Goal: Contribute content: Contribute content

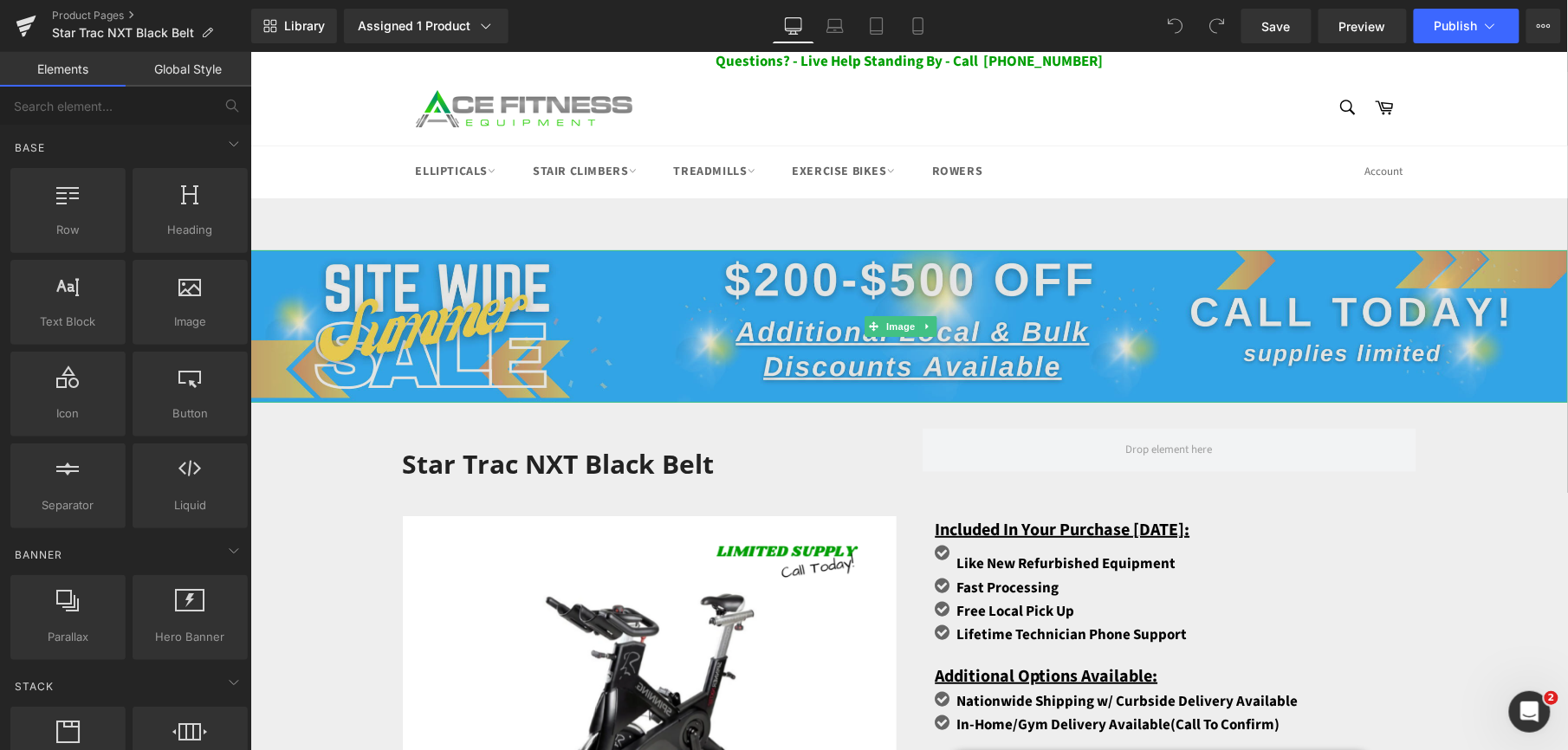
click at [767, 311] on img at bounding box center [908, 325] width 1318 height 152
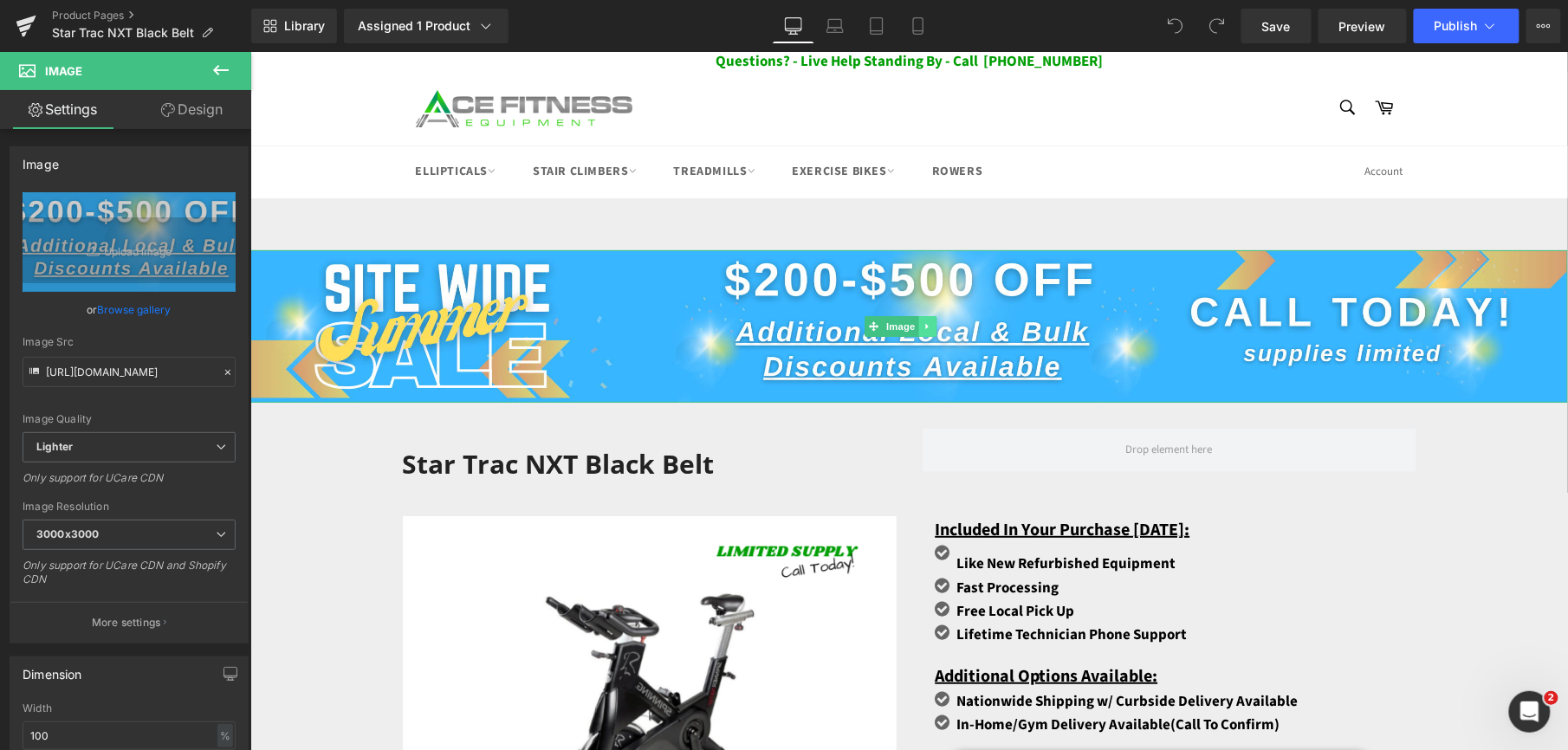
click at [922, 325] on icon at bounding box center [926, 325] width 10 height 10
click at [931, 325] on icon at bounding box center [936, 325] width 10 height 10
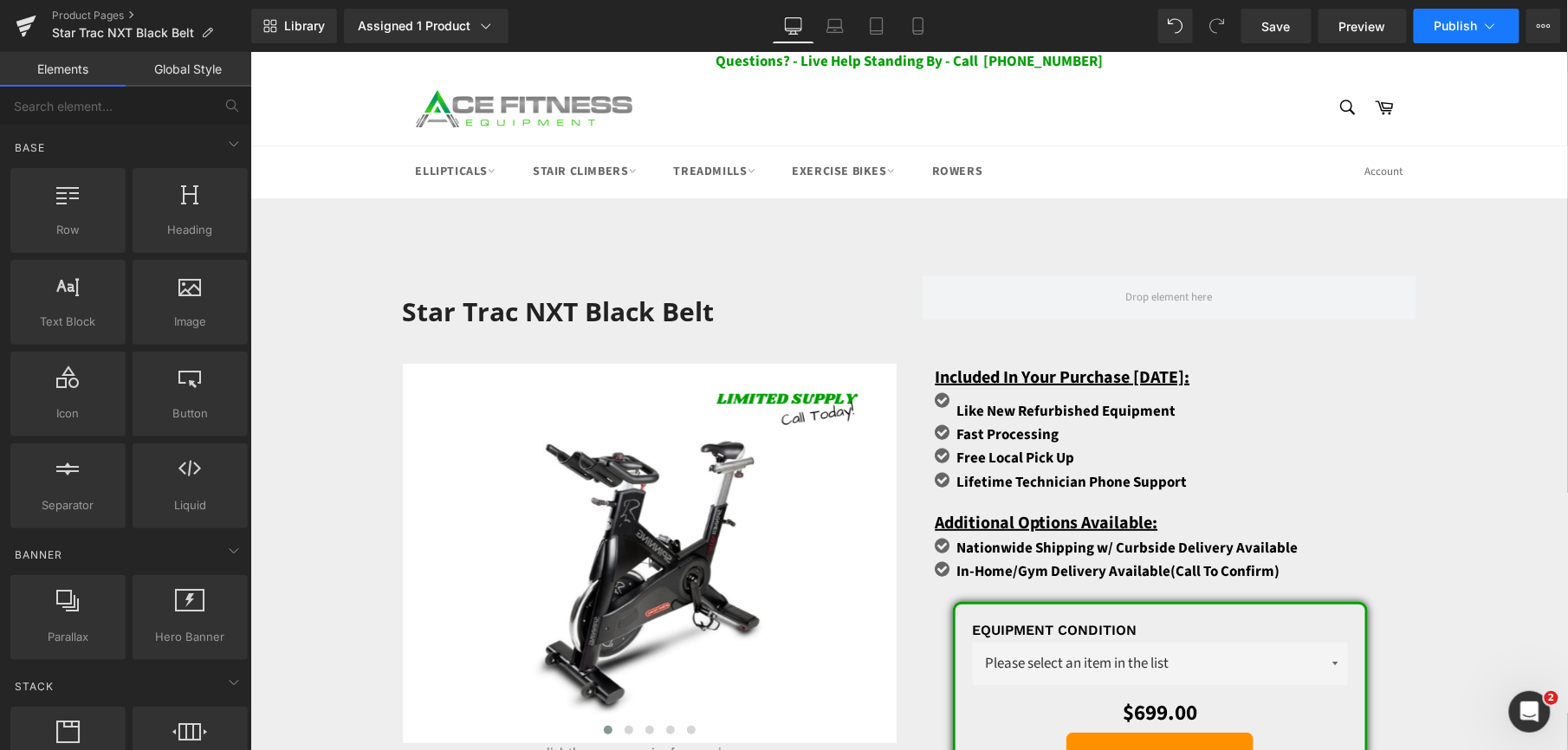
click at [1475, 22] on span "Publish" at bounding box center [1457, 26] width 44 height 14
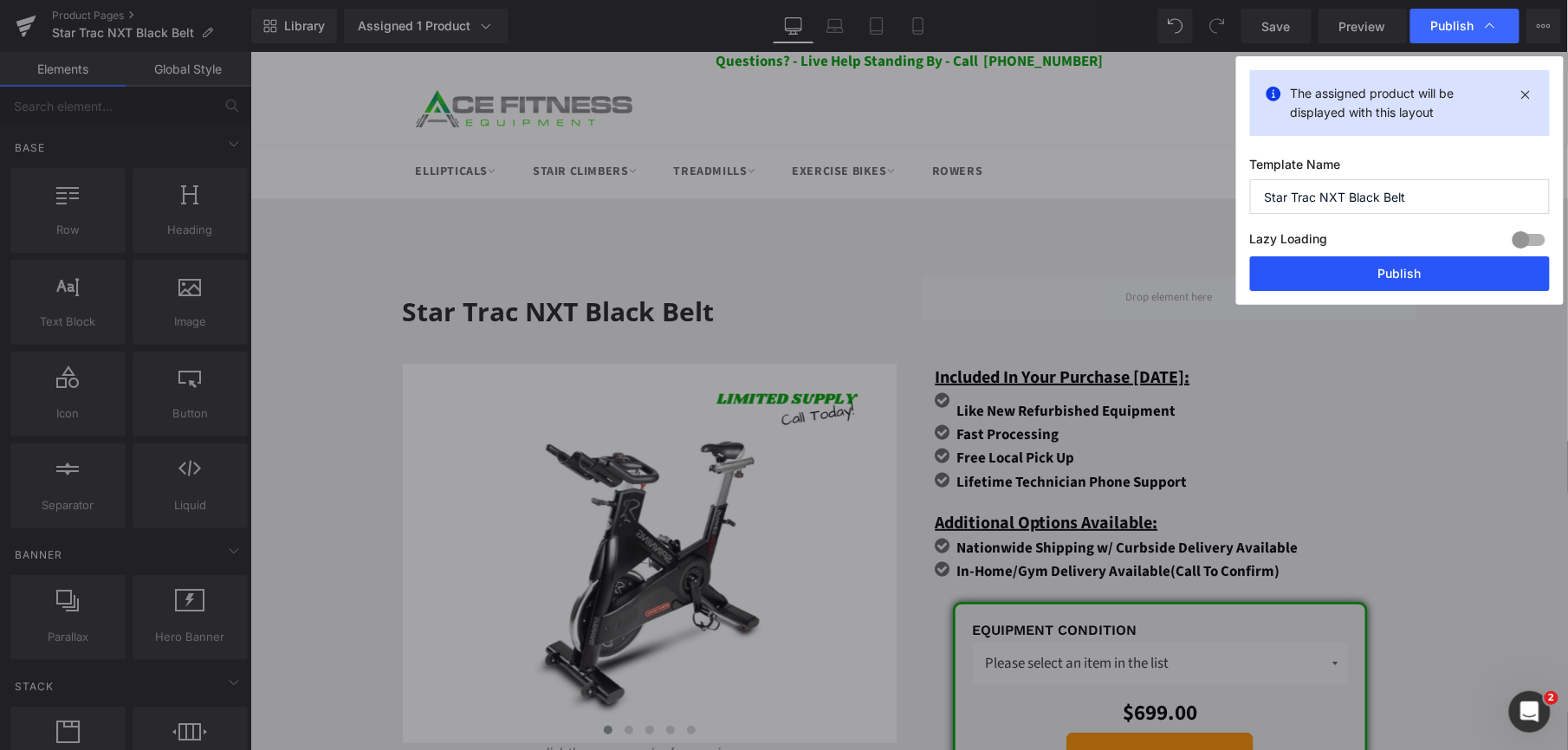
click at [1360, 270] on button "Publish" at bounding box center [1400, 274] width 300 height 34
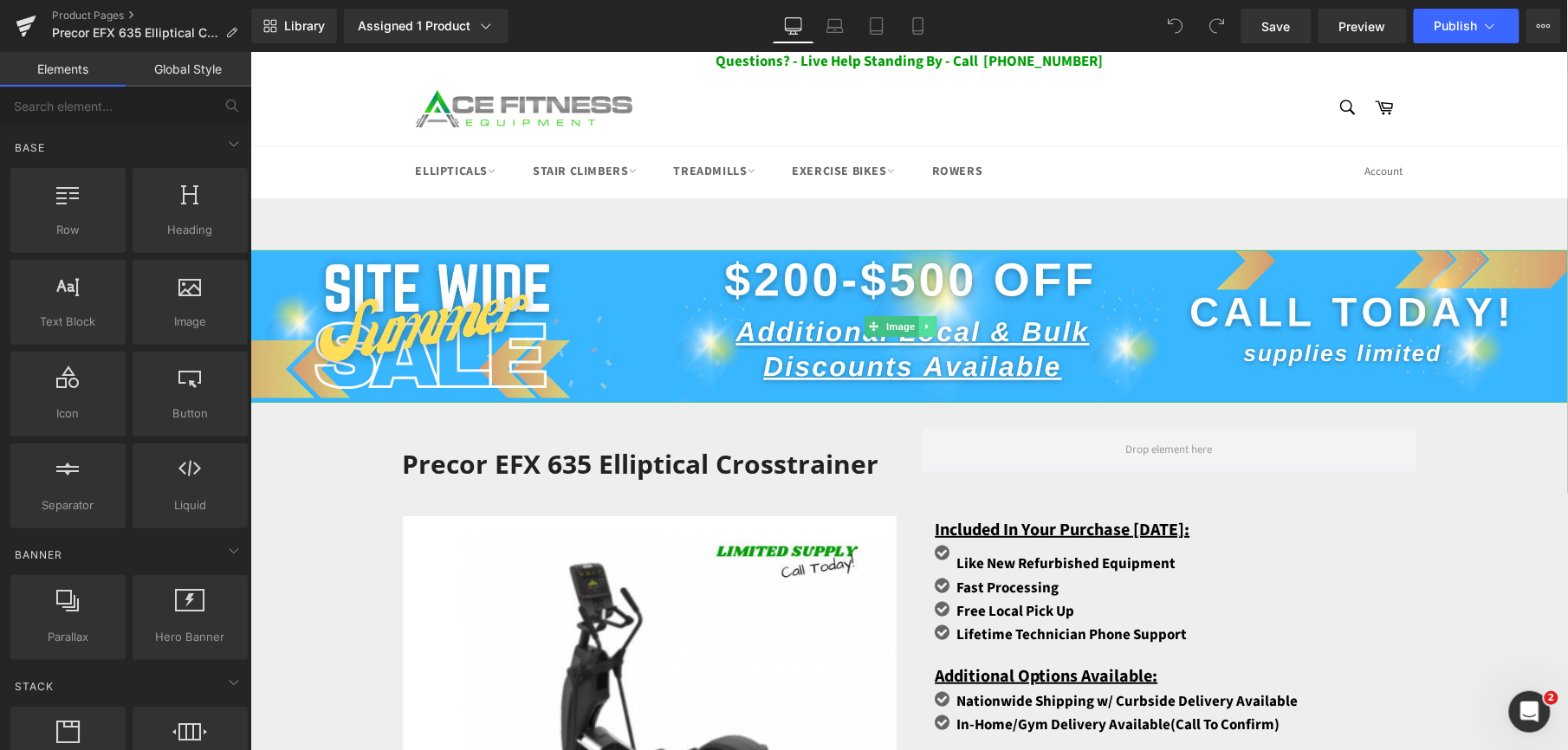
click at [923, 326] on icon at bounding box center [926, 325] width 10 height 10
click at [938, 326] on icon at bounding box center [936, 325] width 10 height 10
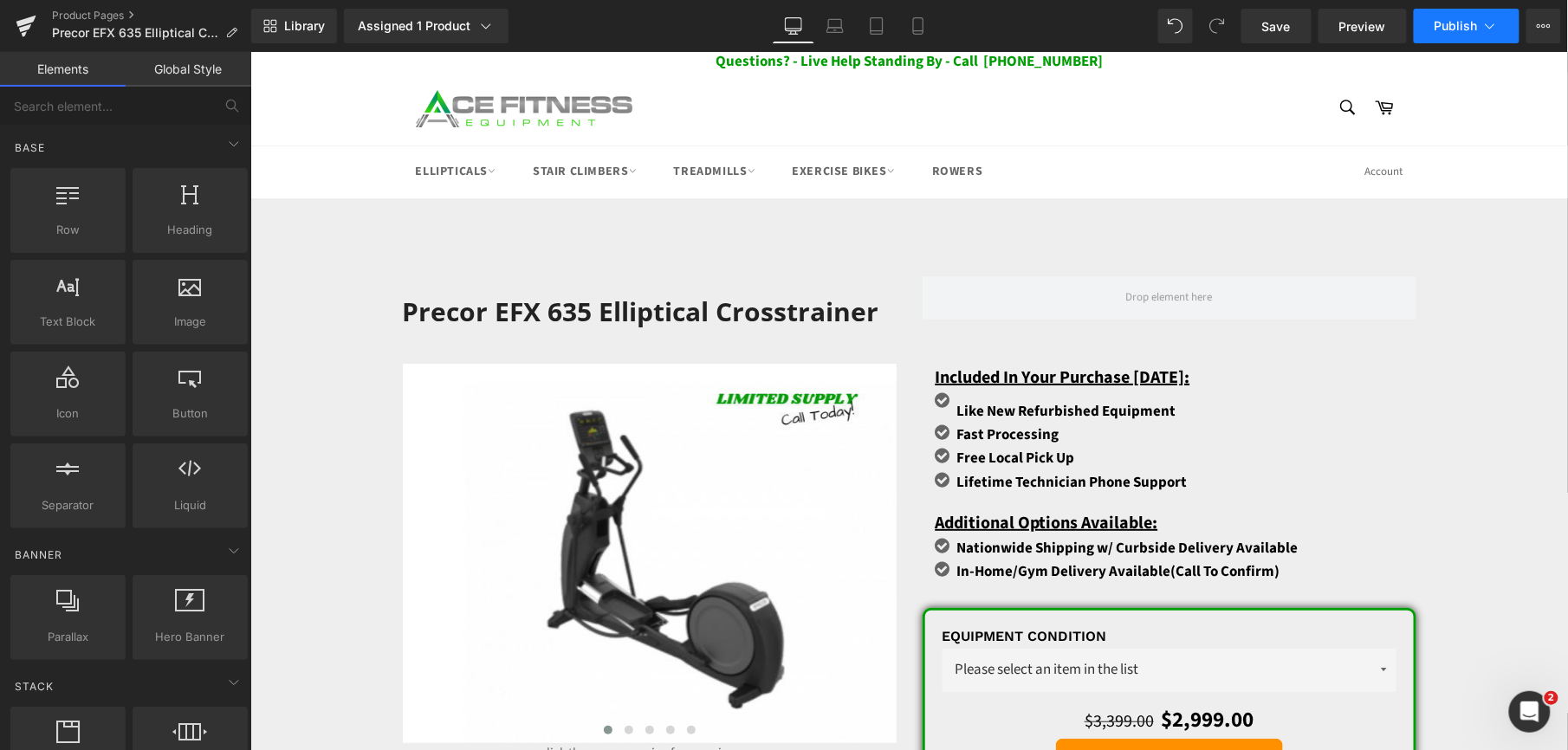
click at [1471, 33] on button "Publish" at bounding box center [1466, 26] width 106 height 34
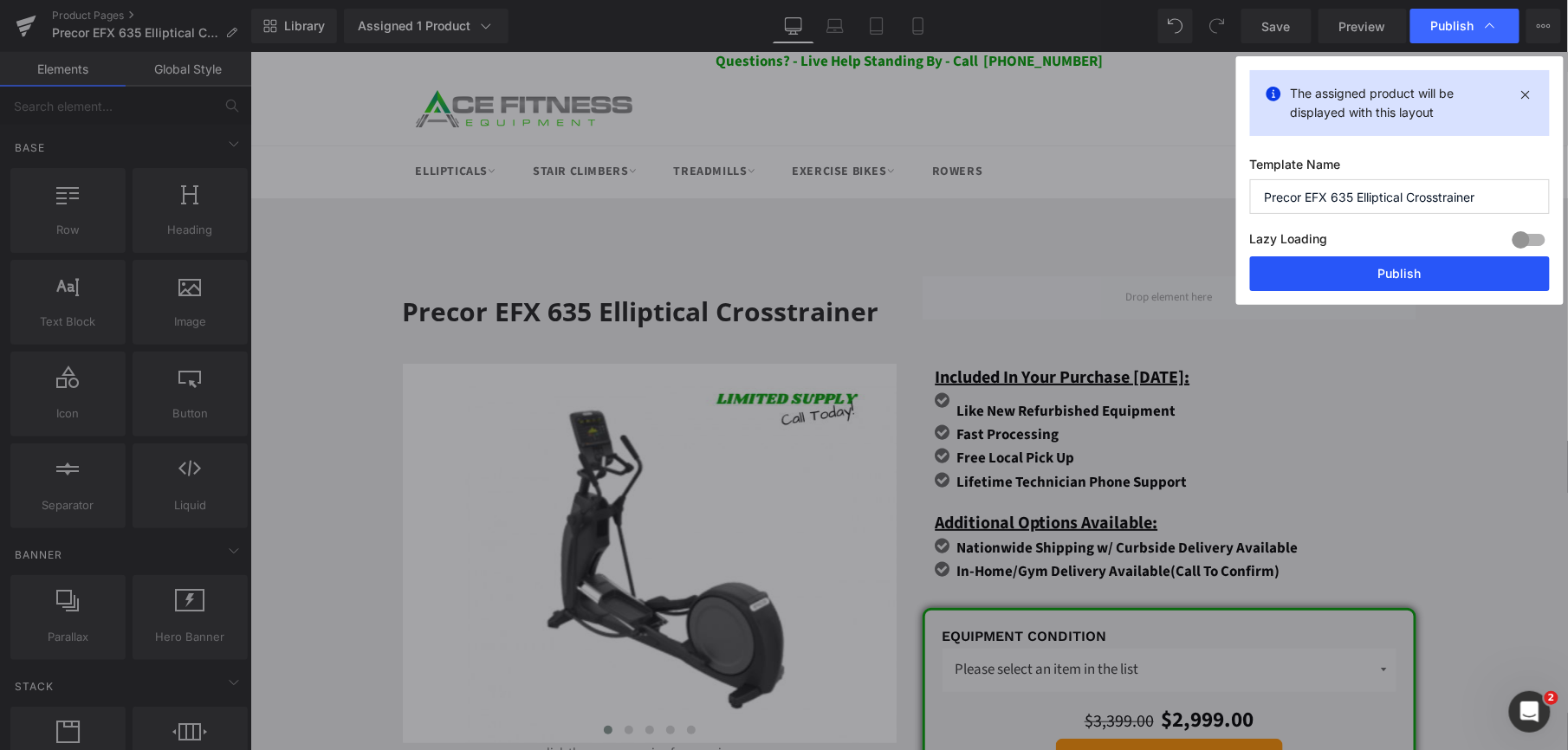
click at [1387, 261] on button "Publish" at bounding box center [1400, 274] width 300 height 34
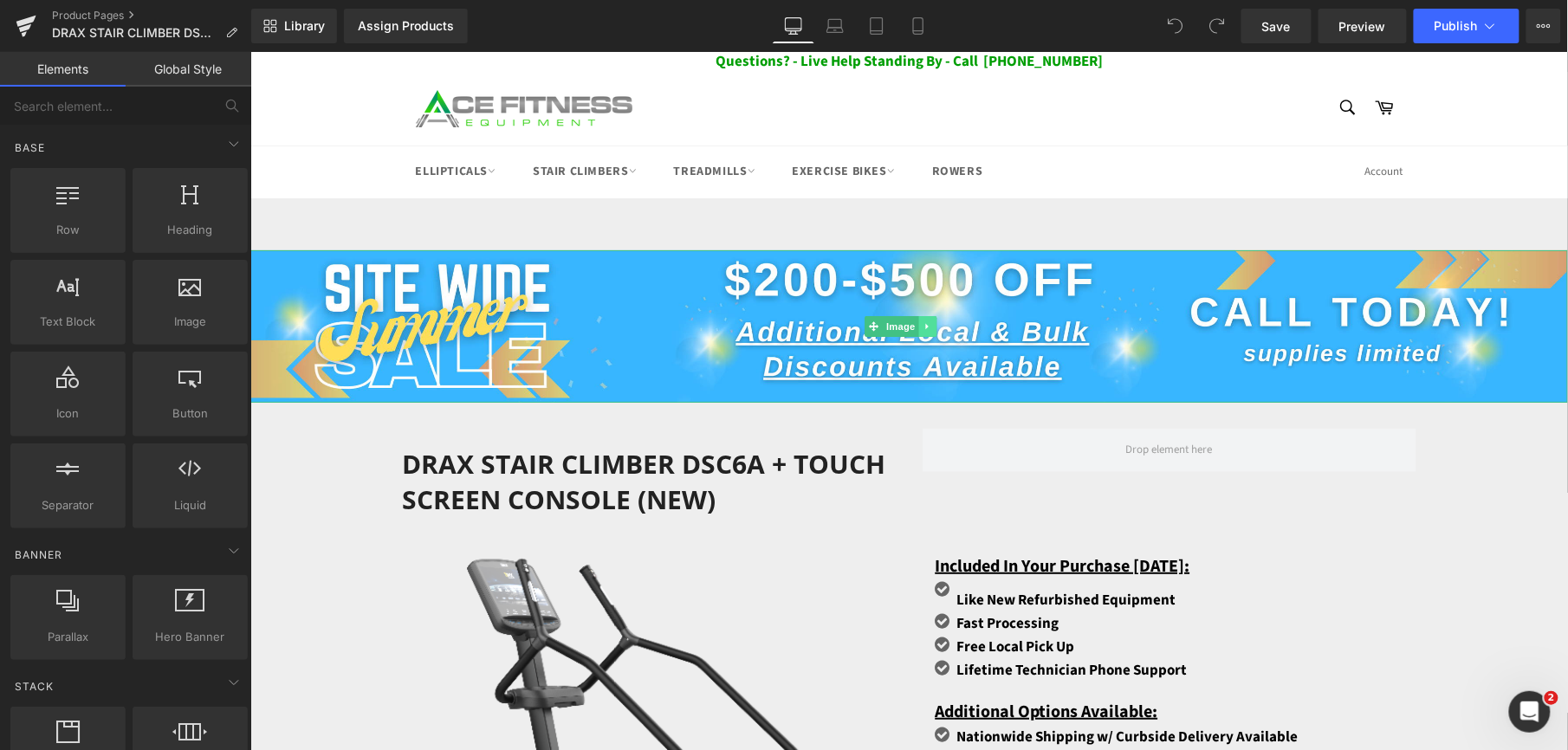
click at [927, 323] on icon at bounding box center [925, 325] width 3 height 6
click at [937, 325] on icon at bounding box center [936, 325] width 10 height 10
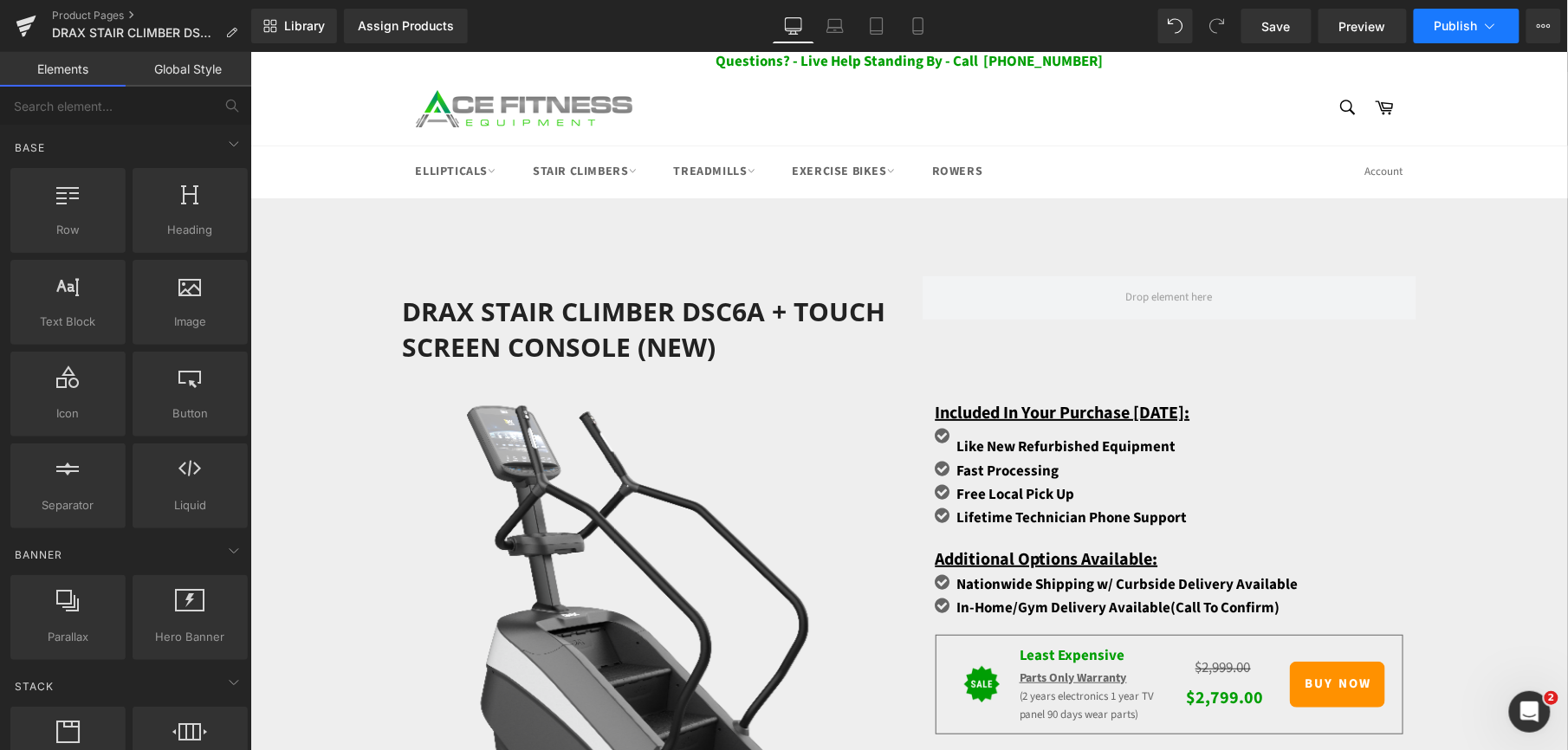
click at [1488, 23] on icon at bounding box center [1490, 26] width 17 height 17
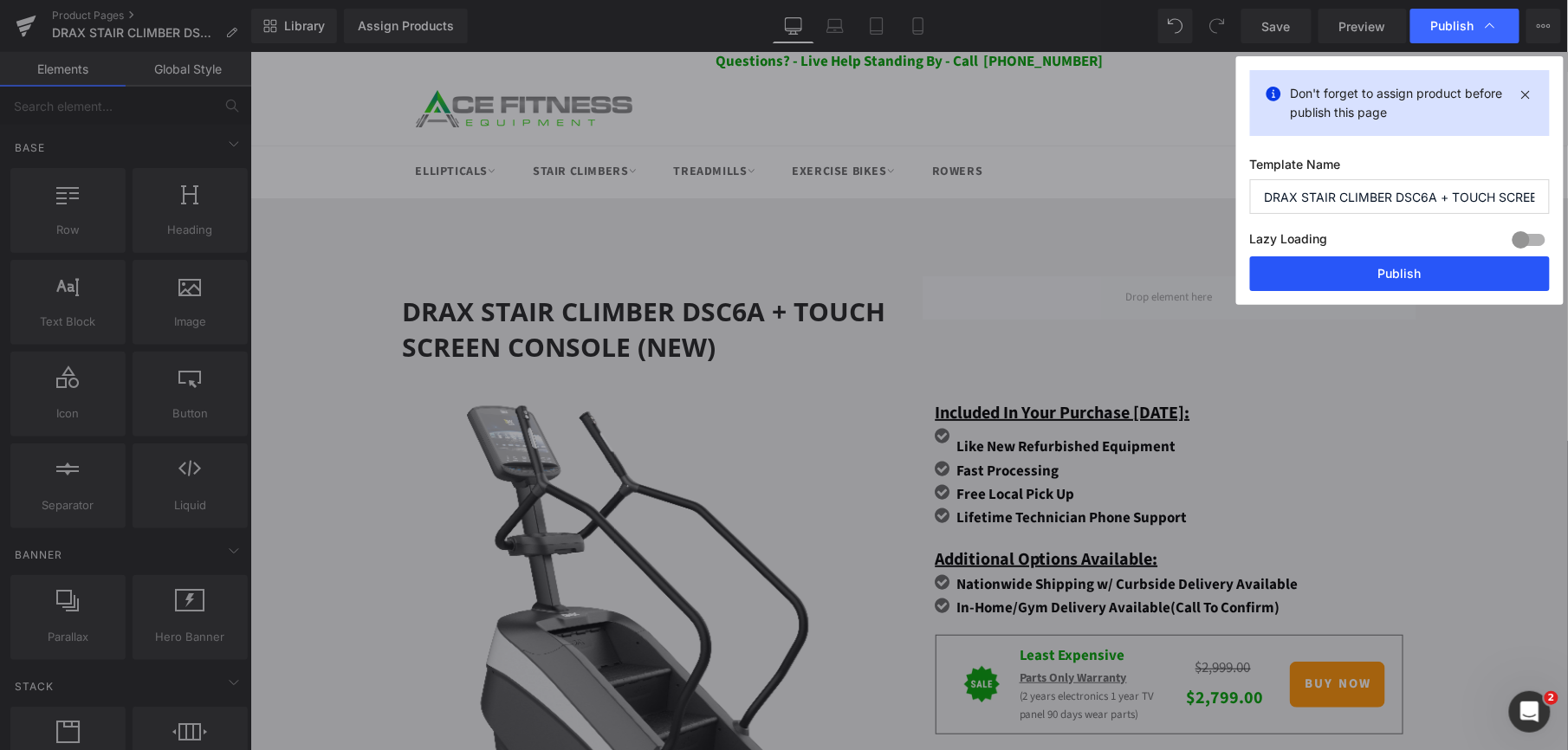
click at [1397, 274] on button "Publish" at bounding box center [1400, 274] width 300 height 34
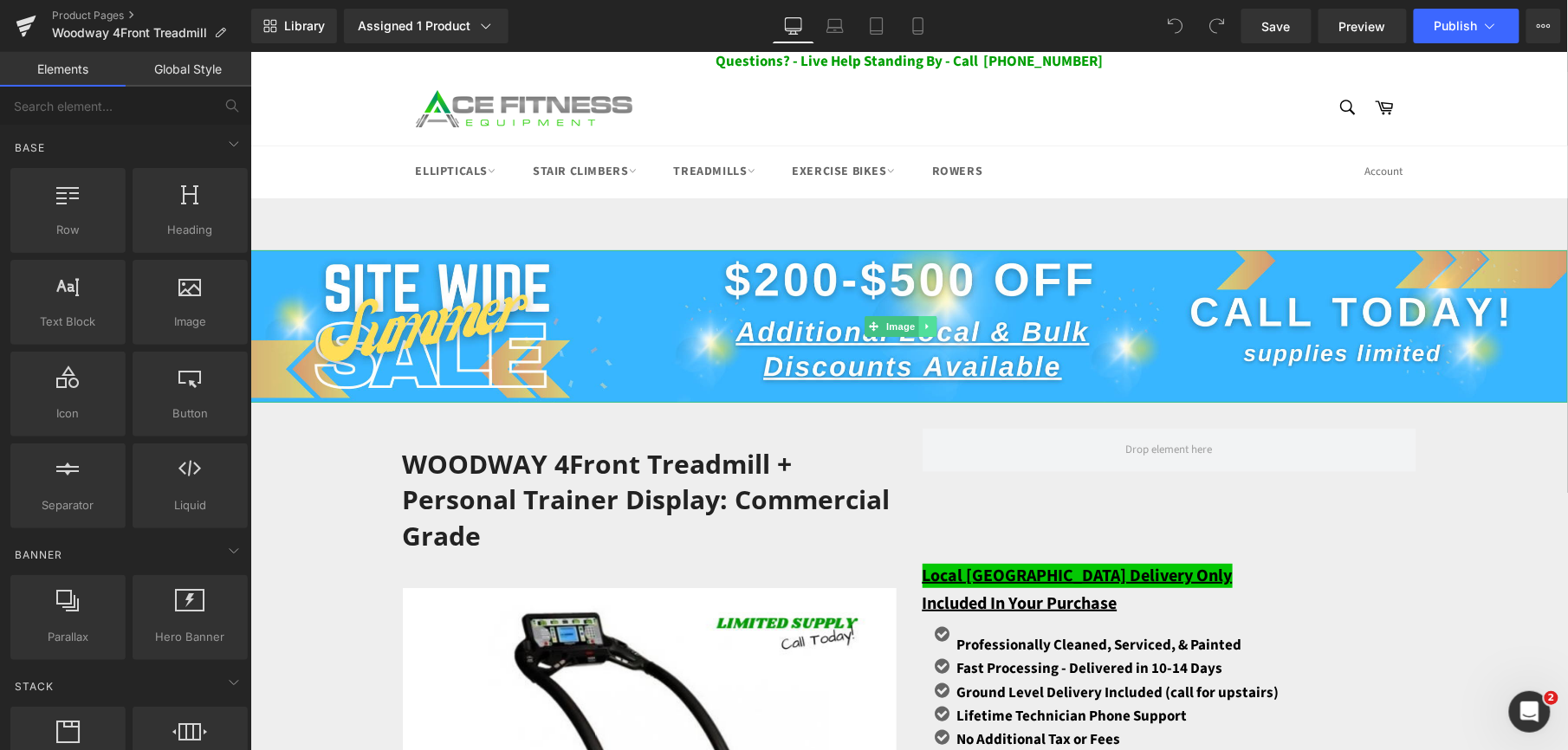
click at [926, 320] on icon at bounding box center [926, 325] width 10 height 10
click at [938, 329] on icon at bounding box center [936, 325] width 10 height 10
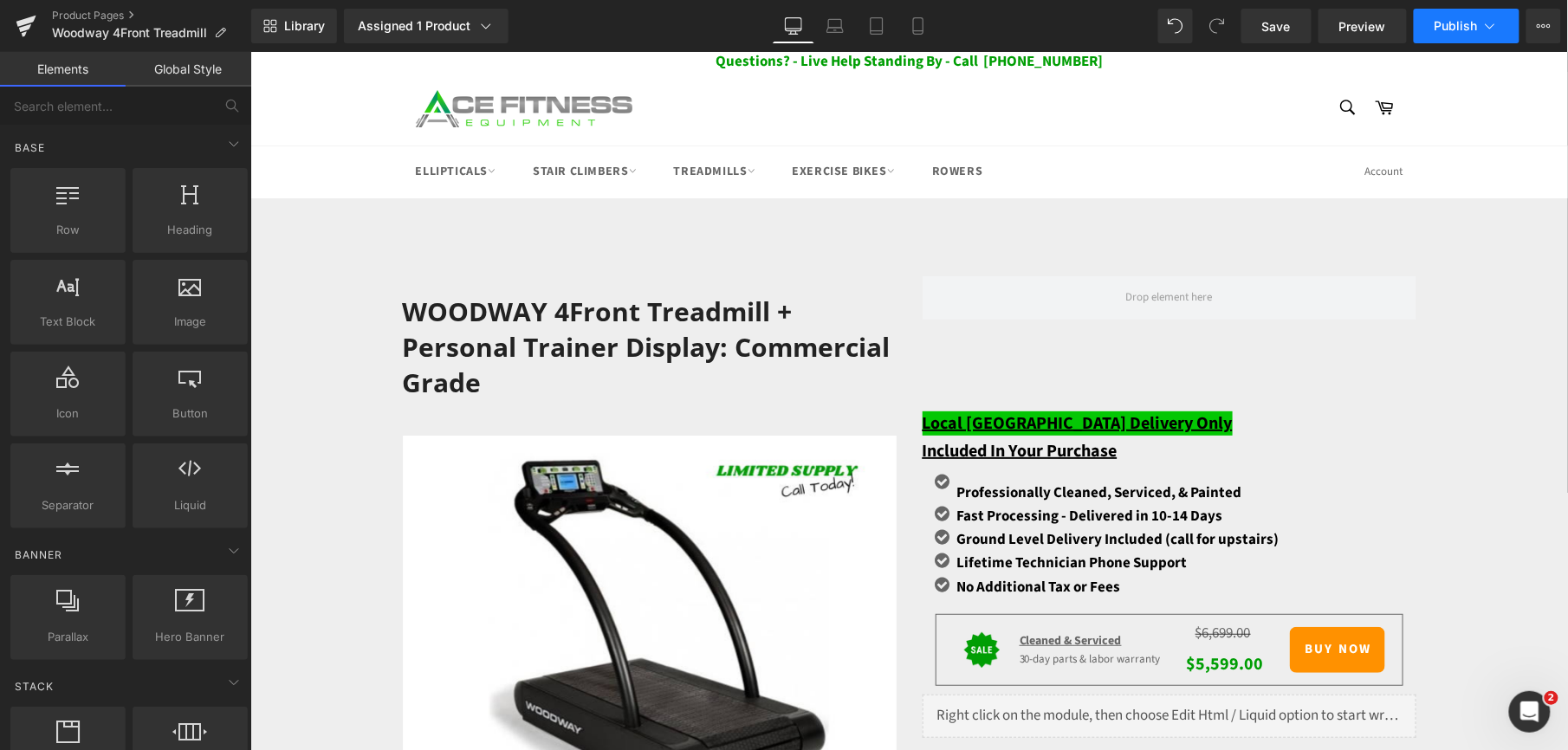
click at [1459, 29] on span "Publish" at bounding box center [1457, 26] width 44 height 14
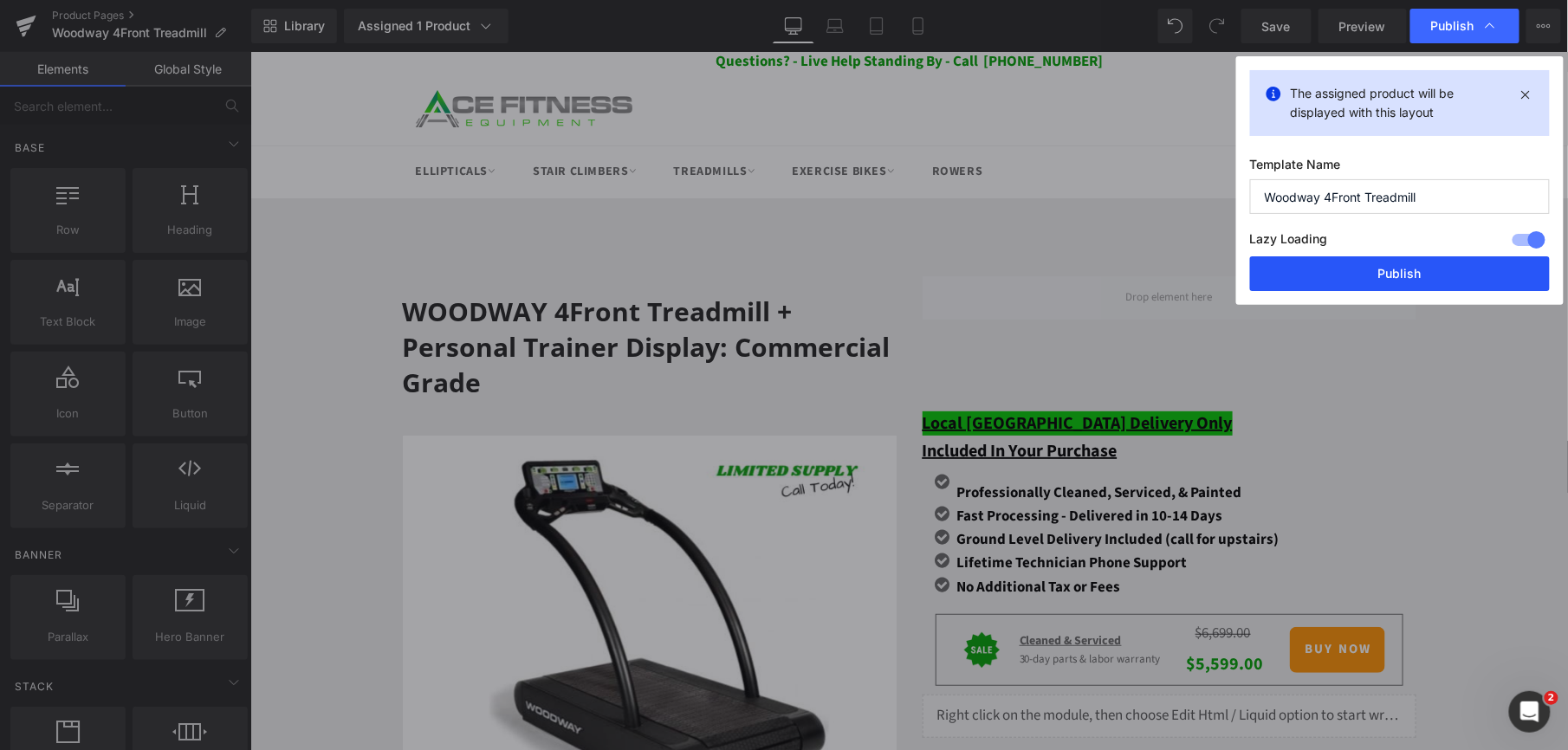
click at [1391, 274] on button "Publish" at bounding box center [1400, 274] width 300 height 34
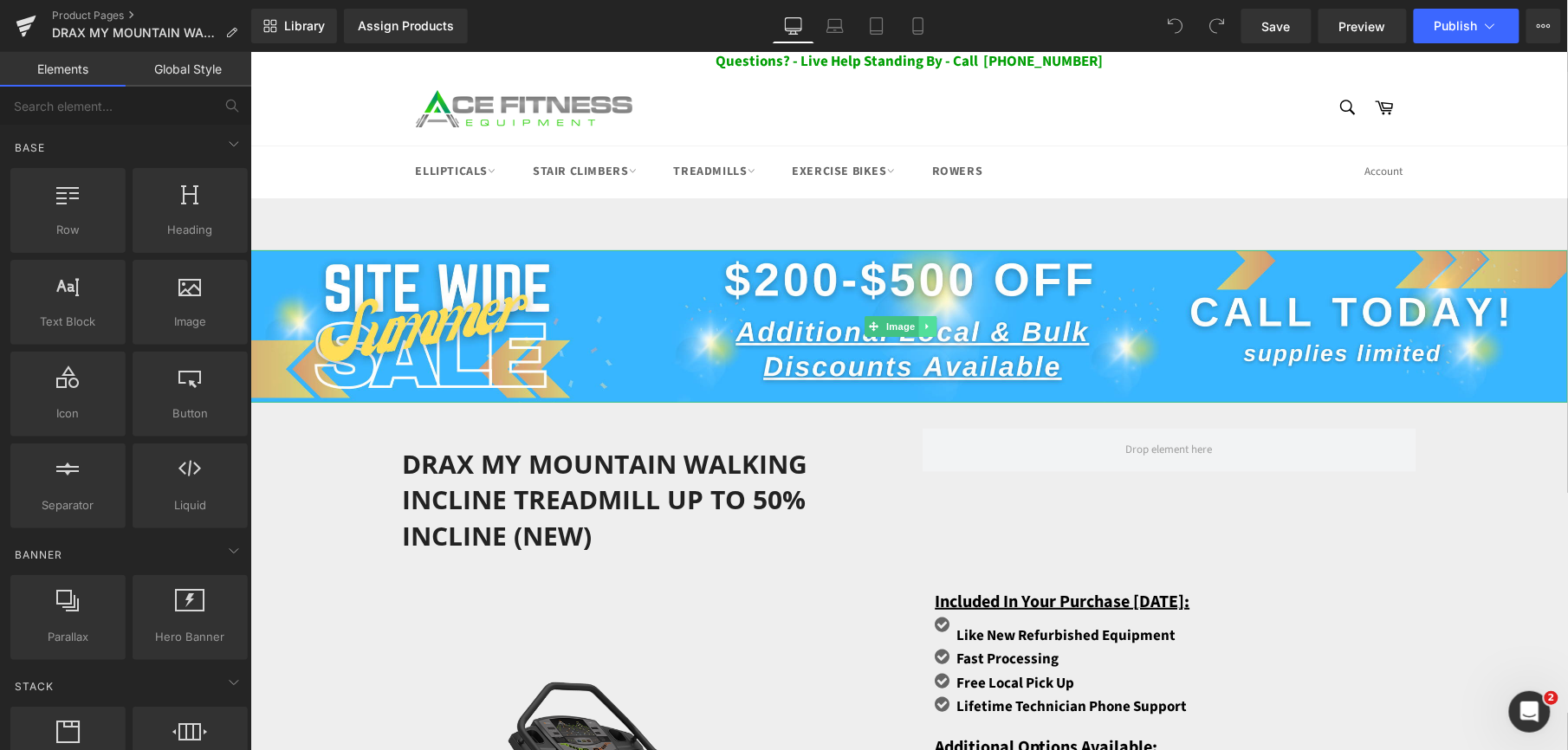
click at [928, 321] on icon at bounding box center [926, 325] width 10 height 10
click at [933, 325] on icon at bounding box center [936, 325] width 10 height 10
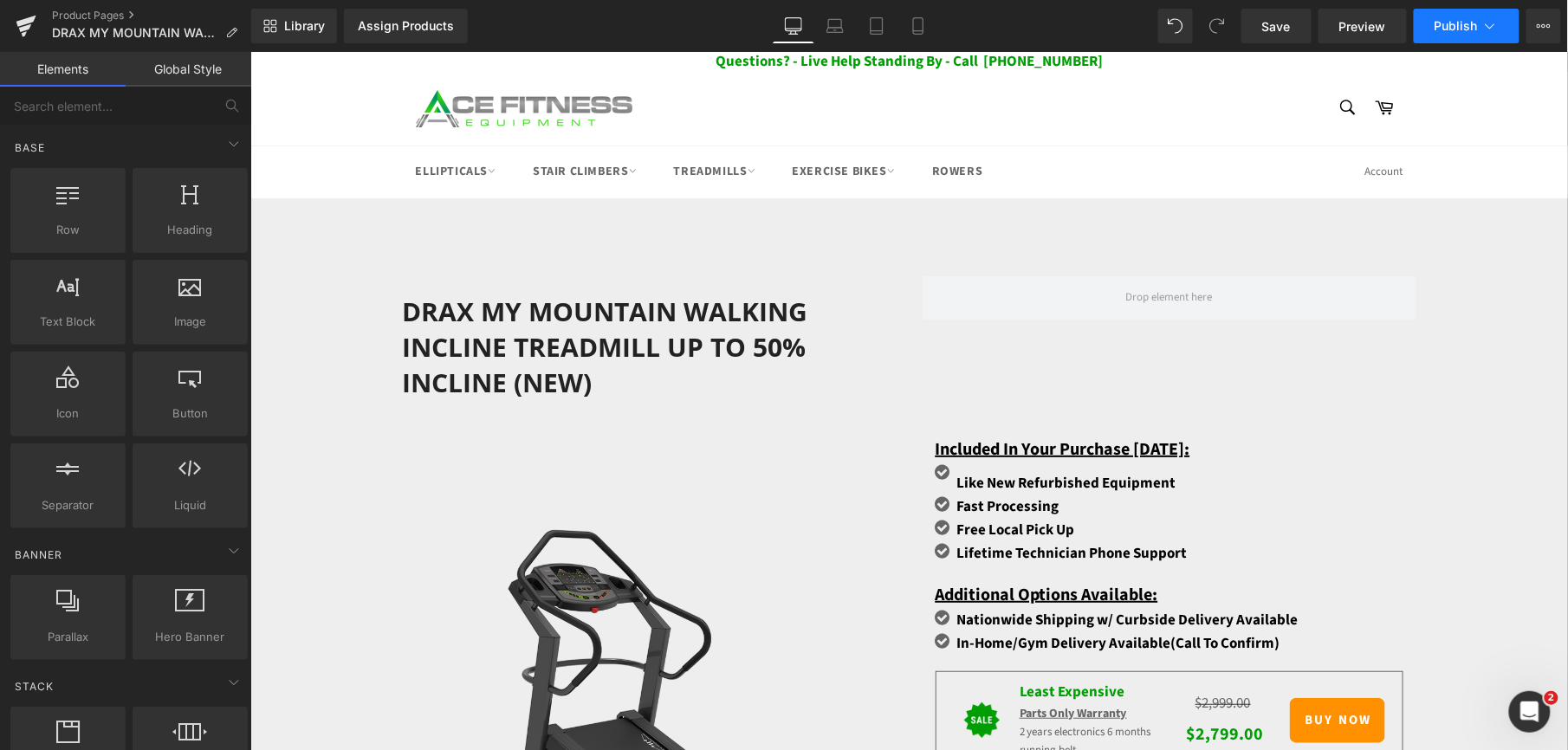
click at [1442, 25] on span "Publish" at bounding box center [1457, 26] width 44 height 14
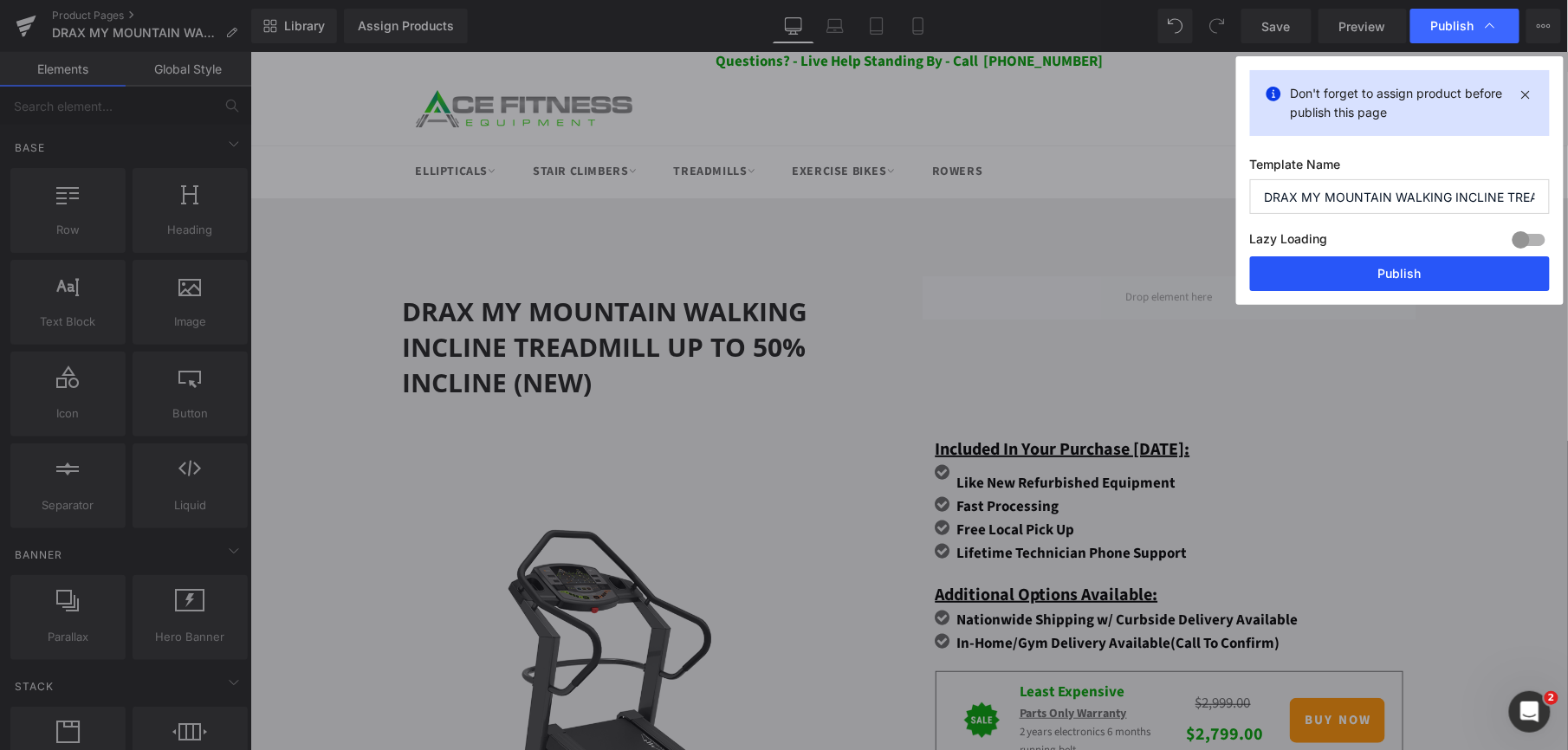
click at [1367, 276] on button "Publish" at bounding box center [1400, 274] width 300 height 34
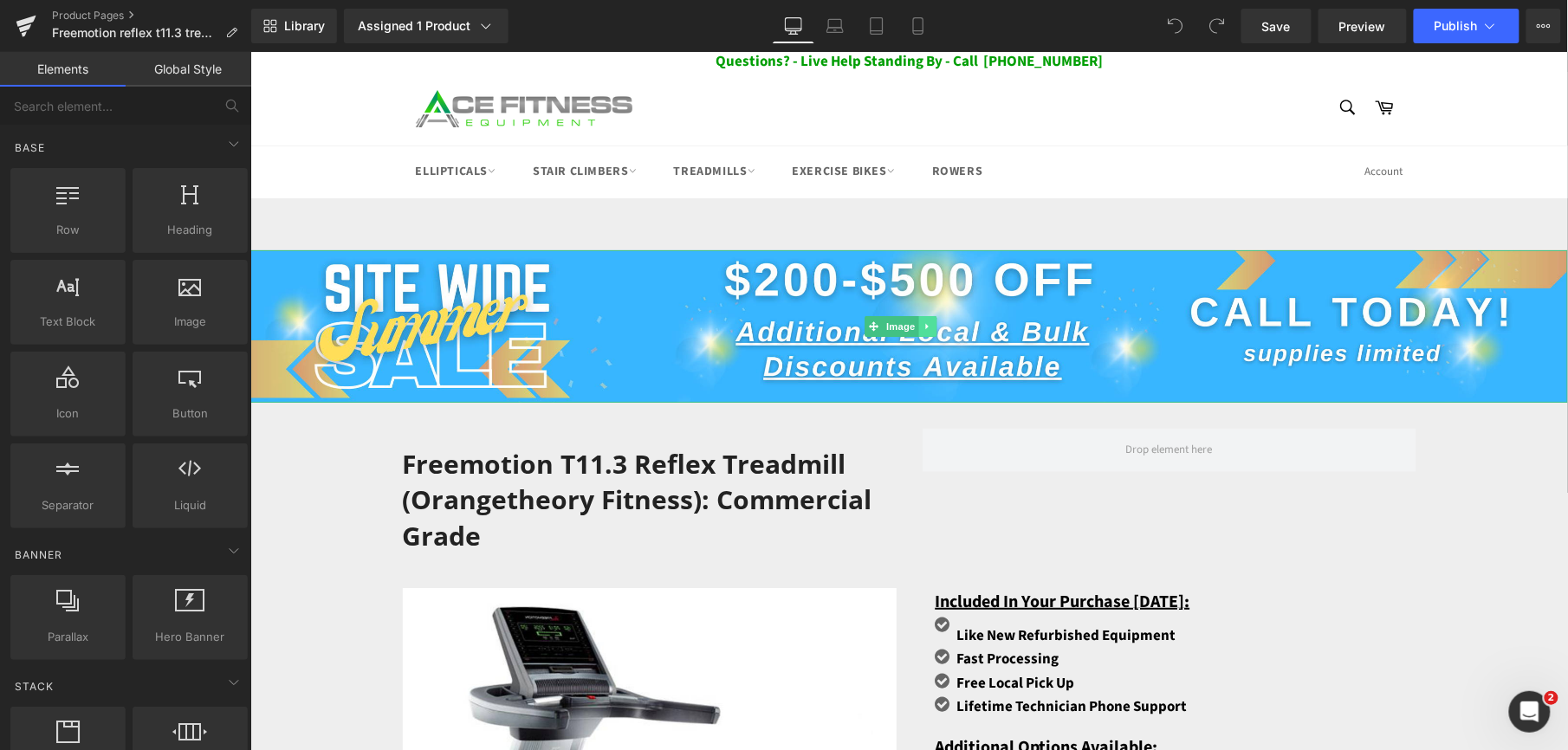
click at [923, 321] on icon at bounding box center [926, 325] width 10 height 10
click at [937, 321] on icon at bounding box center [936, 325] width 10 height 10
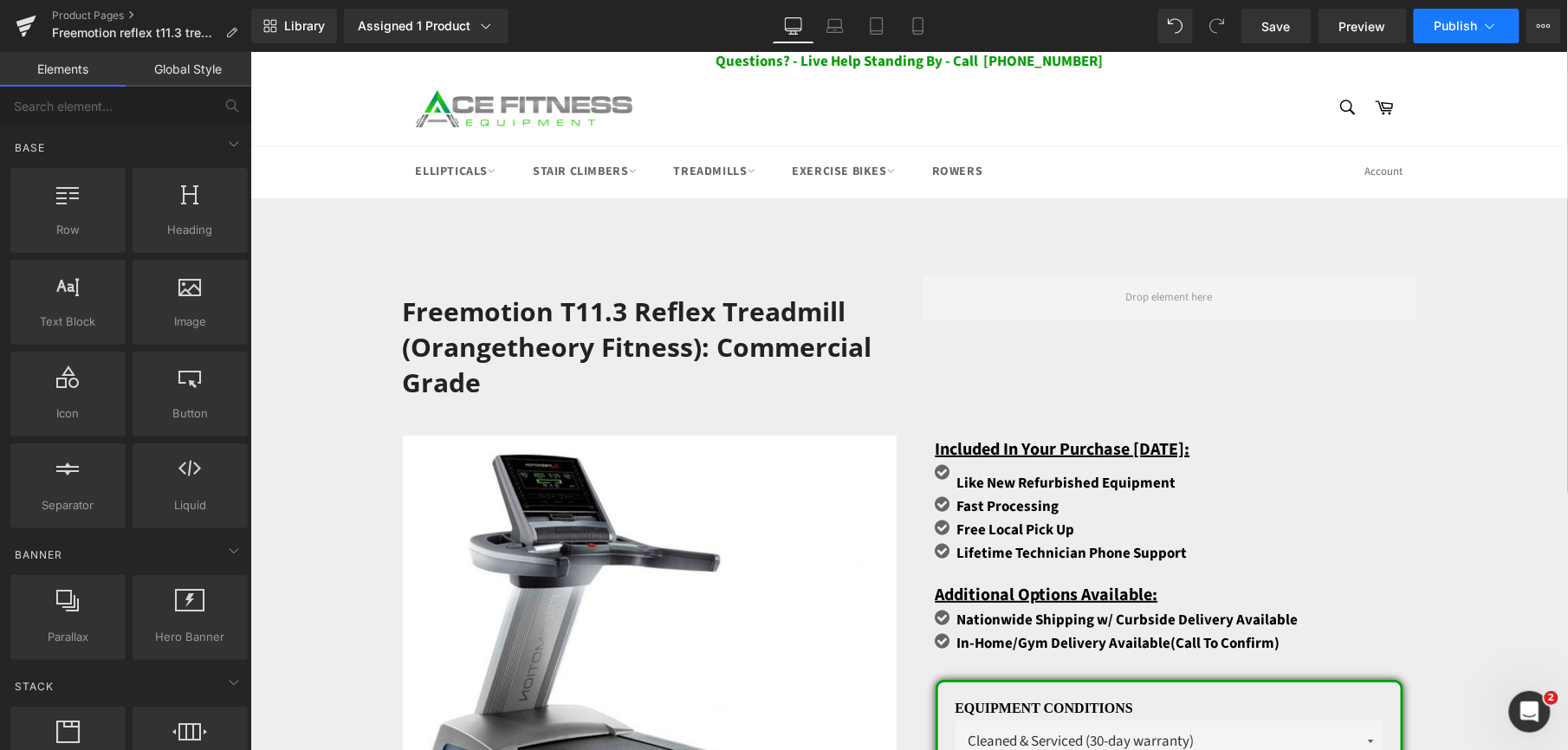
click at [1475, 32] on span "Publish" at bounding box center [1457, 26] width 44 height 14
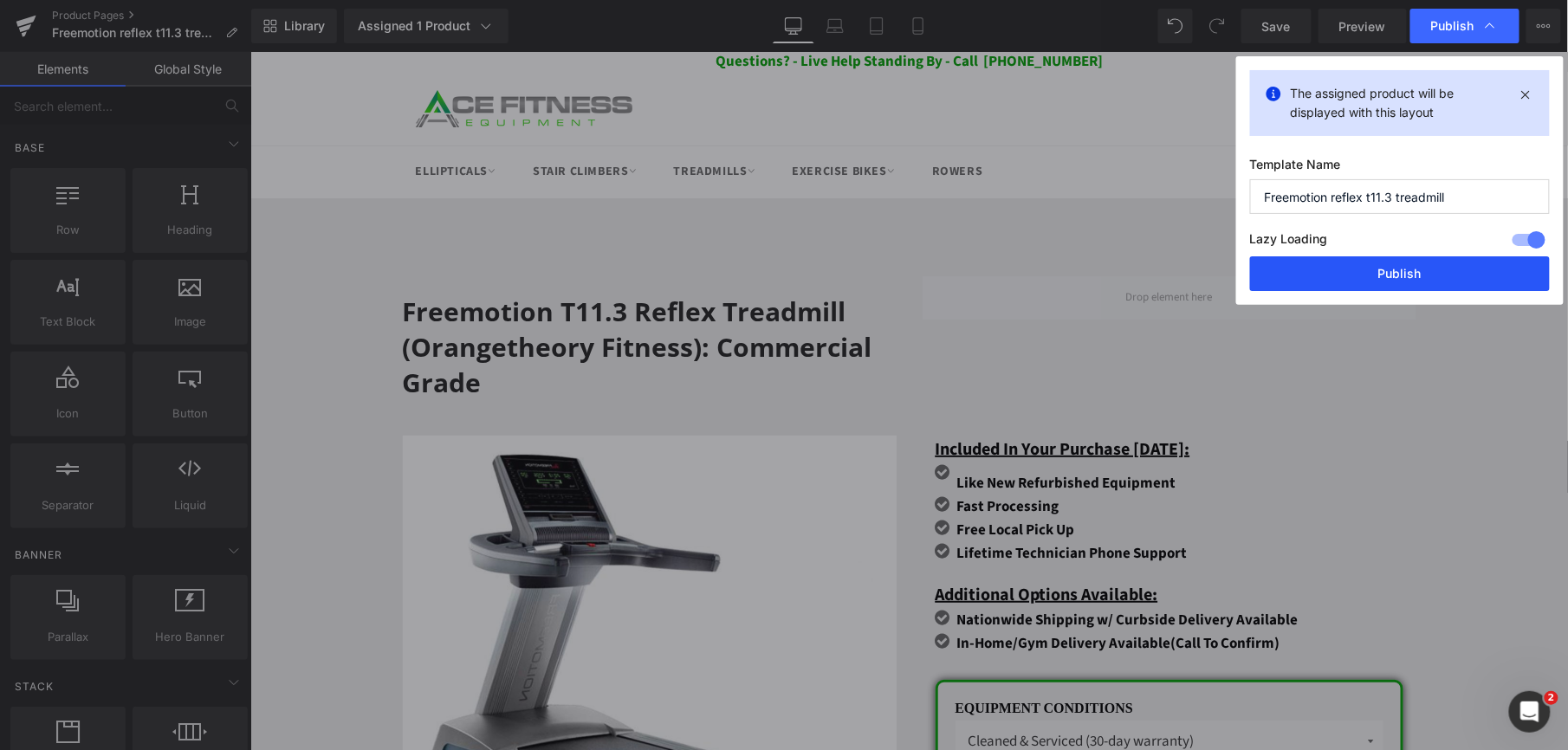
click at [1411, 267] on button "Publish" at bounding box center [1400, 274] width 300 height 34
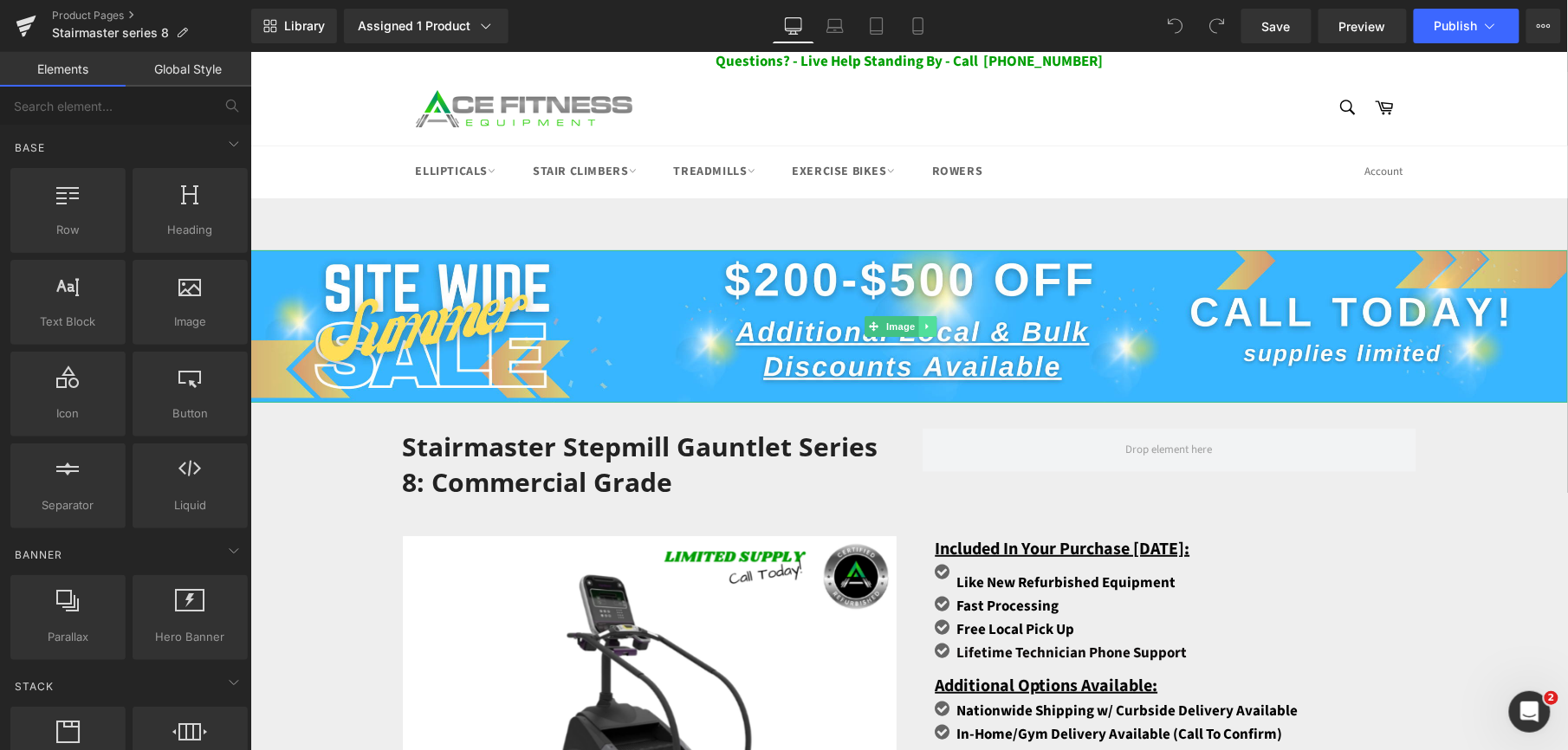
click at [928, 323] on icon at bounding box center [926, 325] width 10 height 10
click at [931, 325] on icon at bounding box center [936, 325] width 10 height 10
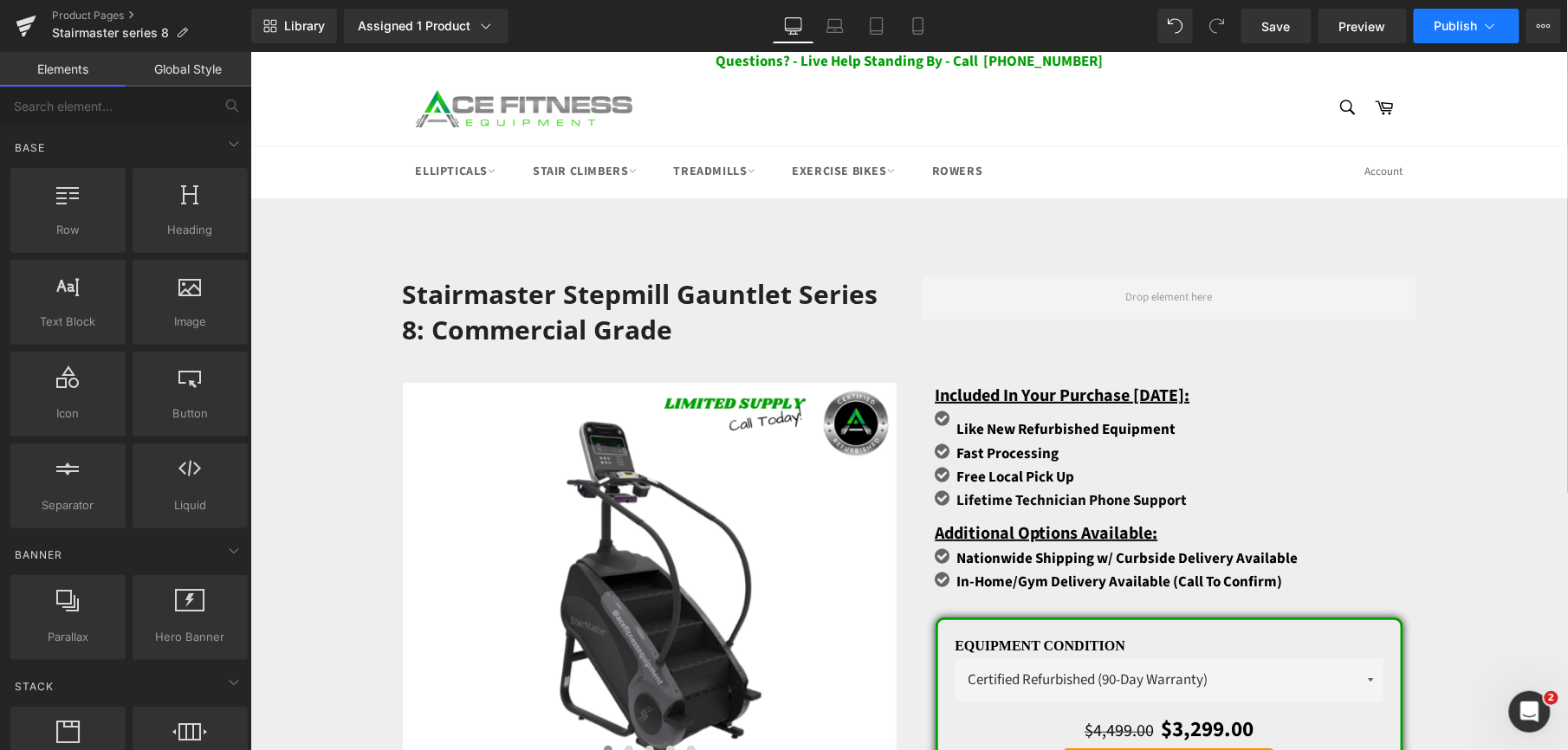
click at [1440, 21] on span "Publish" at bounding box center [1457, 26] width 44 height 14
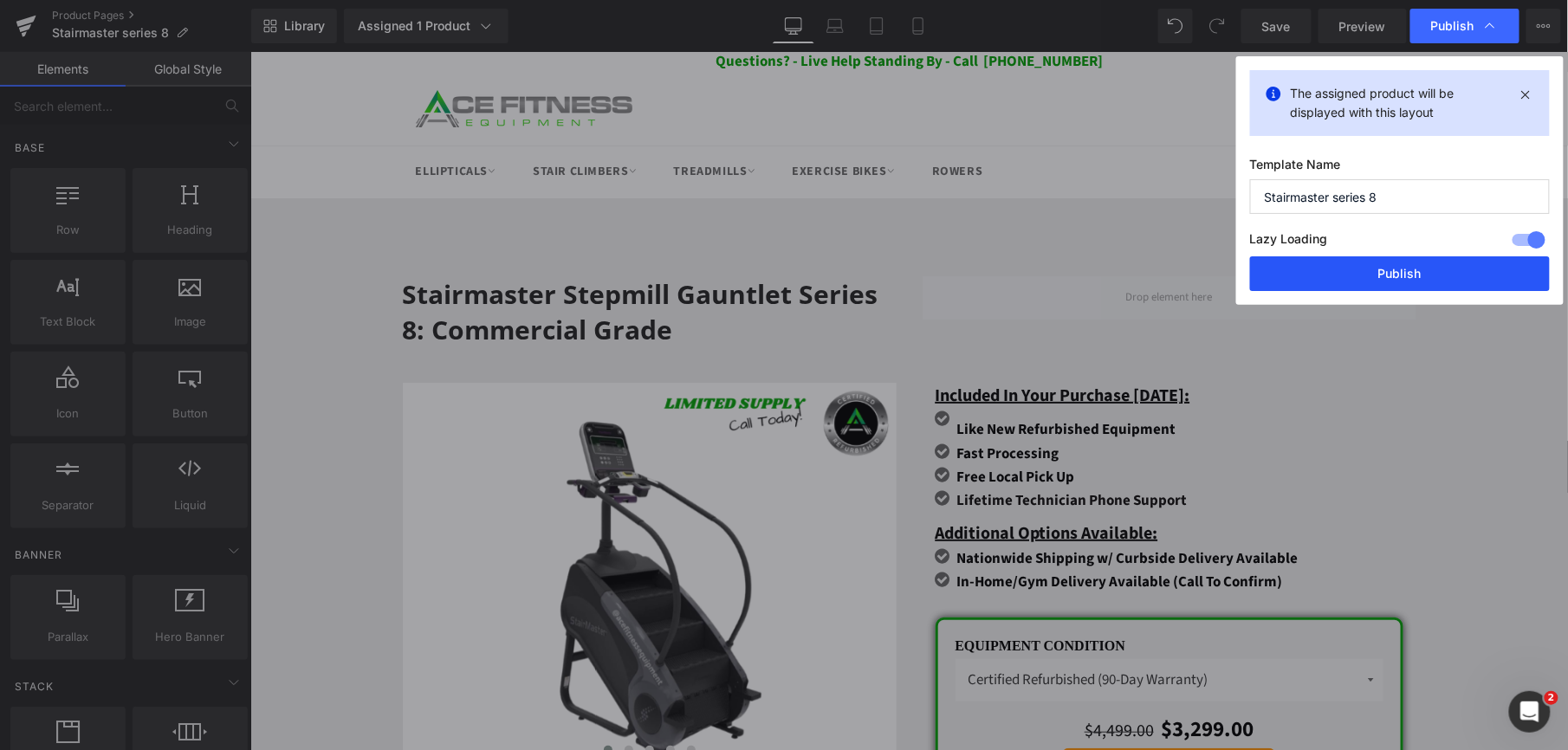
click at [1372, 267] on button "Publish" at bounding box center [1400, 274] width 300 height 34
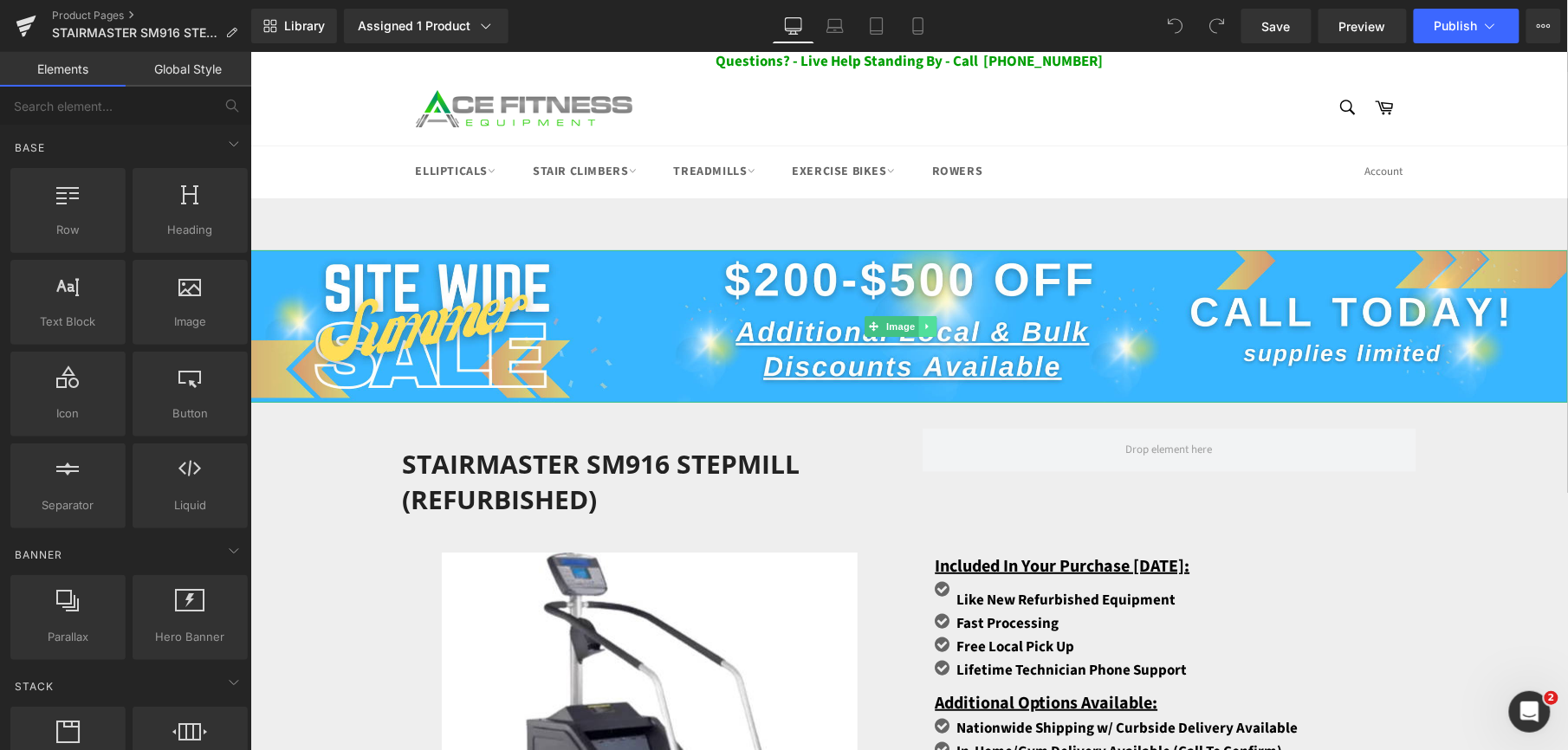
click at [923, 321] on icon at bounding box center [926, 325] width 10 height 10
click at [934, 328] on icon at bounding box center [936, 325] width 10 height 10
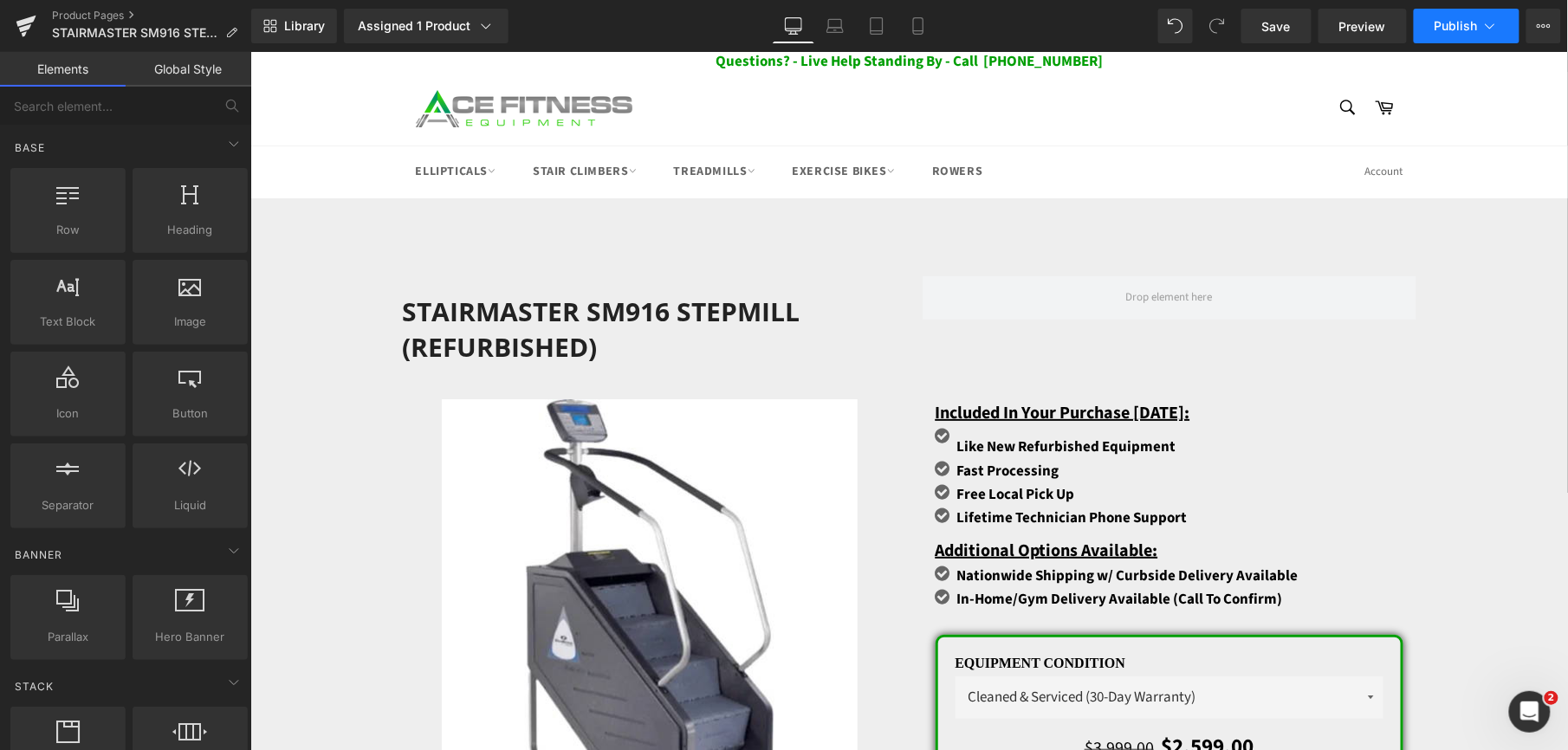
click at [1478, 40] on button "Publish" at bounding box center [1466, 26] width 106 height 34
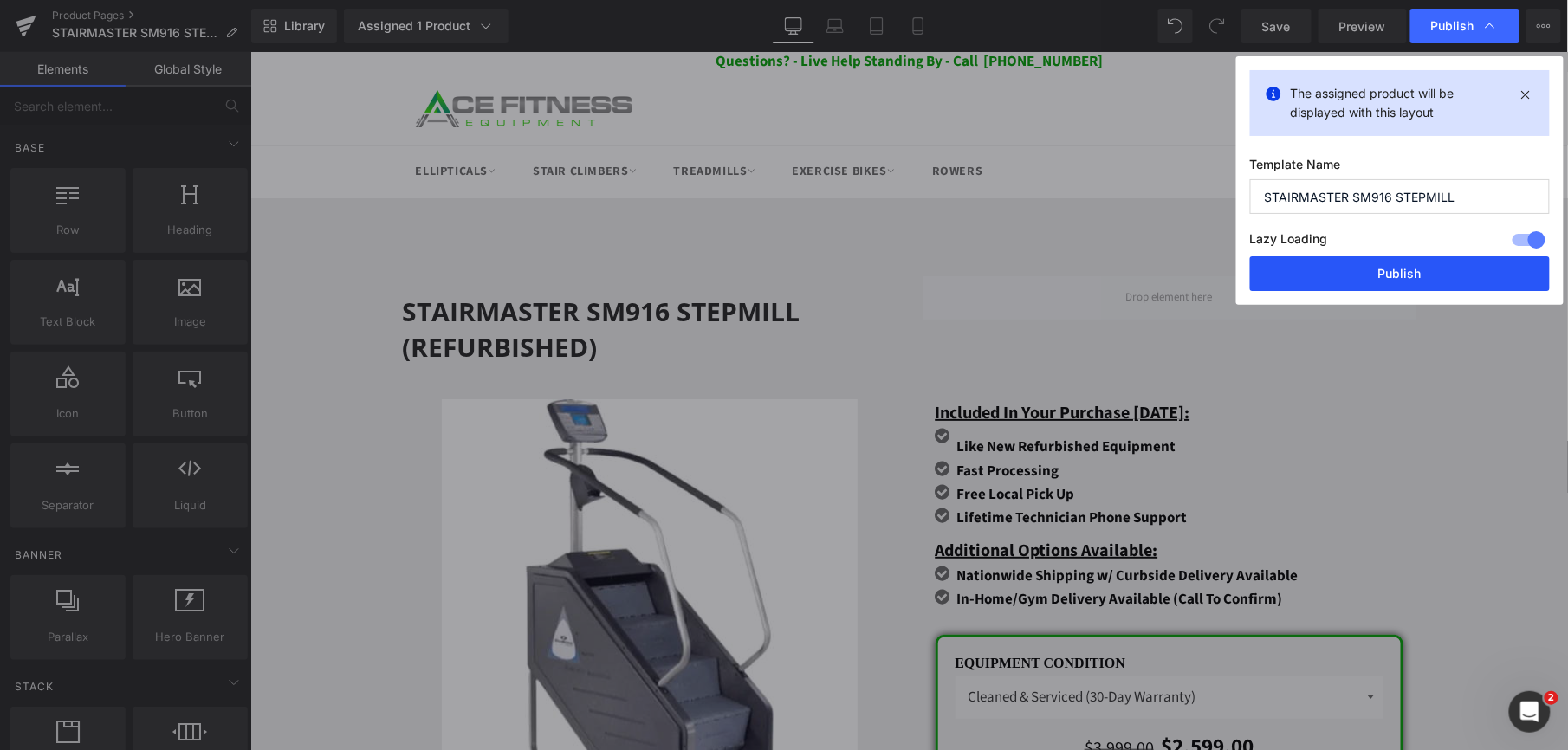
click at [1387, 268] on button "Publish" at bounding box center [1400, 274] width 300 height 34
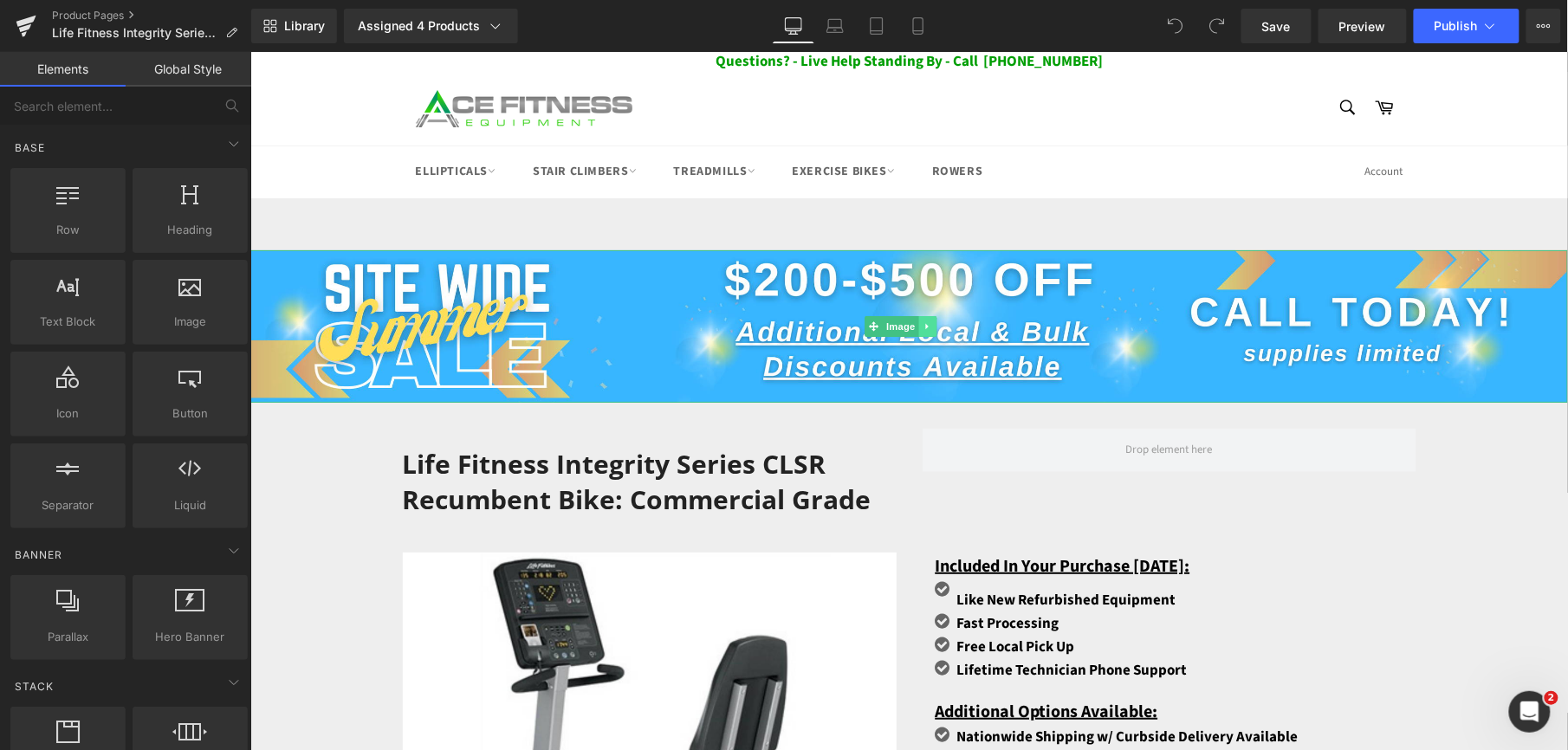
click at [923, 320] on icon at bounding box center [926, 325] width 10 height 10
click at [931, 325] on icon at bounding box center [936, 325] width 10 height 10
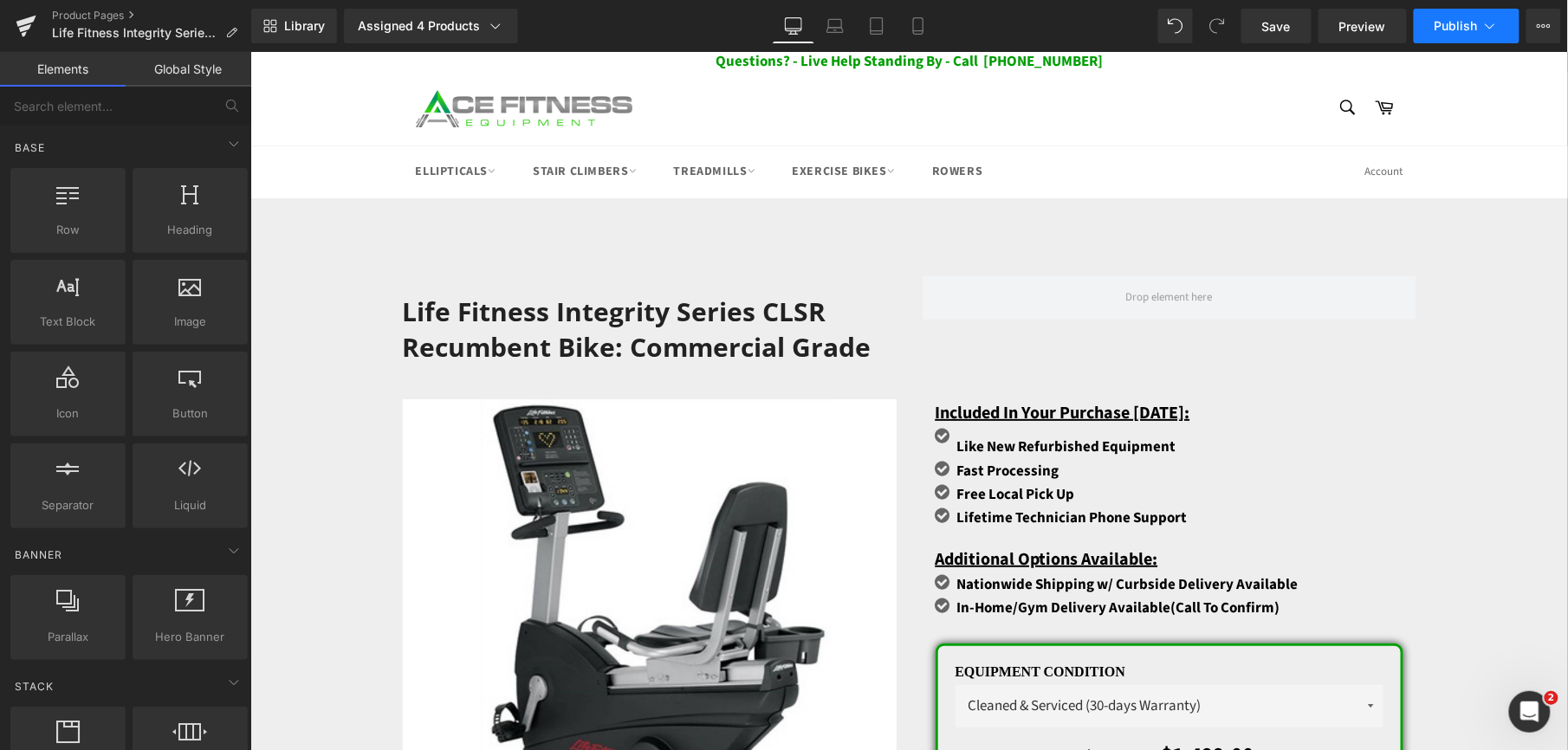
click at [1474, 26] on span "Publish" at bounding box center [1457, 26] width 44 height 14
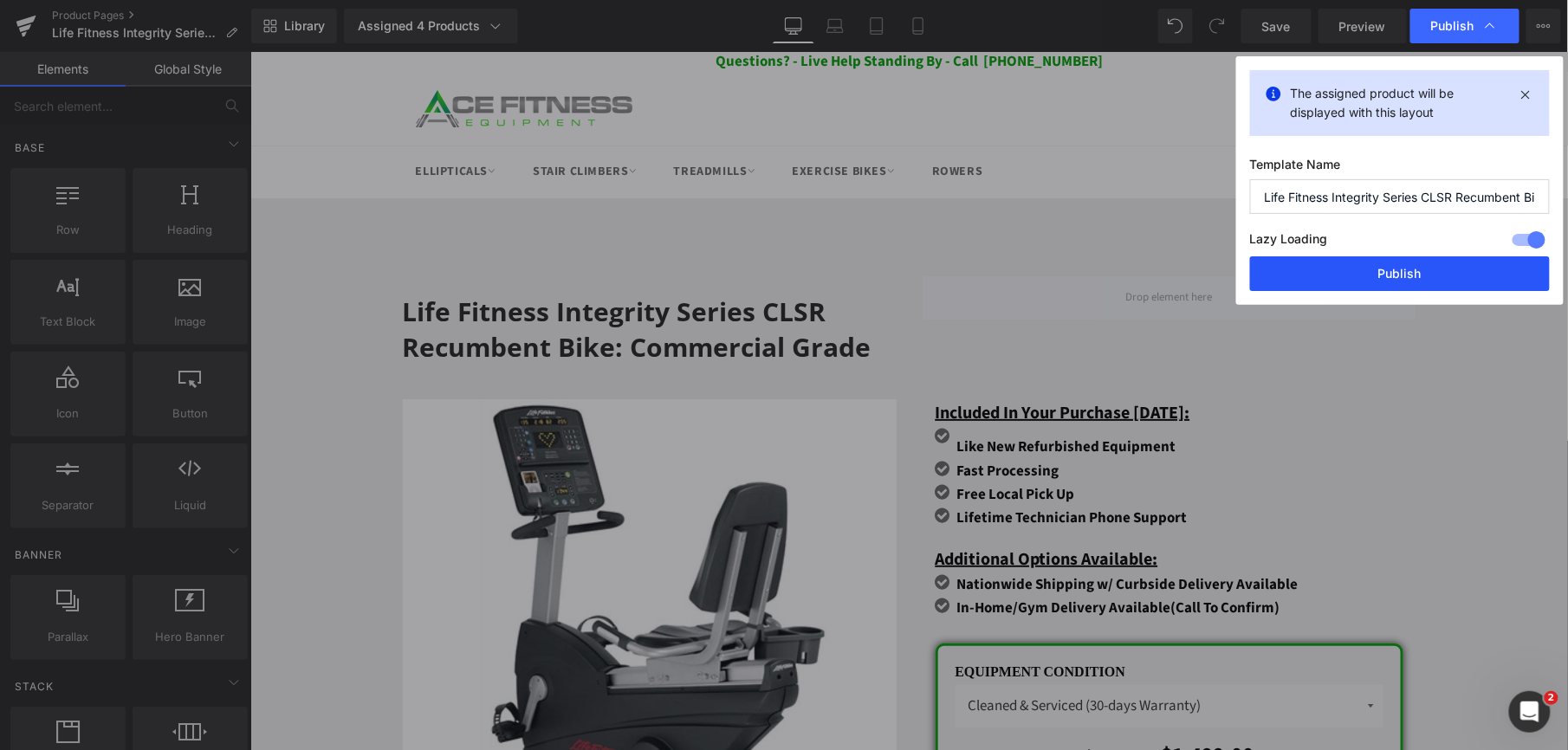
click at [1394, 268] on button "Publish" at bounding box center [1400, 274] width 300 height 34
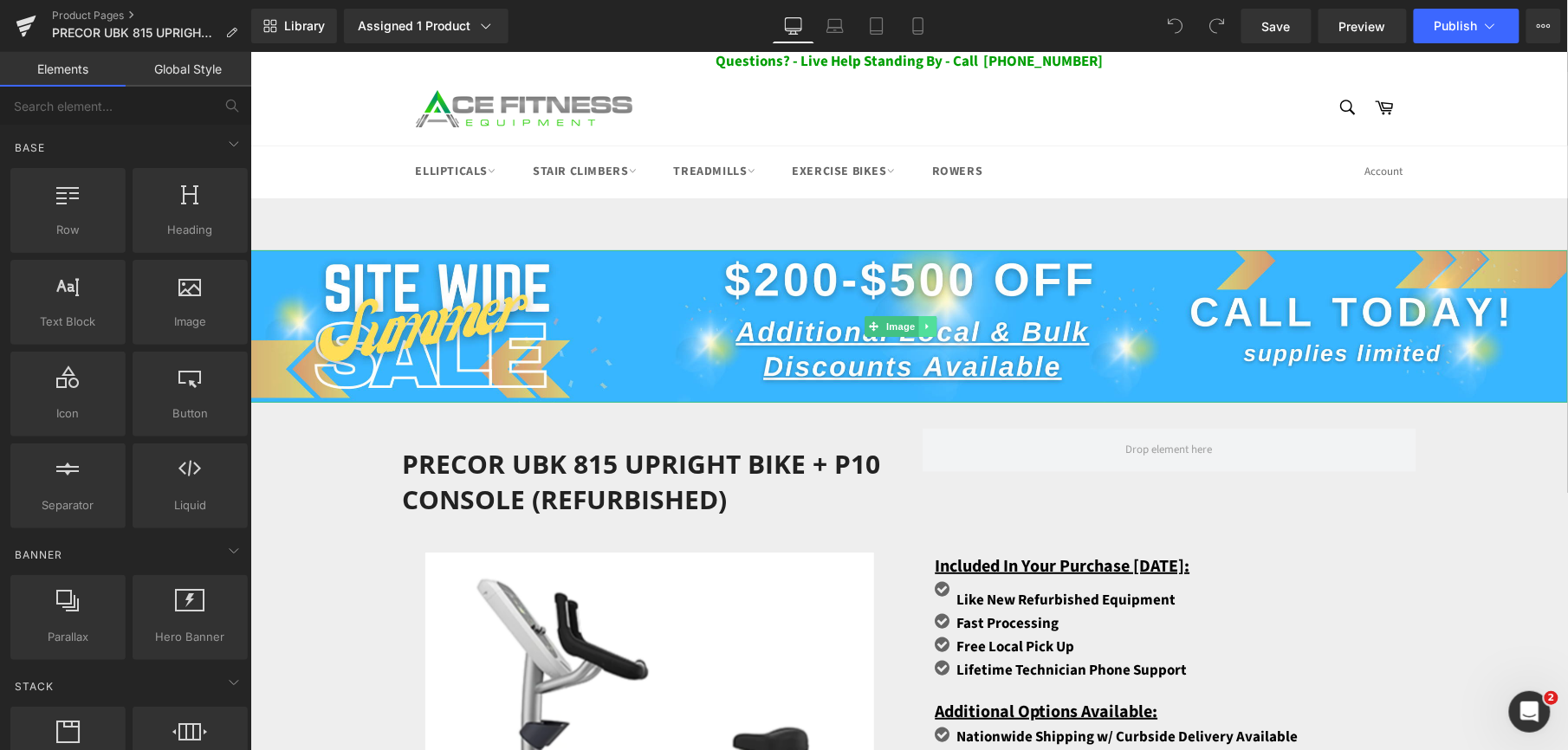
click at [928, 320] on icon at bounding box center [926, 325] width 10 height 10
click at [933, 320] on icon at bounding box center [936, 325] width 10 height 10
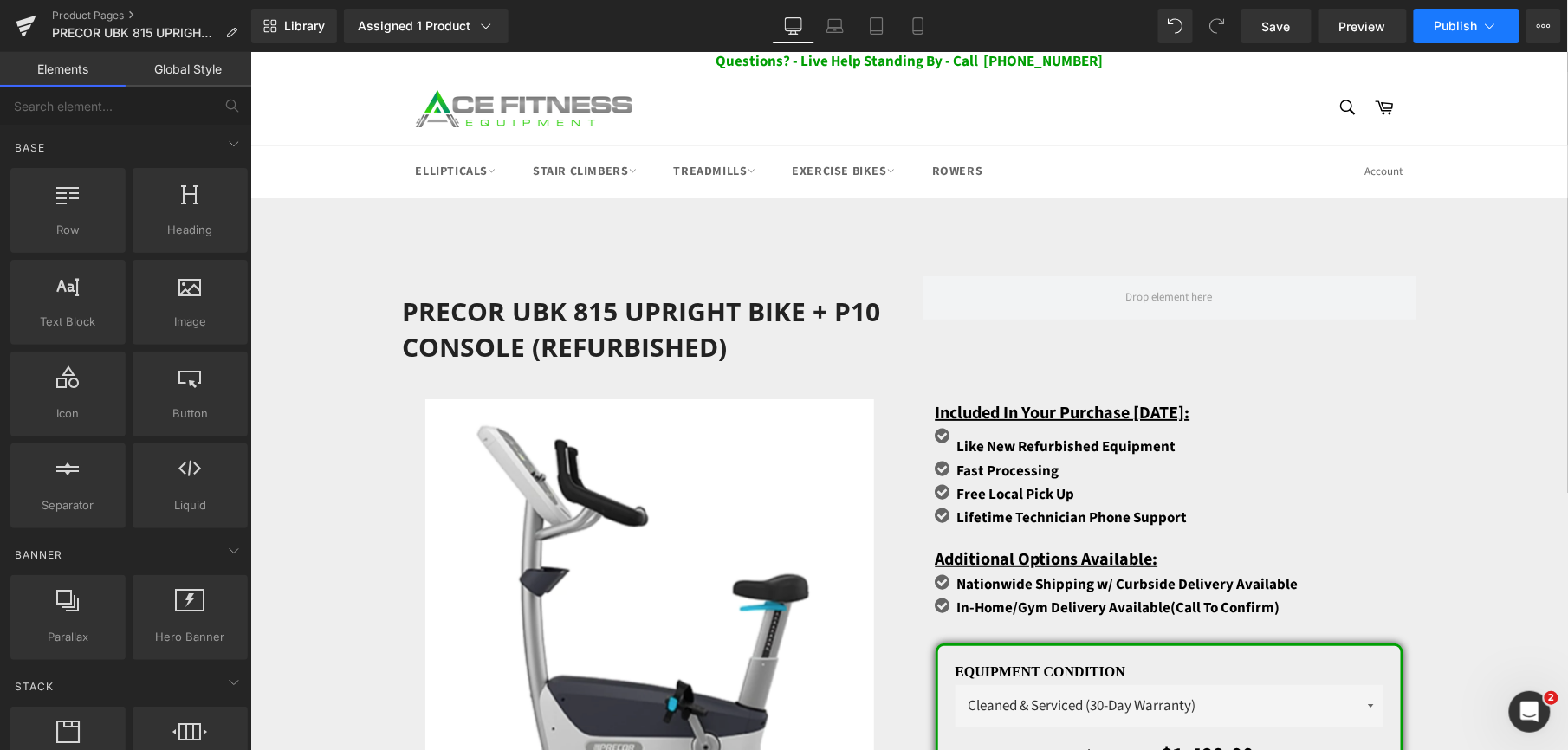
click at [1461, 34] on button "Publish" at bounding box center [1466, 26] width 106 height 34
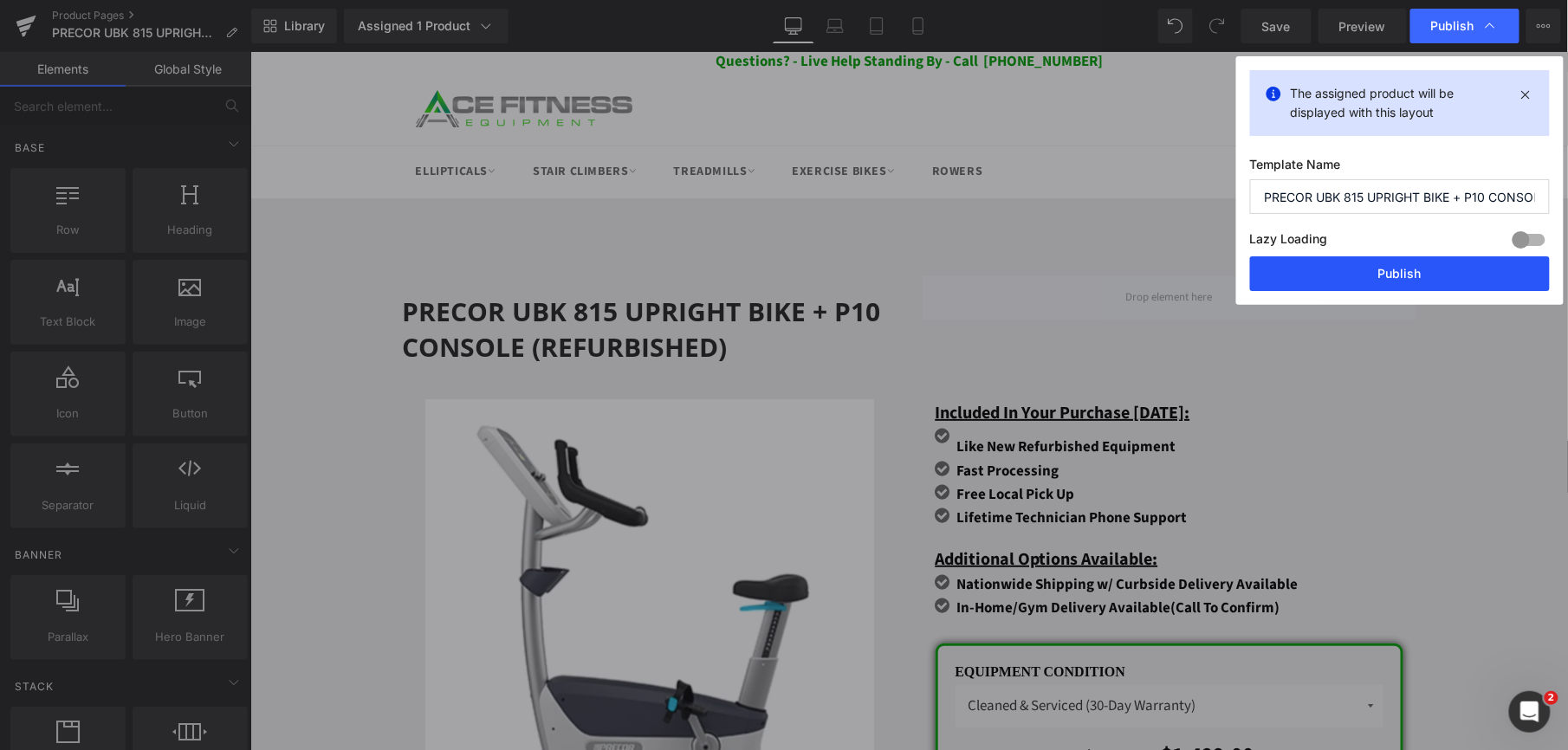
click at [1389, 275] on button "Publish" at bounding box center [1400, 274] width 300 height 34
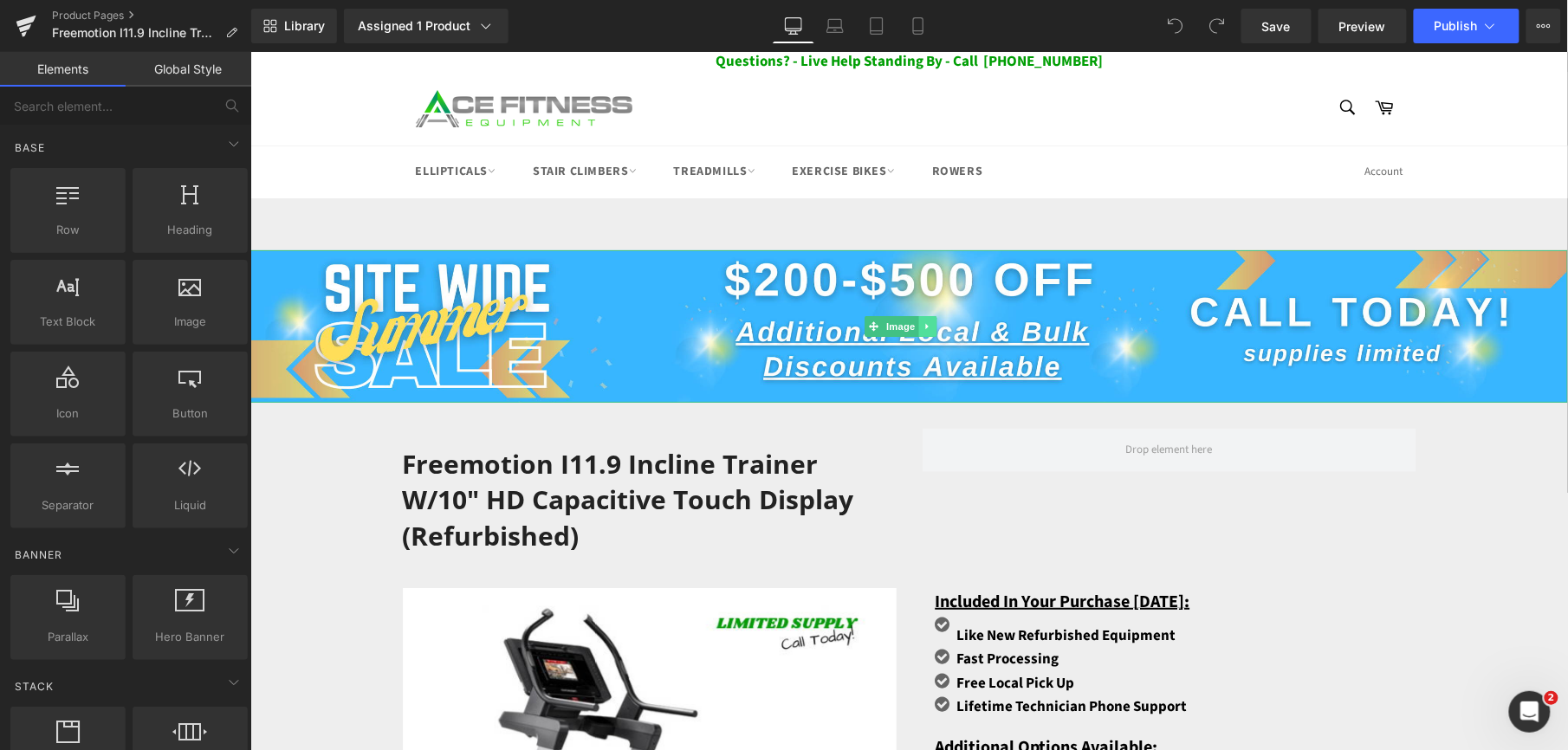
click at [930, 322] on icon at bounding box center [926, 325] width 10 height 10
click at [934, 323] on icon at bounding box center [936, 325] width 10 height 10
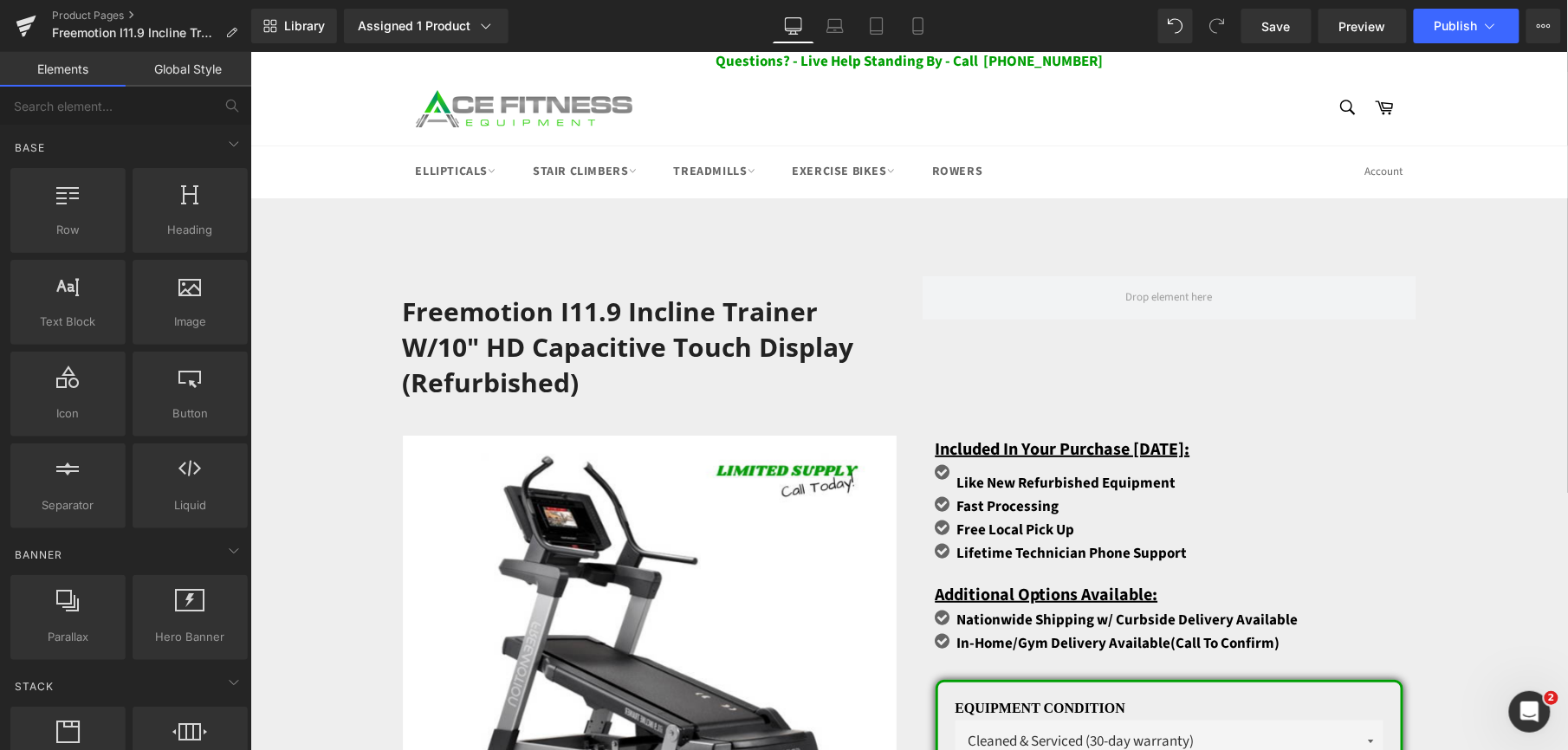
click at [1463, 44] on div "Library Assigned 1 Product Product Preview Freemotion i11.9 Incline Trainer w/1…" at bounding box center [909, 26] width 1317 height 52
click at [1477, 33] on button "Publish" at bounding box center [1466, 26] width 106 height 34
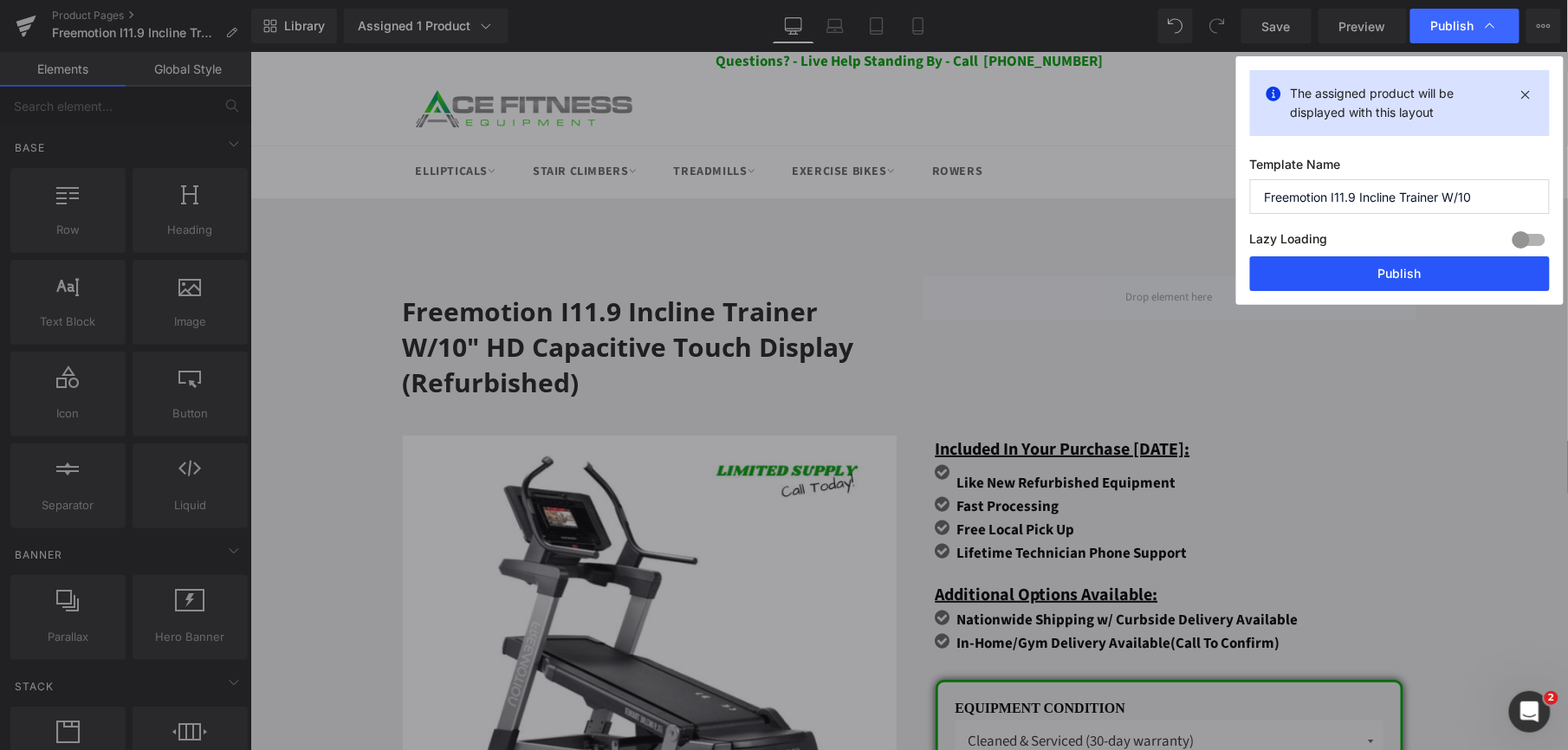
click at [1374, 268] on button "Publish" at bounding box center [1400, 274] width 300 height 34
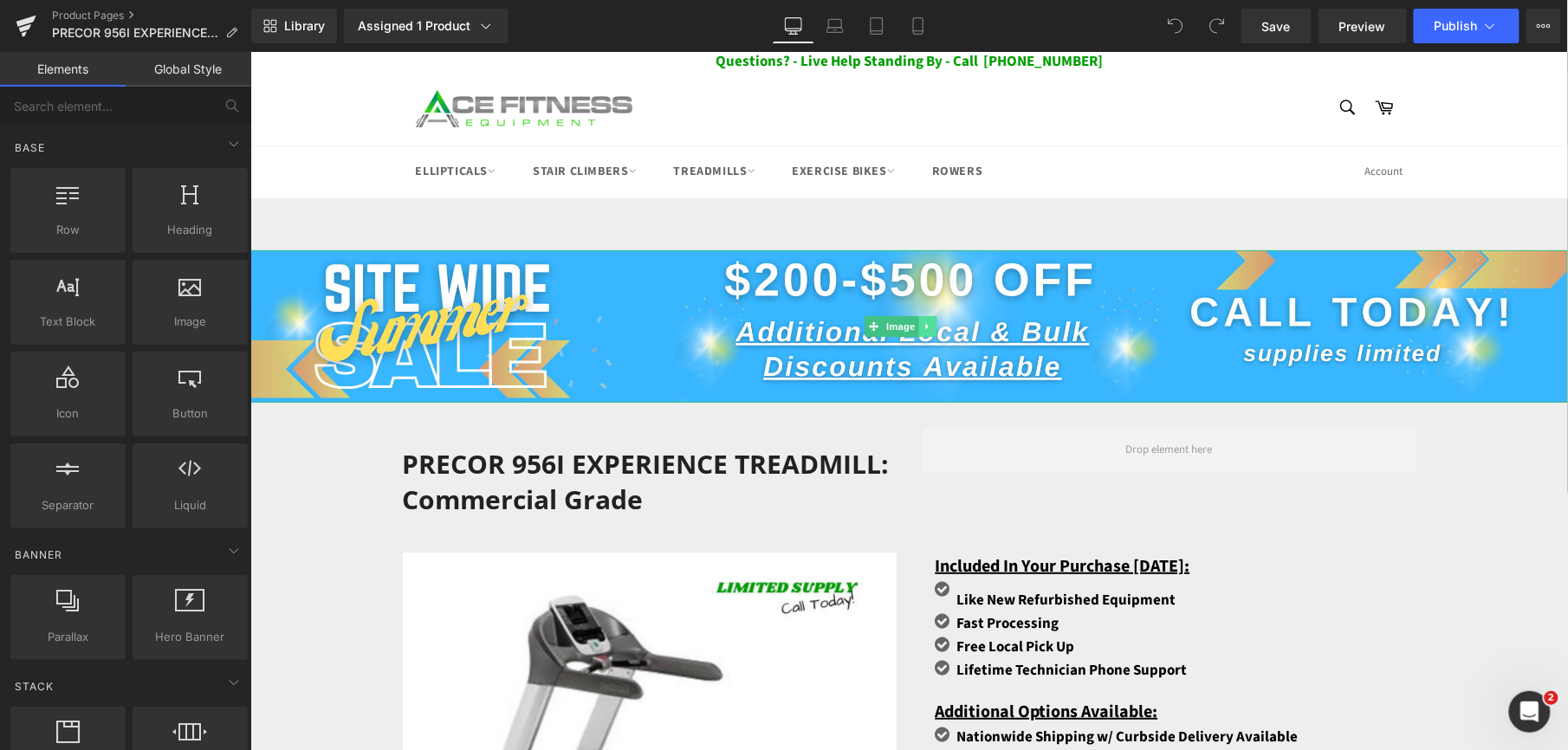
click at [923, 322] on icon at bounding box center [926, 325] width 10 height 10
click at [933, 325] on icon at bounding box center [936, 325] width 10 height 10
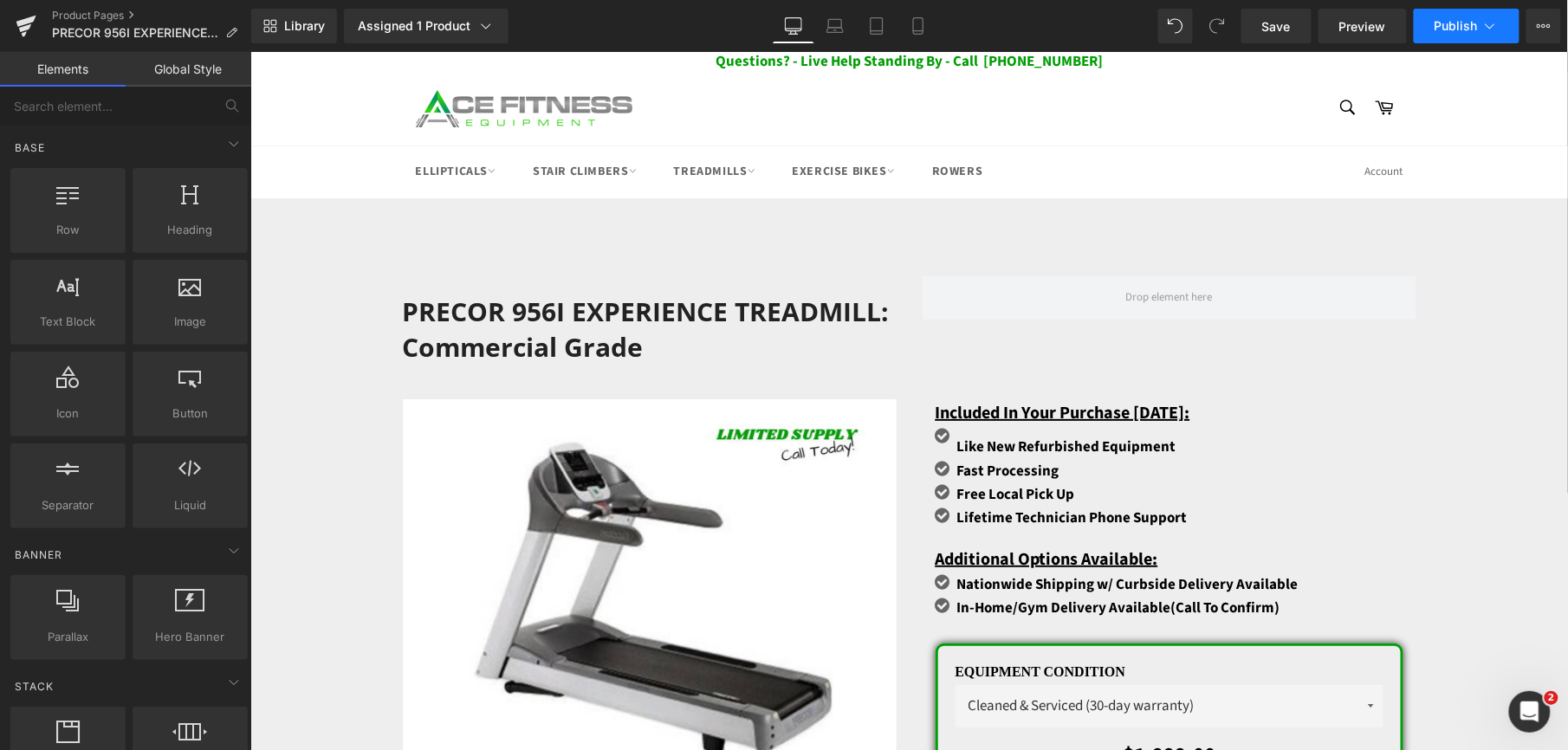
click at [1469, 25] on span "Publish" at bounding box center [1457, 26] width 44 height 14
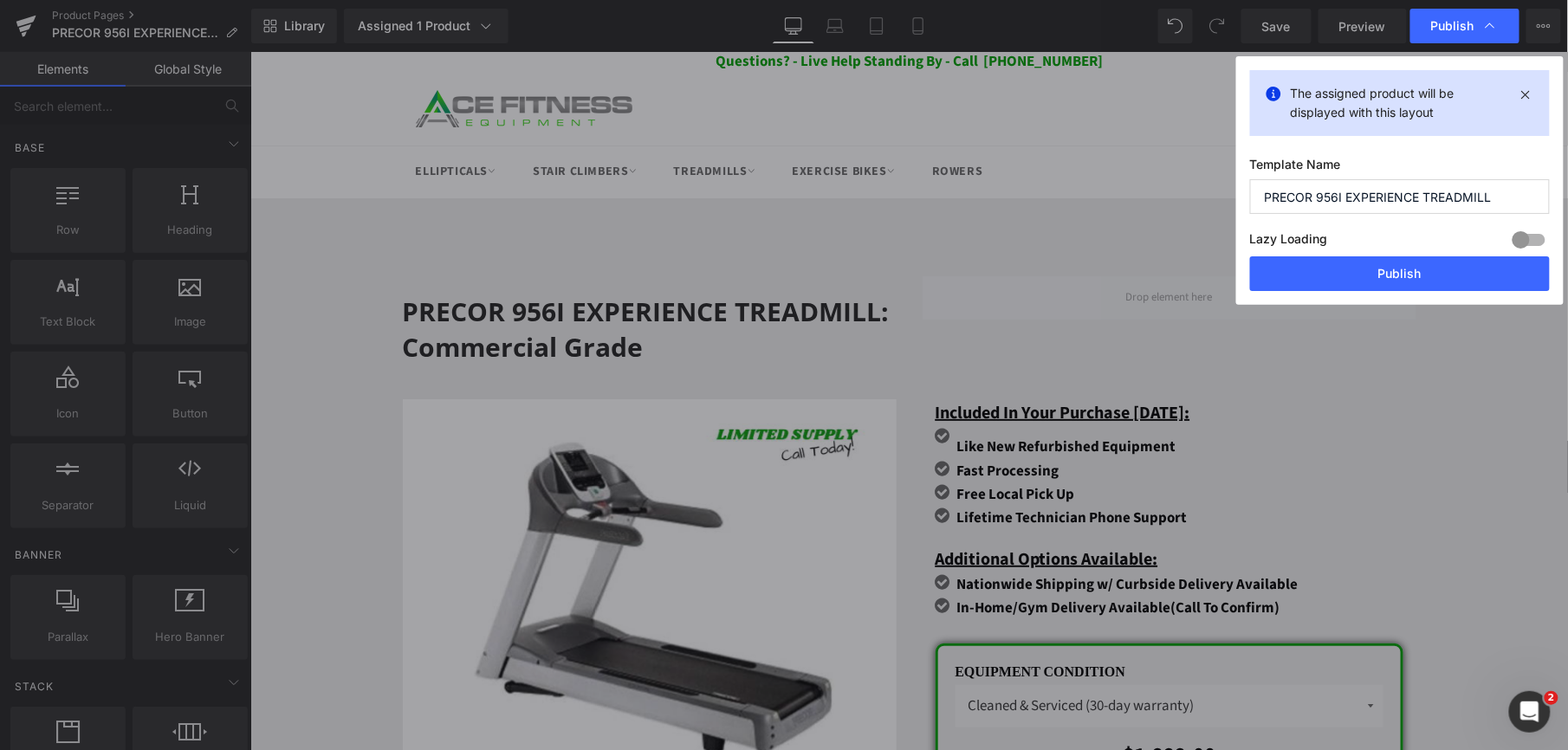
drag, startPoint x: 1384, startPoint y: 279, endPoint x: 1216, endPoint y: 5, distance: 321.4
click at [1384, 280] on button "Publish" at bounding box center [1400, 274] width 300 height 34
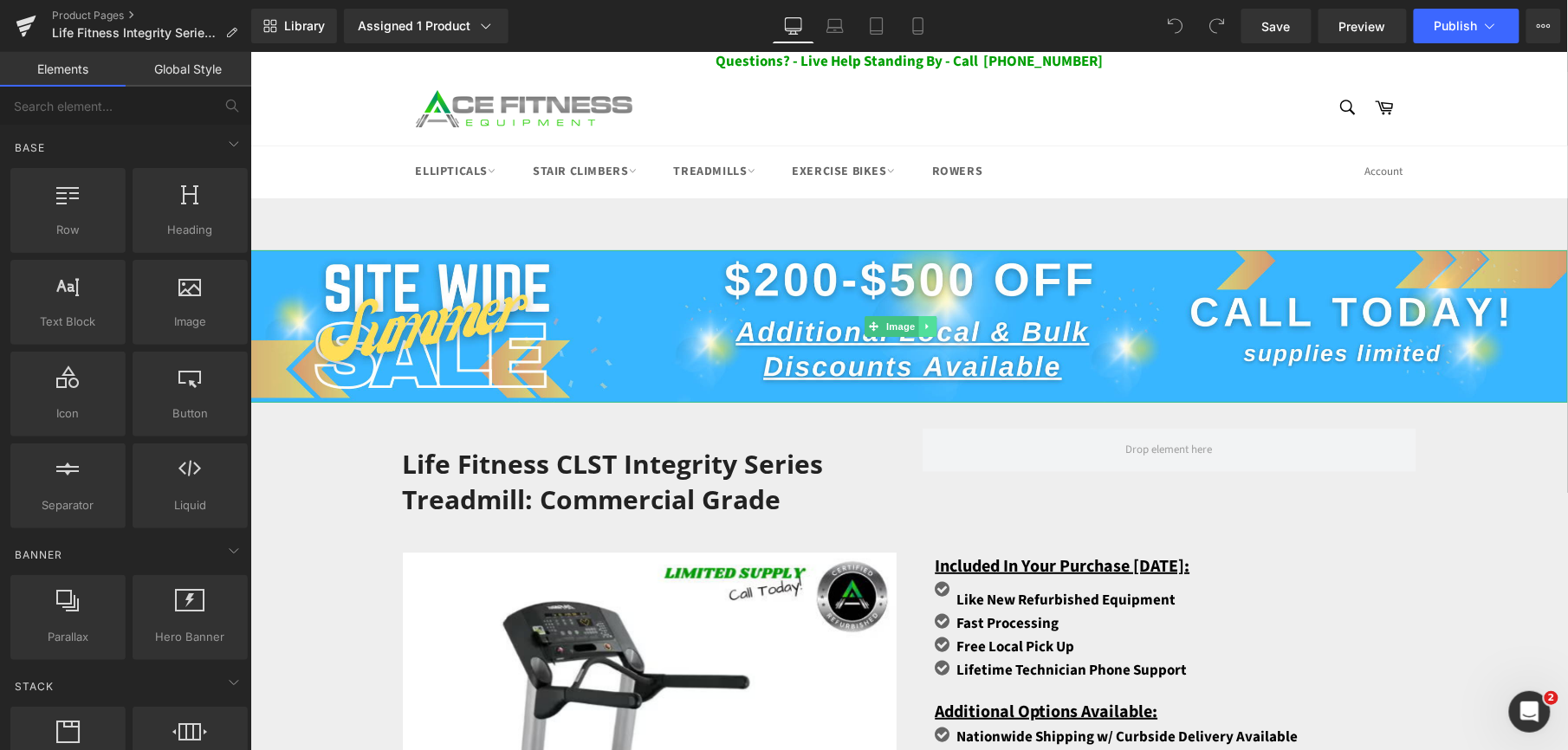
click at [924, 322] on icon at bounding box center [926, 325] width 10 height 10
click at [937, 322] on icon at bounding box center [936, 325] width 10 height 10
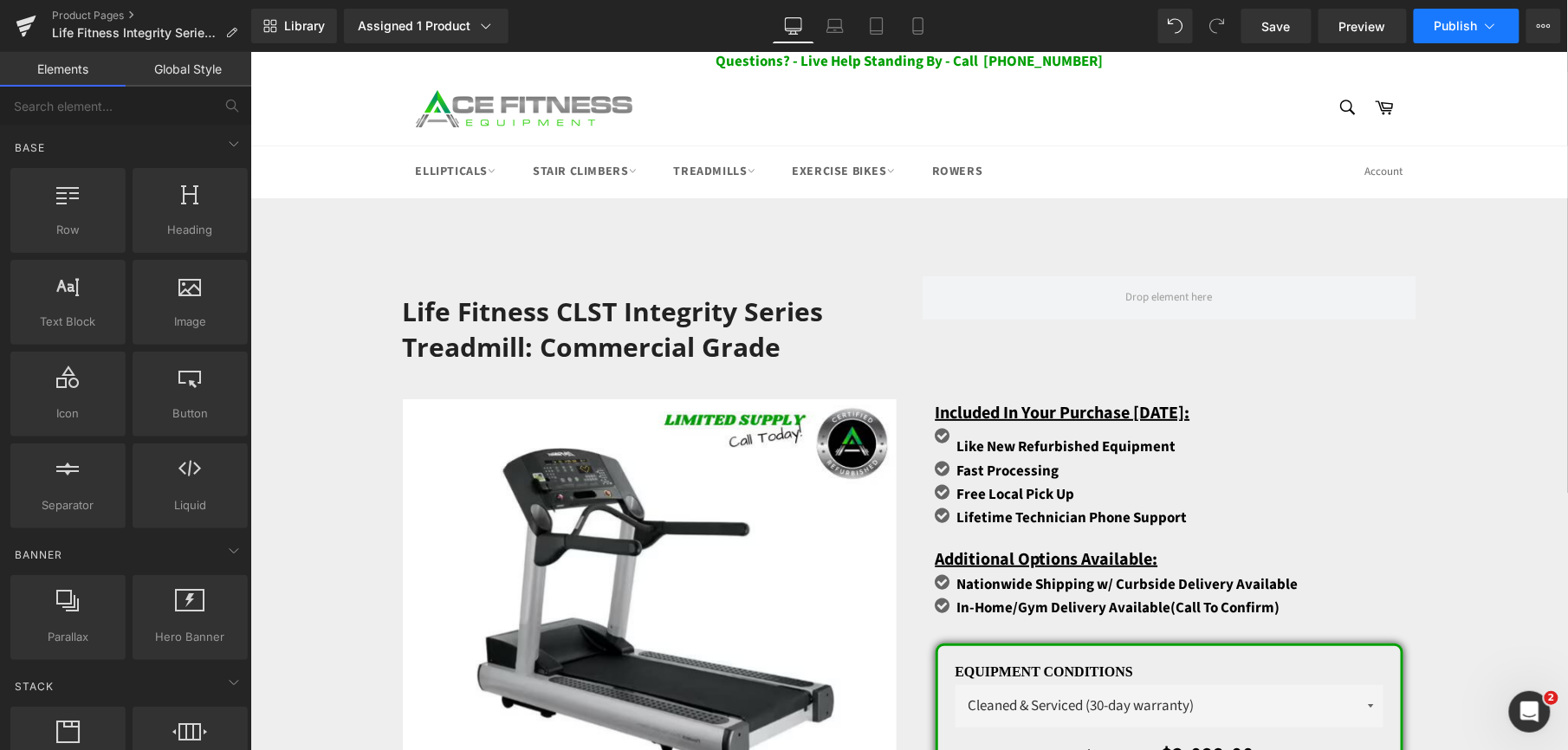
click at [1486, 35] on button "Publish" at bounding box center [1466, 26] width 106 height 34
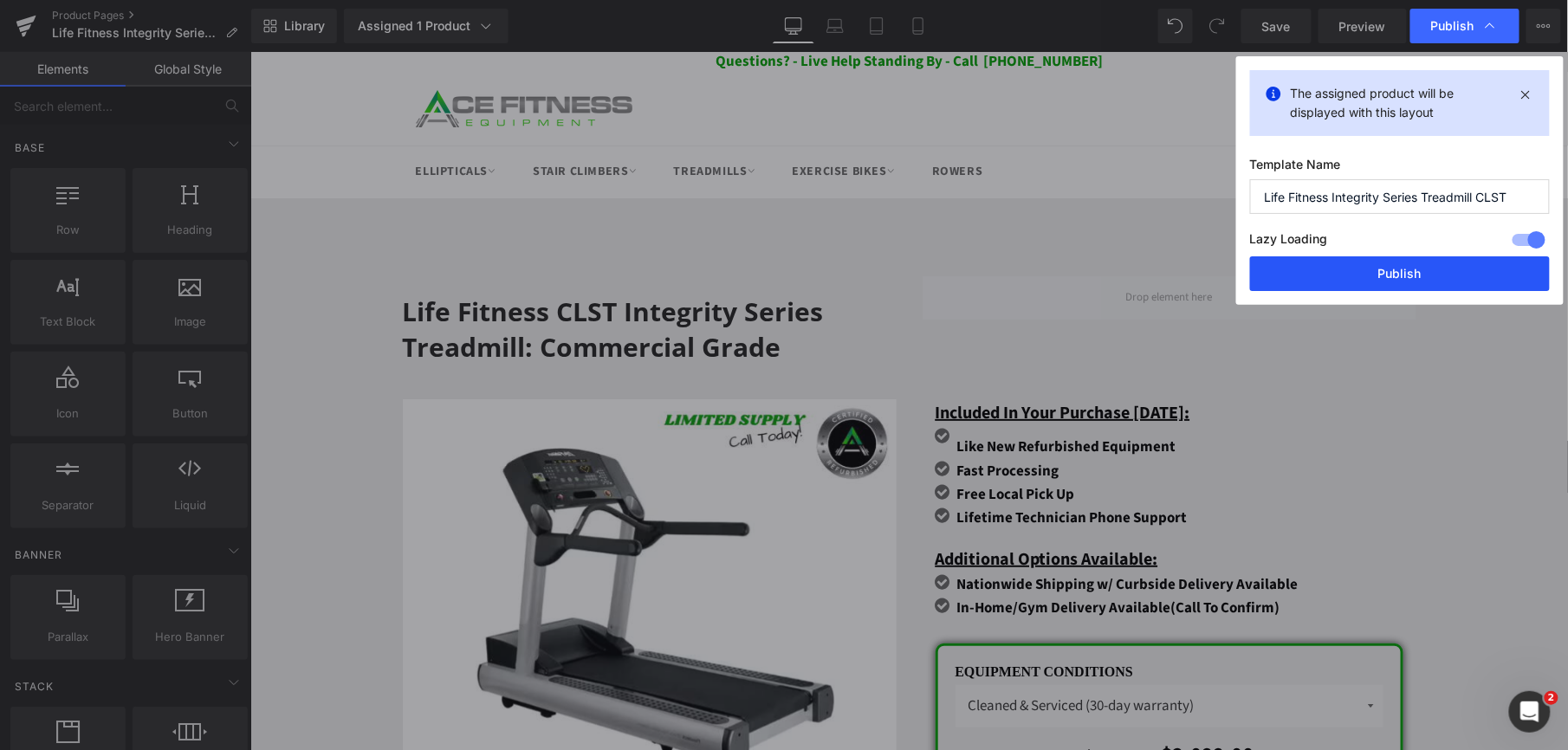
click at [1374, 267] on button "Publish" at bounding box center [1400, 274] width 300 height 34
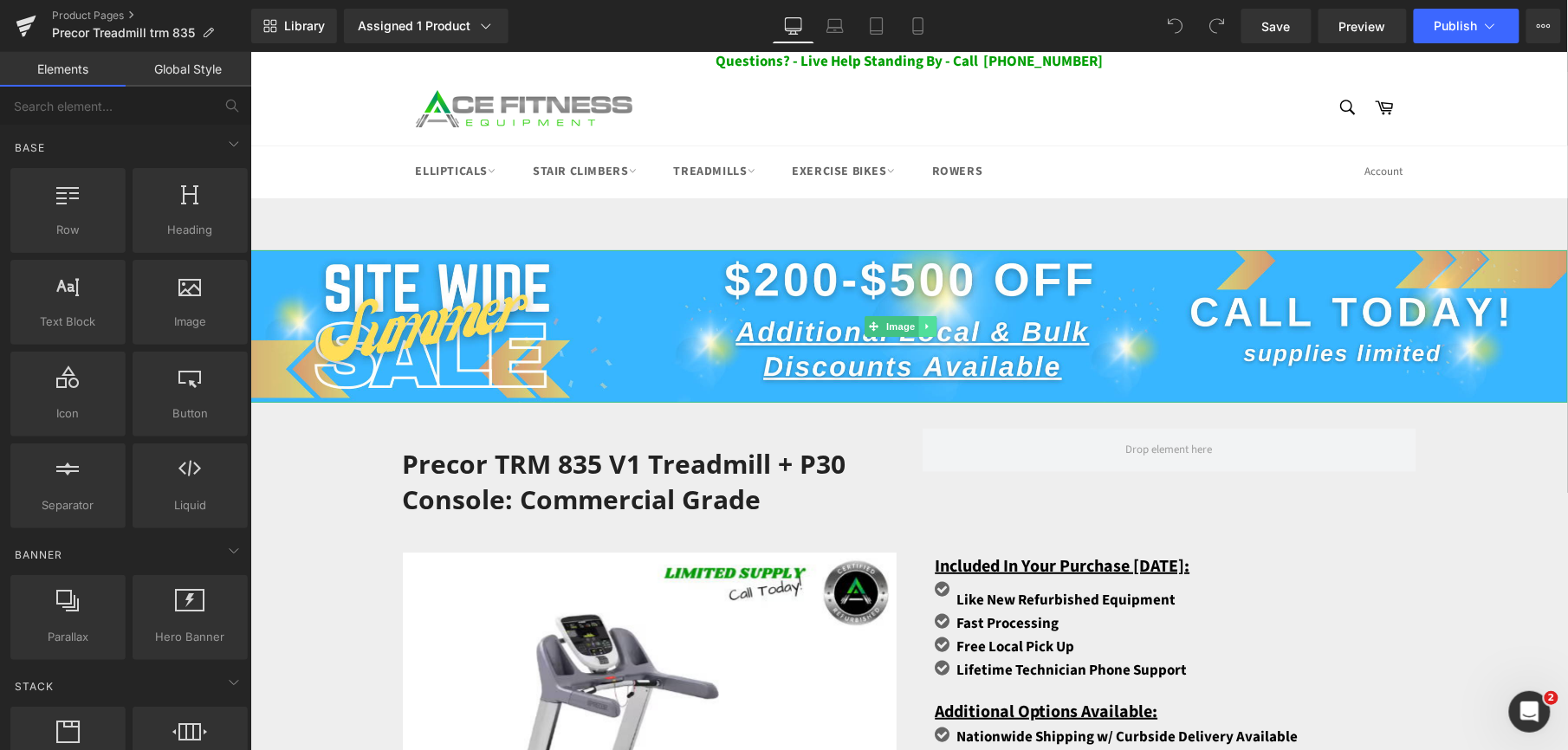
click at [923, 320] on icon at bounding box center [926, 325] width 10 height 10
click at [933, 321] on icon at bounding box center [936, 325] width 10 height 10
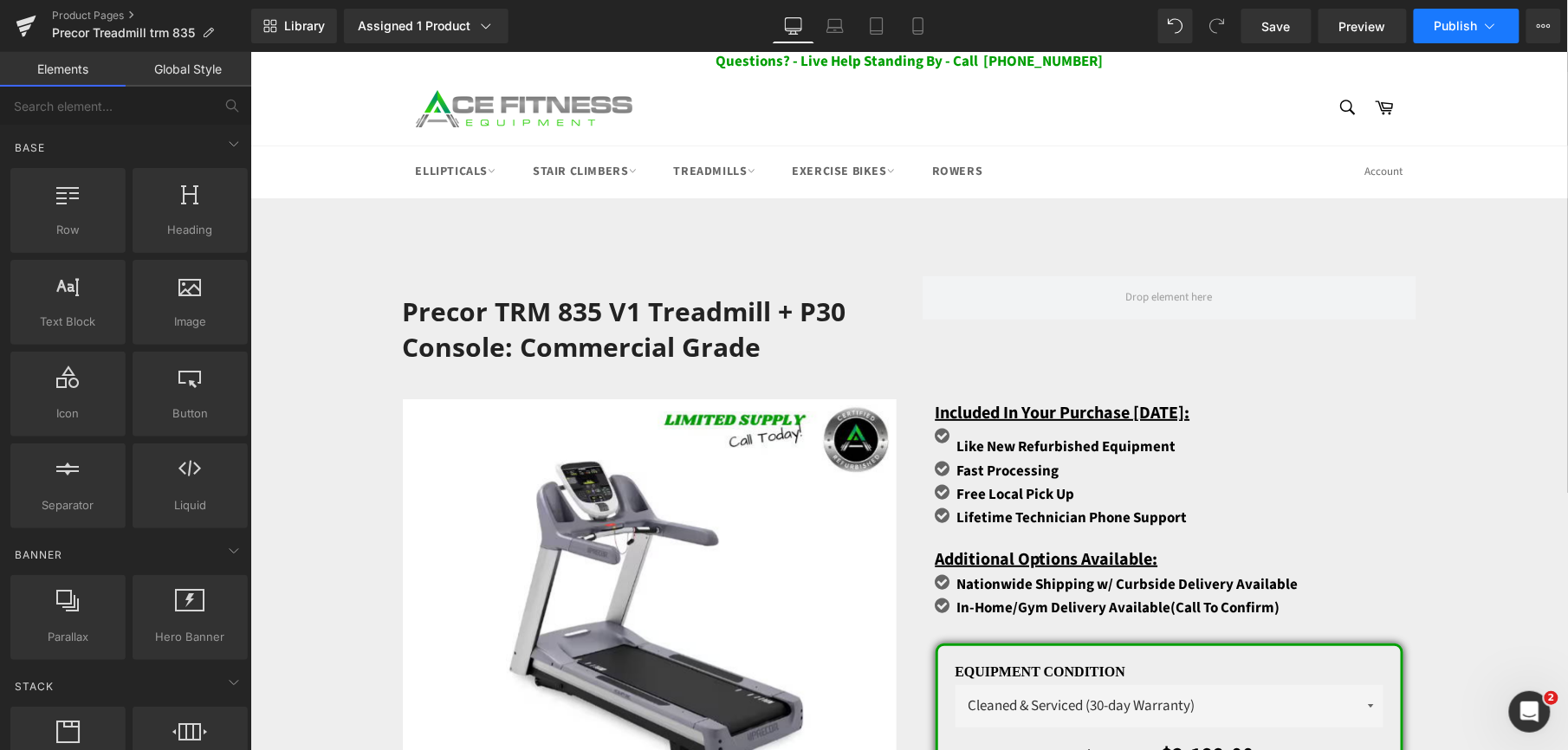
click at [1465, 40] on button "Publish" at bounding box center [1466, 26] width 106 height 34
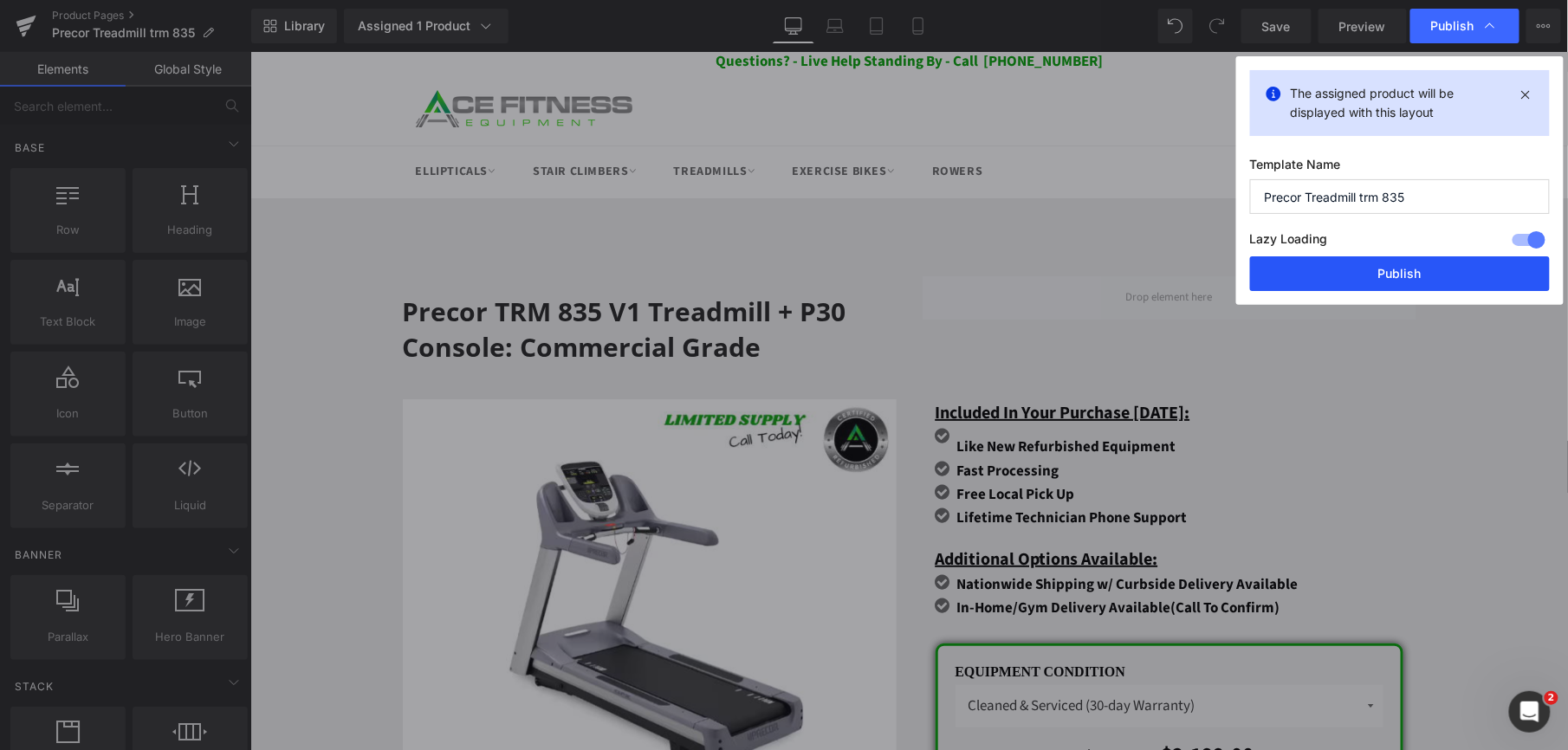
click at [1380, 271] on button "Publish" at bounding box center [1400, 274] width 300 height 34
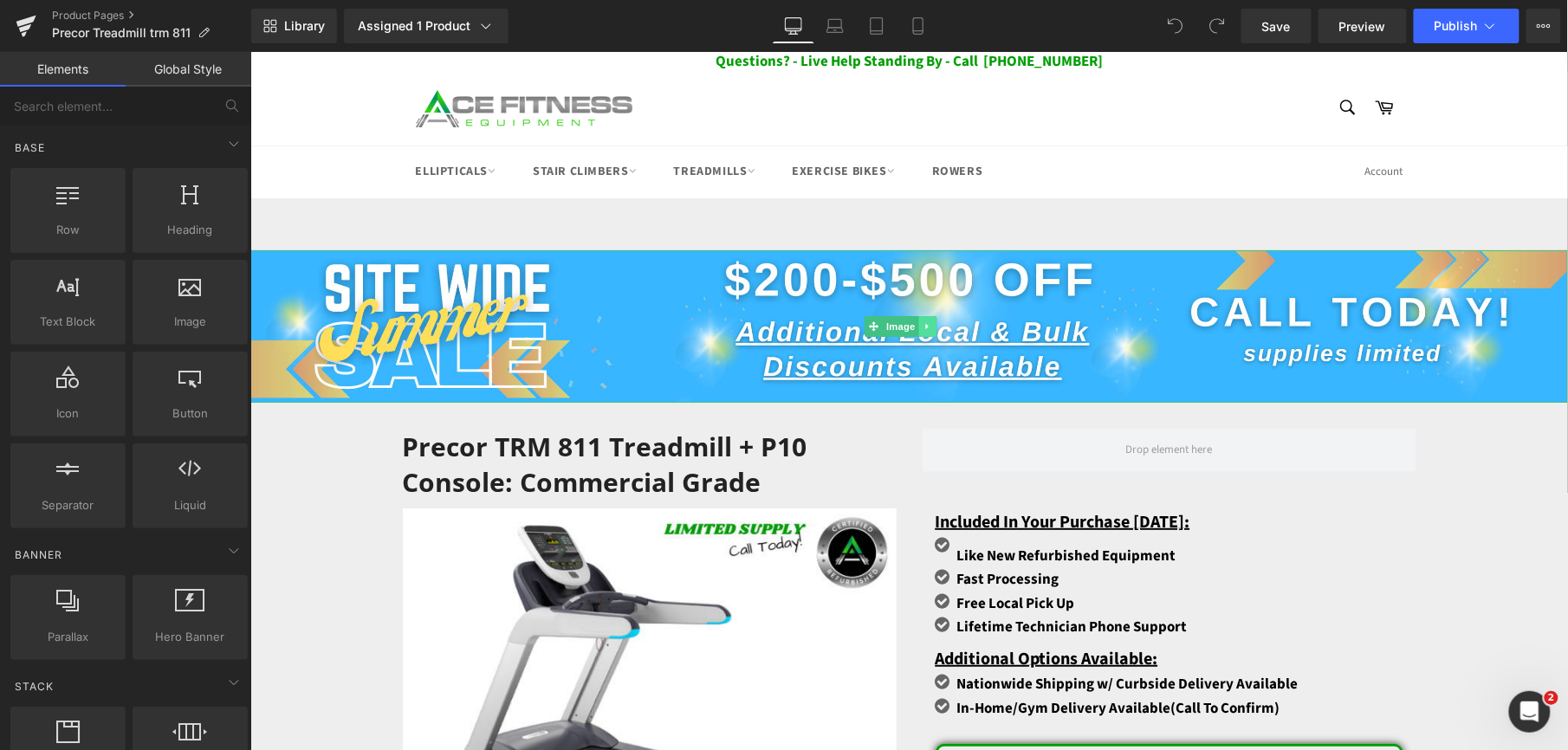
click at [927, 320] on icon at bounding box center [926, 325] width 10 height 10
click at [939, 328] on icon at bounding box center [936, 325] width 10 height 10
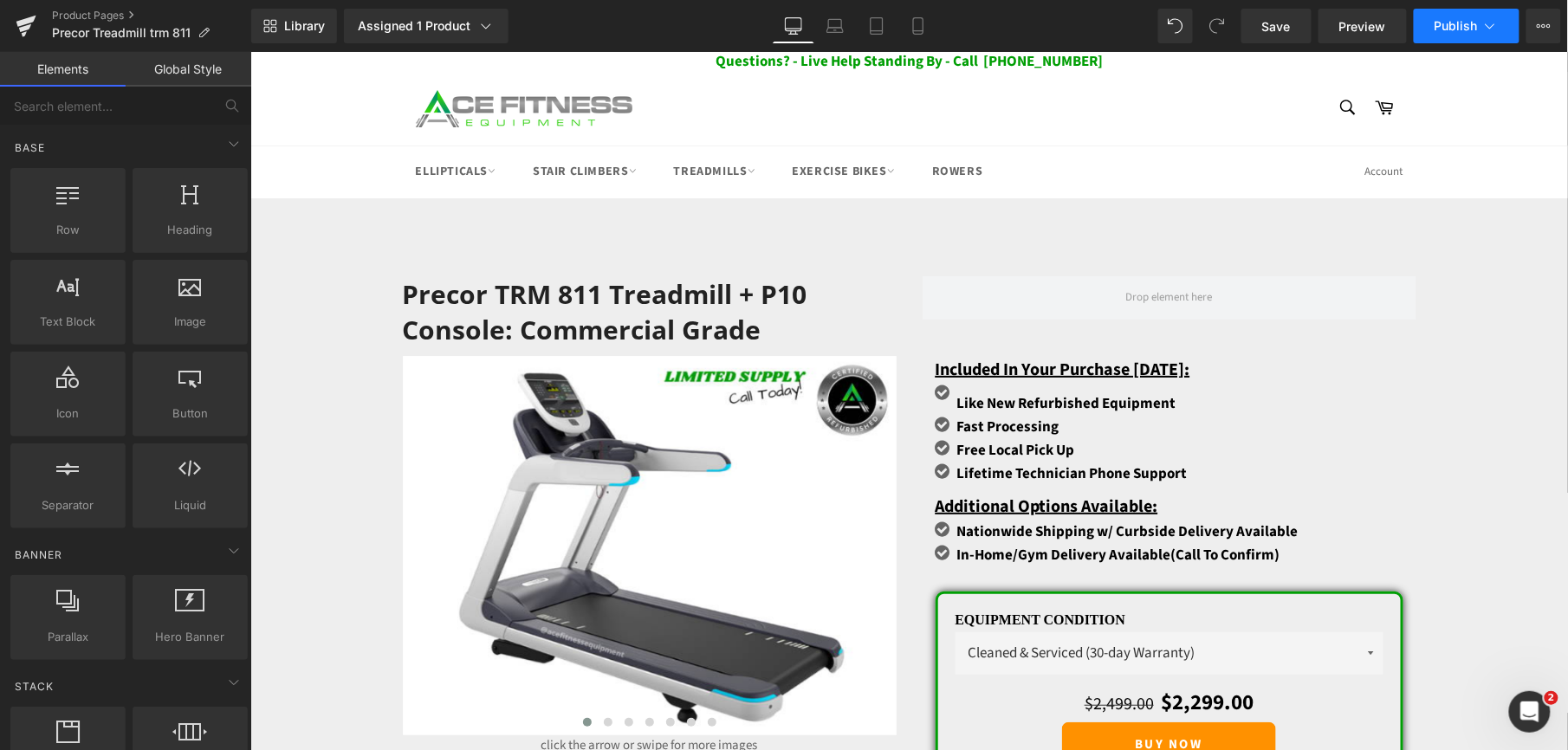
click at [1456, 29] on span "Publish" at bounding box center [1457, 26] width 44 height 14
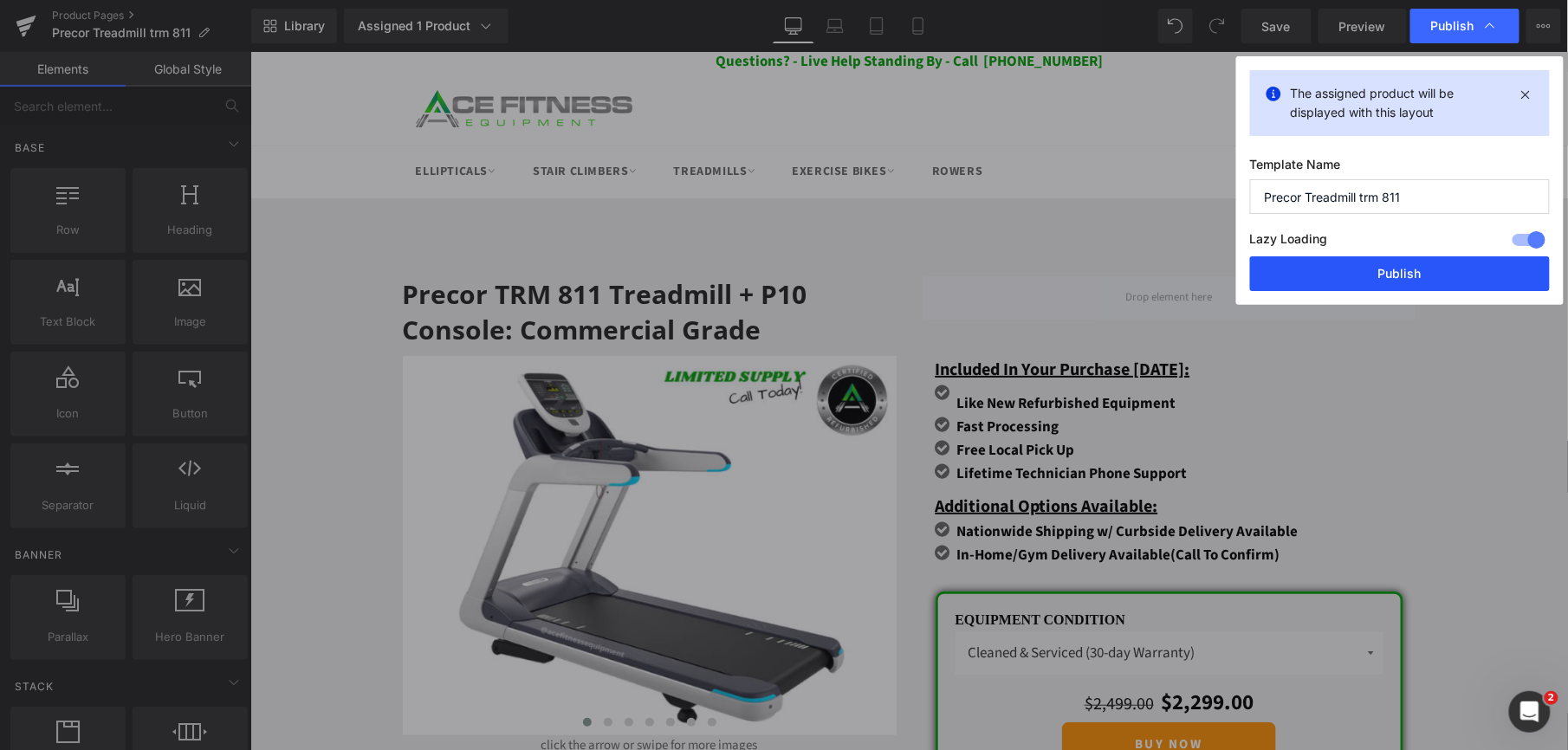
drag, startPoint x: 1386, startPoint y: 268, endPoint x: 1134, endPoint y: 219, distance: 256.7
click at [1386, 268] on button "Publish" at bounding box center [1400, 274] width 300 height 34
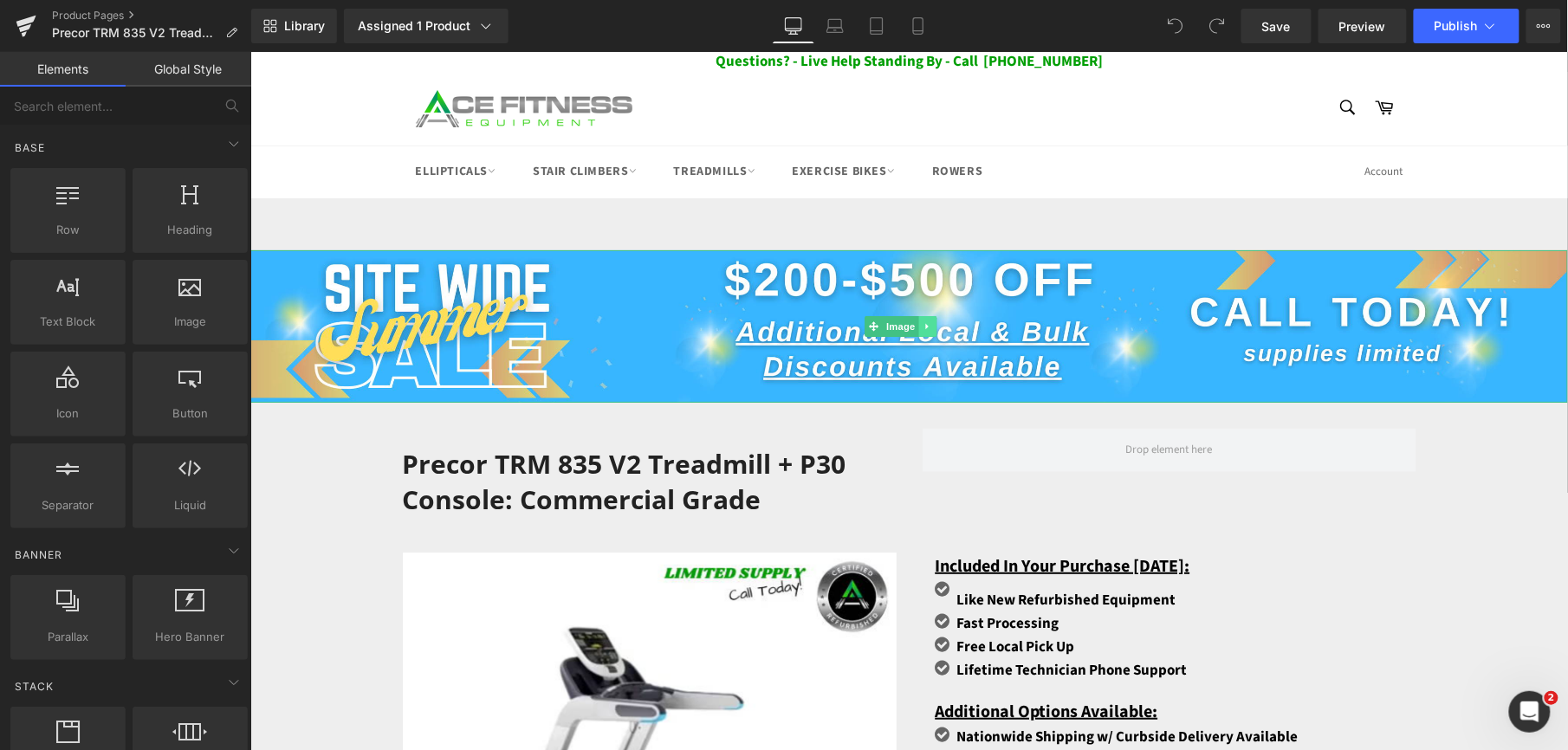
click at [927, 325] on icon at bounding box center [925, 325] width 3 height 6
click at [930, 322] on link at bounding box center [936, 326] width 18 height 21
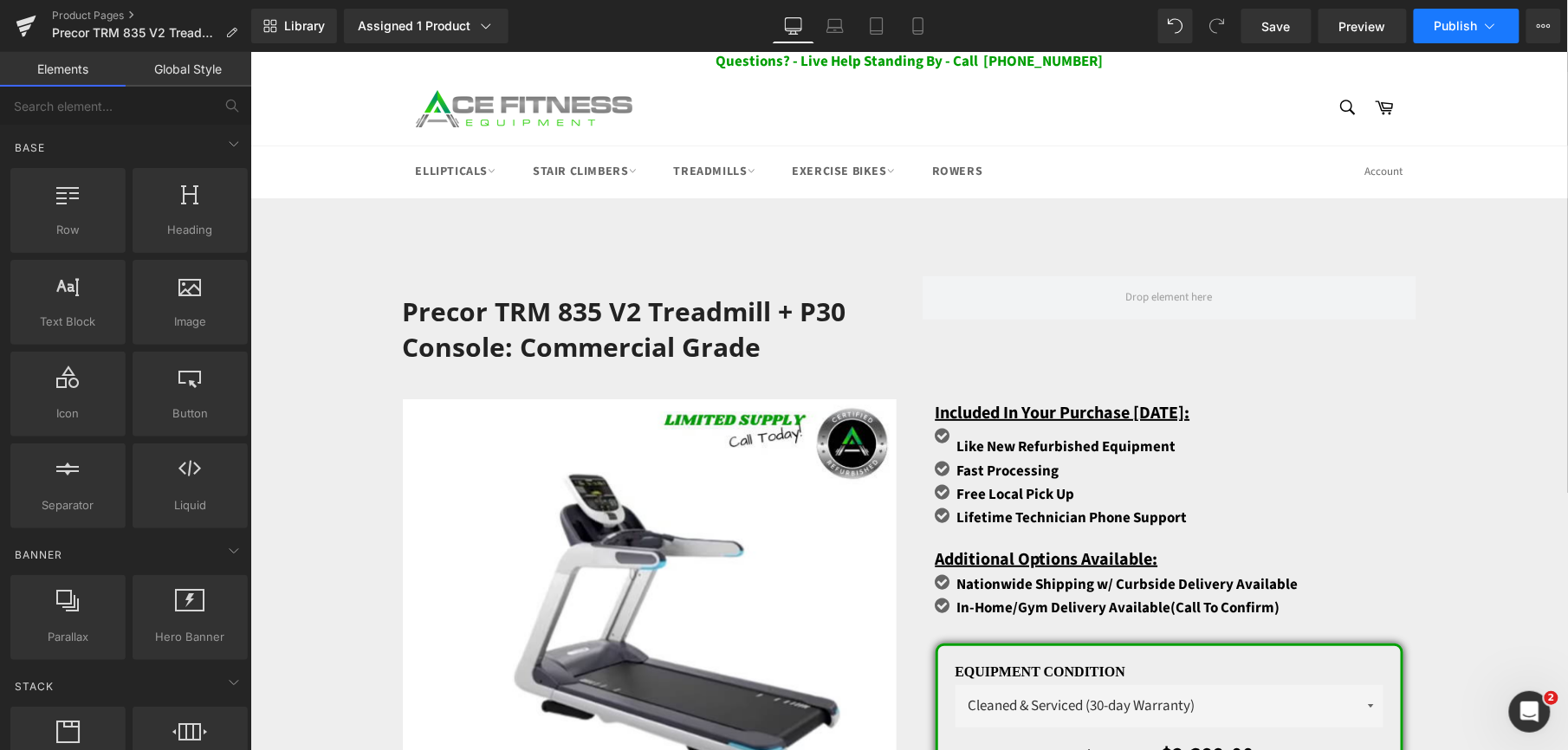
click at [1487, 32] on icon at bounding box center [1490, 26] width 17 height 17
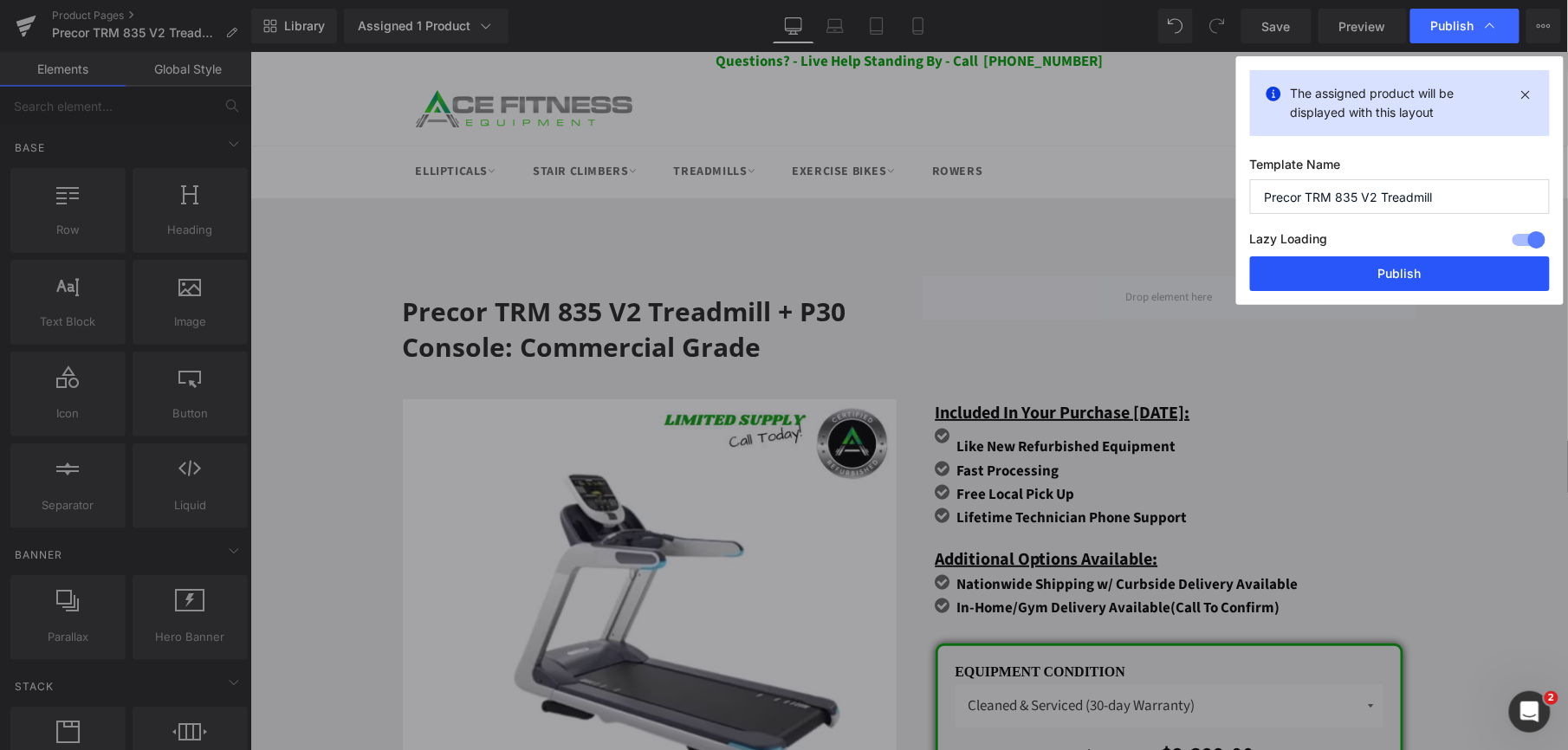
click at [1395, 278] on button "Publish" at bounding box center [1400, 274] width 300 height 34
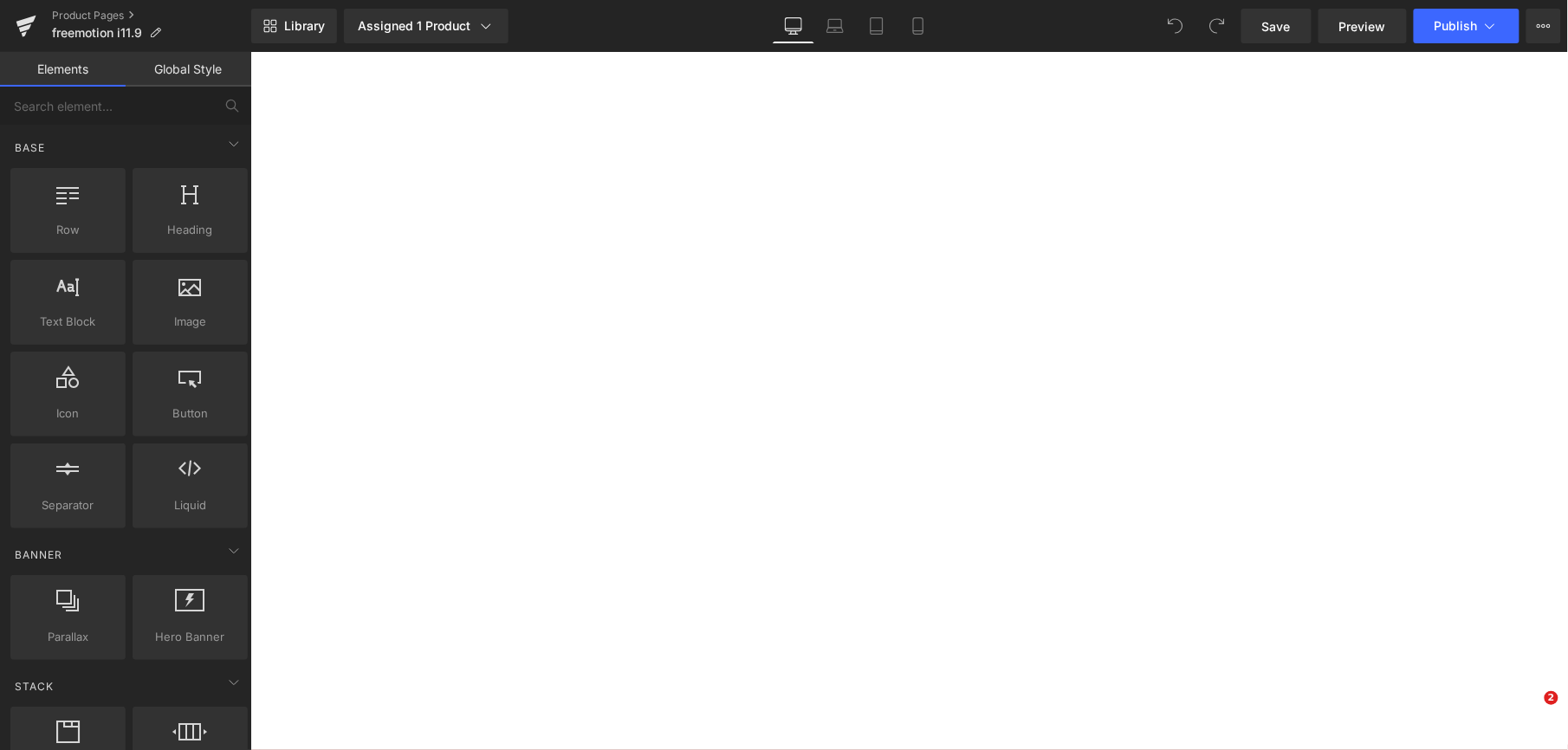
select select "Cleaned & Serviced (6-month warranty)"
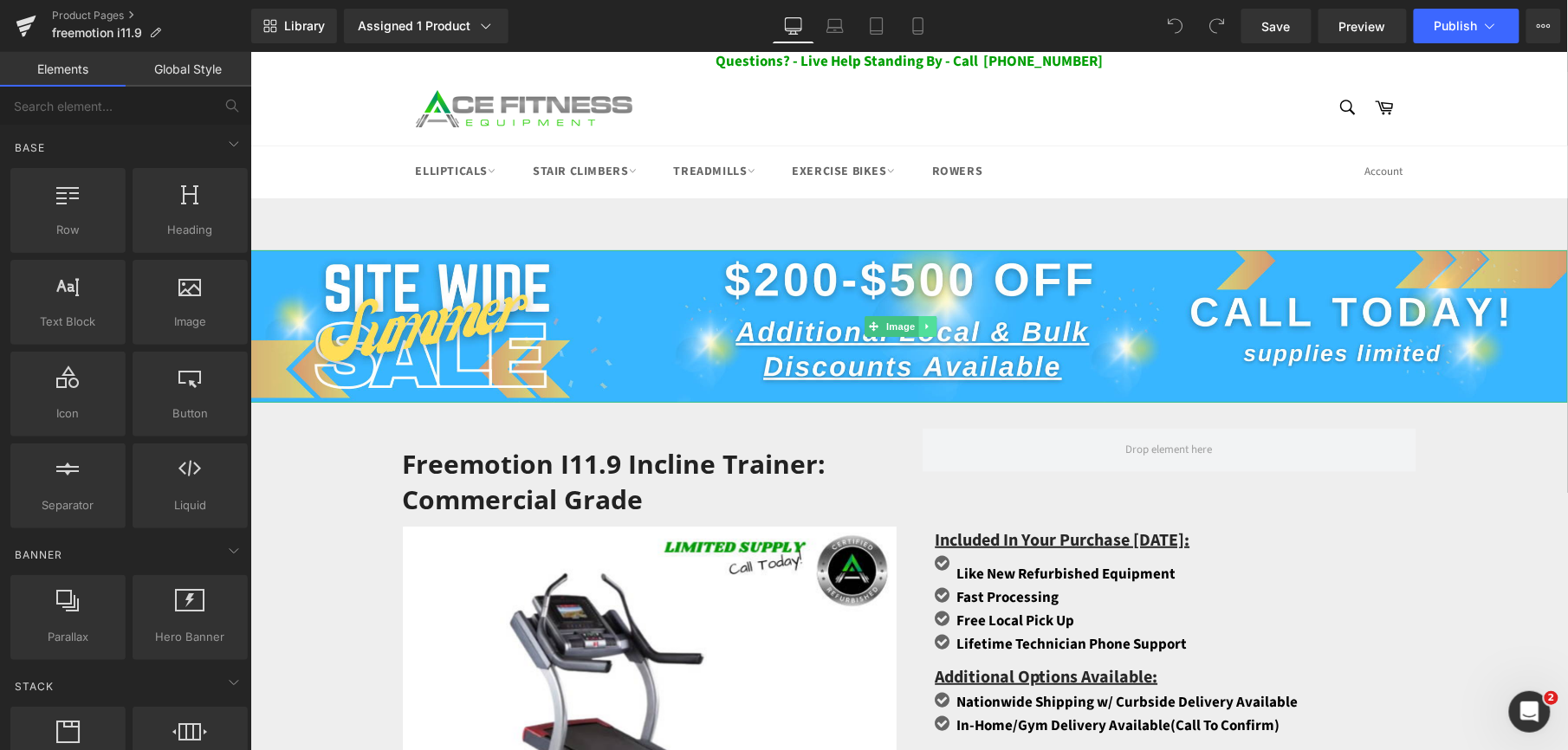
click at [933, 326] on link at bounding box center [926, 326] width 18 height 21
click at [933, 326] on icon at bounding box center [936, 325] width 10 height 10
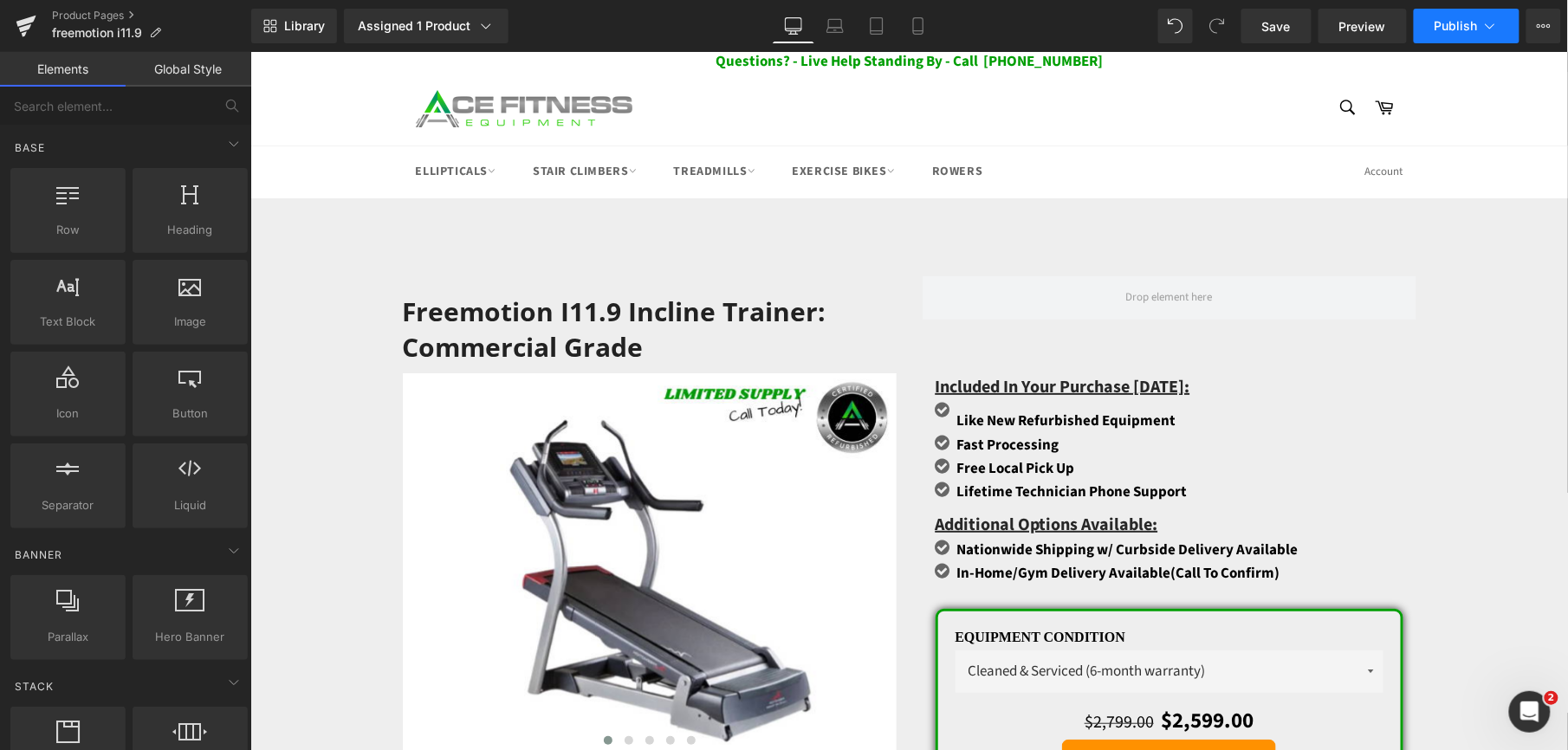
click at [1461, 23] on span "Publish" at bounding box center [1457, 26] width 44 height 14
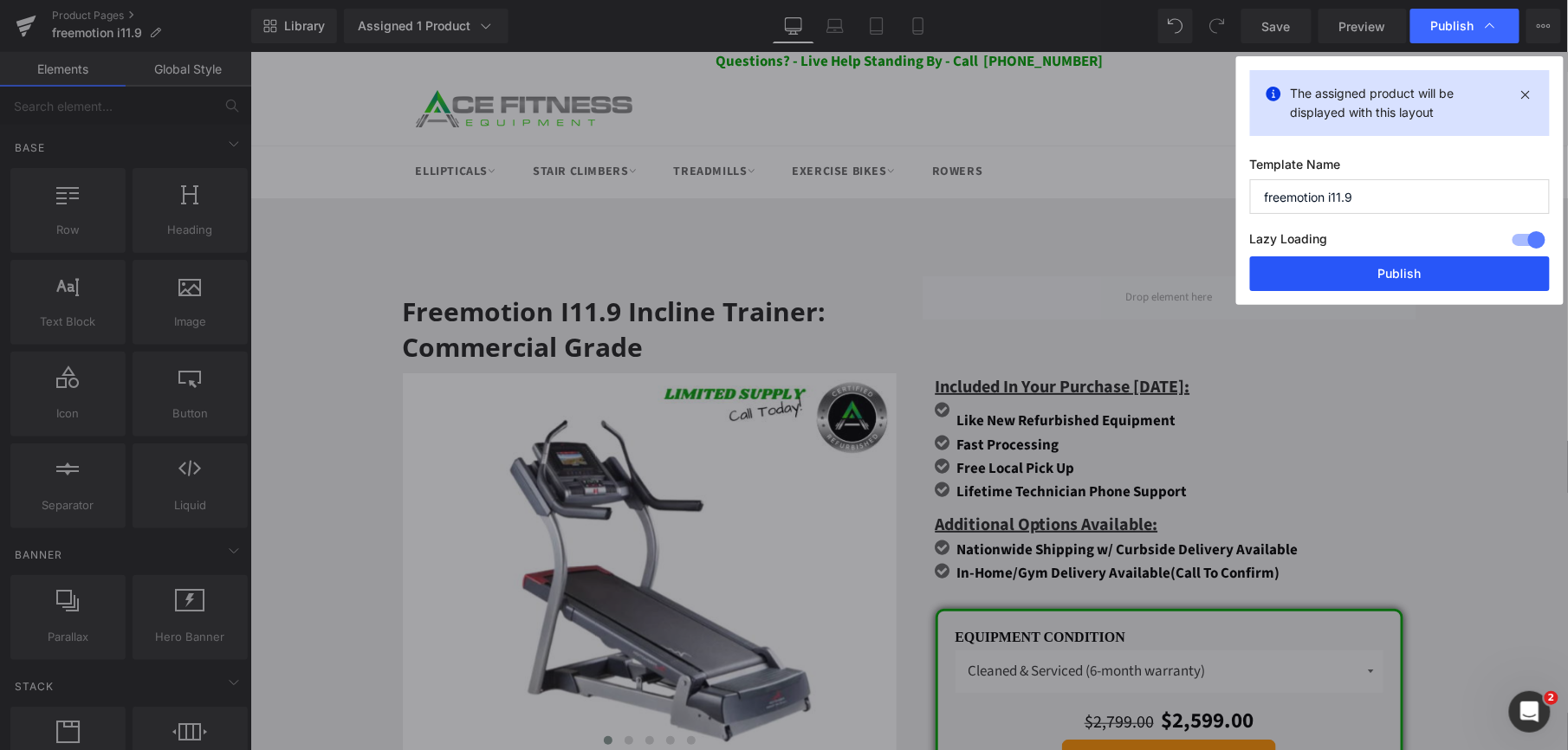
click at [1377, 271] on button "Publish" at bounding box center [1400, 274] width 300 height 34
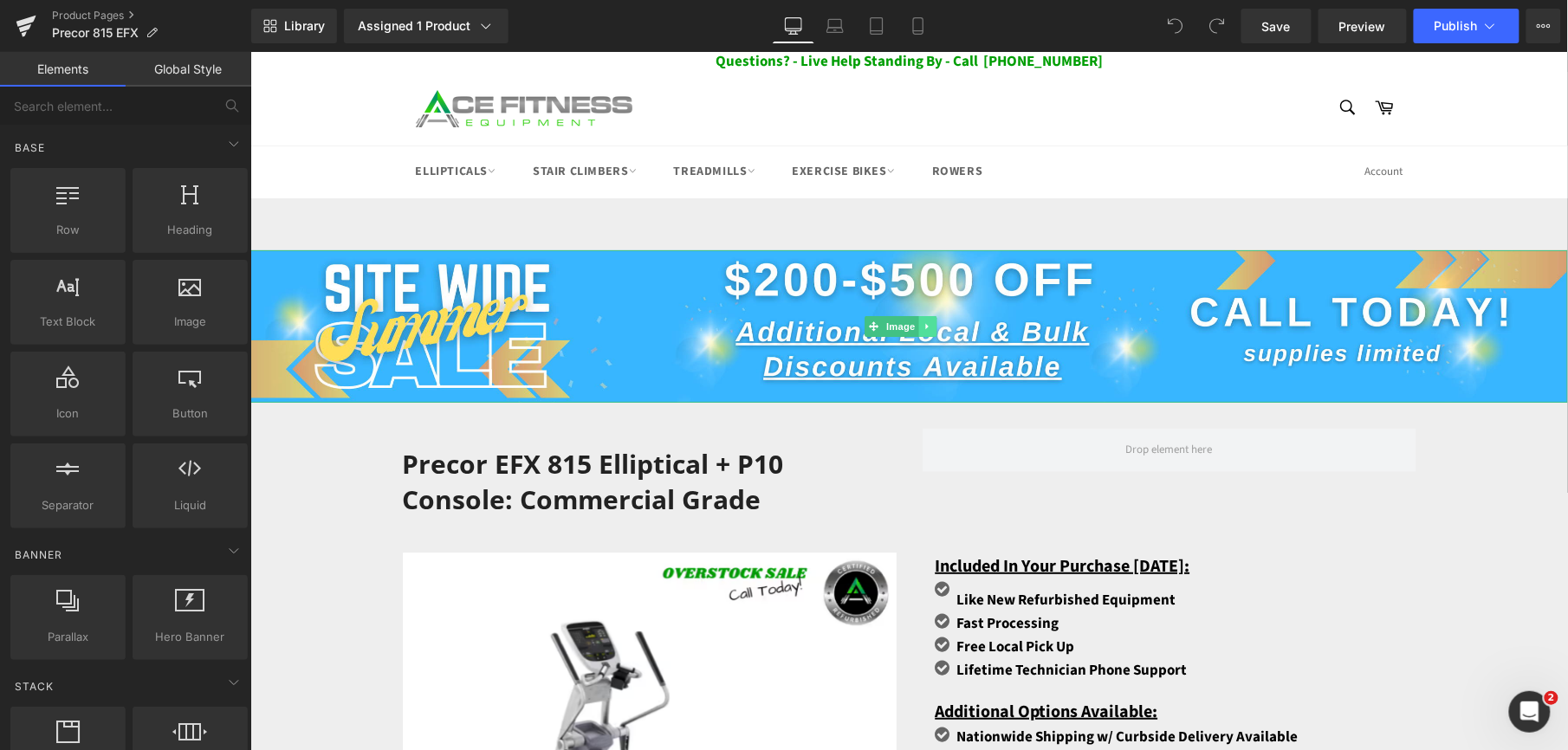
click at [930, 328] on icon at bounding box center [926, 325] width 10 height 10
click at [931, 328] on icon at bounding box center [936, 325] width 10 height 10
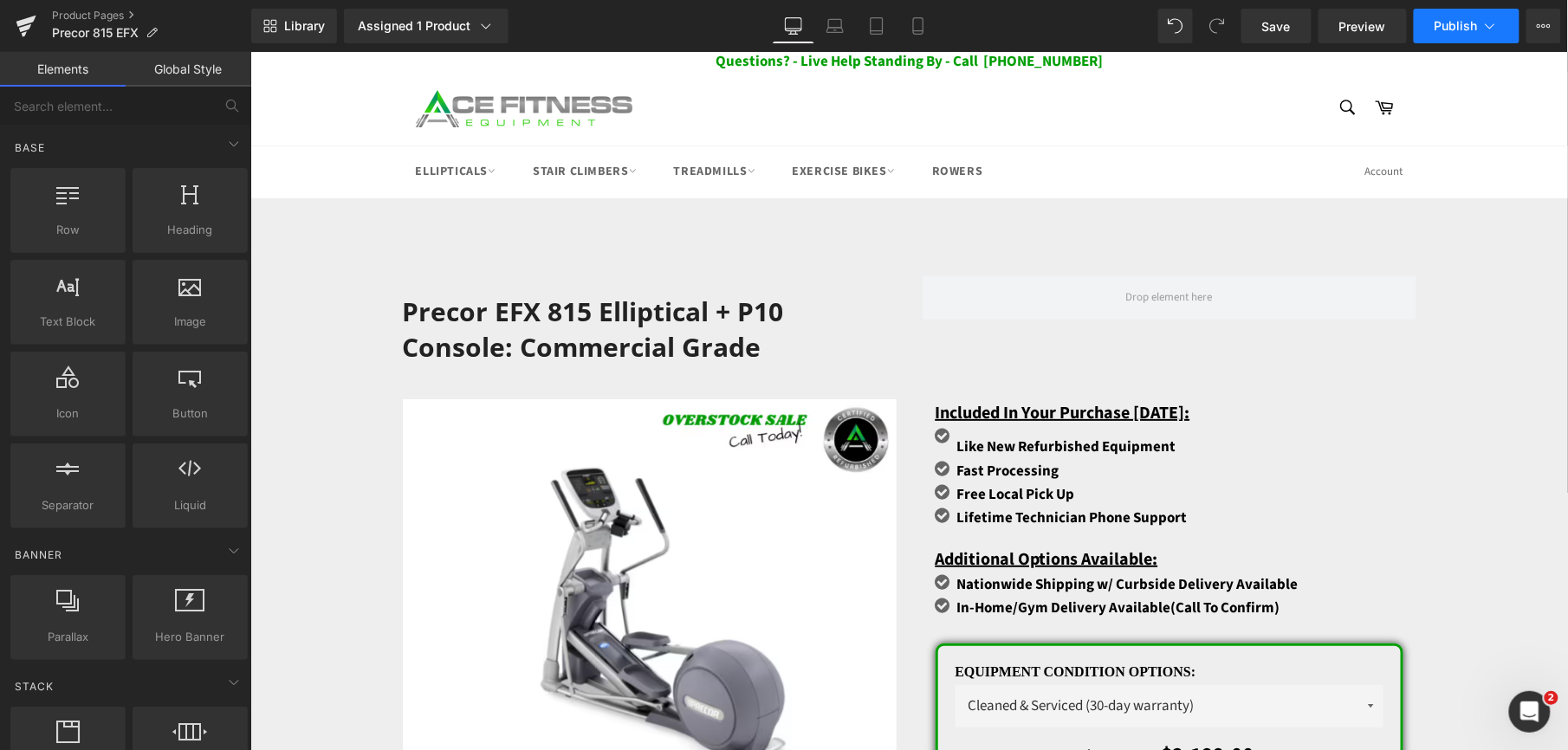
click at [1464, 38] on button "Publish" at bounding box center [1466, 26] width 106 height 34
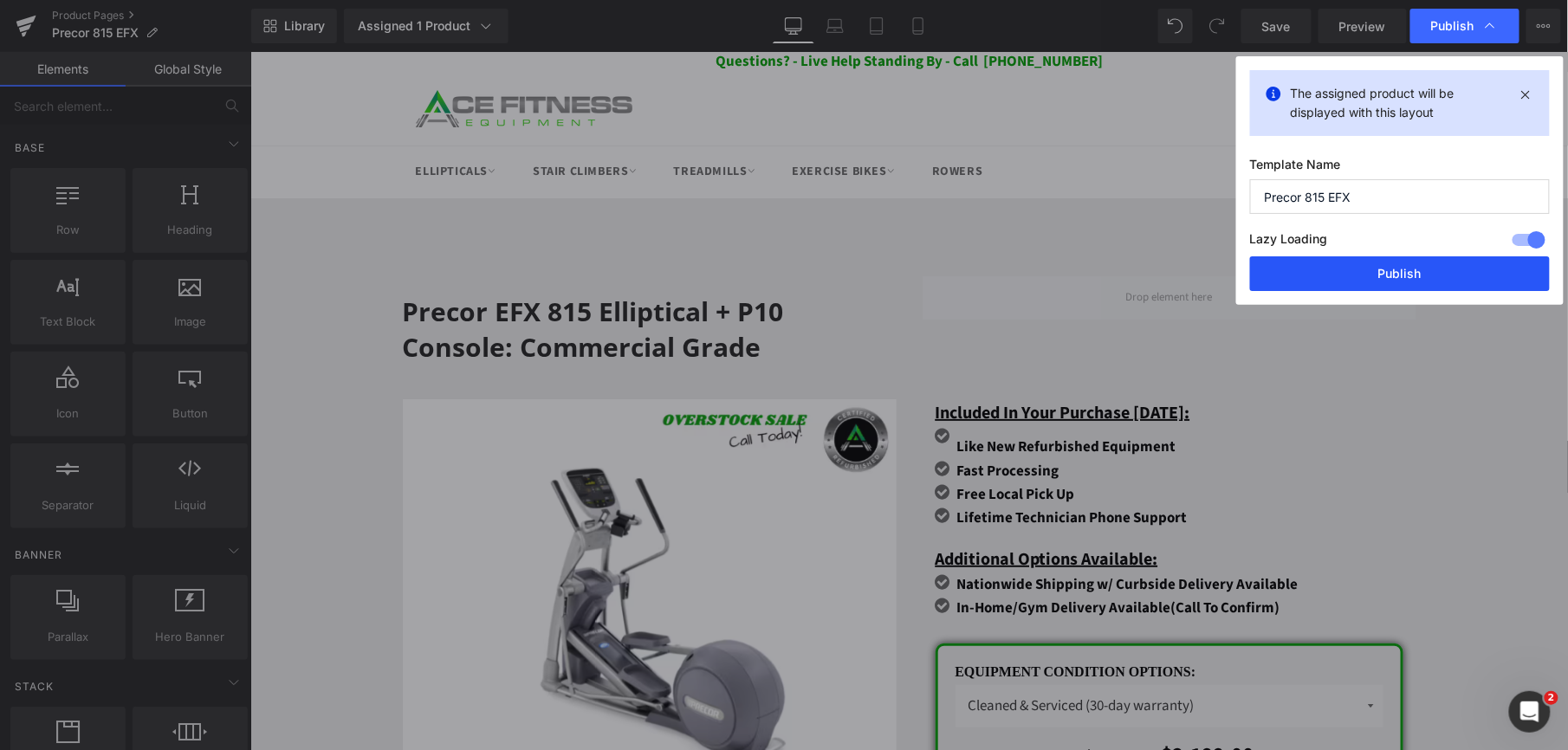
drag, startPoint x: 1390, startPoint y: 268, endPoint x: 1139, endPoint y: 216, distance: 256.3
click at [1390, 268] on button "Publish" at bounding box center [1400, 274] width 300 height 34
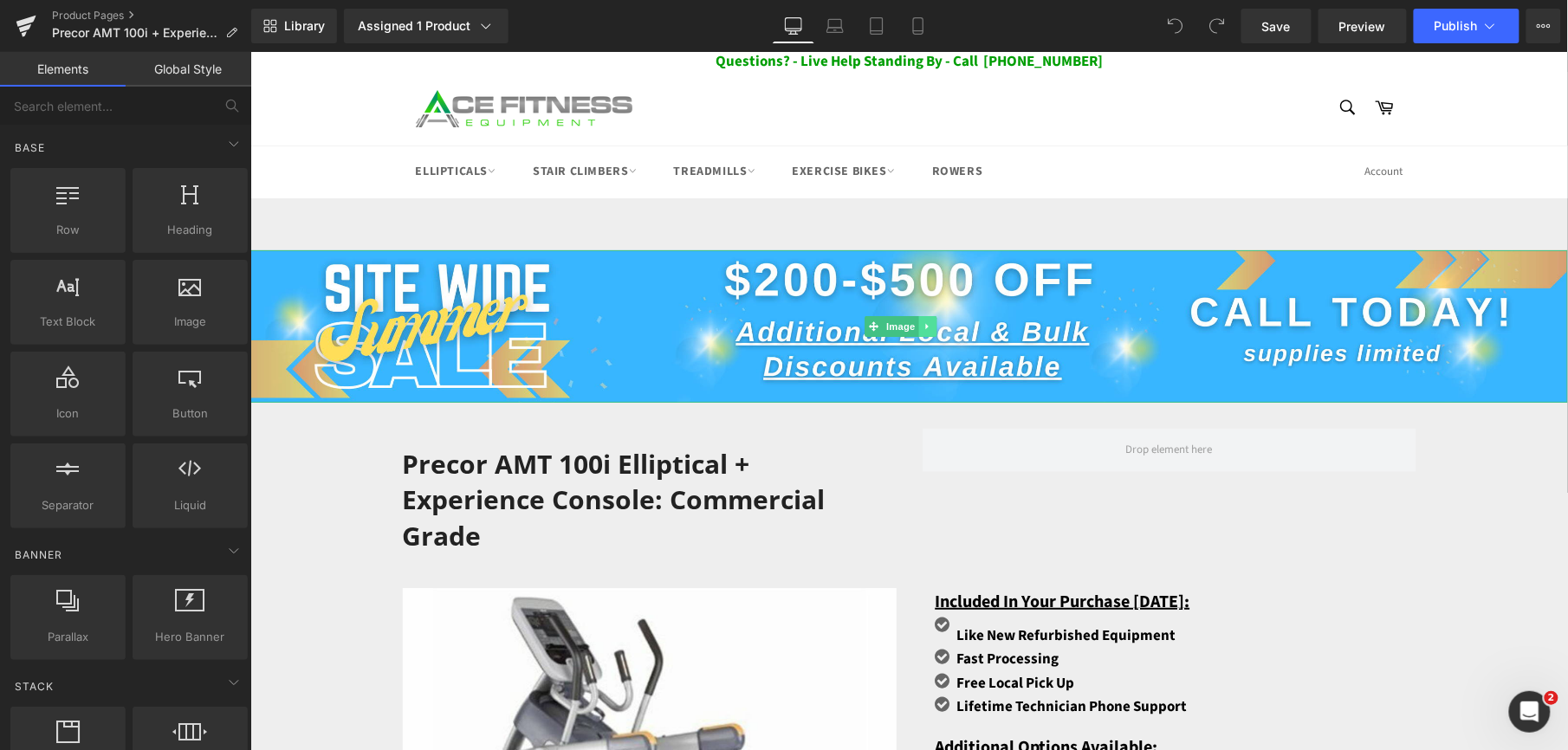
click at [935, 323] on link at bounding box center [926, 326] width 18 height 21
click at [934, 325] on icon at bounding box center [936, 325] width 10 height 10
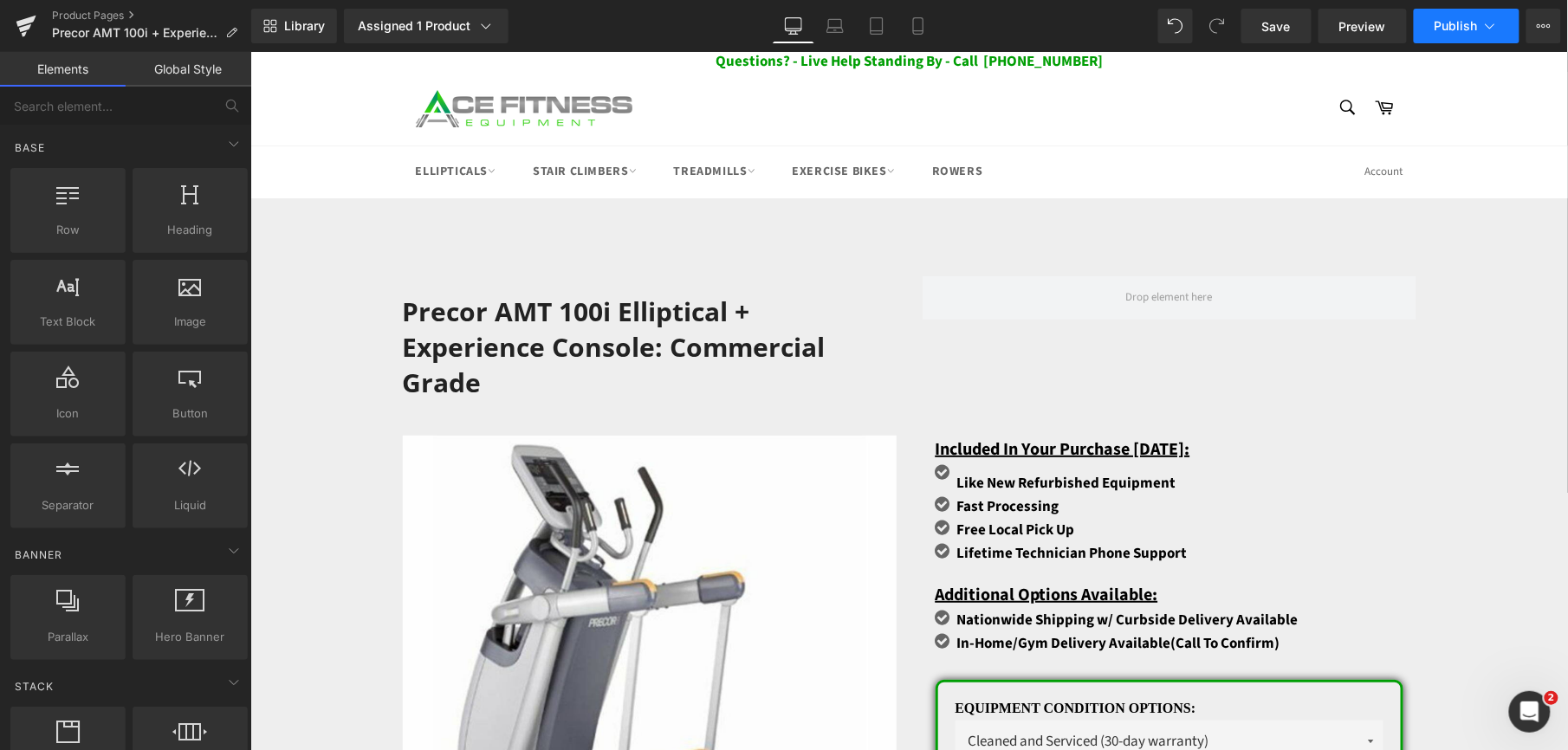
click at [1443, 31] on span "Publish" at bounding box center [1457, 26] width 44 height 14
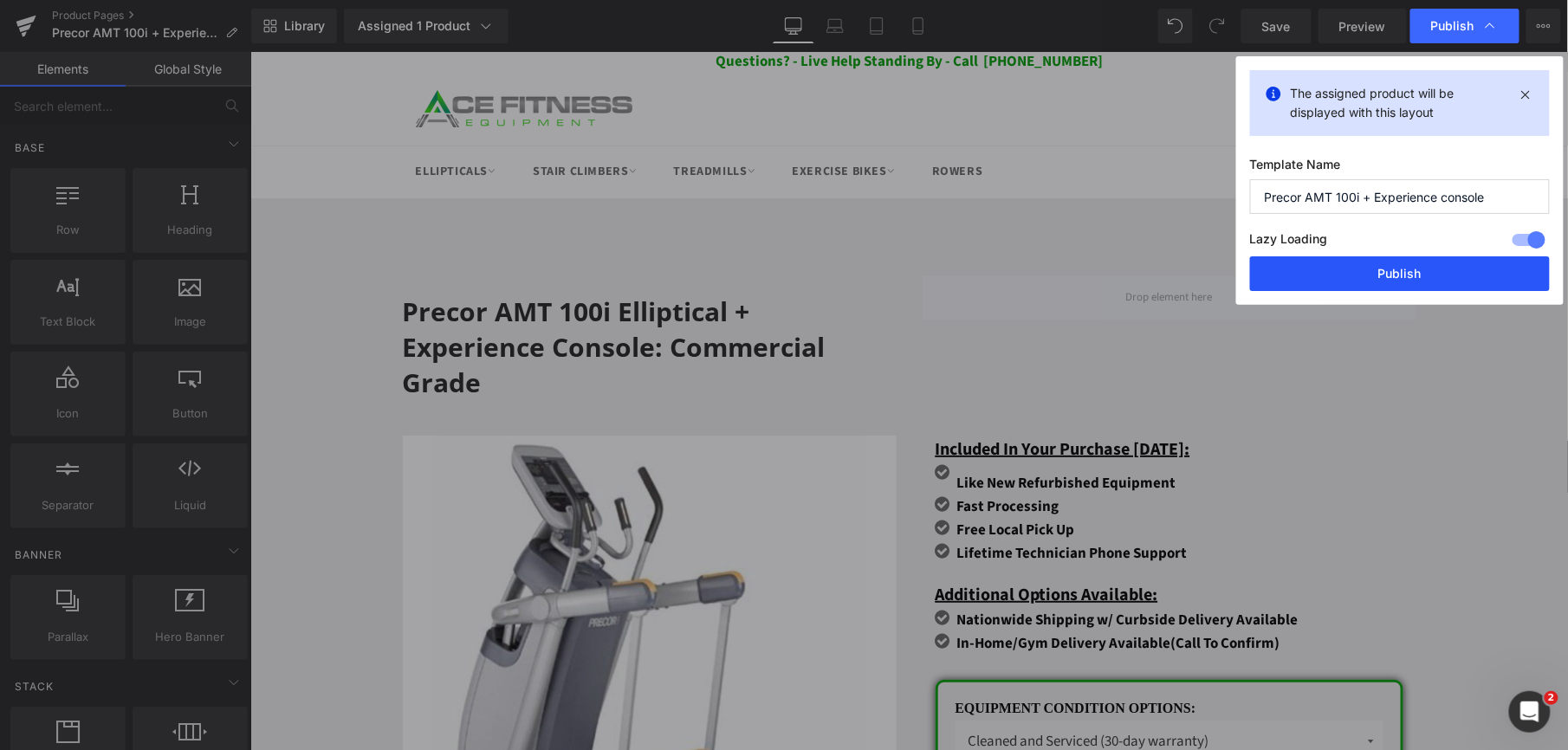
click at [1339, 267] on button "Publish" at bounding box center [1400, 274] width 300 height 34
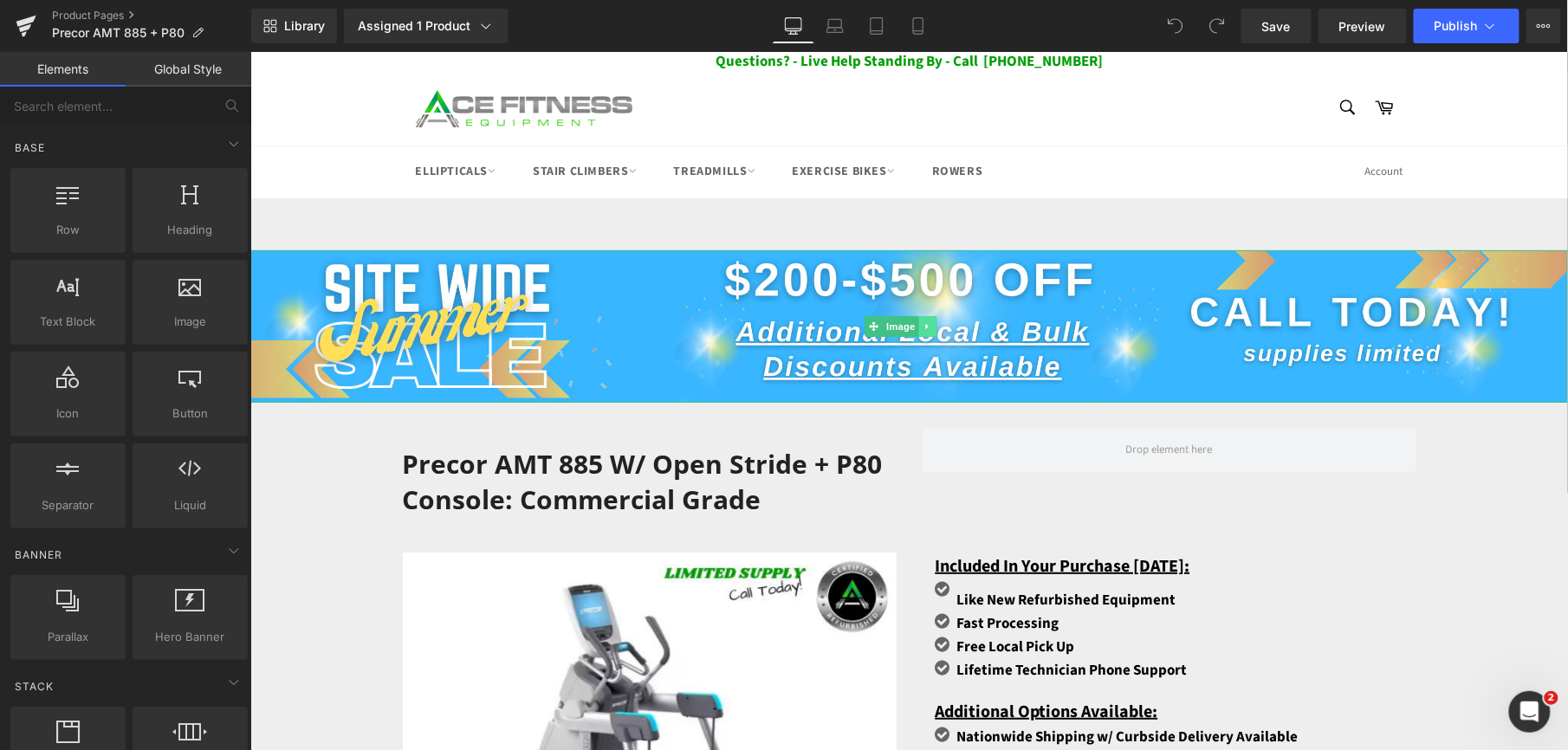
click at [923, 323] on icon at bounding box center [926, 325] width 10 height 10
click at [931, 326] on icon at bounding box center [936, 325] width 10 height 10
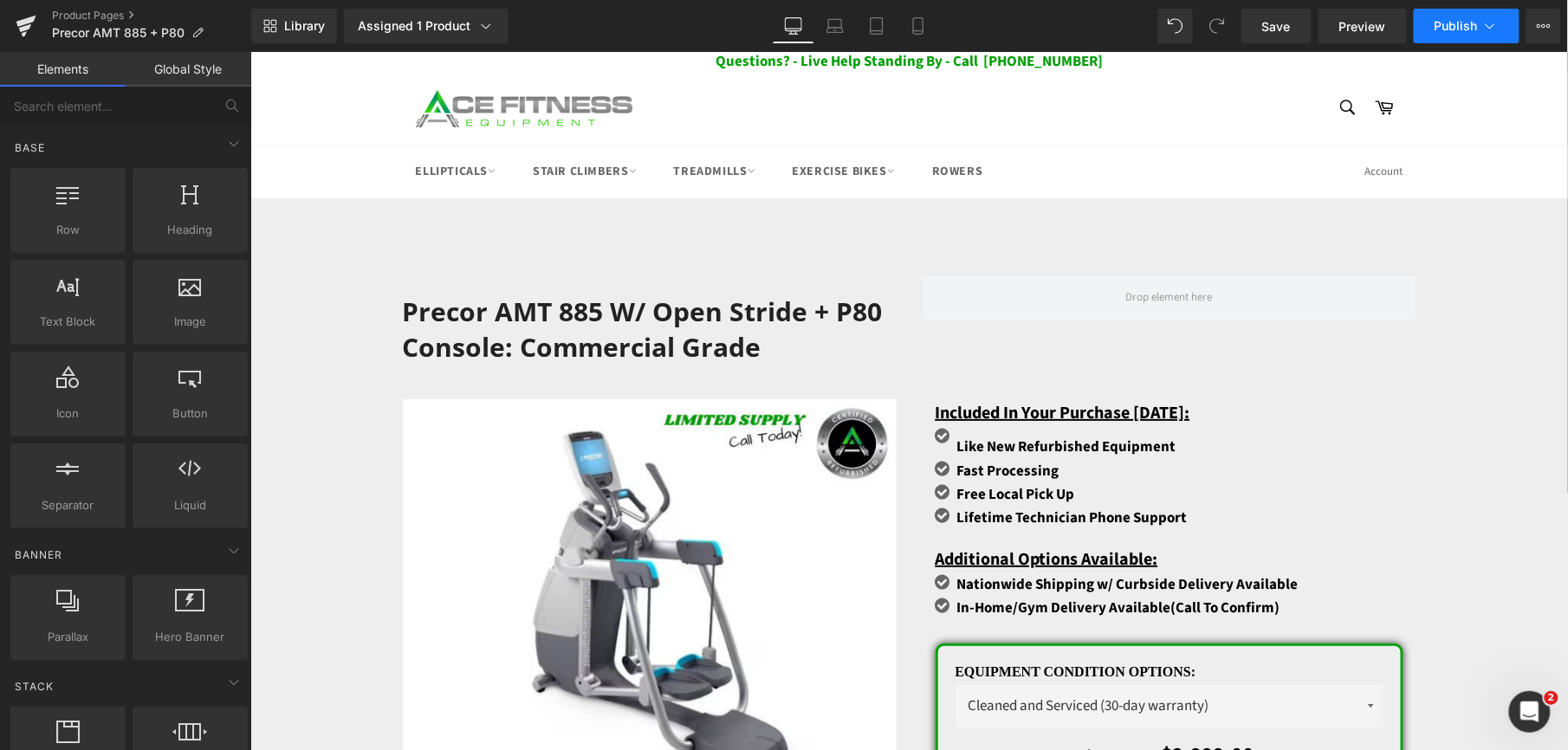
click at [1461, 31] on span "Publish" at bounding box center [1457, 26] width 44 height 14
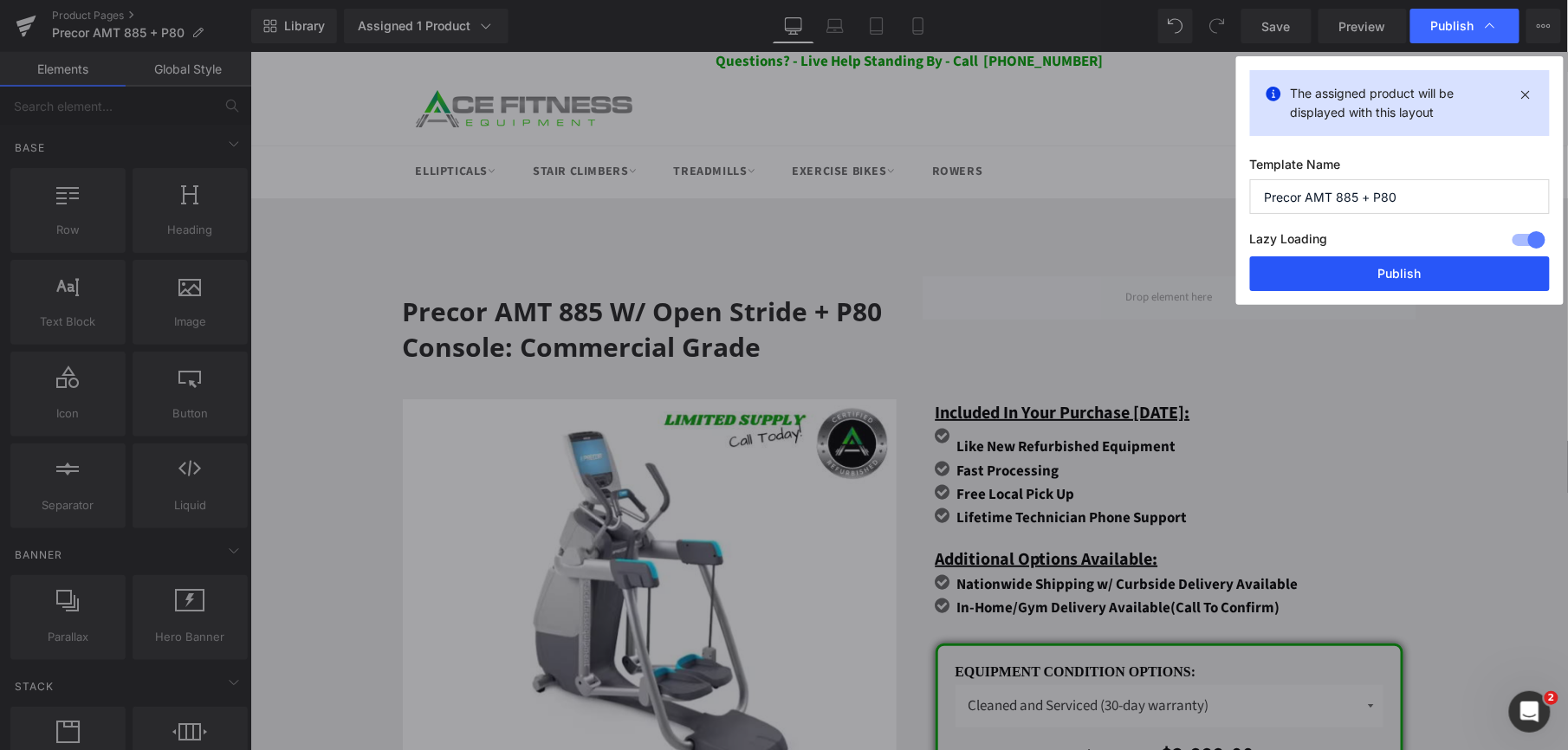
click at [1387, 279] on button "Publish" at bounding box center [1400, 274] width 300 height 34
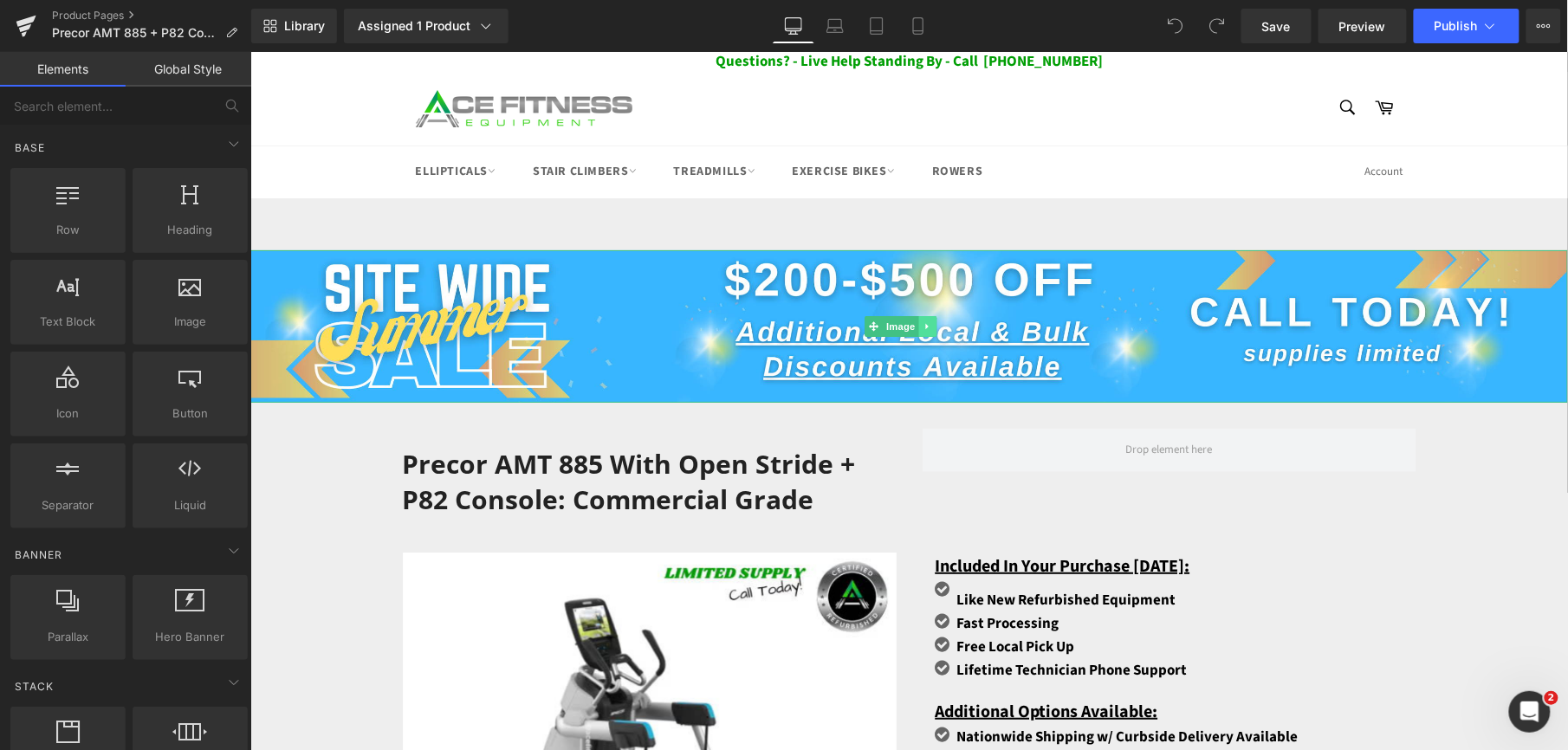
click at [926, 322] on icon at bounding box center [925, 325] width 3 height 6
click at [931, 322] on icon at bounding box center [936, 325] width 10 height 10
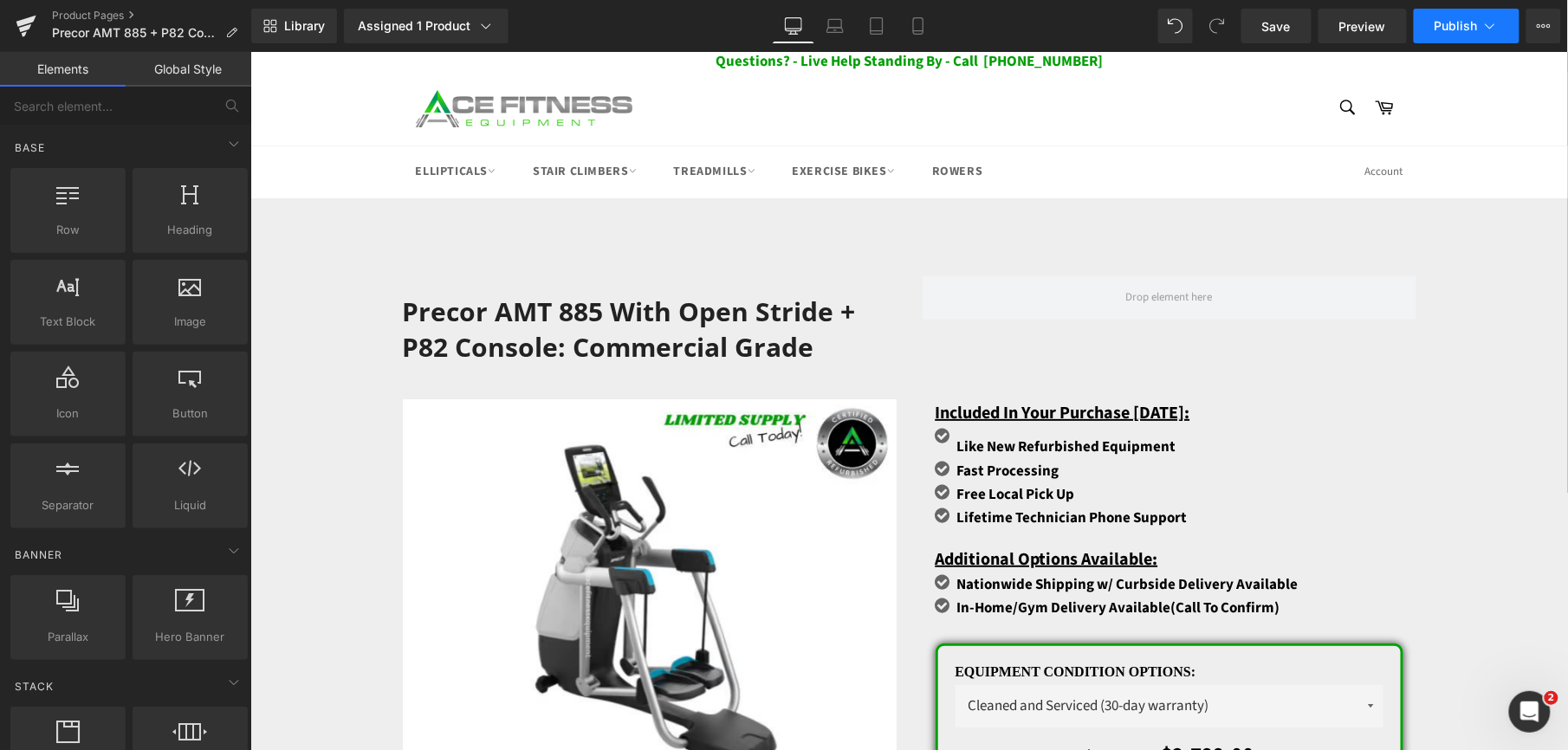
click at [1469, 33] on button "Publish" at bounding box center [1466, 26] width 106 height 34
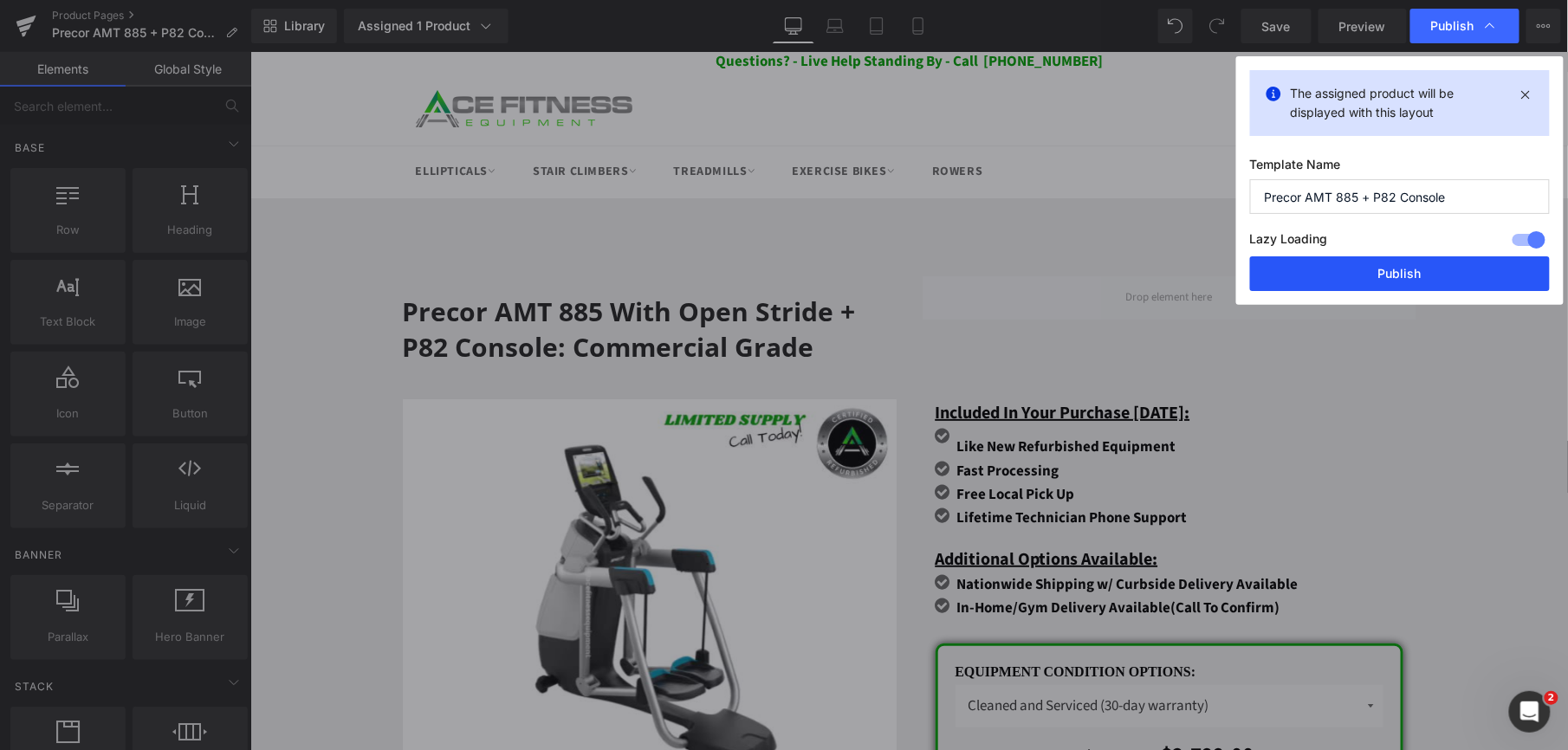
click at [1372, 278] on button "Publish" at bounding box center [1400, 274] width 300 height 34
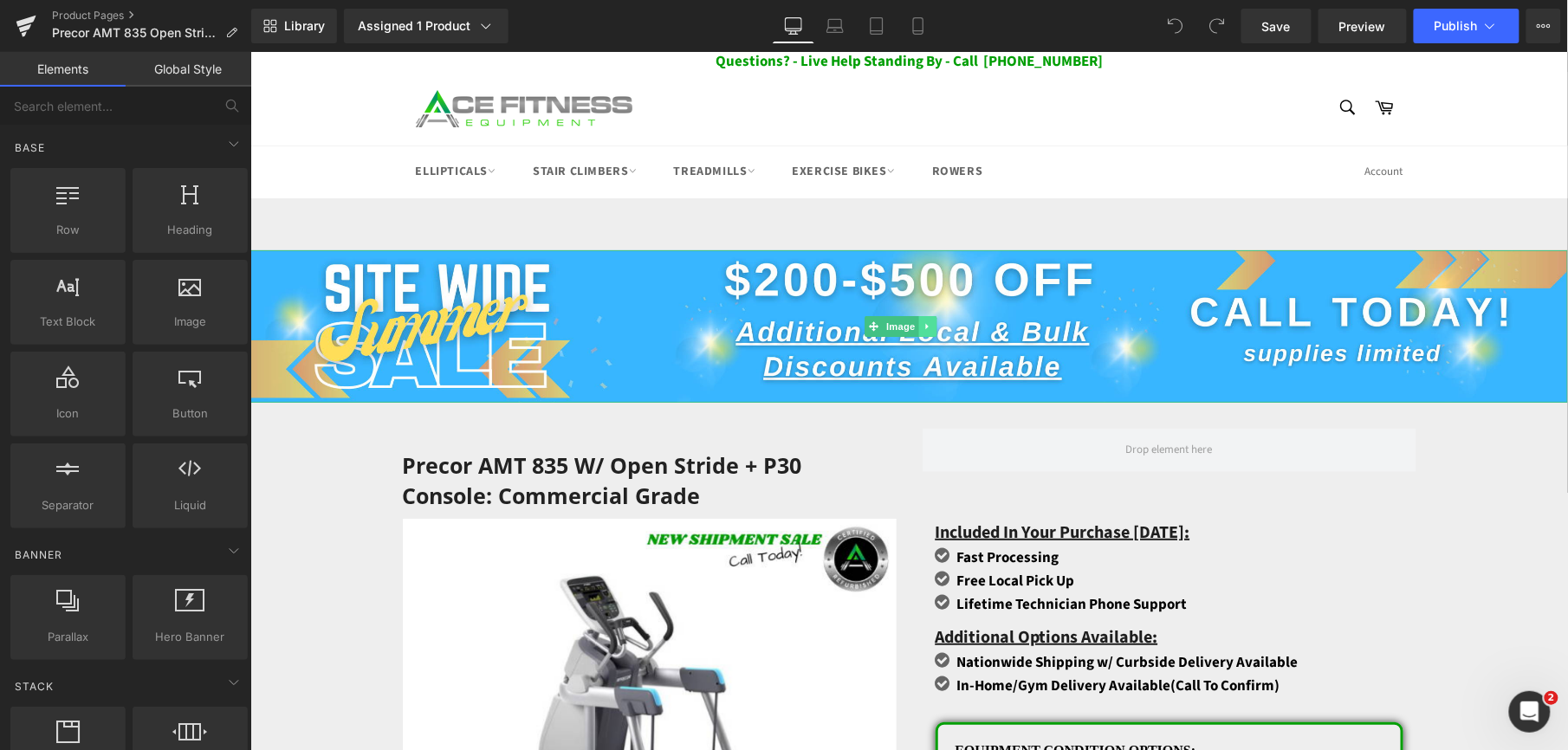
click at [923, 325] on icon at bounding box center [926, 325] width 10 height 10
click at [931, 325] on icon at bounding box center [936, 325] width 10 height 10
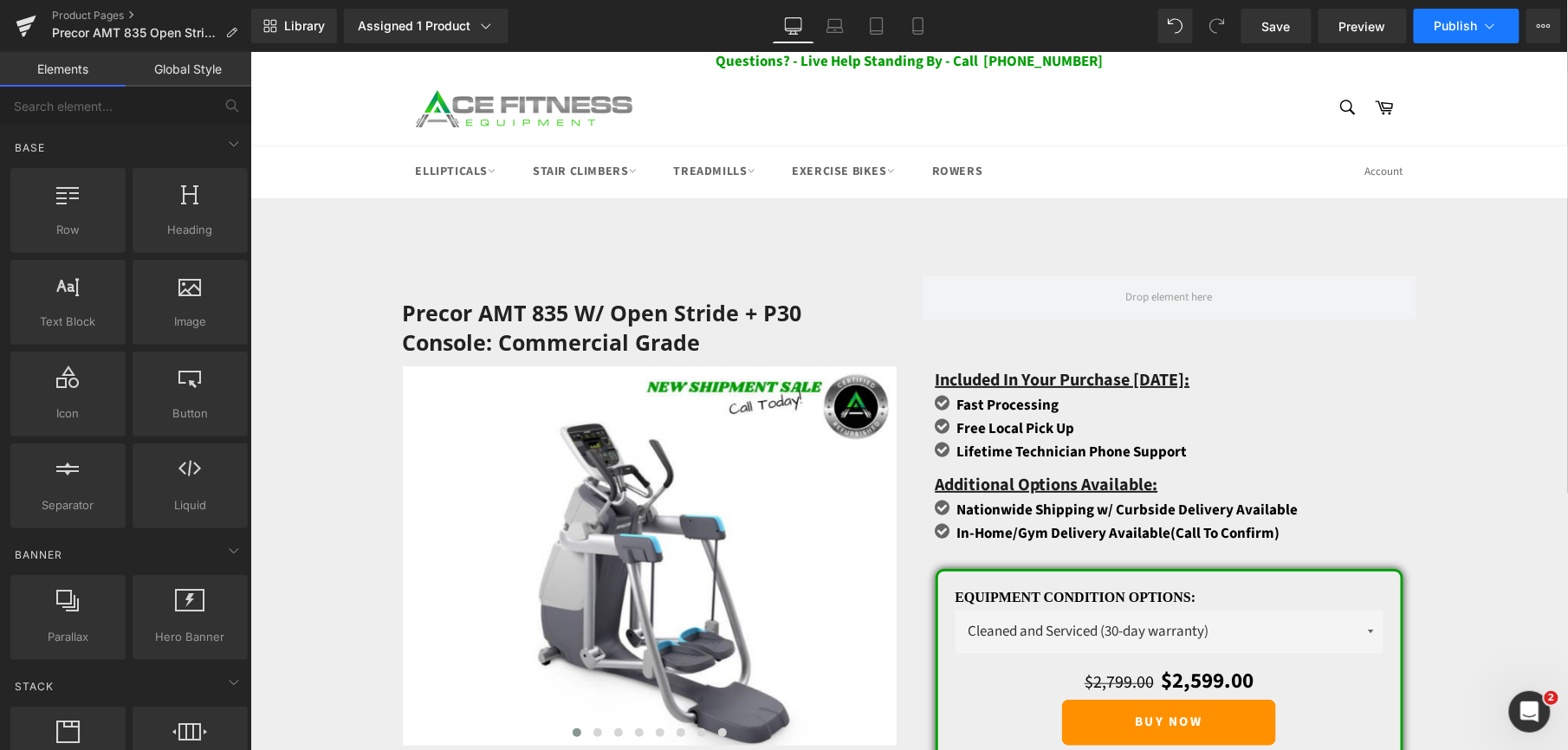
click at [1483, 25] on icon at bounding box center [1490, 26] width 17 height 17
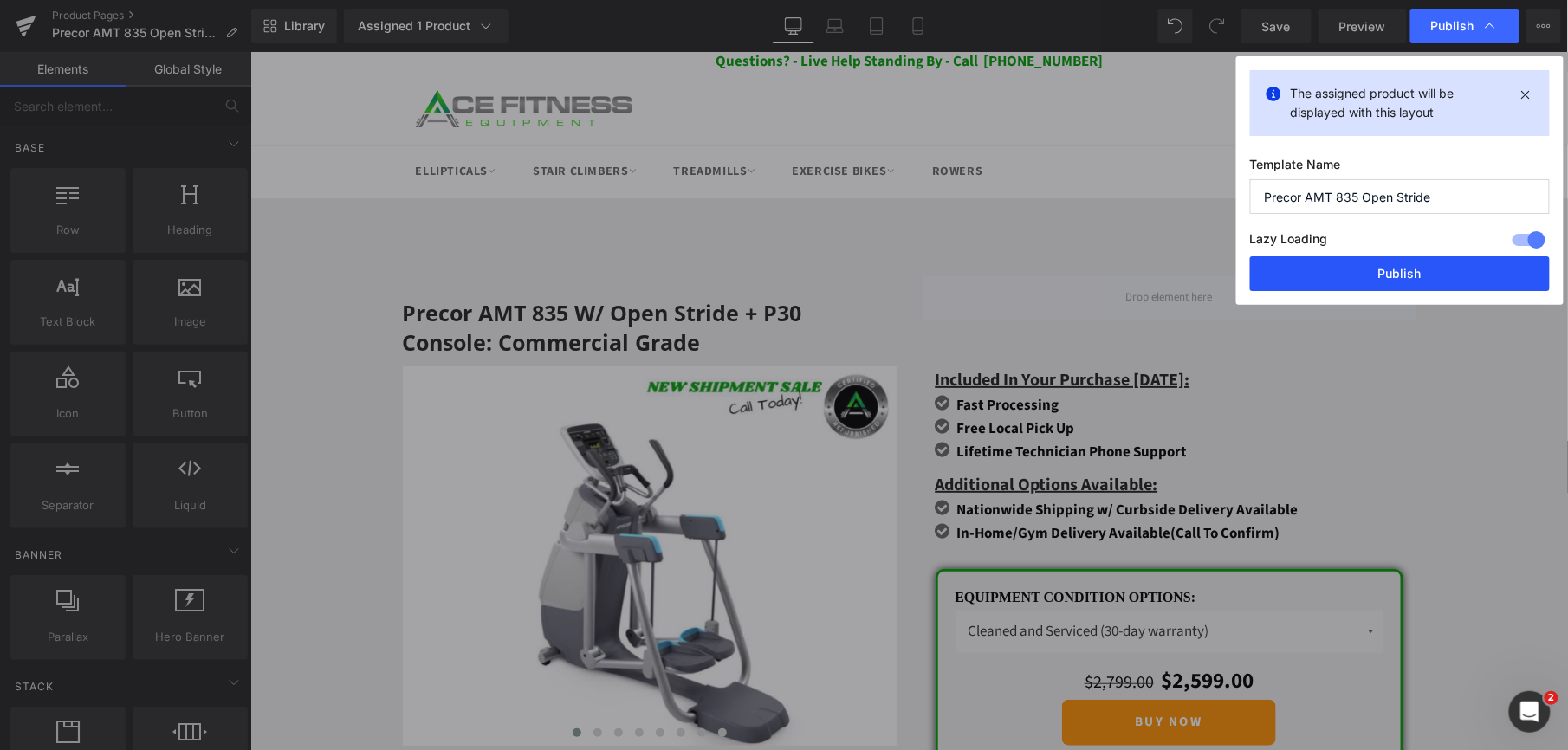
click at [1379, 267] on button "Publish" at bounding box center [1400, 274] width 300 height 34
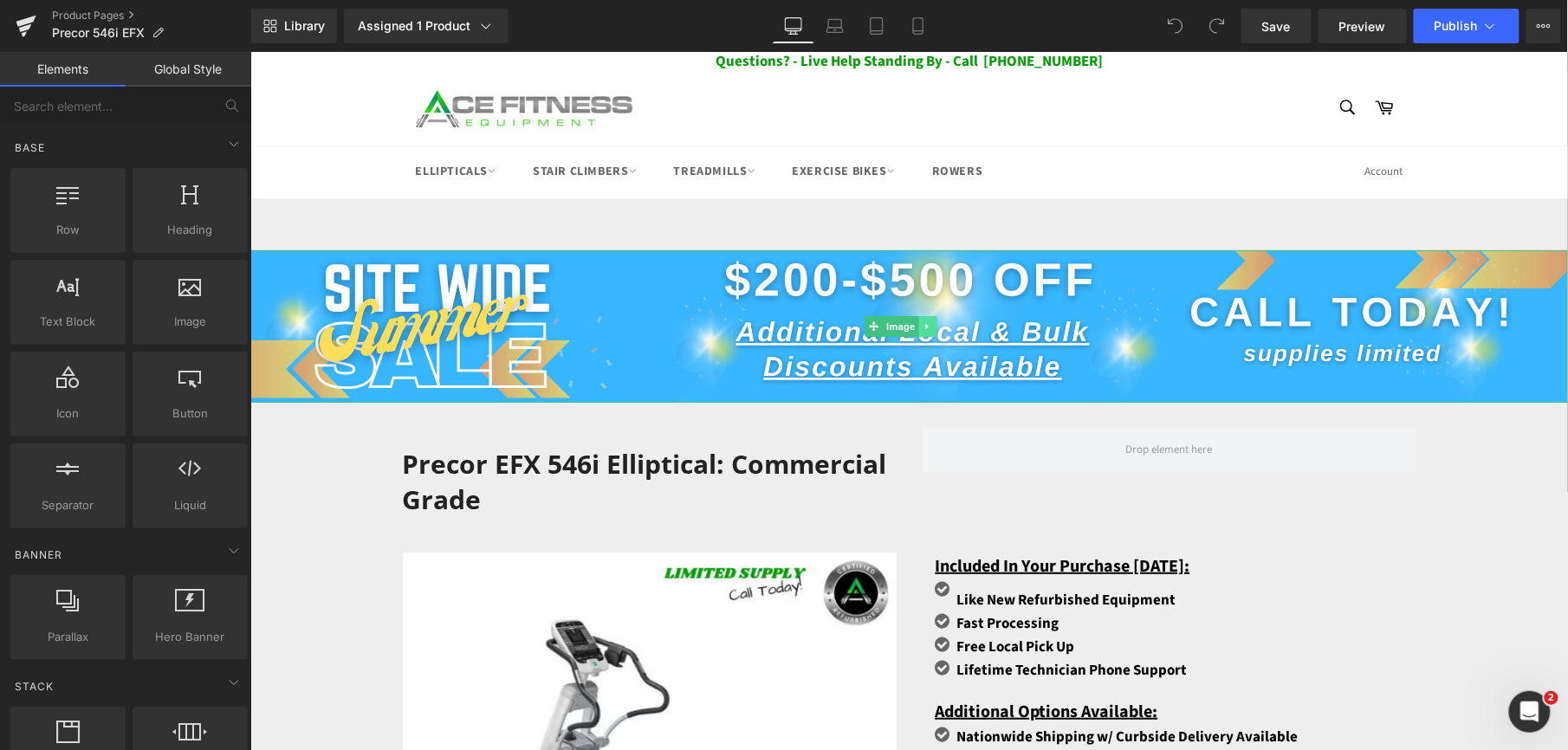
click at [926, 325] on icon at bounding box center [925, 325] width 3 height 6
click at [935, 326] on icon at bounding box center [936, 325] width 10 height 10
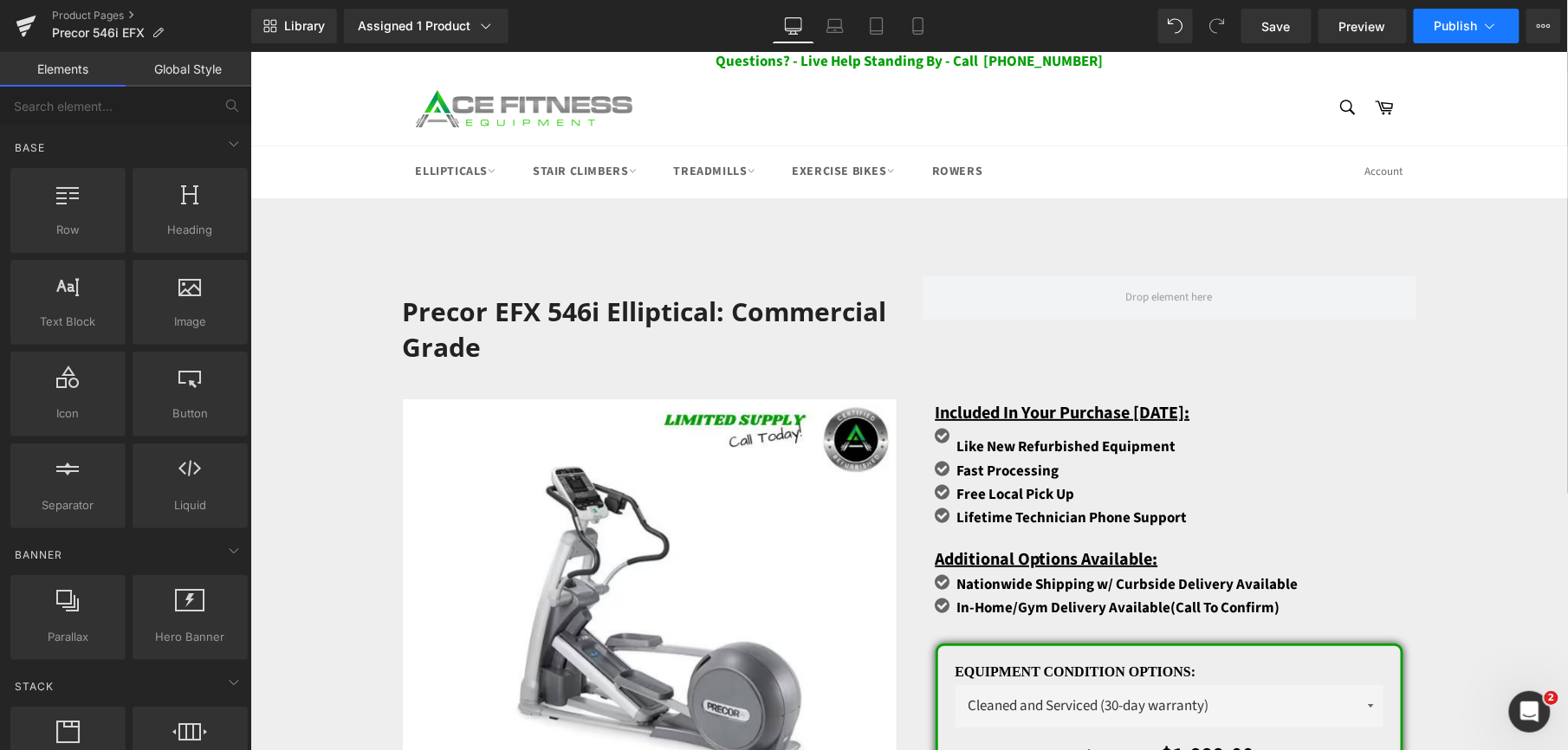
click at [1423, 33] on button "Publish" at bounding box center [1466, 26] width 106 height 34
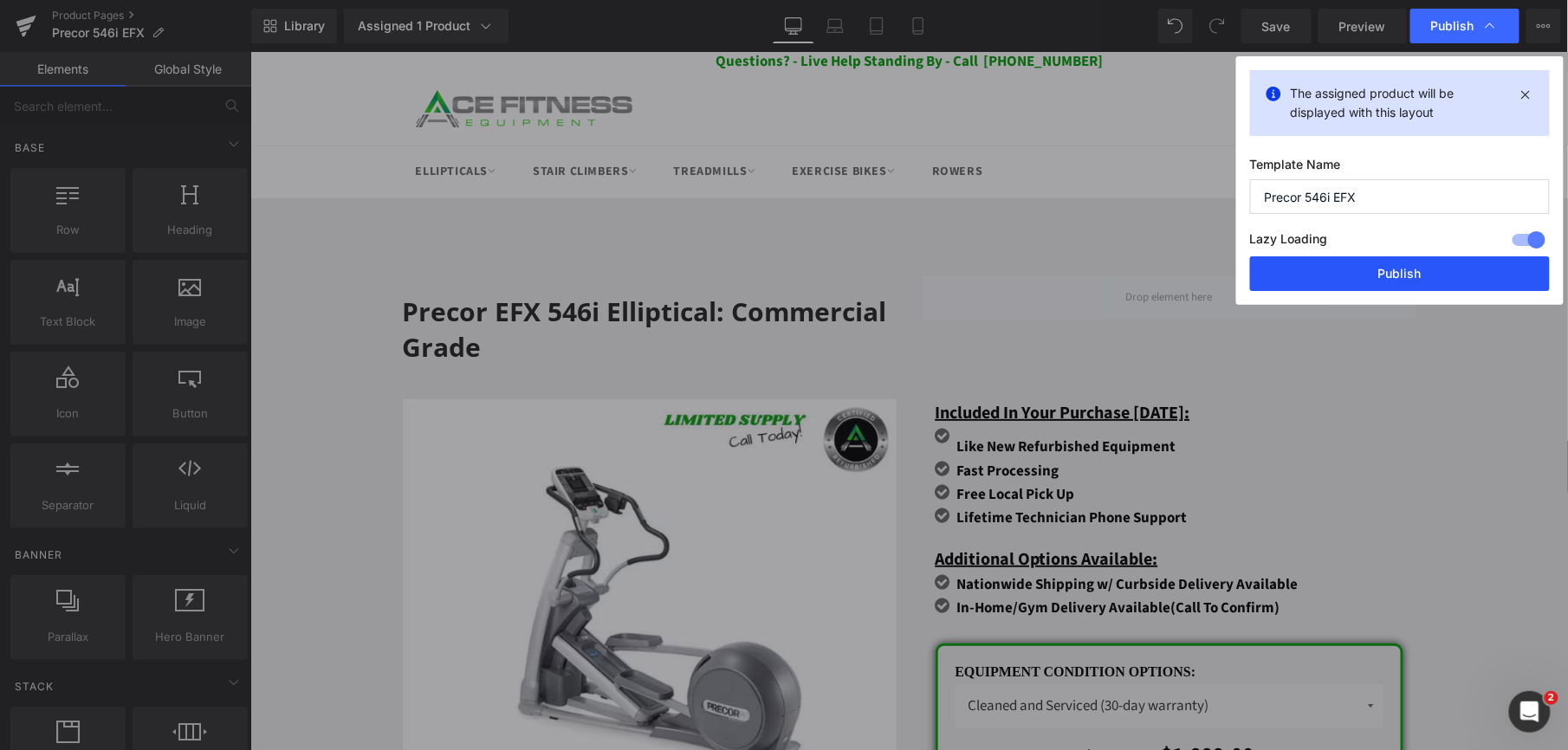
click at [1358, 286] on button "Publish" at bounding box center [1400, 274] width 300 height 34
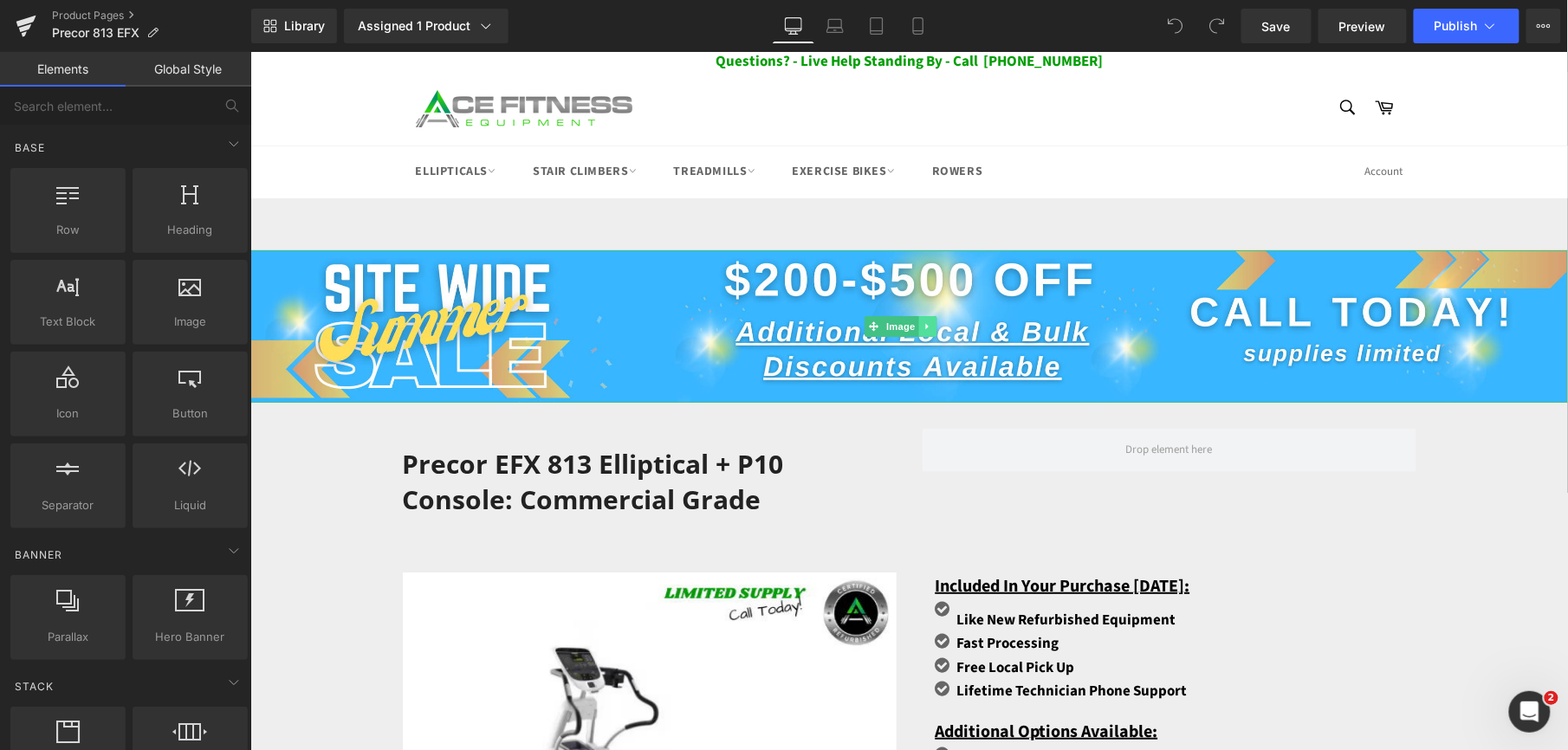
click at [930, 322] on icon at bounding box center [926, 325] width 10 height 10
click at [930, 322] on link at bounding box center [936, 326] width 18 height 21
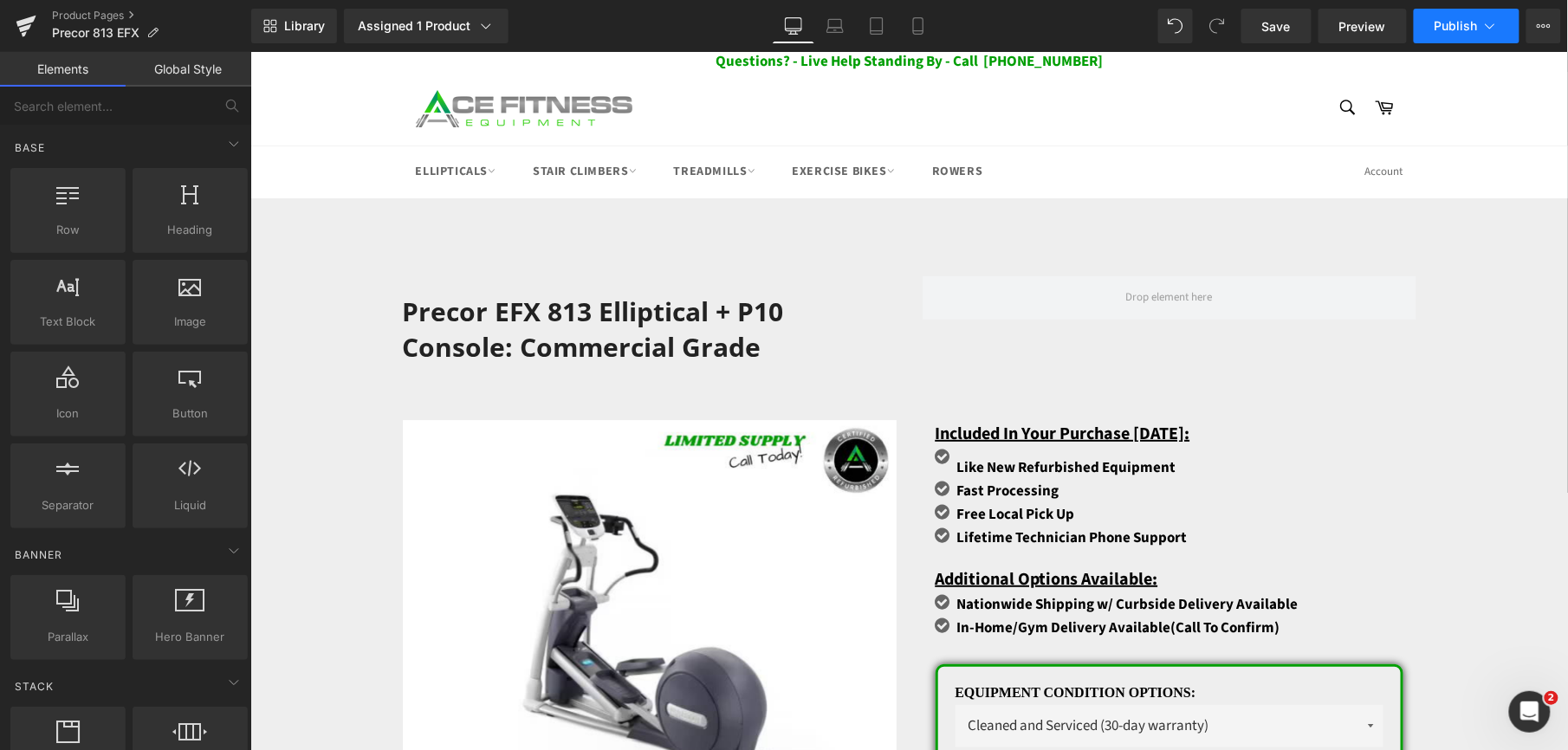
click at [1428, 29] on button "Publish" at bounding box center [1466, 26] width 106 height 34
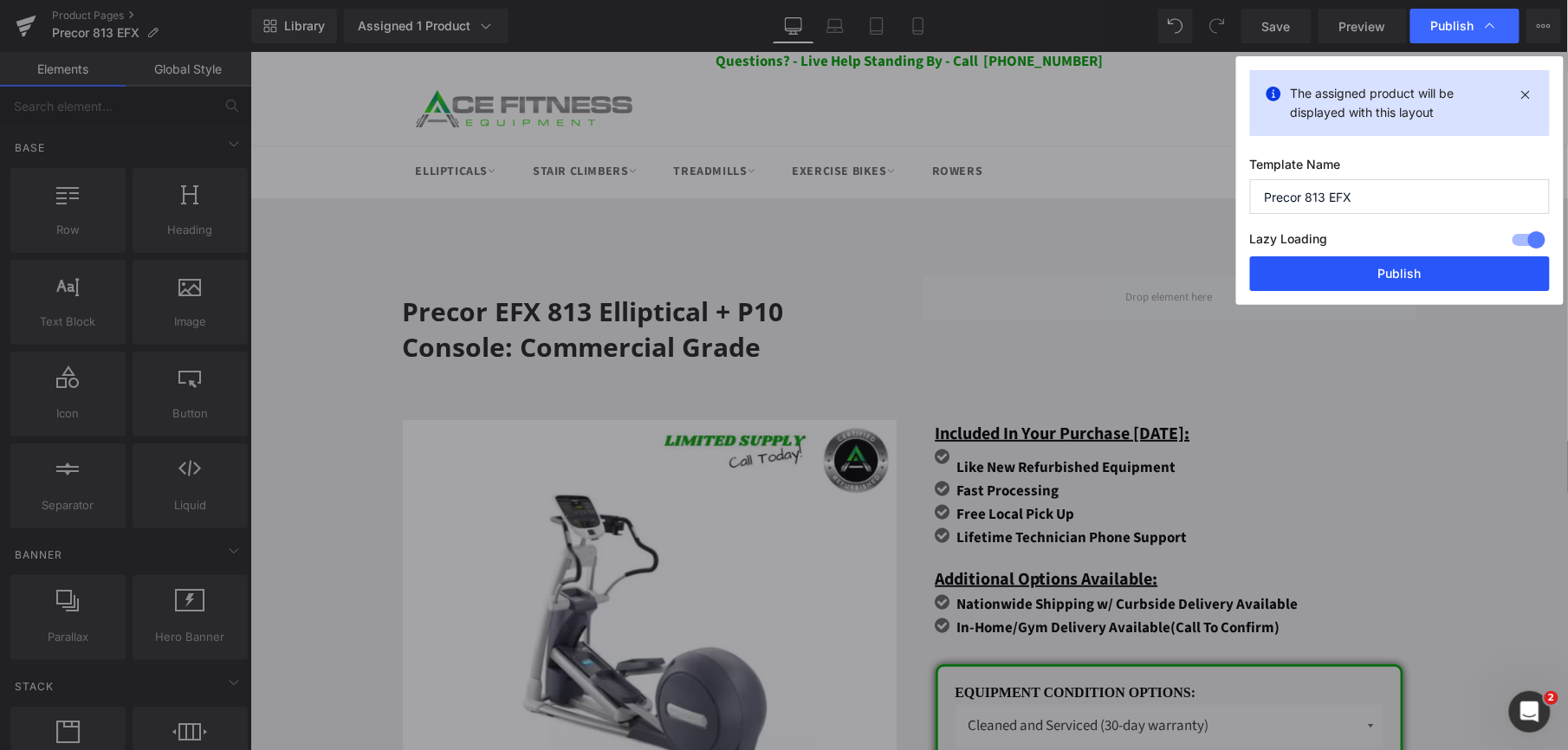
click at [1334, 271] on button "Publish" at bounding box center [1400, 274] width 300 height 34
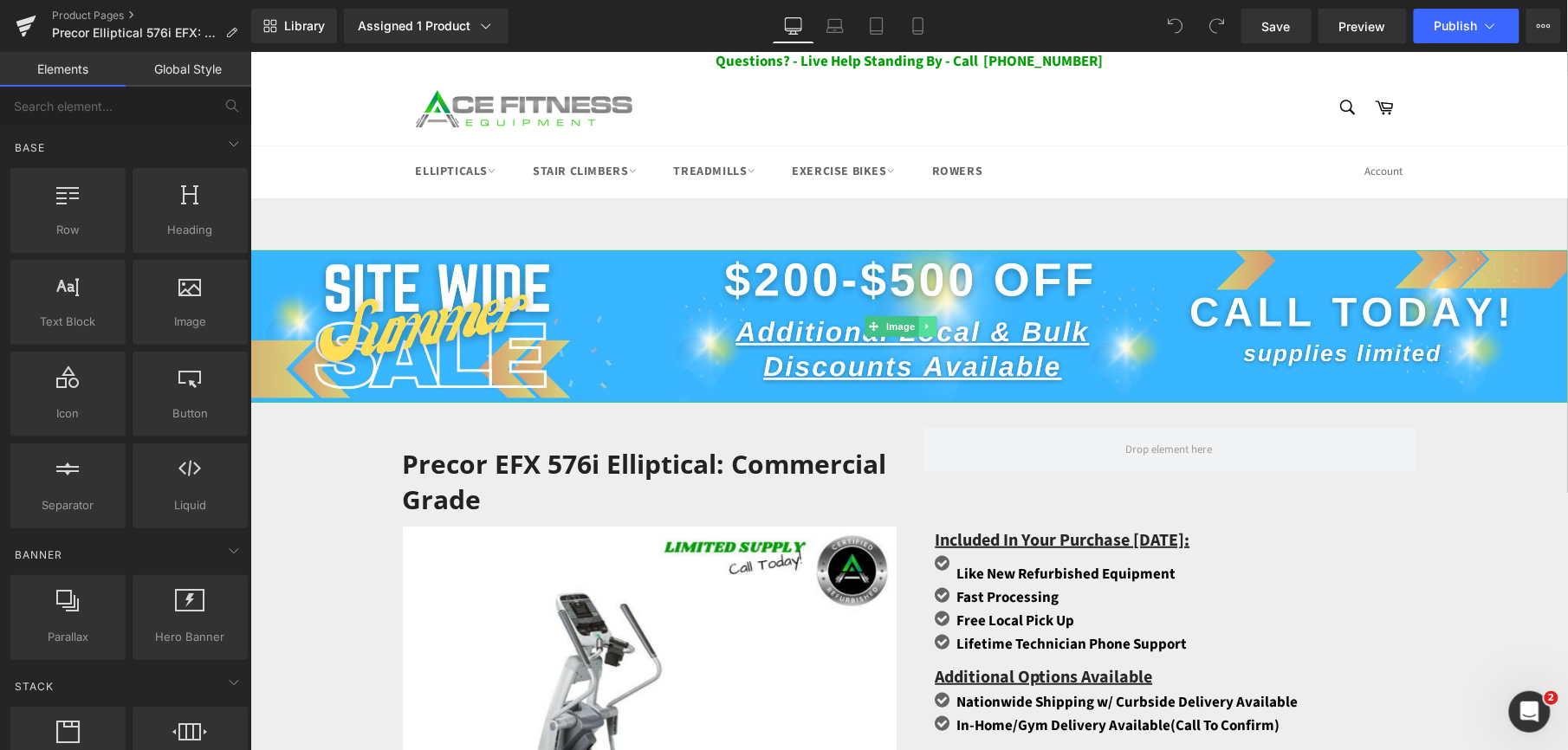
click at [923, 321] on icon at bounding box center [926, 325] width 10 height 10
click at [933, 326] on icon at bounding box center [936, 325] width 10 height 10
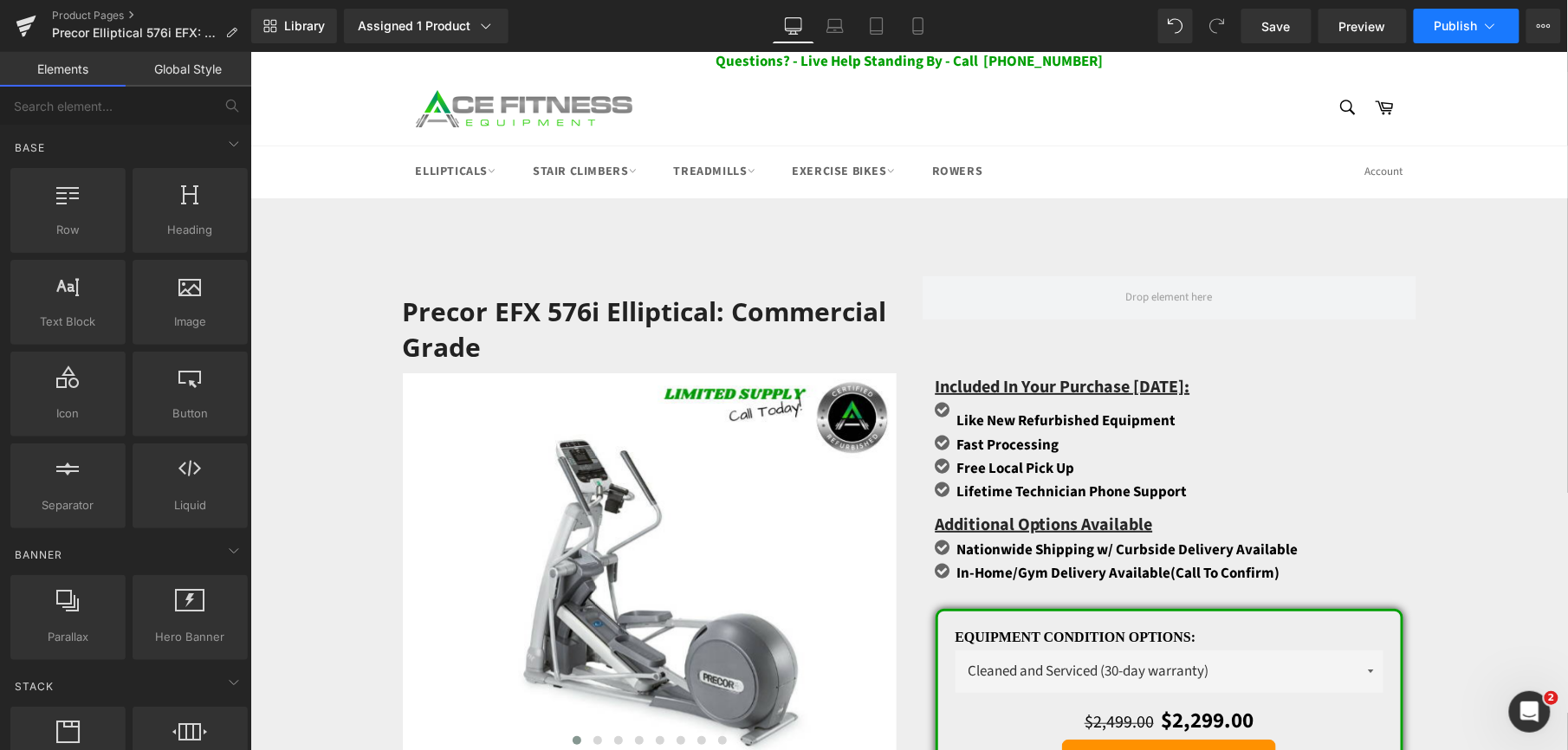
click at [1467, 34] on button "Publish" at bounding box center [1466, 26] width 106 height 34
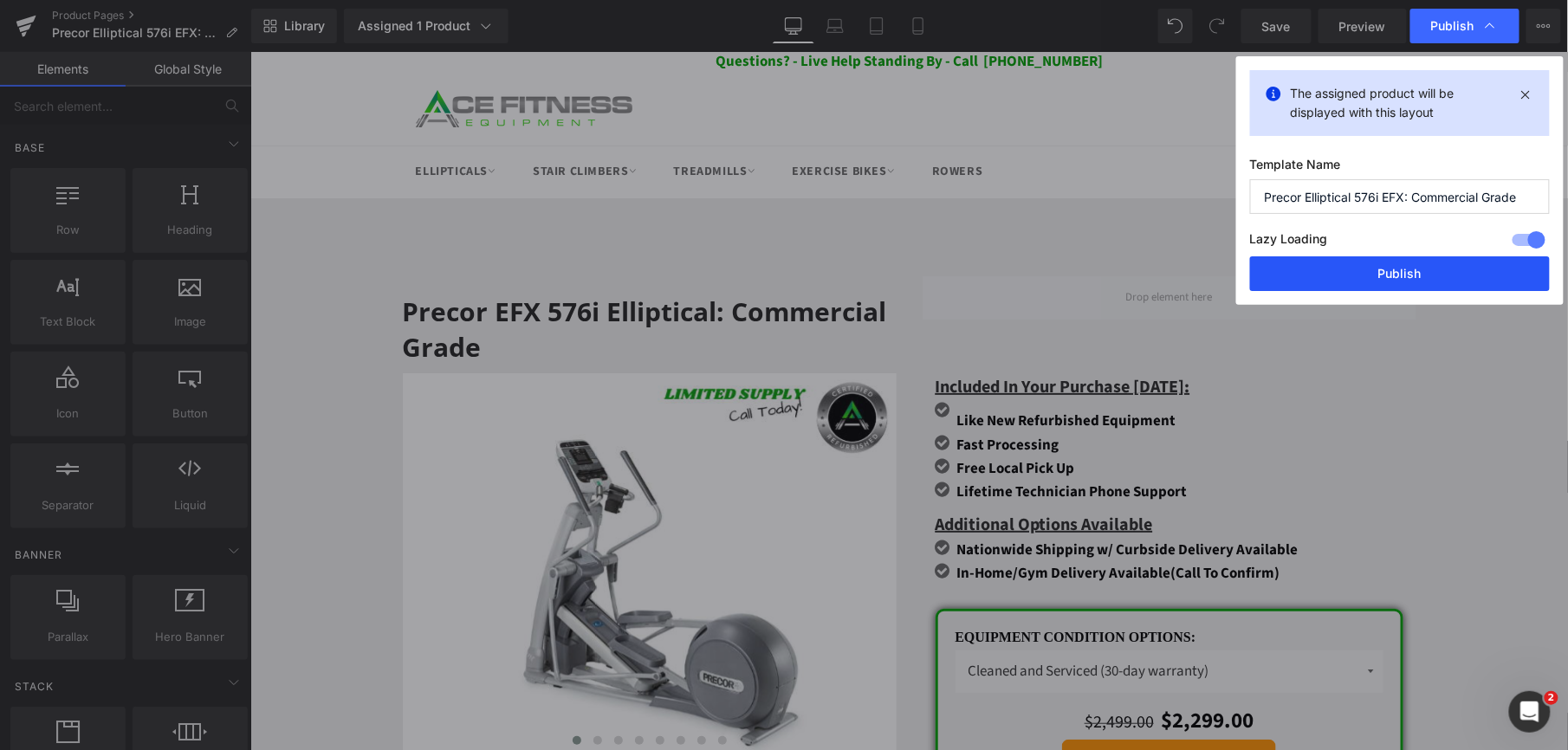
drag, startPoint x: 1400, startPoint y: 267, endPoint x: 1148, endPoint y: 215, distance: 257.3
click at [1400, 267] on button "Publish" at bounding box center [1400, 274] width 300 height 34
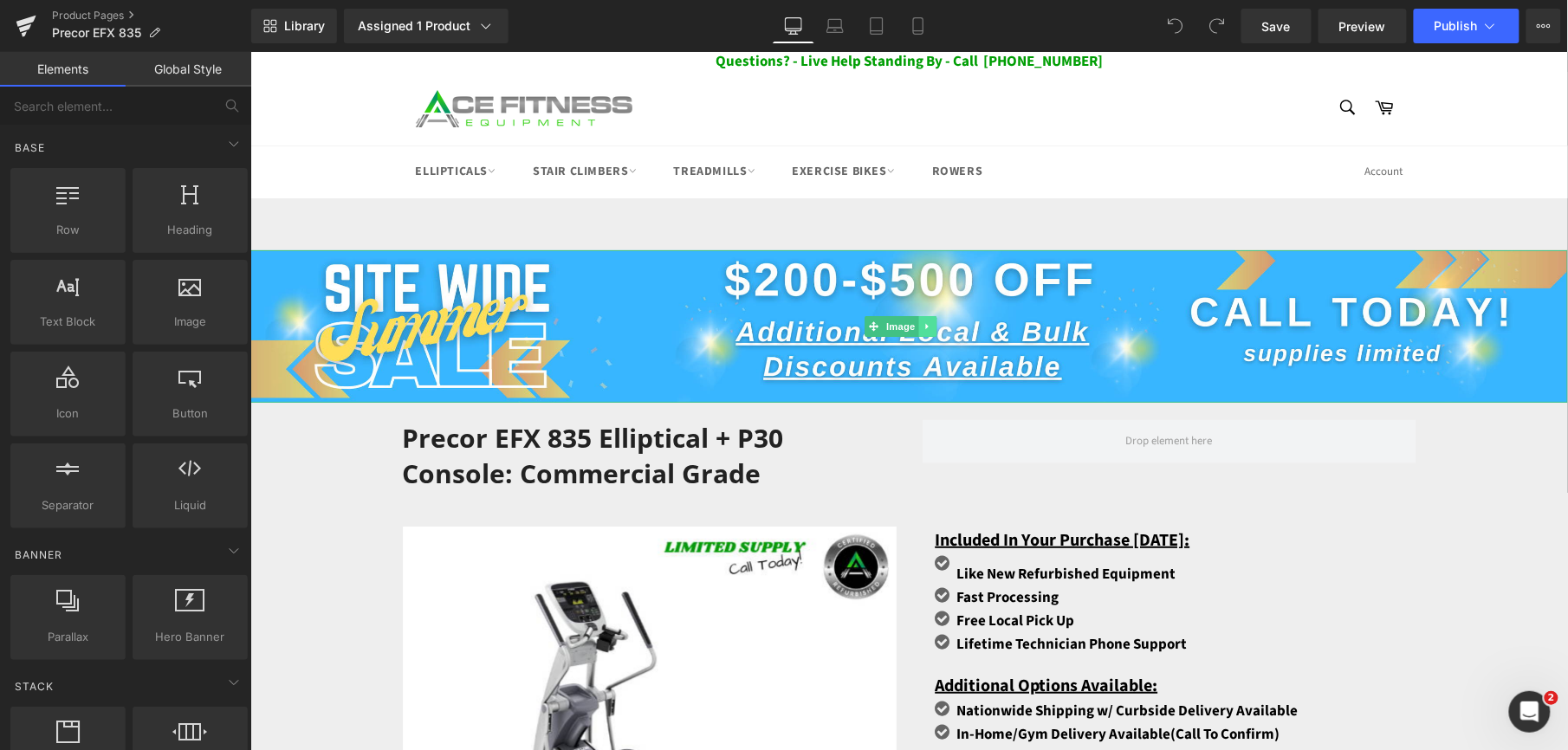
click at [927, 326] on icon at bounding box center [926, 325] width 10 height 10
click at [934, 328] on icon at bounding box center [936, 325] width 10 height 10
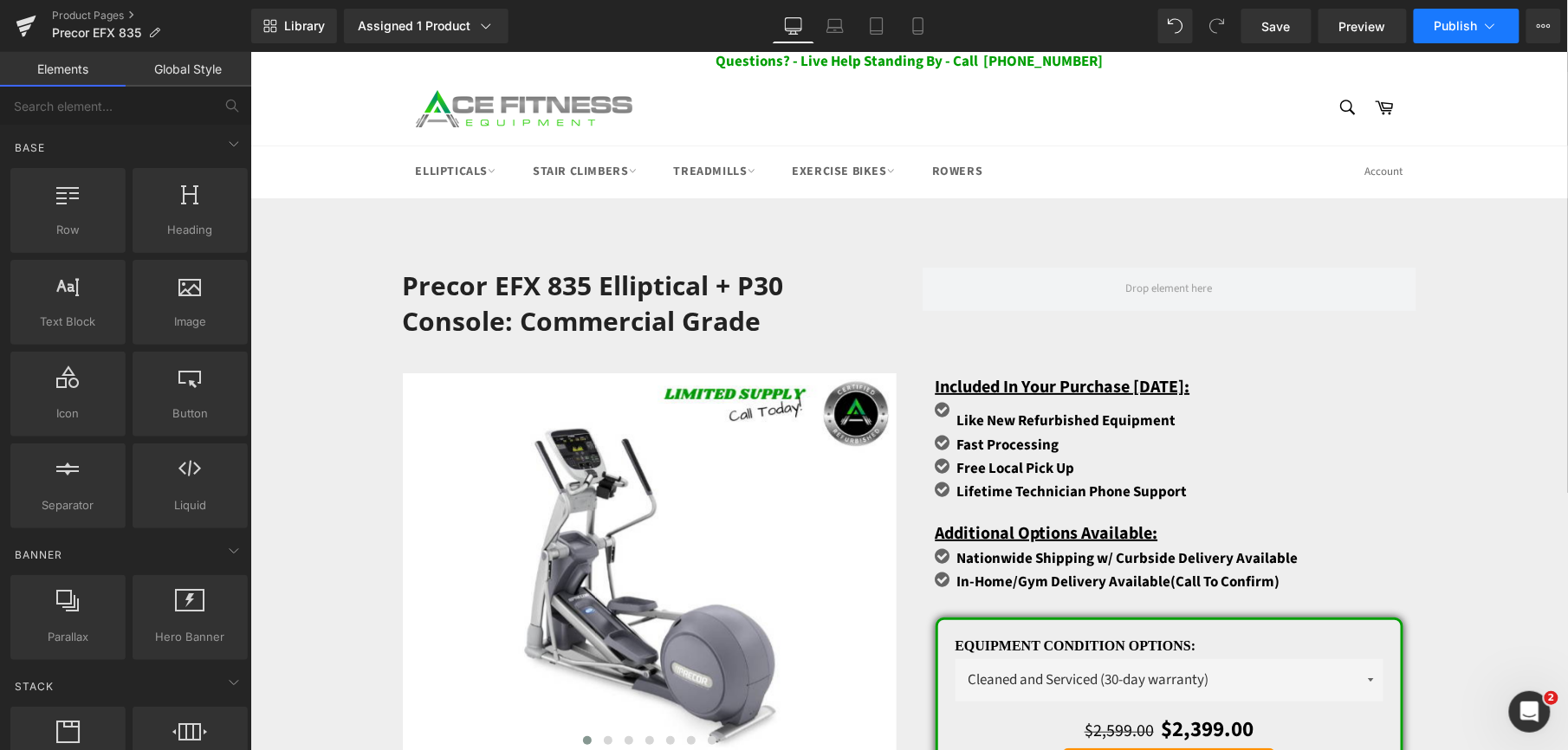
click at [1456, 26] on span "Publish" at bounding box center [1457, 26] width 44 height 14
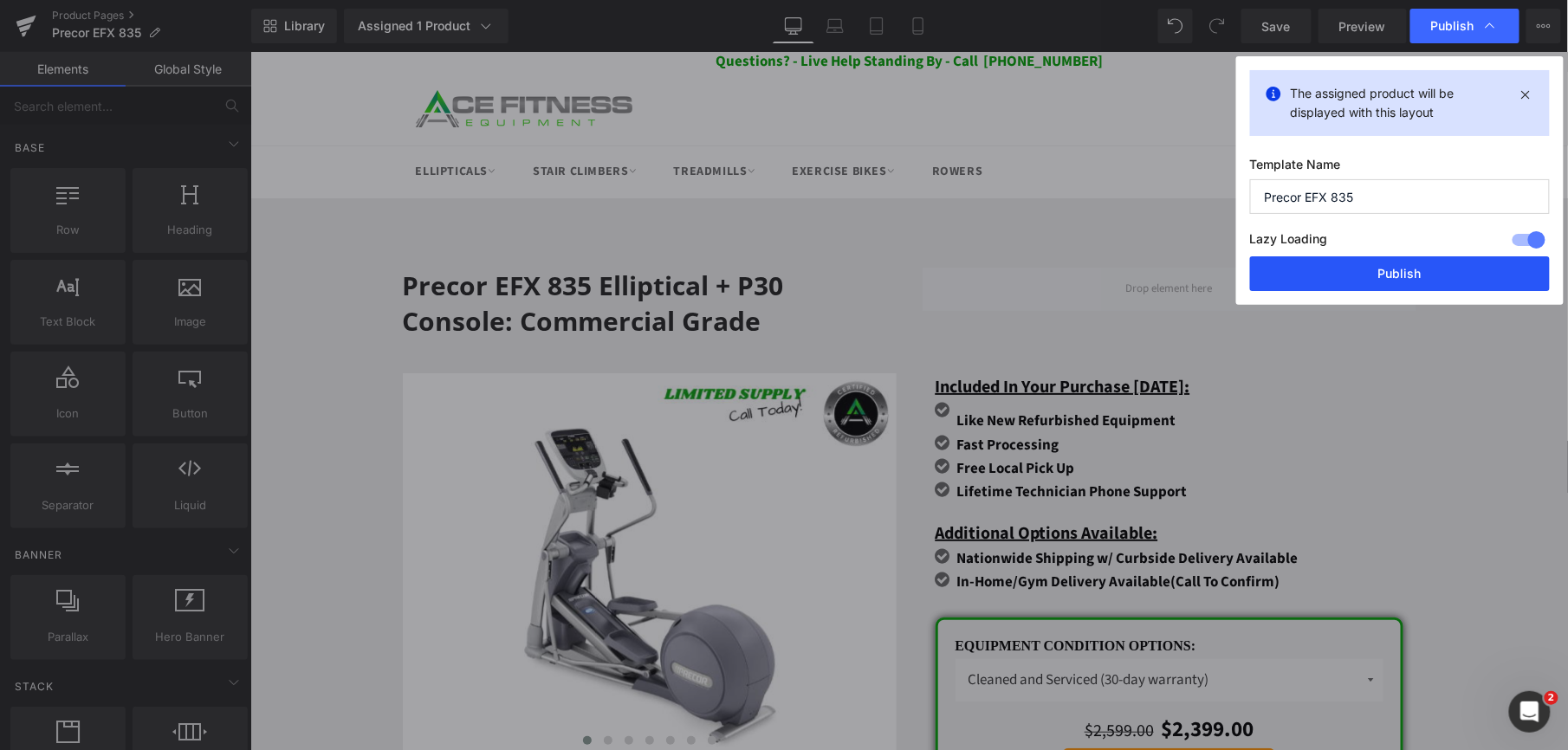
click at [1390, 271] on button "Publish" at bounding box center [1400, 274] width 300 height 34
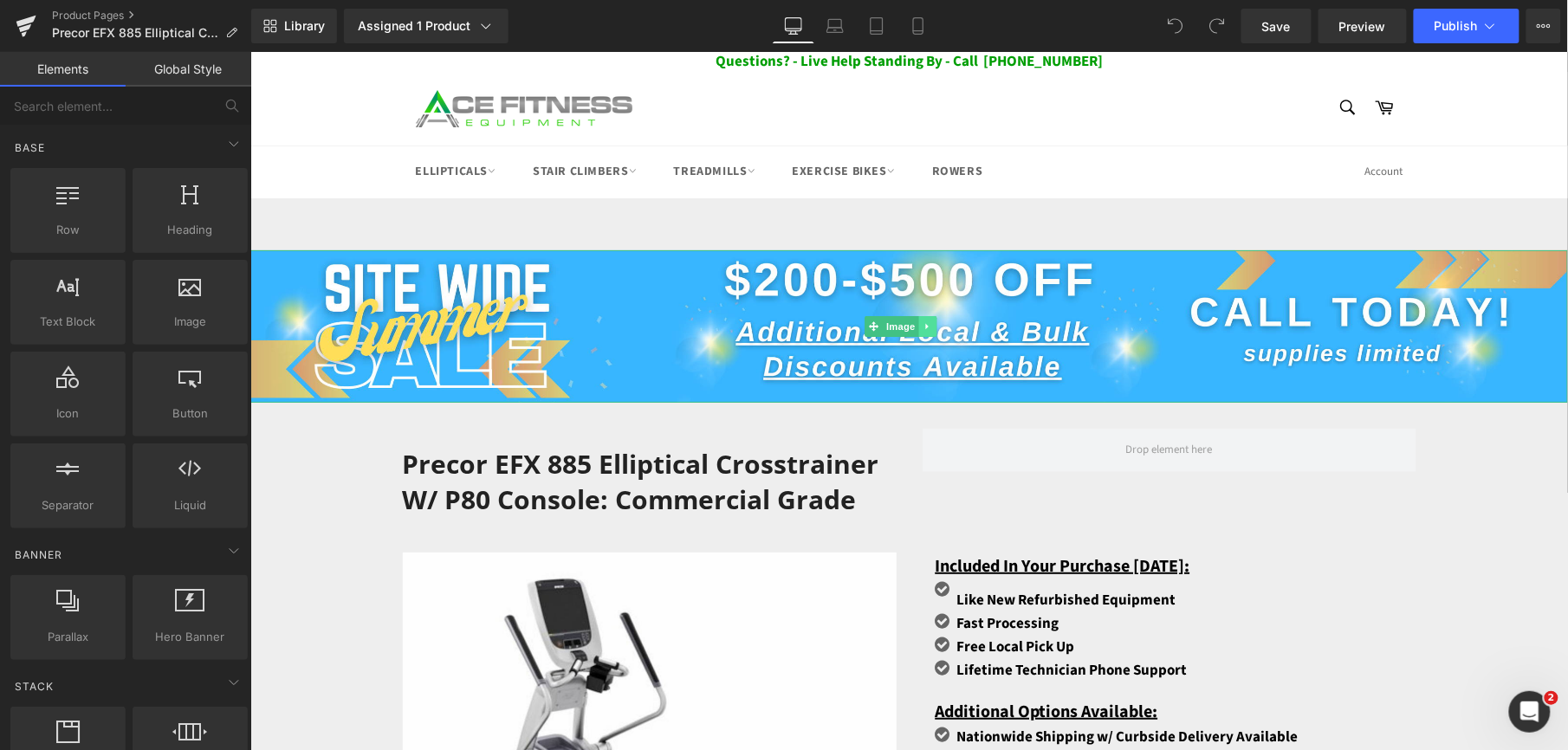
click at [930, 326] on icon at bounding box center [926, 325] width 10 height 10
click at [935, 328] on icon at bounding box center [936, 325] width 10 height 10
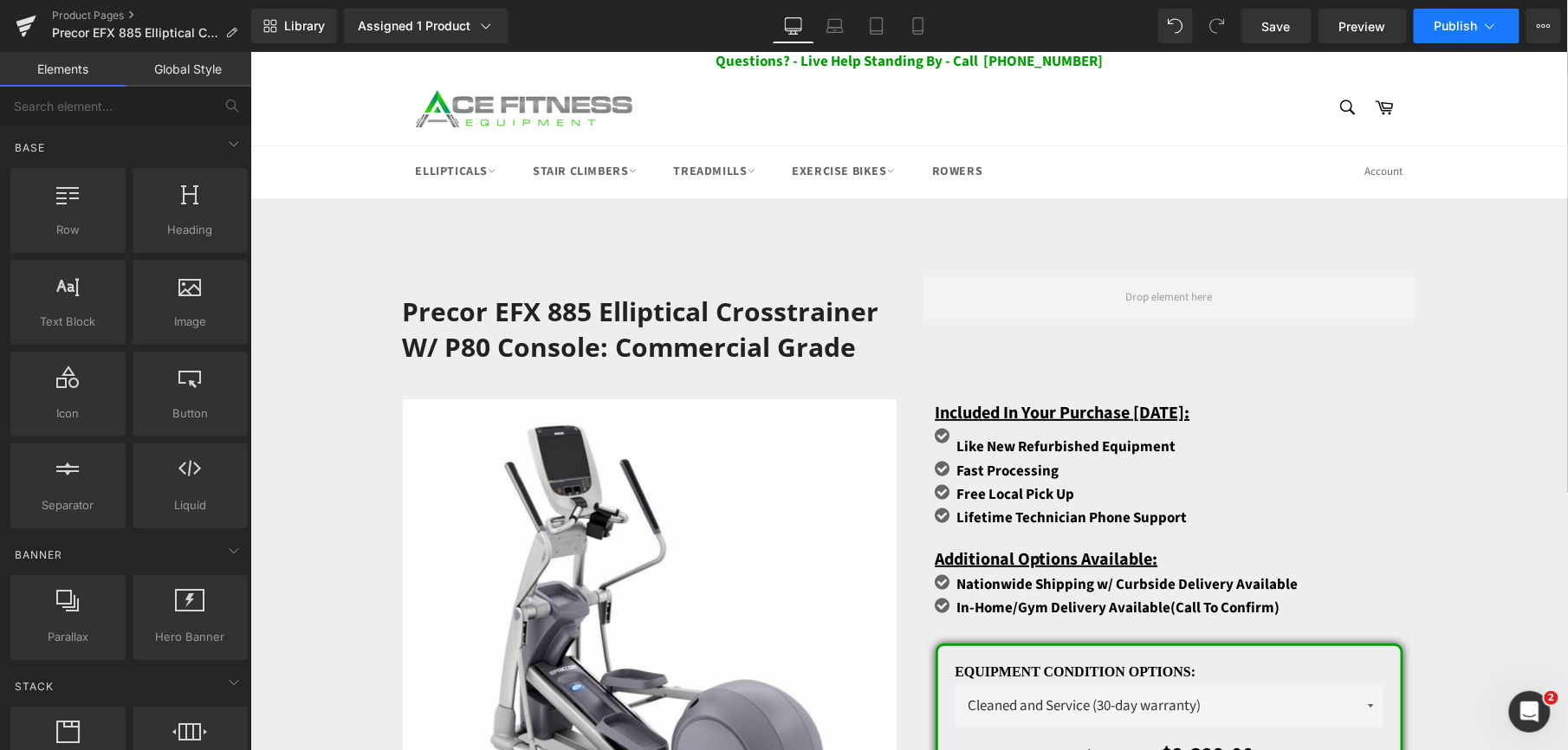
click at [1466, 23] on span "Publish" at bounding box center [1457, 26] width 44 height 14
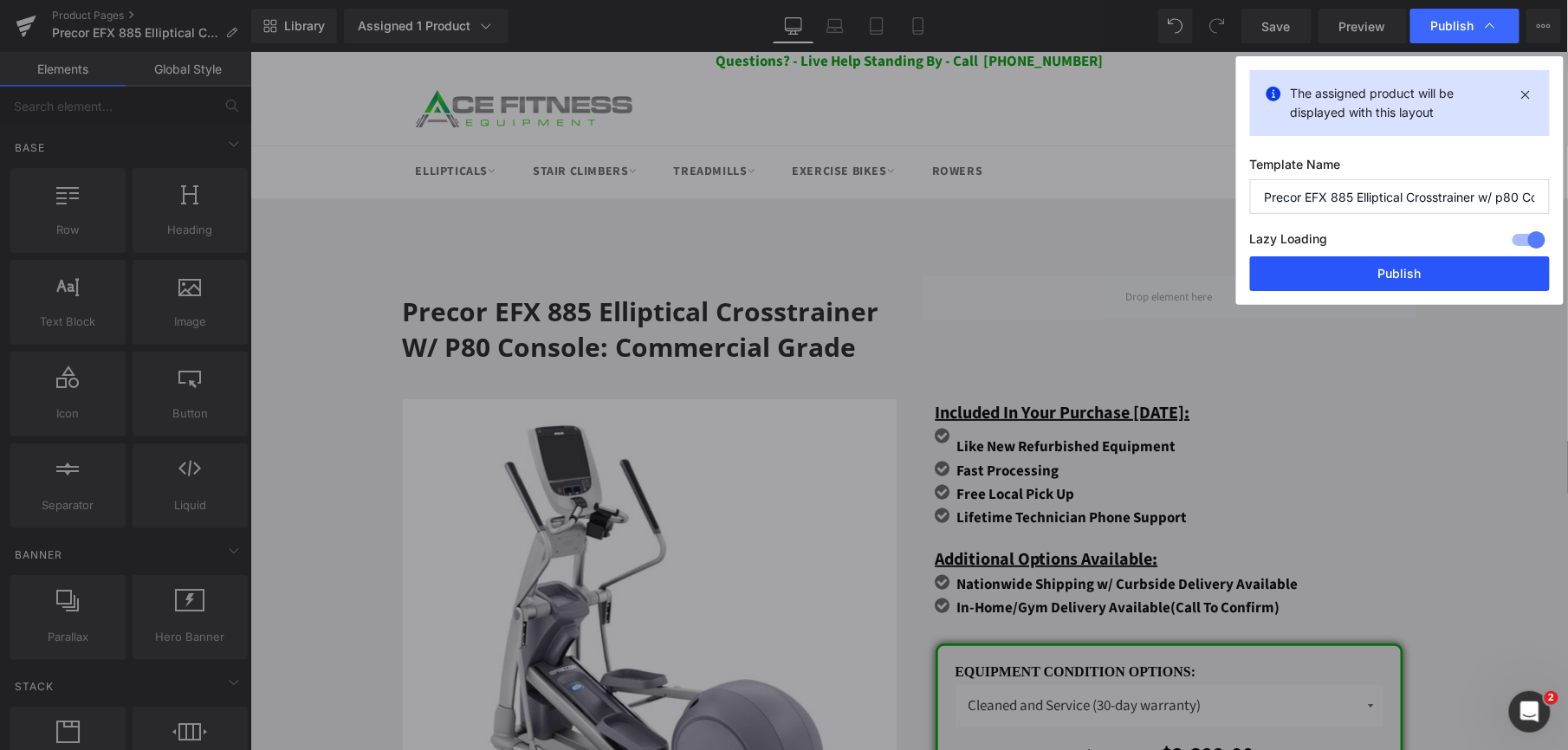
click at [1369, 270] on button "Publish" at bounding box center [1400, 274] width 300 height 34
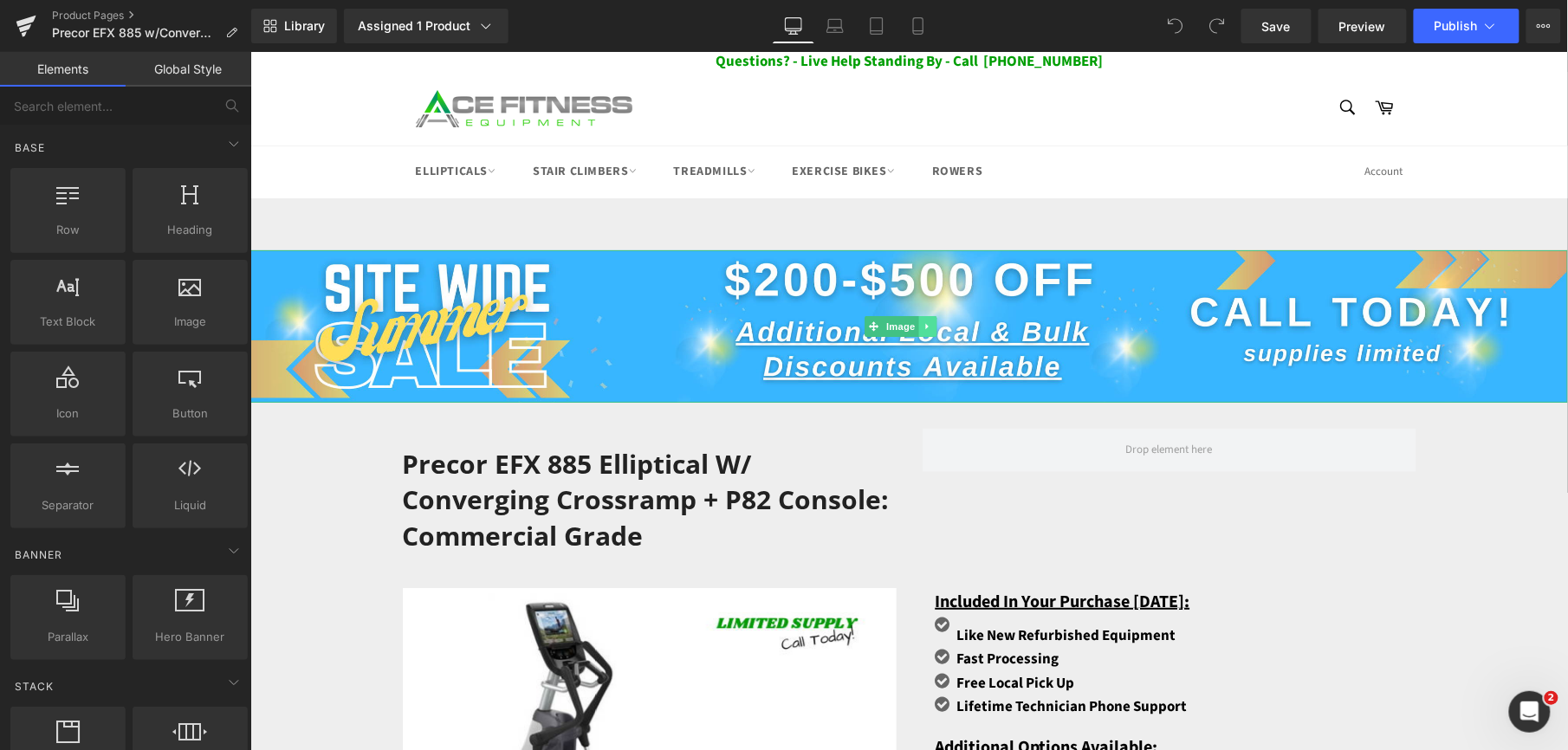
click at [928, 320] on icon at bounding box center [926, 325] width 10 height 10
click at [931, 325] on icon at bounding box center [936, 325] width 10 height 10
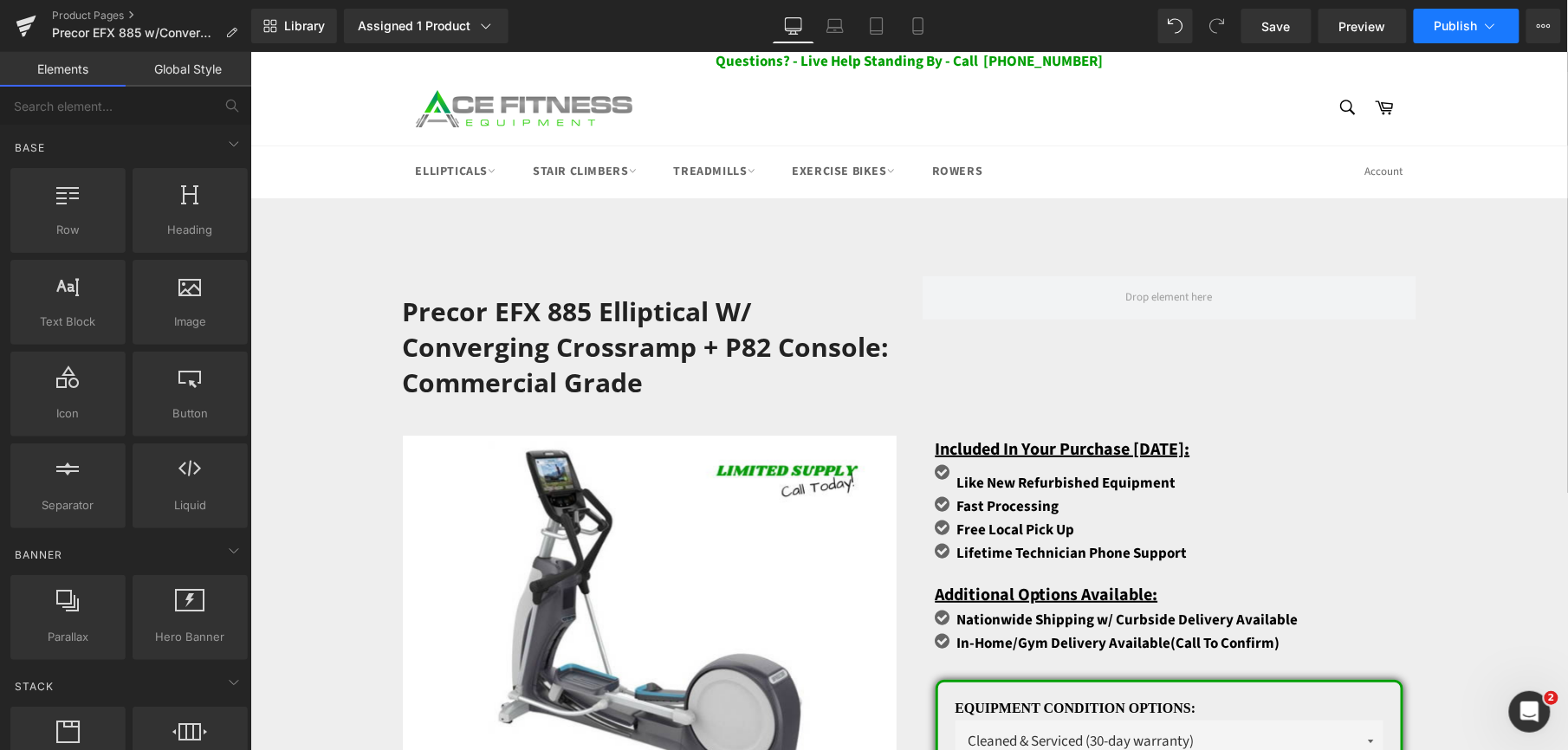
click at [1460, 35] on button "Publish" at bounding box center [1466, 26] width 106 height 34
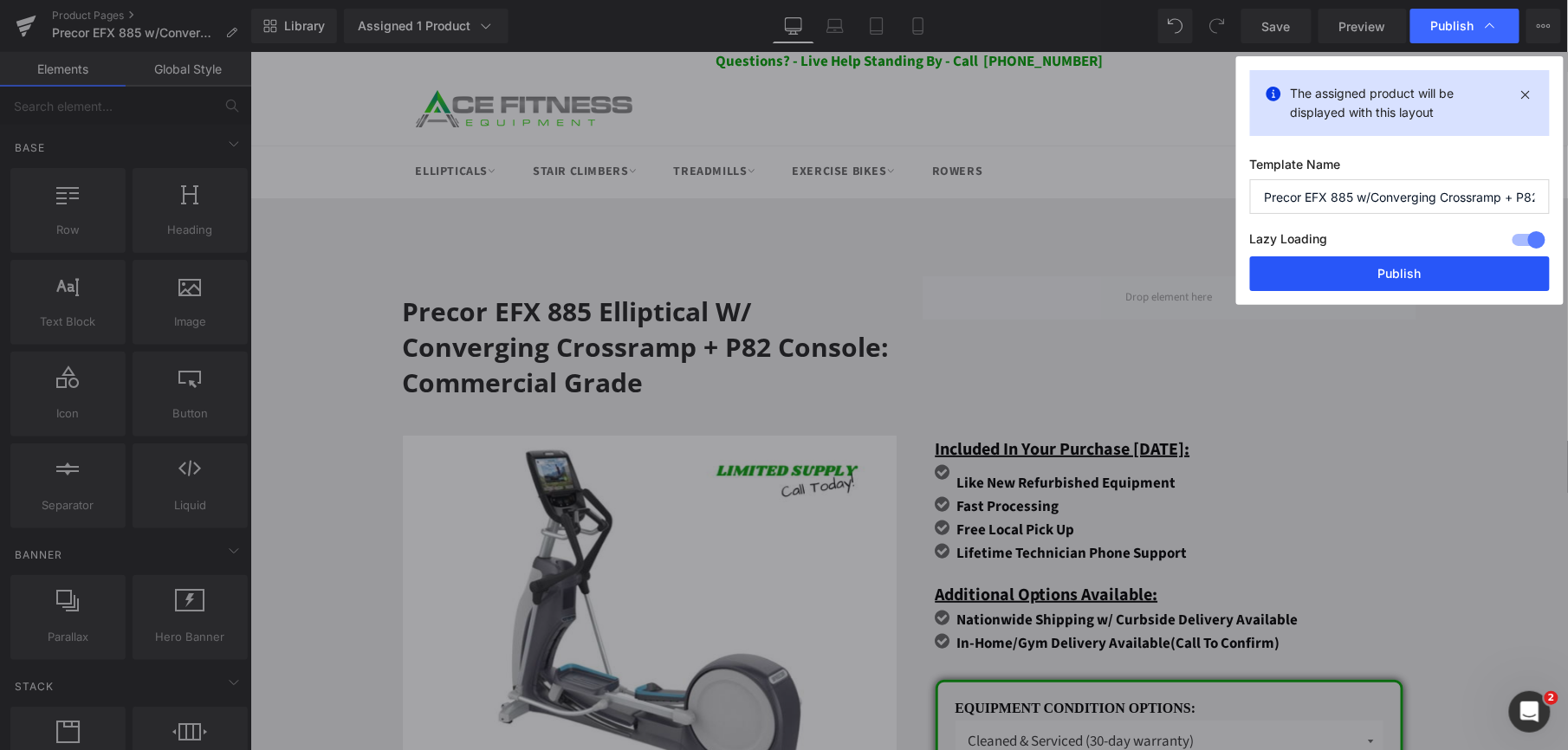
click at [1369, 275] on button "Publish" at bounding box center [1400, 274] width 300 height 34
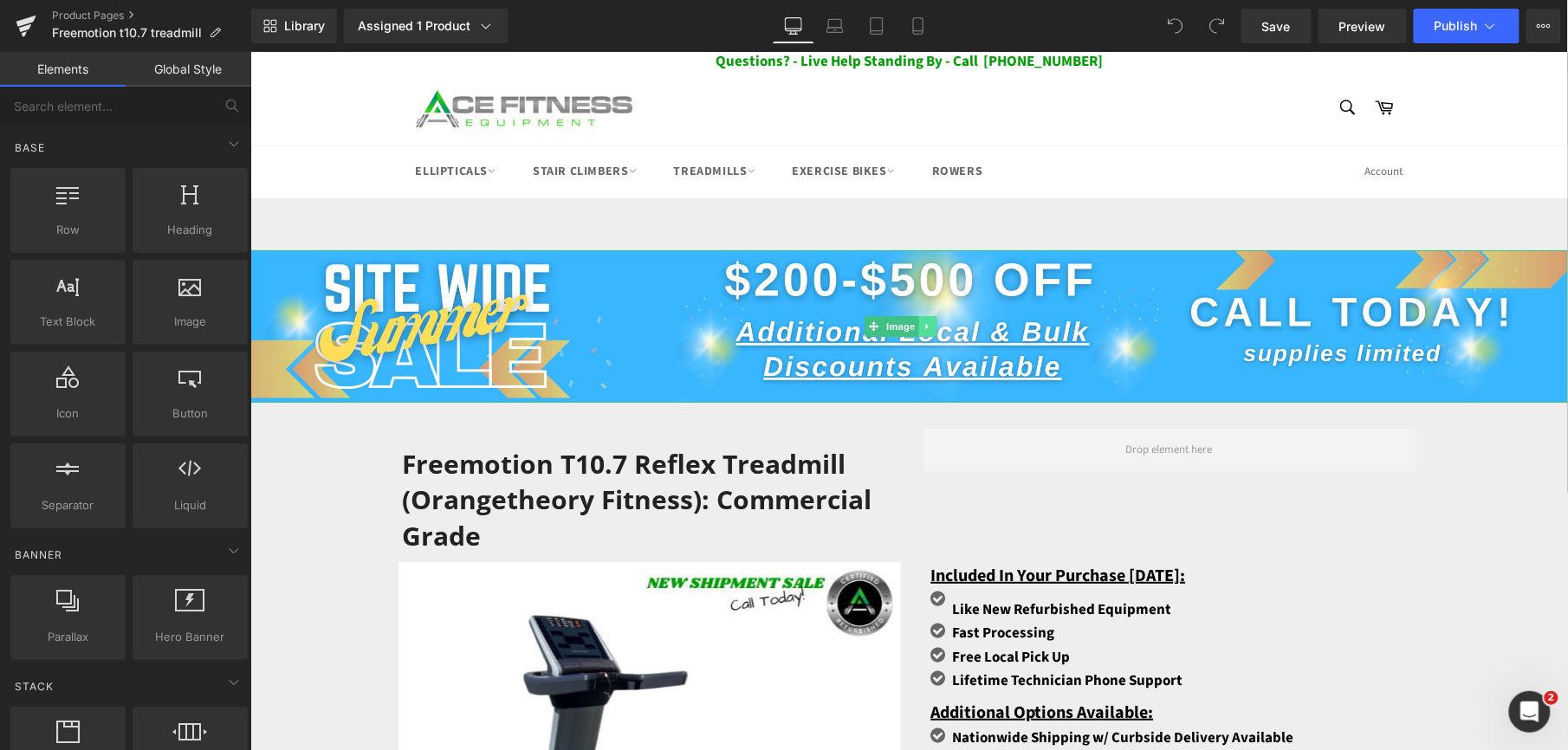
click at [934, 326] on link at bounding box center [926, 326] width 18 height 21
click at [934, 326] on icon at bounding box center [936, 325] width 10 height 10
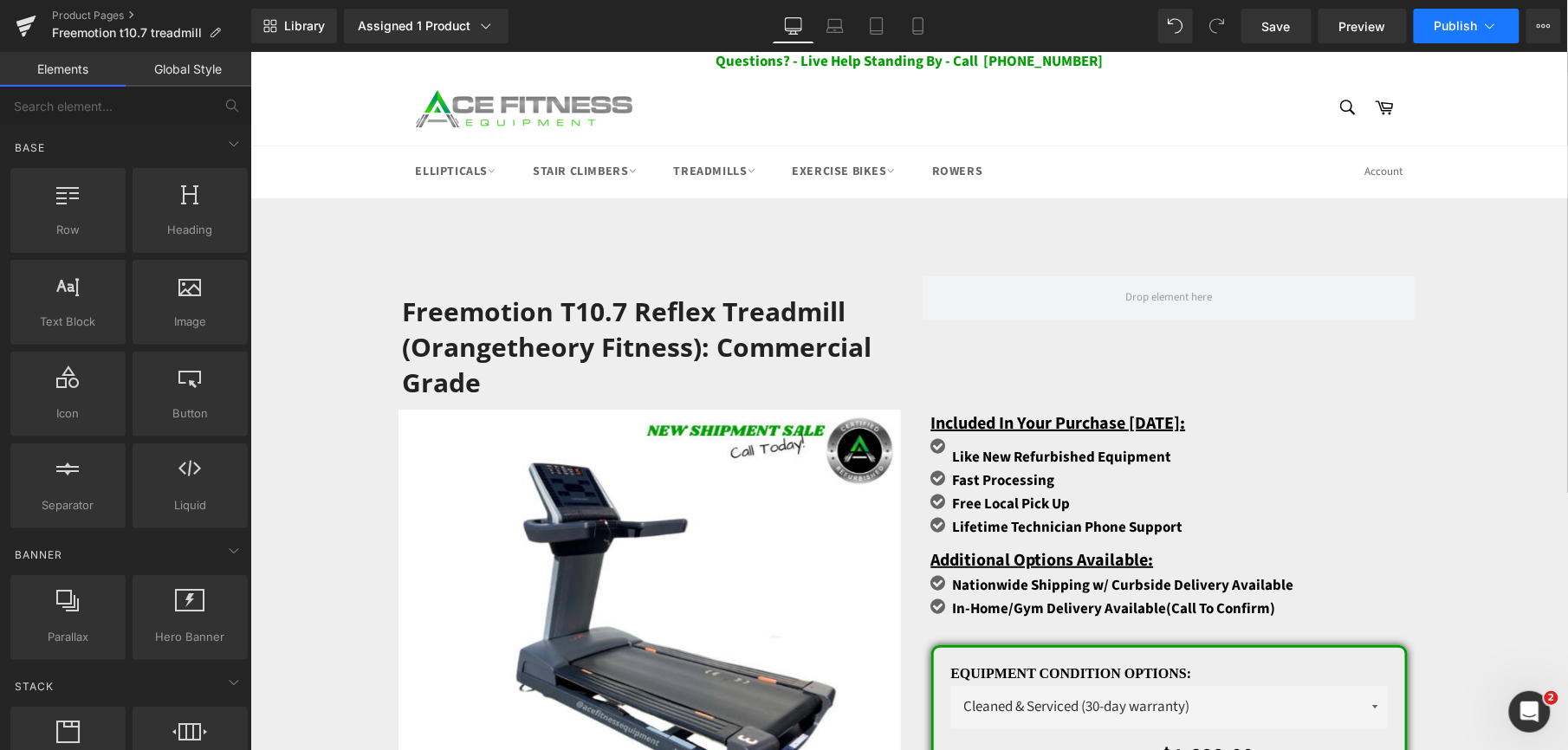
click at [1456, 33] on button "Publish" at bounding box center [1466, 26] width 106 height 34
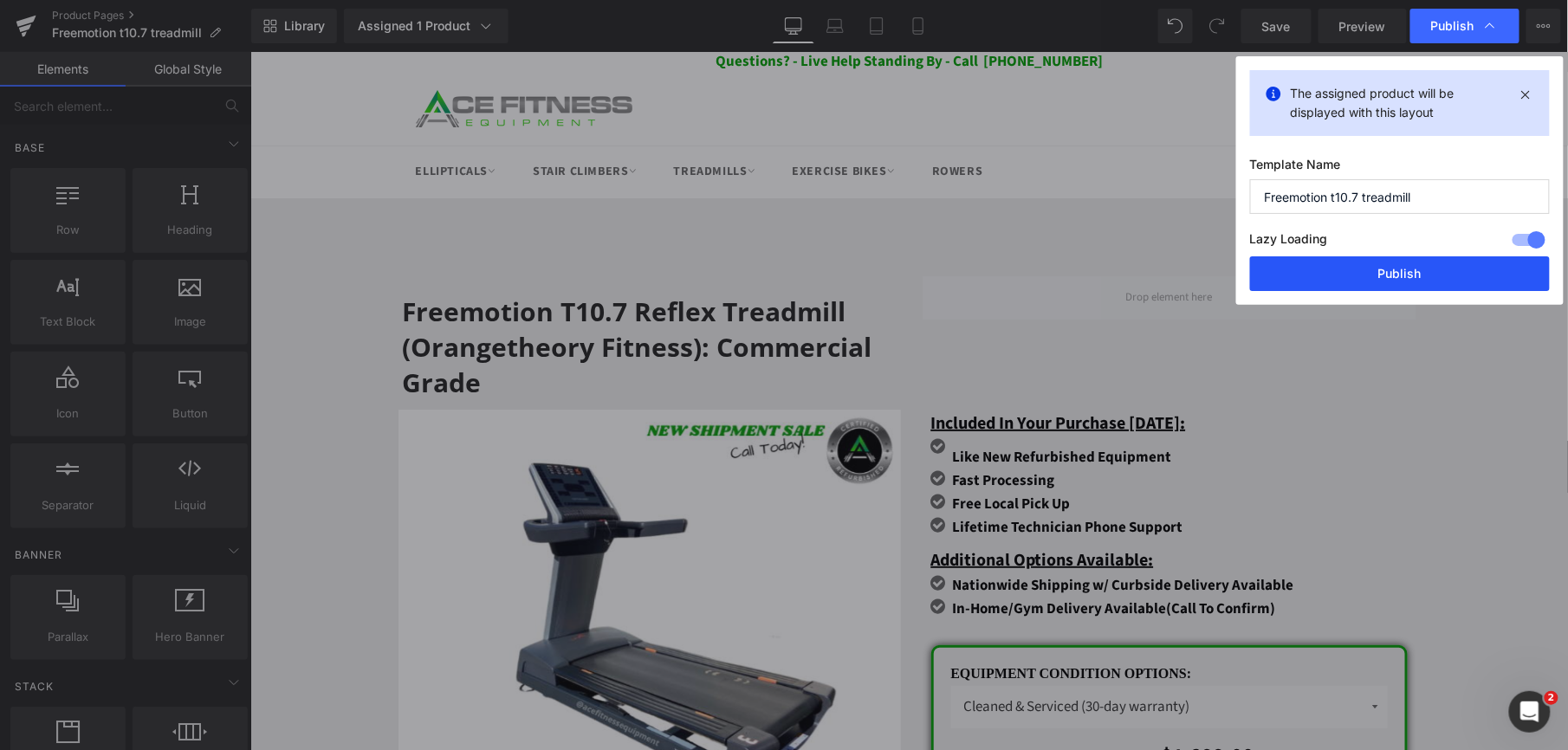
click at [1326, 280] on button "Publish" at bounding box center [1400, 274] width 300 height 34
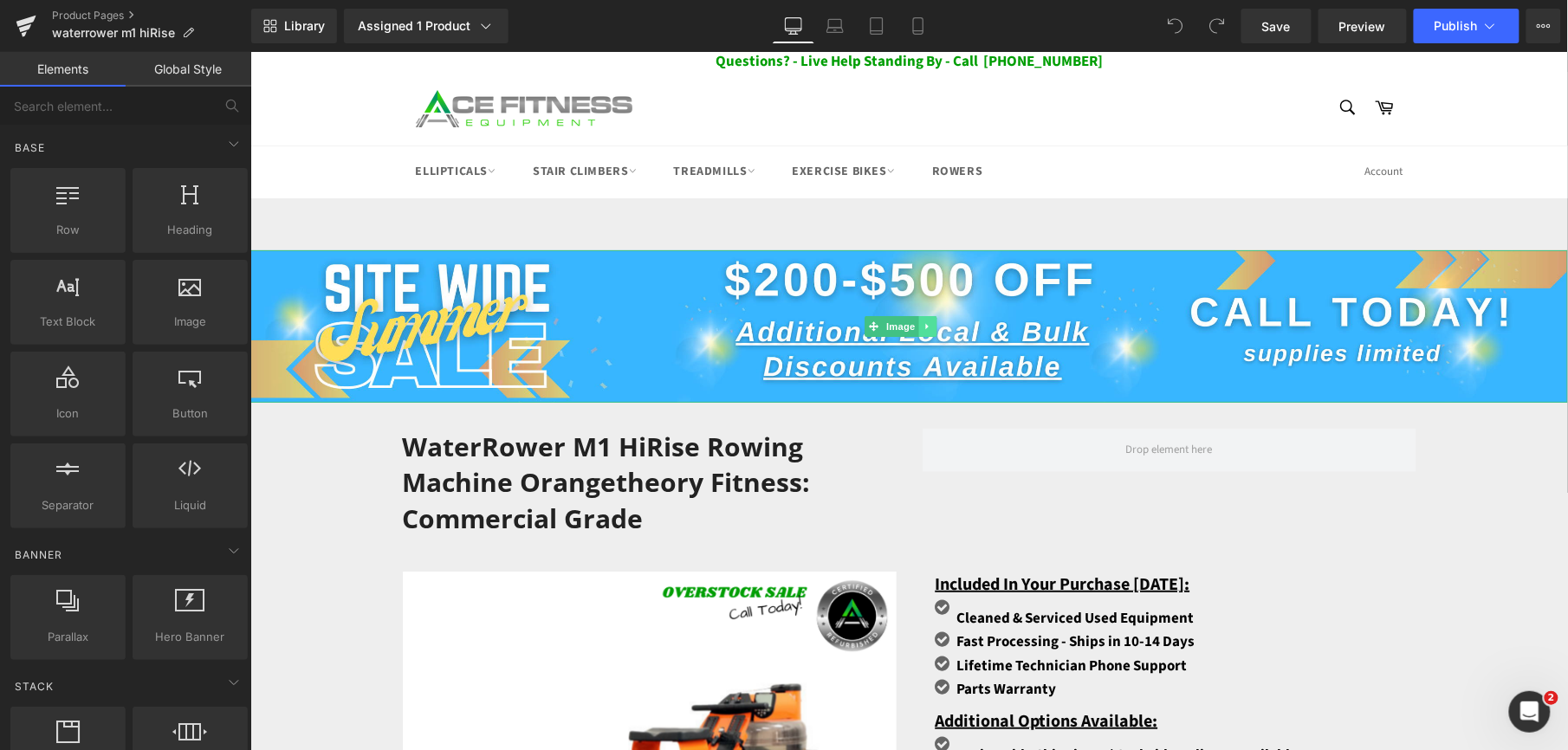
click at [923, 323] on icon at bounding box center [926, 325] width 10 height 10
click at [934, 325] on icon at bounding box center [936, 325] width 10 height 10
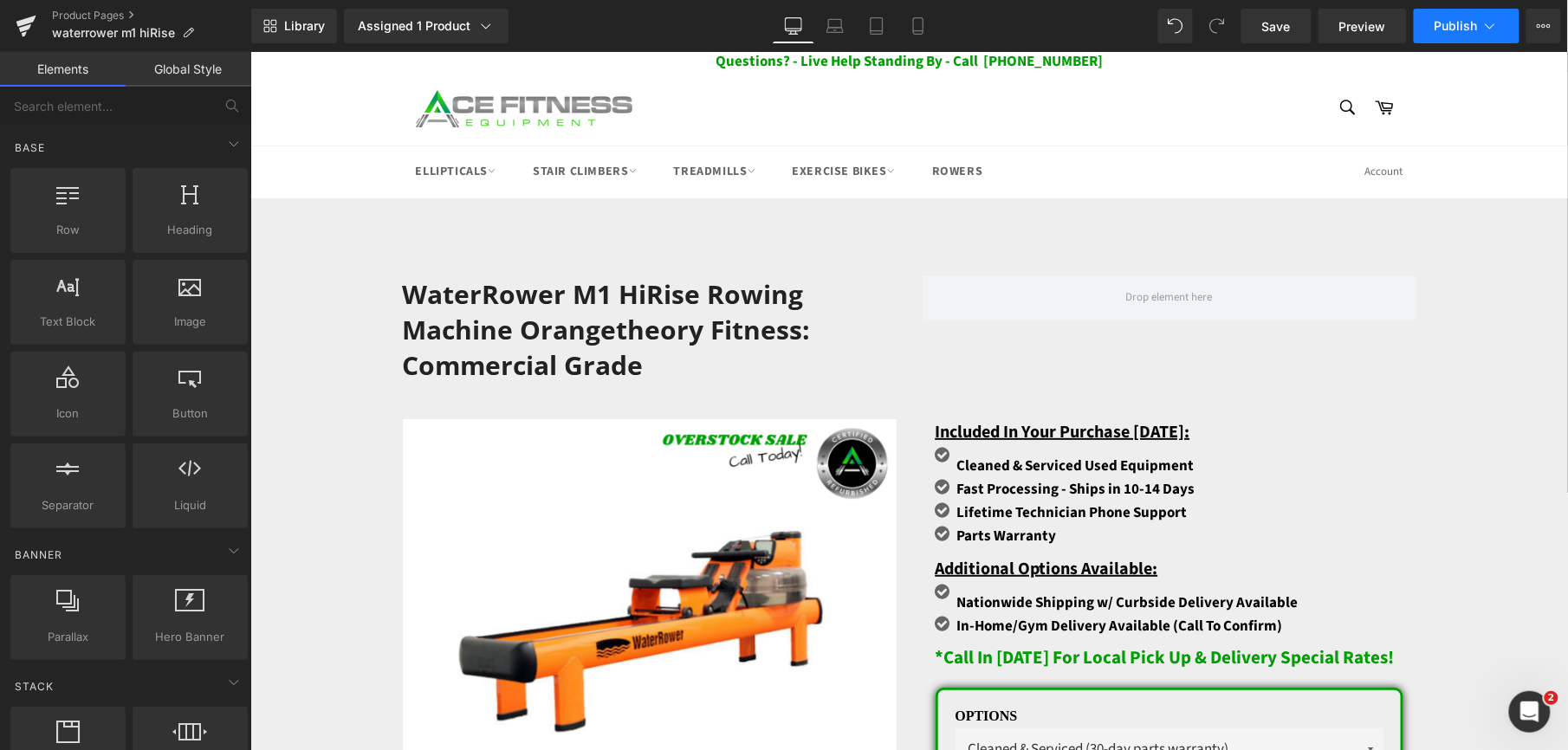
click at [1481, 40] on button "Publish" at bounding box center [1466, 26] width 106 height 34
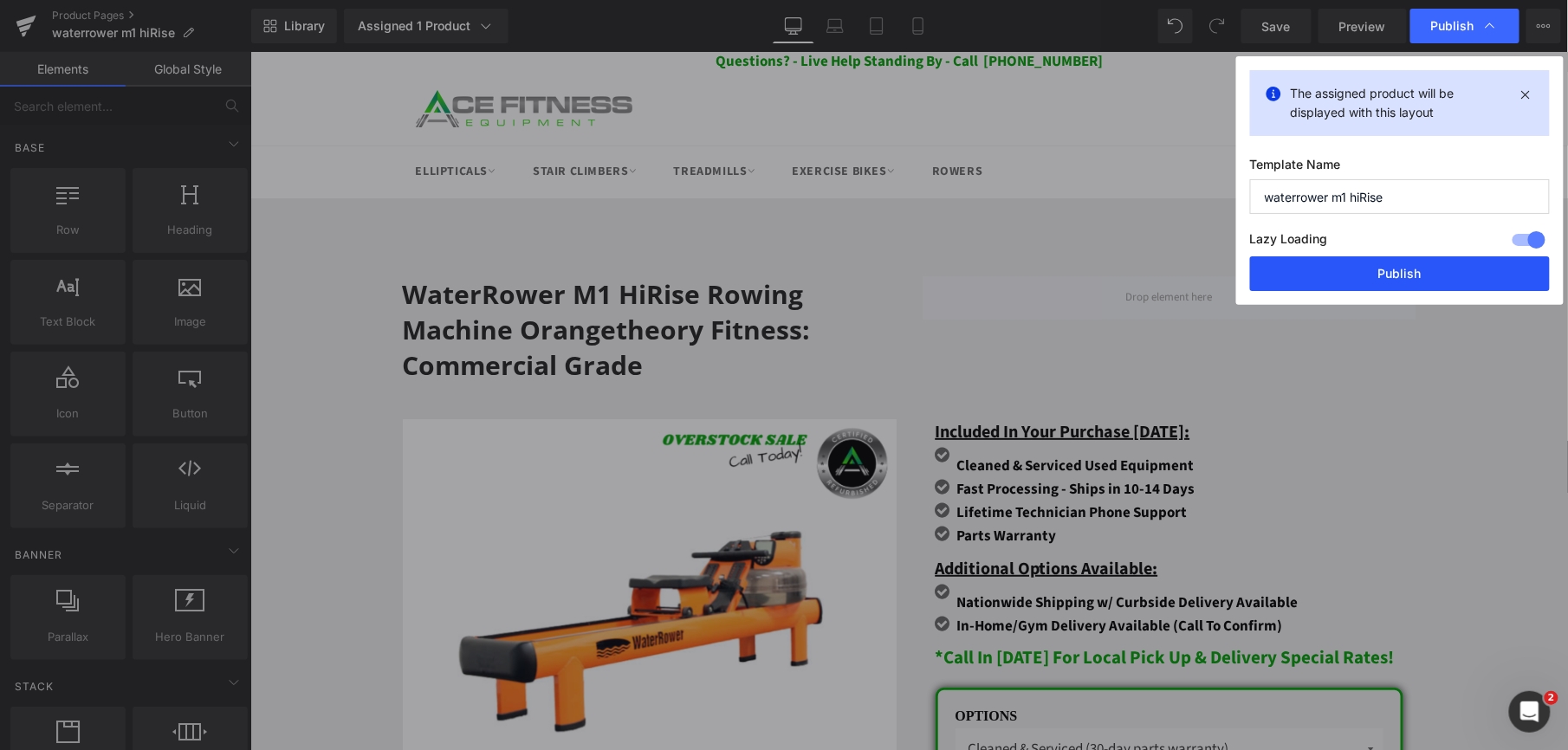
click at [1373, 271] on button "Publish" at bounding box center [1400, 274] width 300 height 34
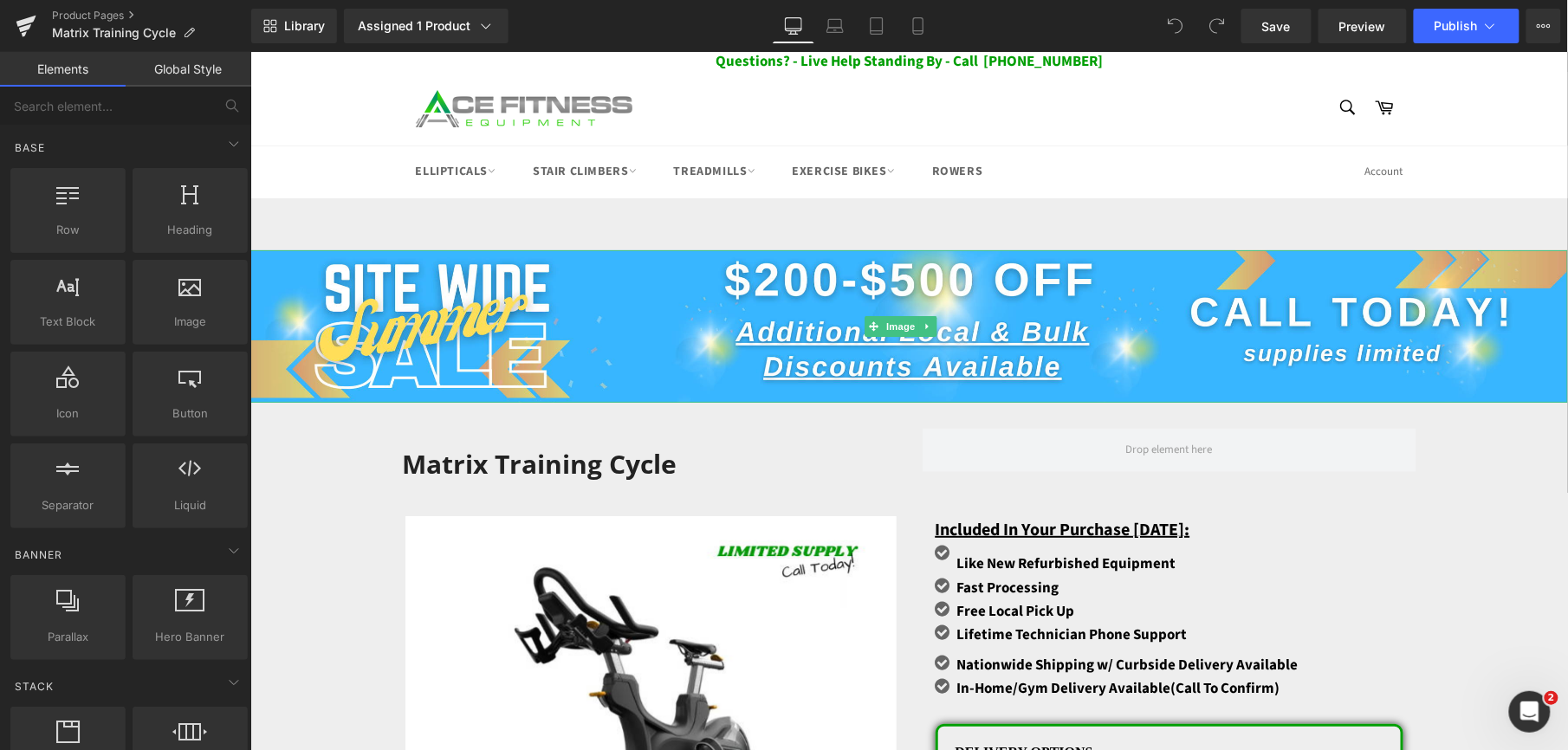
click at [928, 328] on icon at bounding box center [926, 325] width 10 height 10
click at [930, 323] on link at bounding box center [936, 326] width 18 height 21
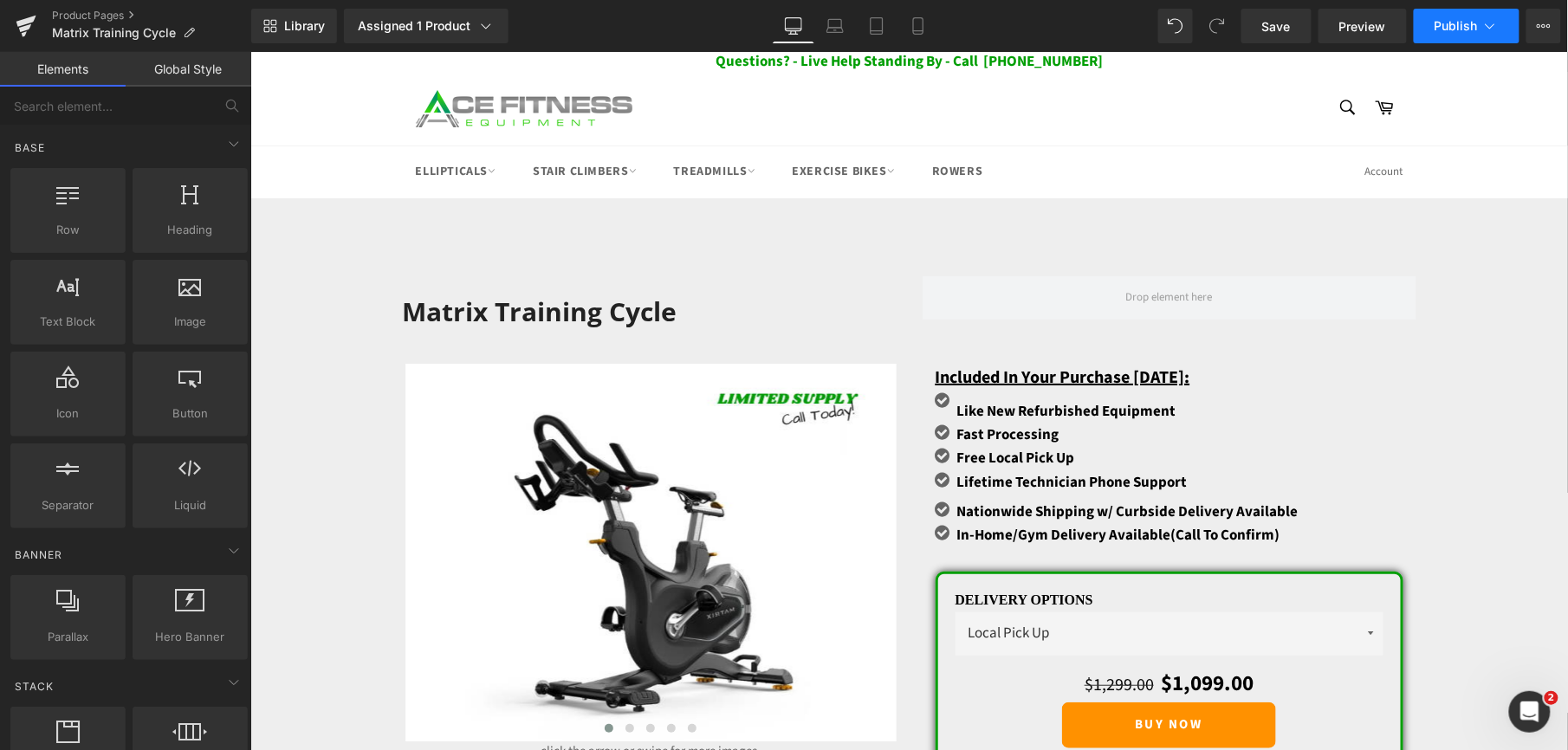
click at [1484, 32] on icon at bounding box center [1490, 26] width 17 height 17
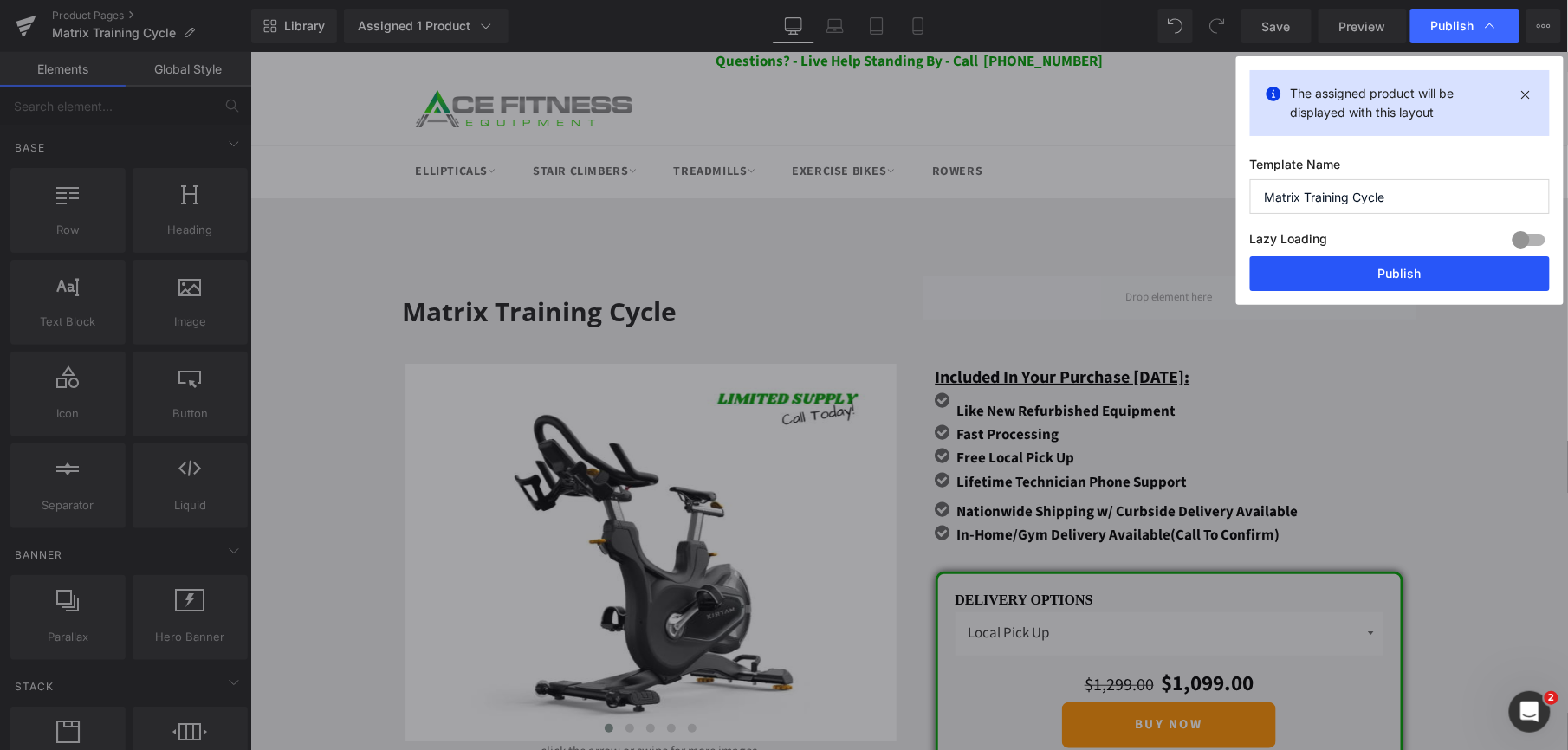
click at [1353, 272] on button "Publish" at bounding box center [1400, 274] width 300 height 34
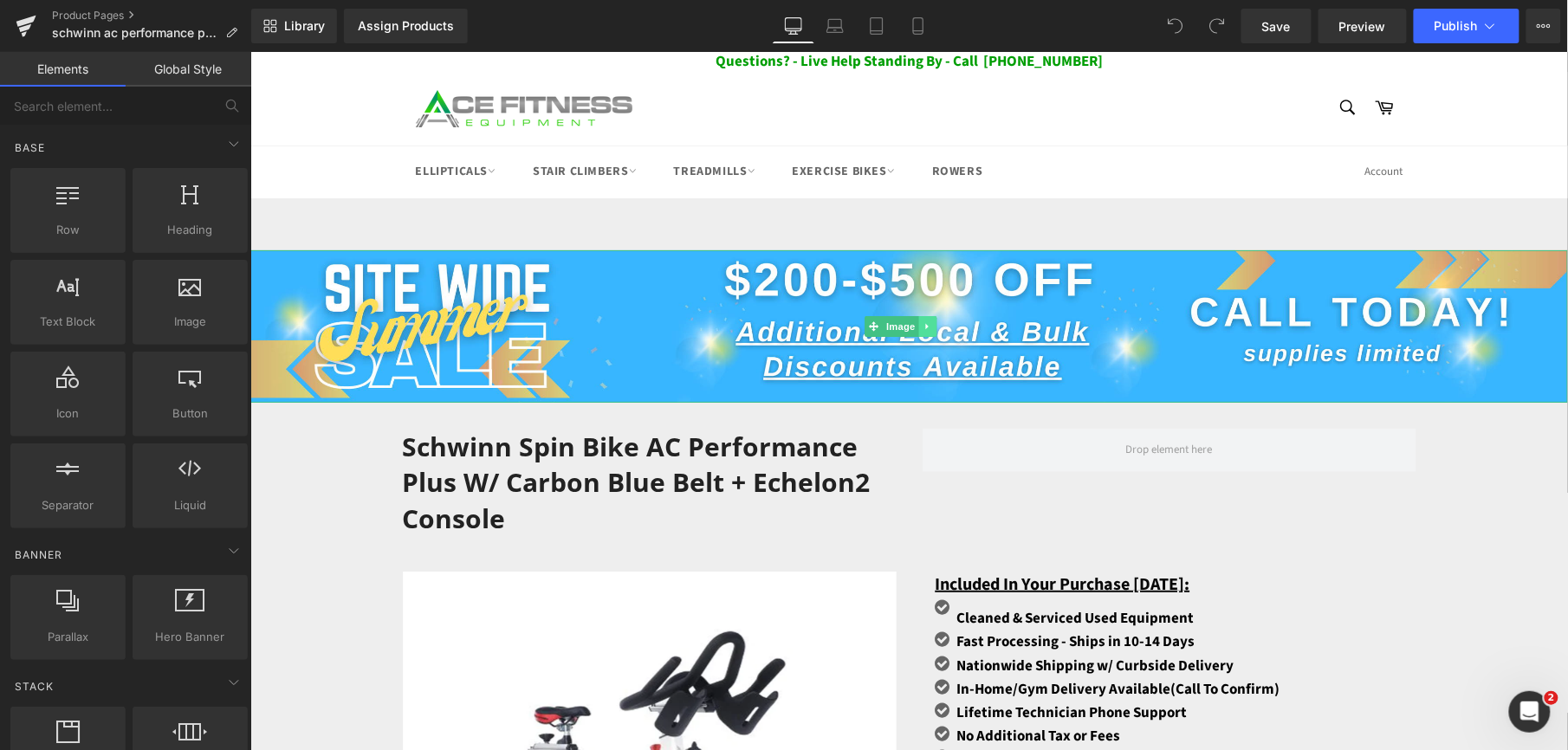
click at [930, 326] on icon at bounding box center [926, 325] width 10 height 10
click at [937, 326] on icon at bounding box center [936, 325] width 10 height 10
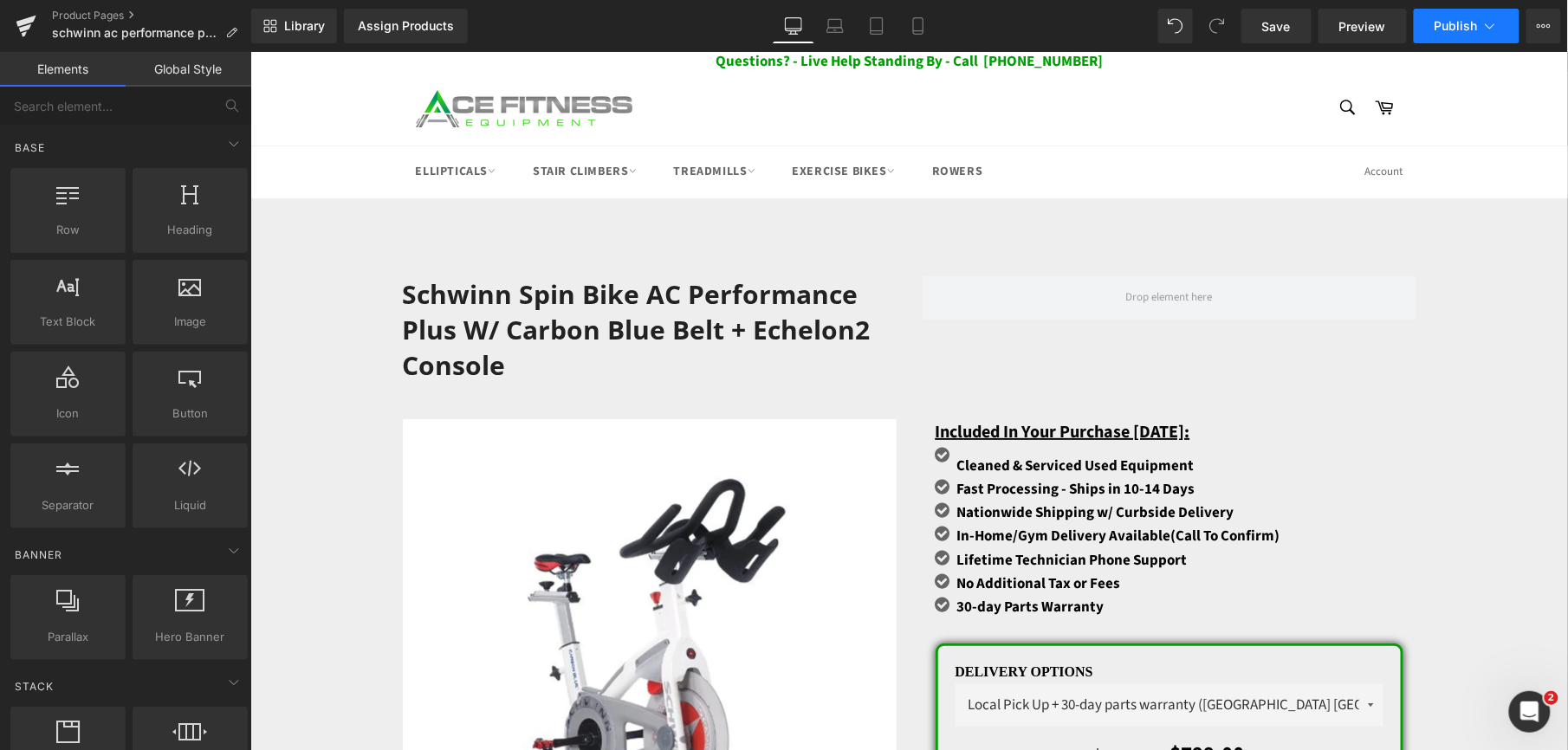
click at [1435, 28] on button "Publish" at bounding box center [1466, 26] width 106 height 34
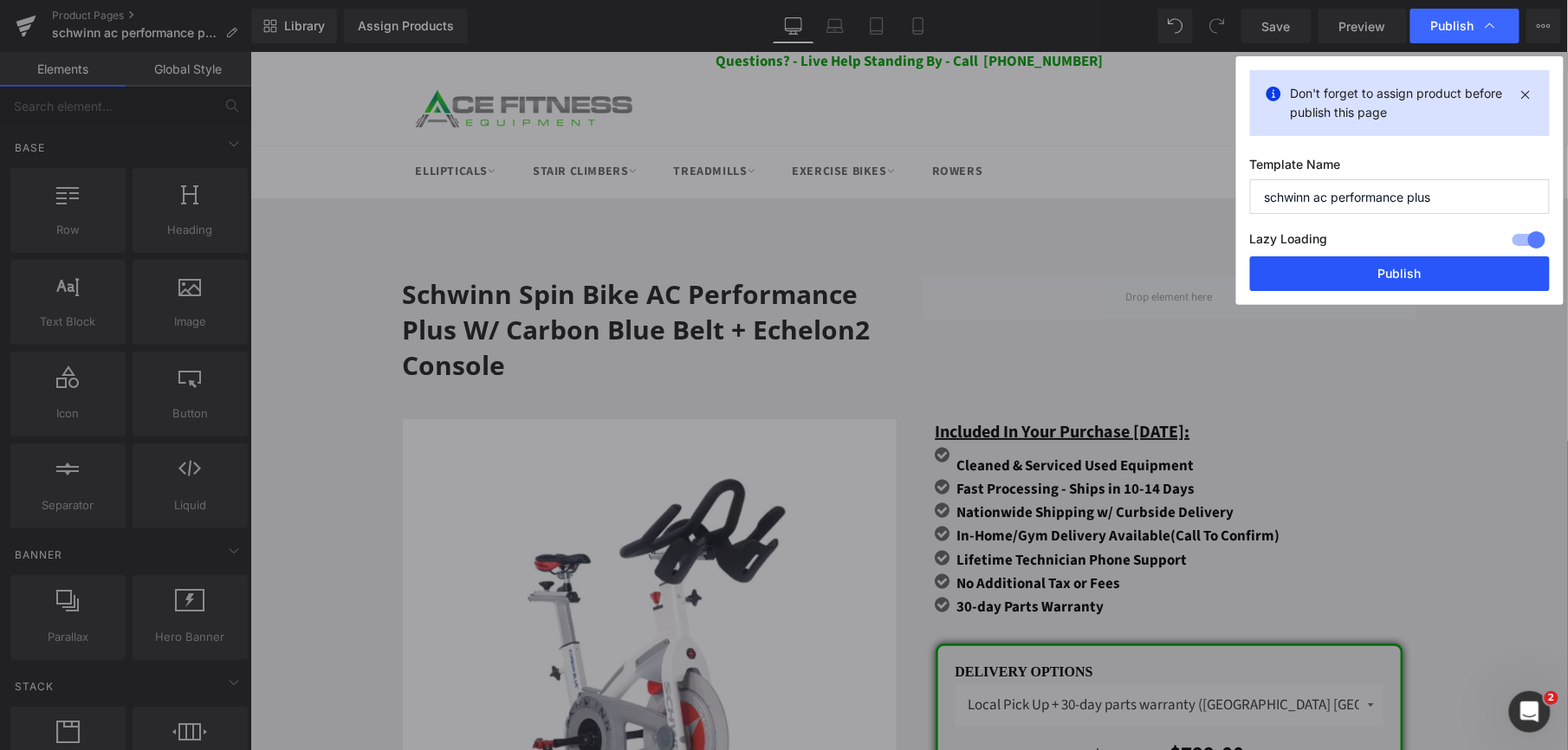
click at [1387, 282] on button "Publish" at bounding box center [1400, 274] width 300 height 34
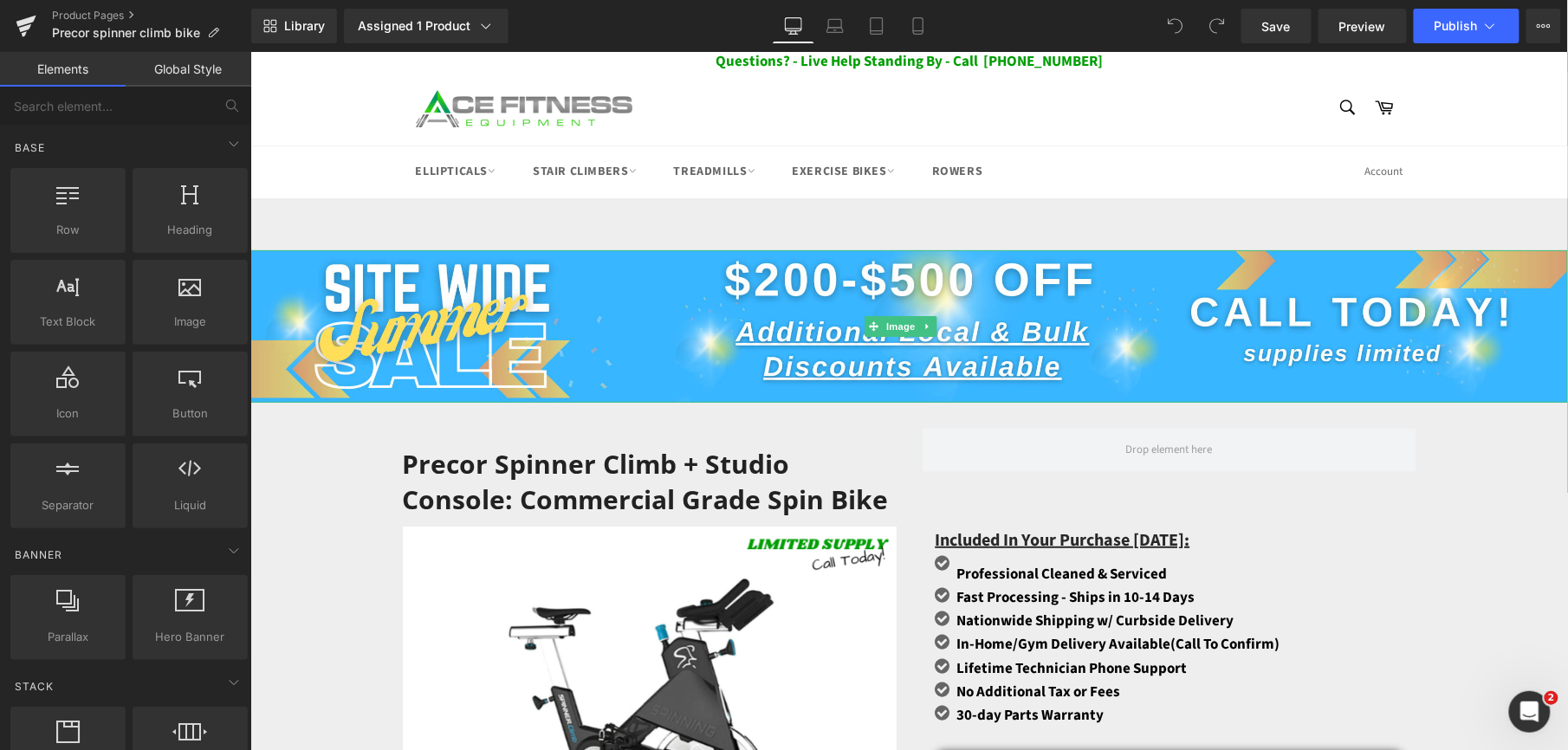
click at [933, 323] on link at bounding box center [926, 326] width 18 height 21
click at [937, 321] on icon at bounding box center [936, 325] width 10 height 10
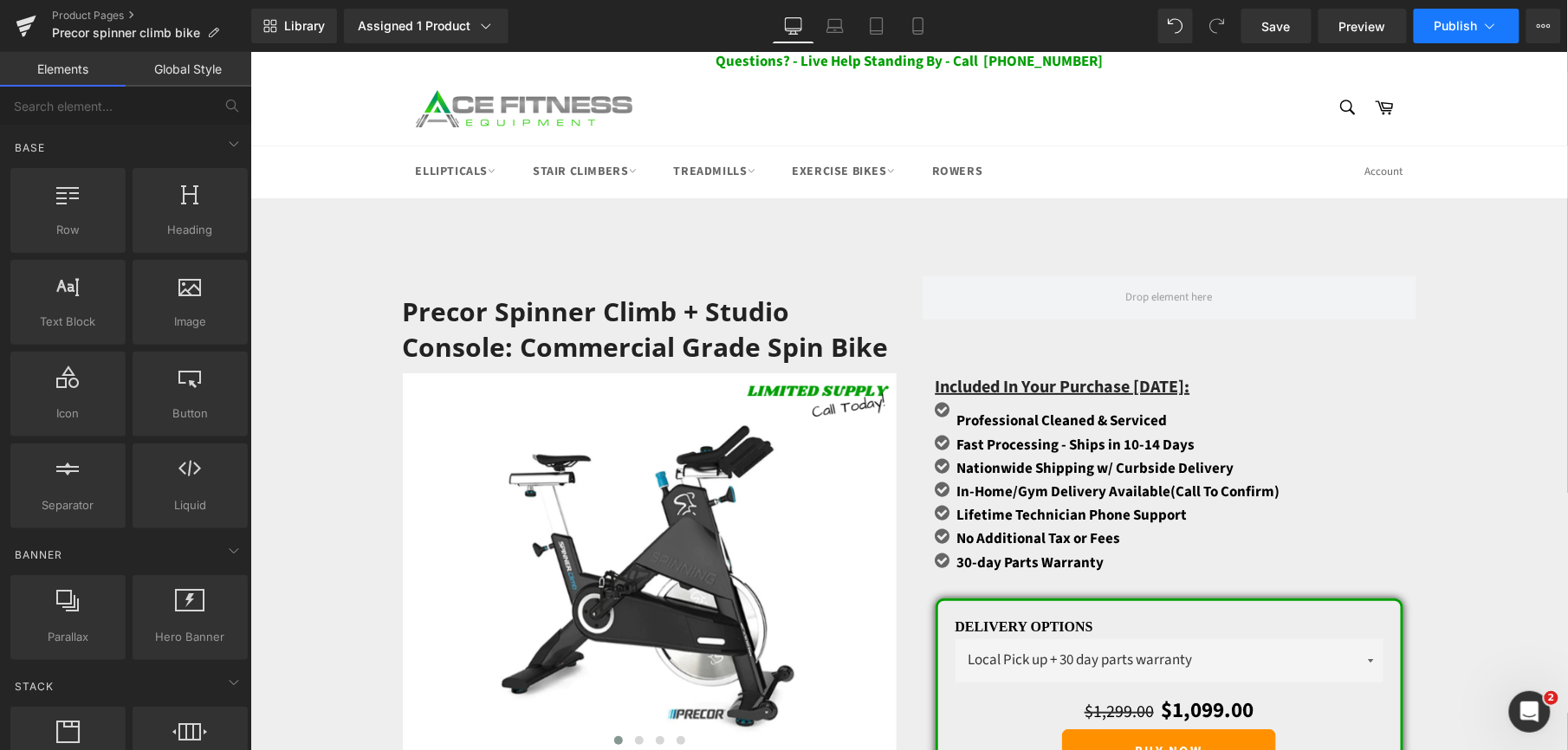
click at [1483, 34] on button "Publish" at bounding box center [1466, 26] width 106 height 34
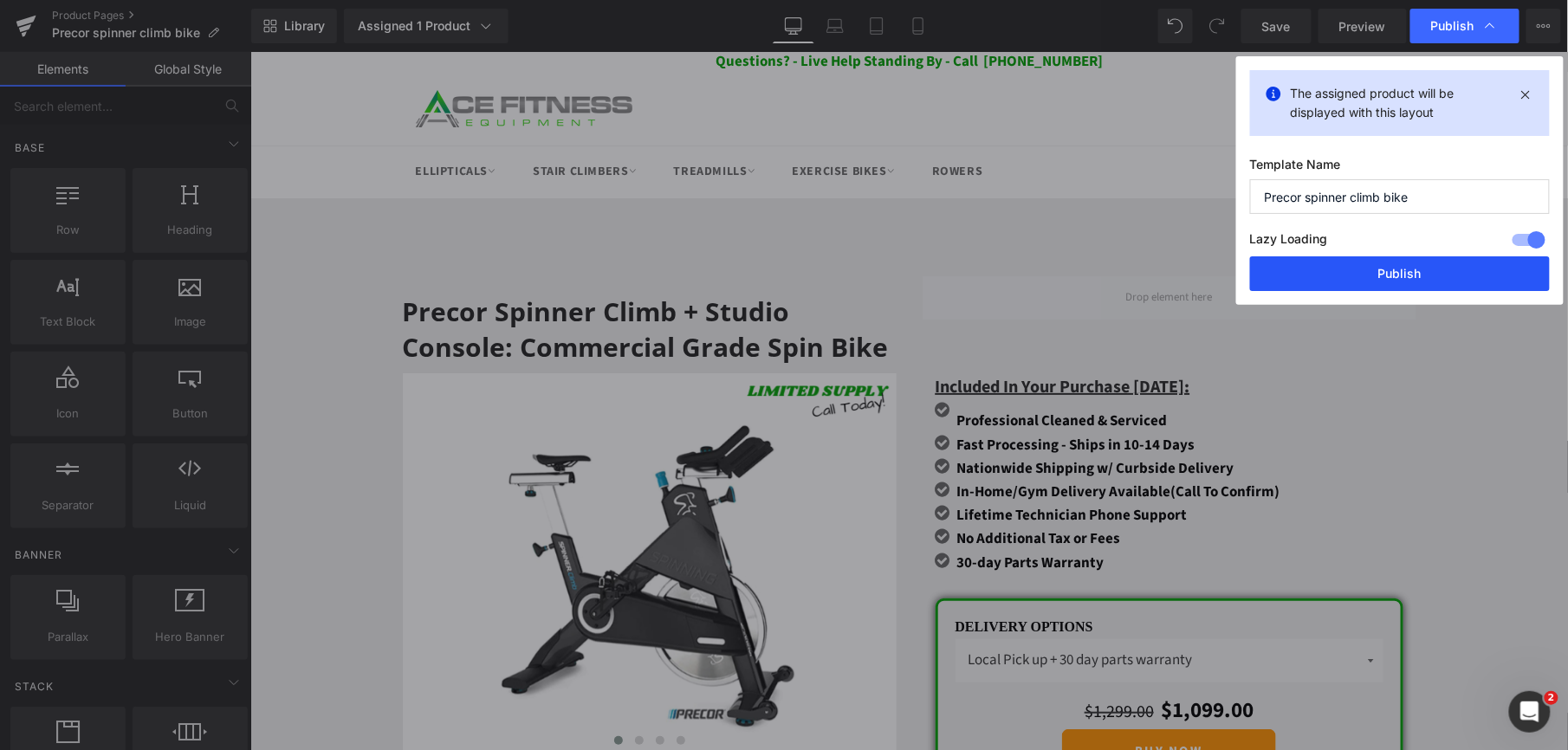
click at [1367, 264] on button "Publish" at bounding box center [1400, 274] width 300 height 34
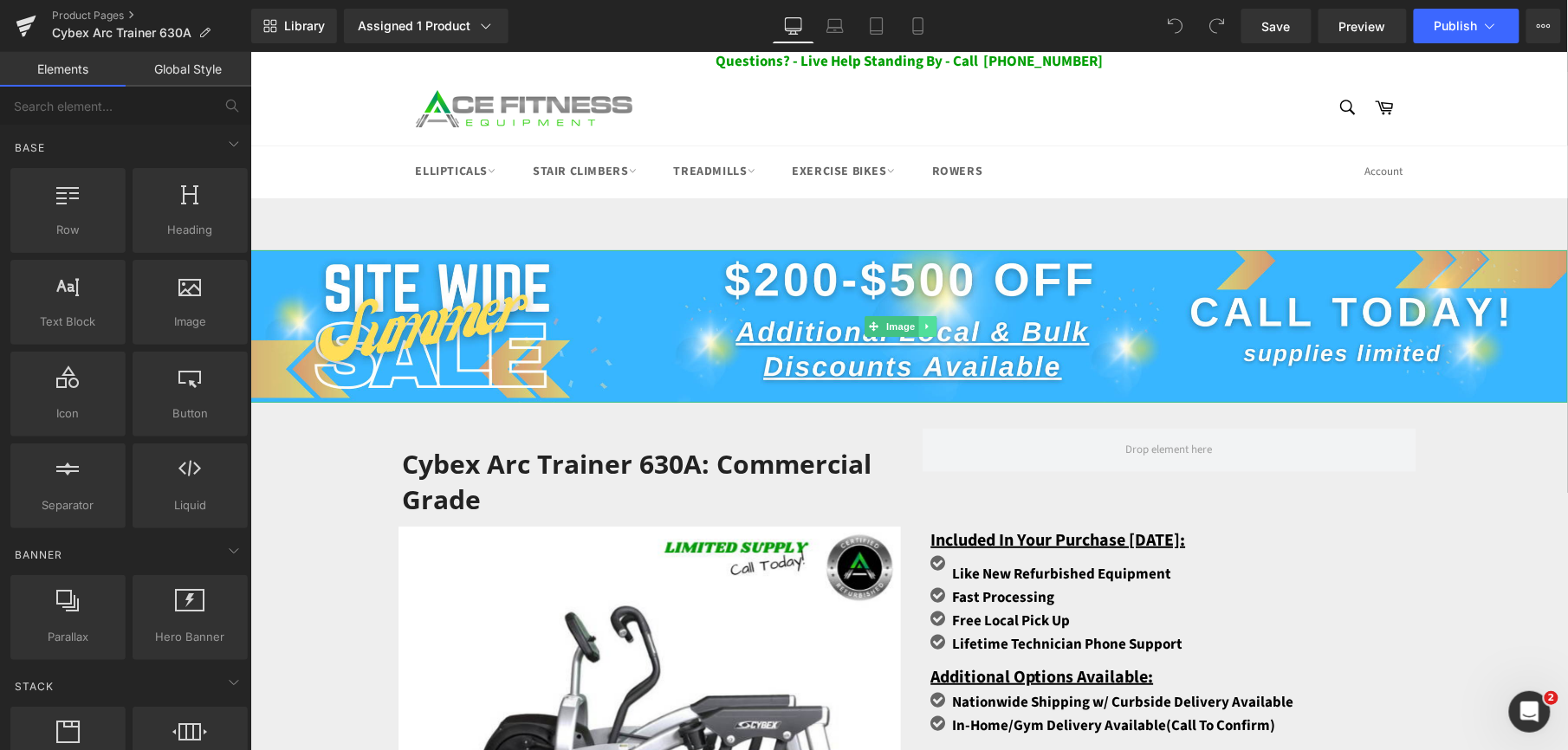
click at [926, 326] on icon at bounding box center [925, 325] width 3 height 6
click at [931, 323] on icon at bounding box center [936, 325] width 10 height 10
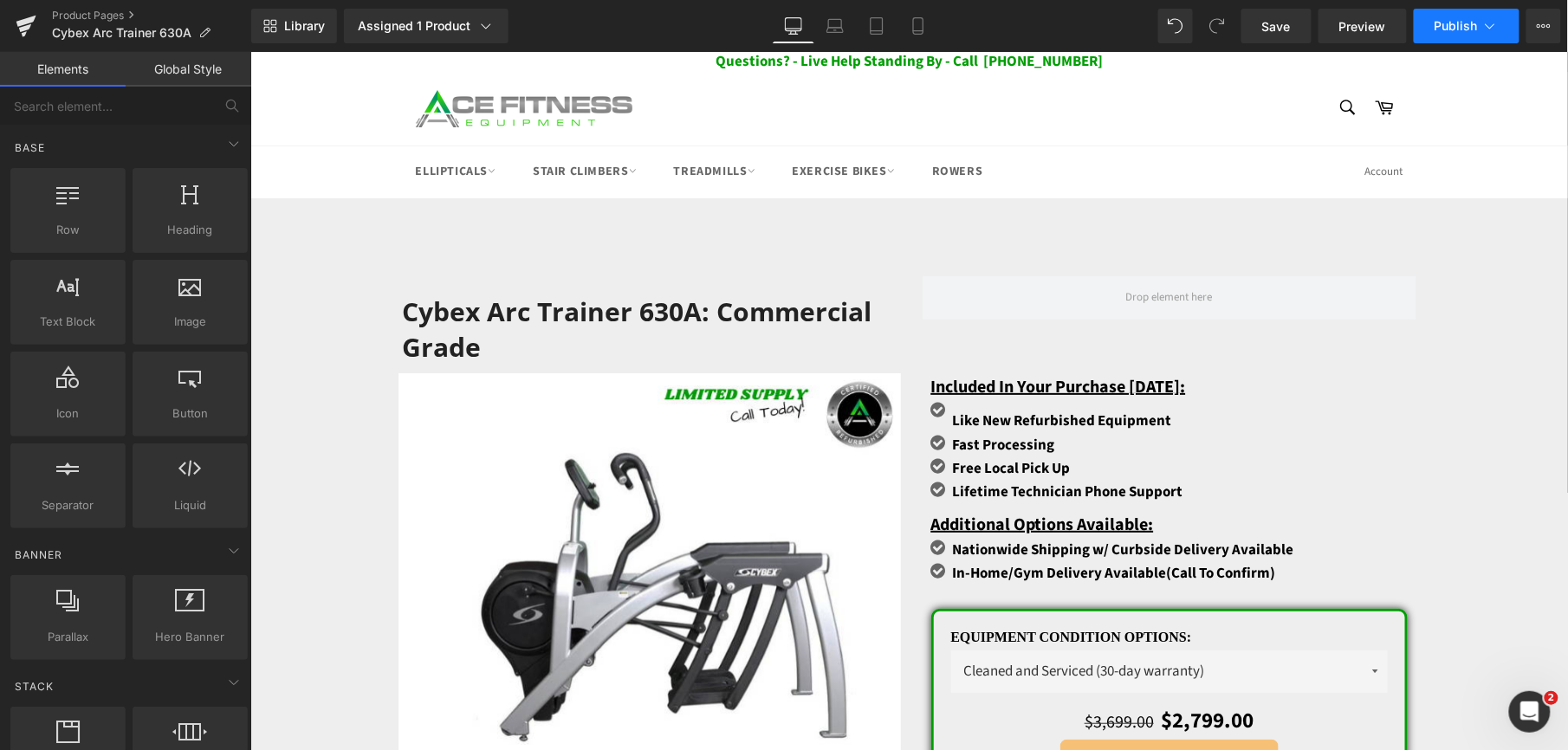
click at [1463, 39] on button "Publish" at bounding box center [1466, 26] width 106 height 34
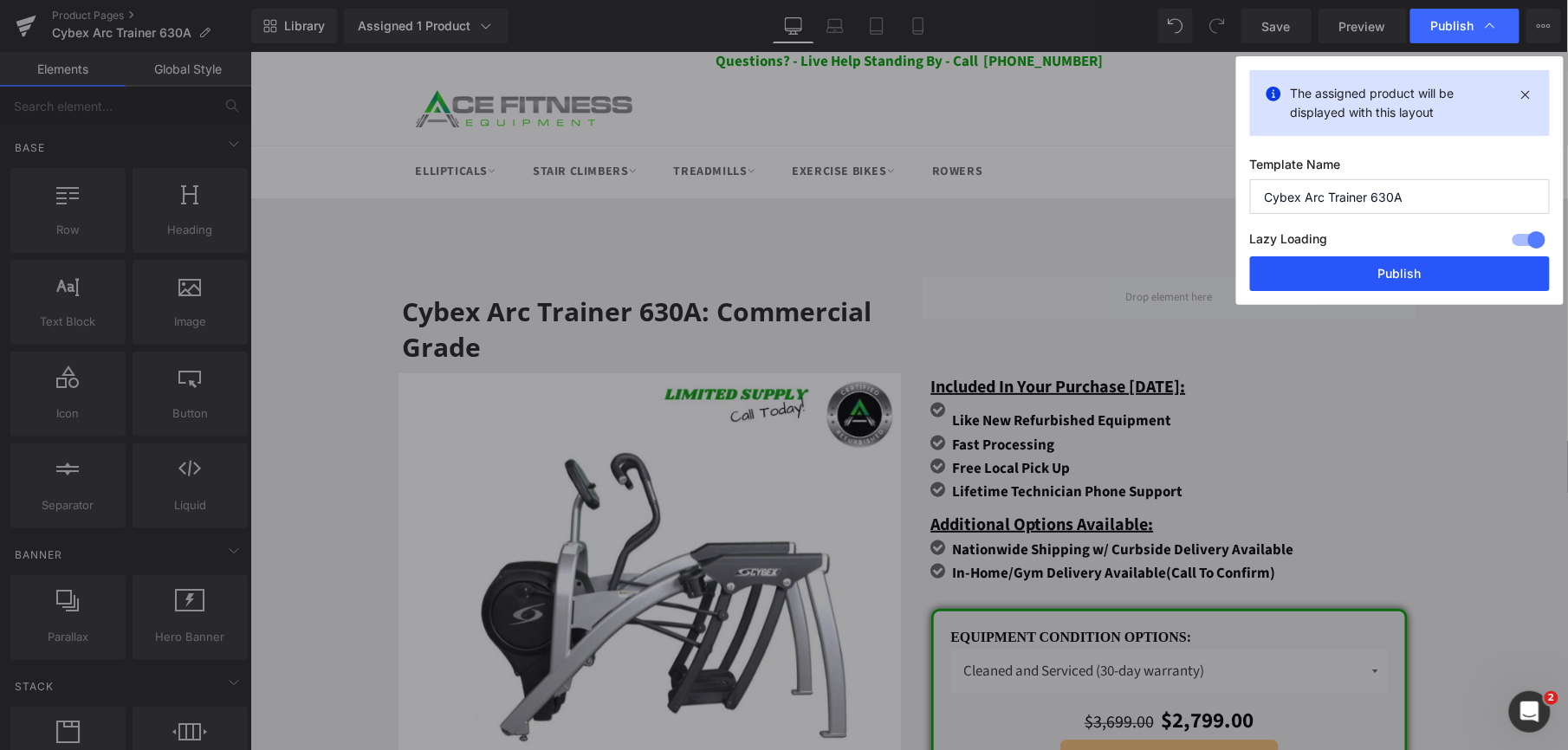
click at [1374, 282] on button "Publish" at bounding box center [1400, 274] width 300 height 34
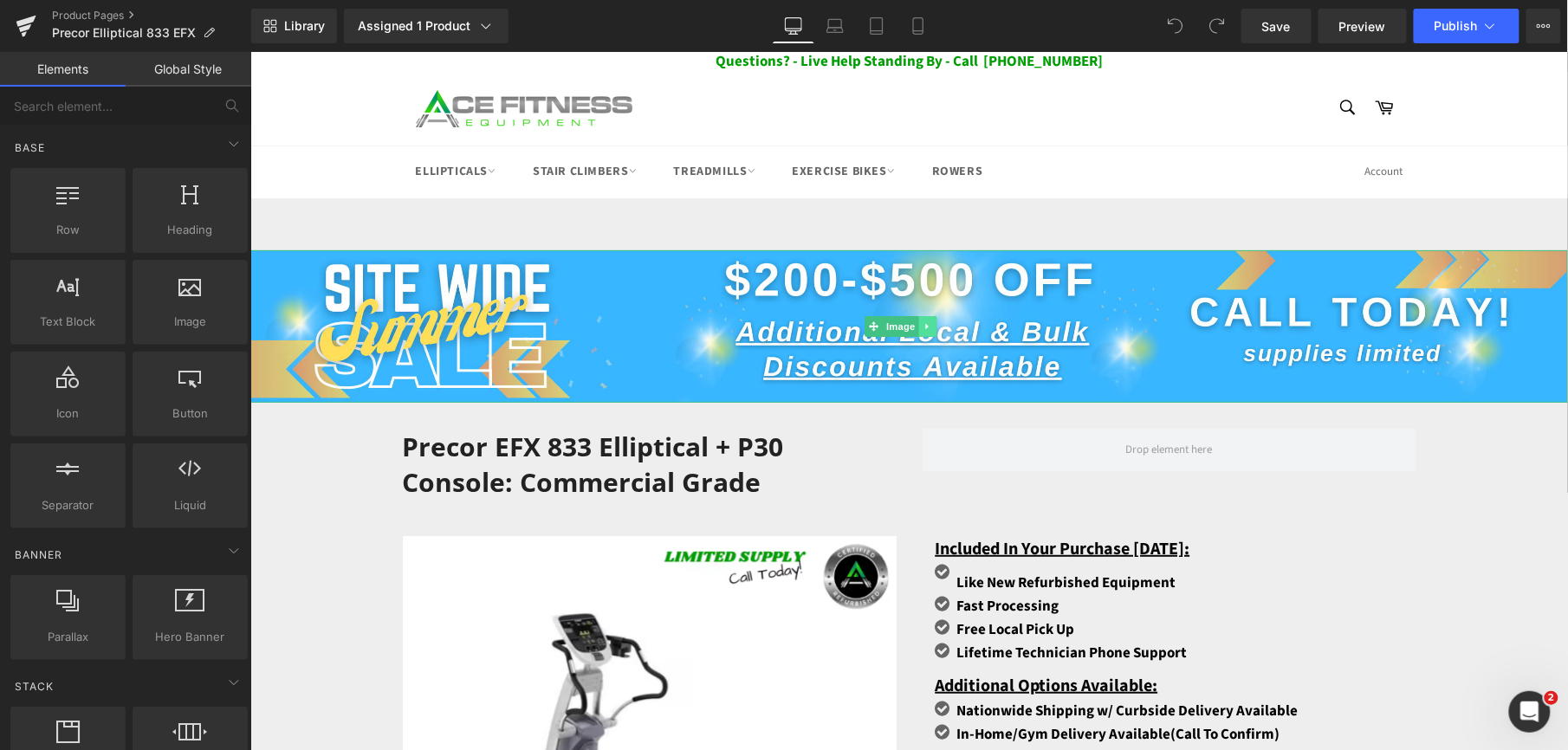
click at [930, 322] on icon at bounding box center [926, 325] width 10 height 10
click at [931, 323] on icon at bounding box center [936, 325] width 10 height 10
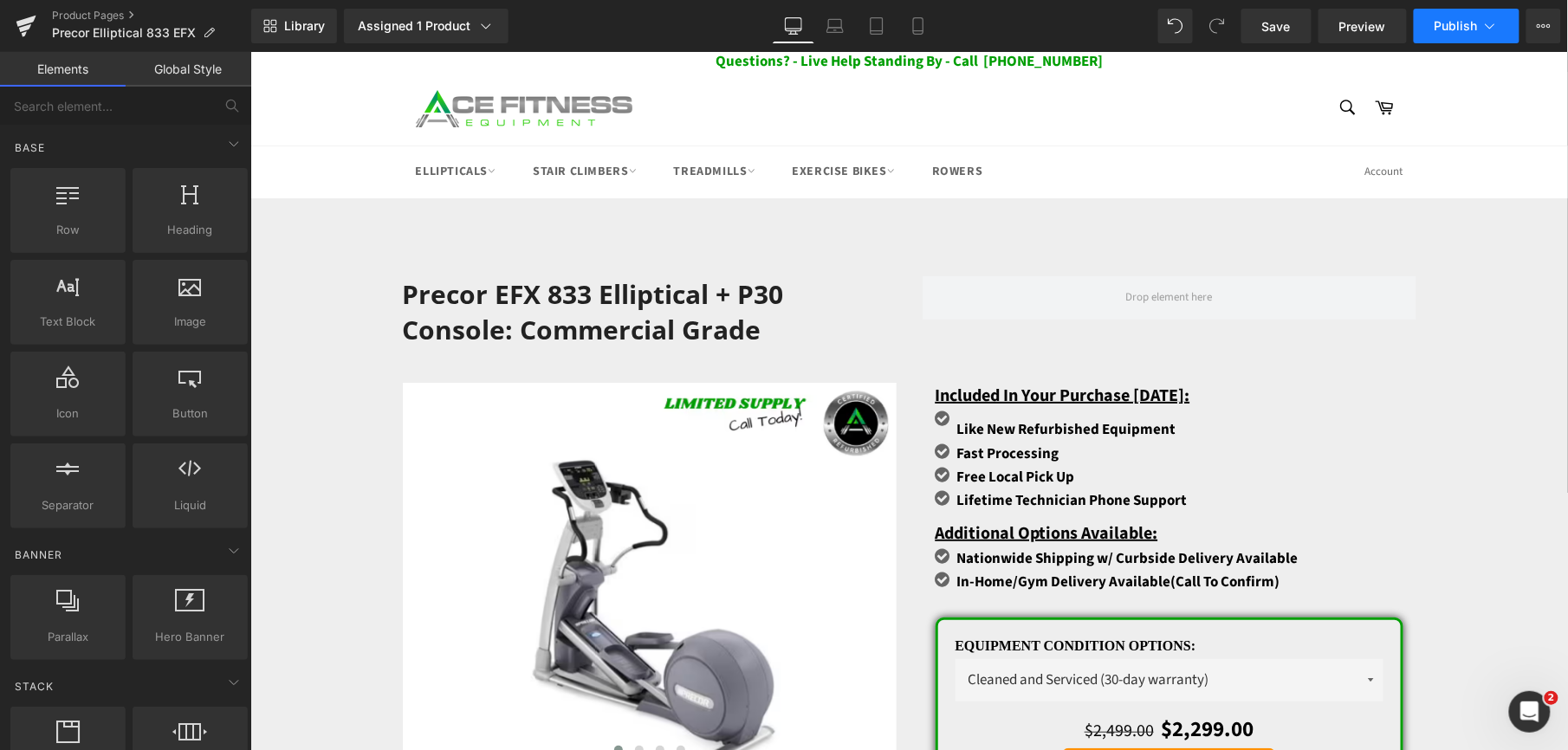
click at [1474, 29] on span "Publish" at bounding box center [1457, 26] width 44 height 14
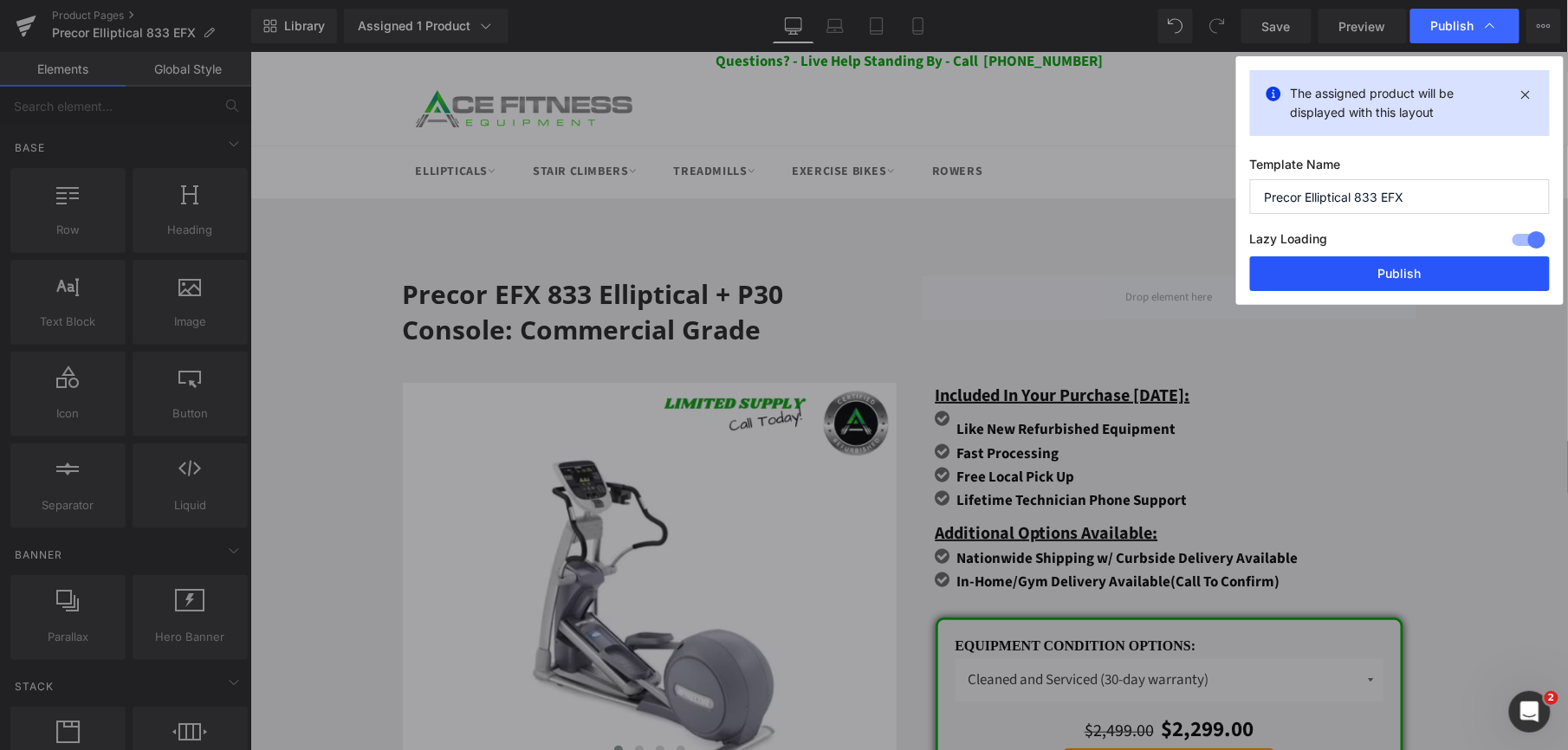
click at [1398, 264] on button "Publish" at bounding box center [1400, 274] width 300 height 34
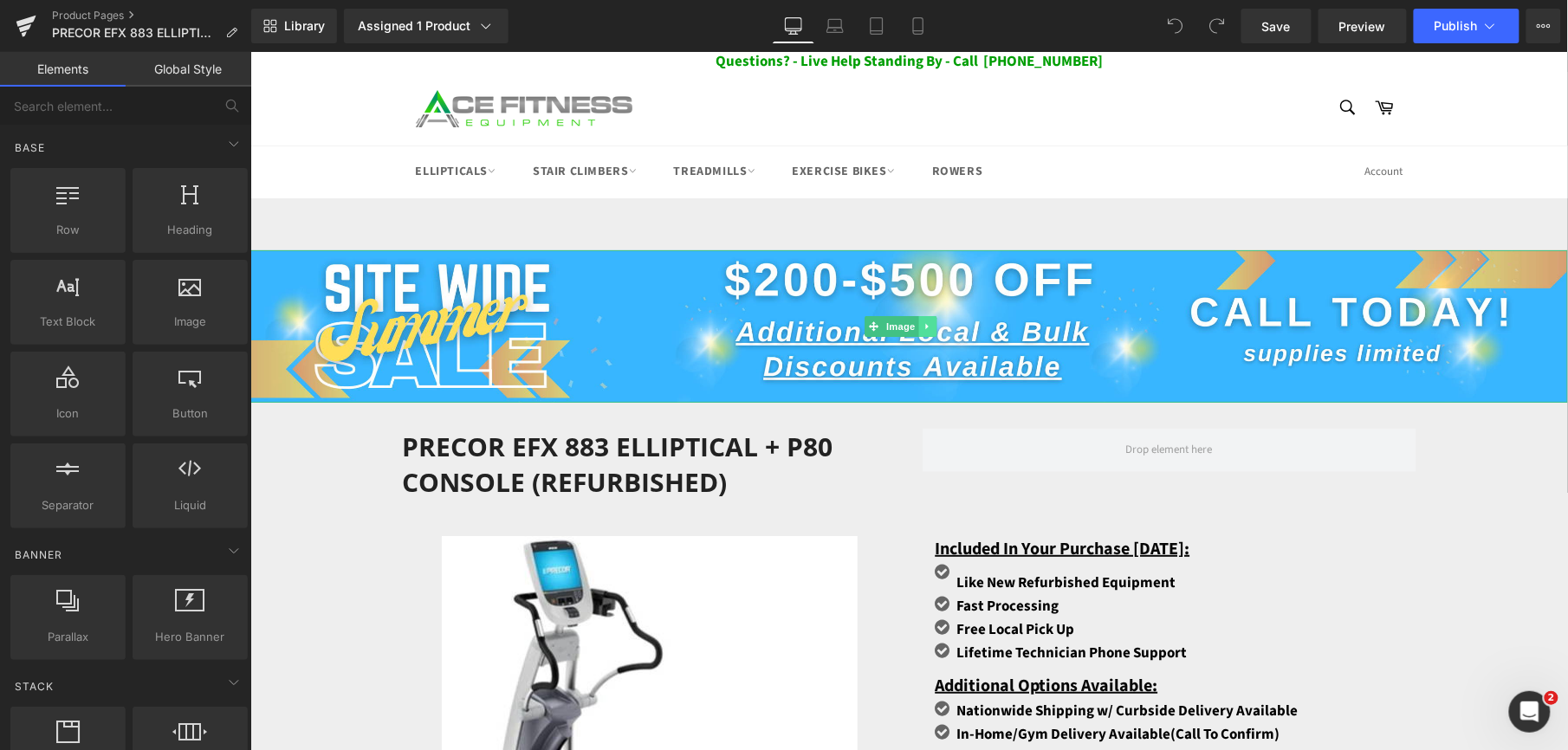
click at [923, 329] on icon at bounding box center [926, 325] width 10 height 10
click at [935, 326] on icon at bounding box center [936, 325] width 10 height 10
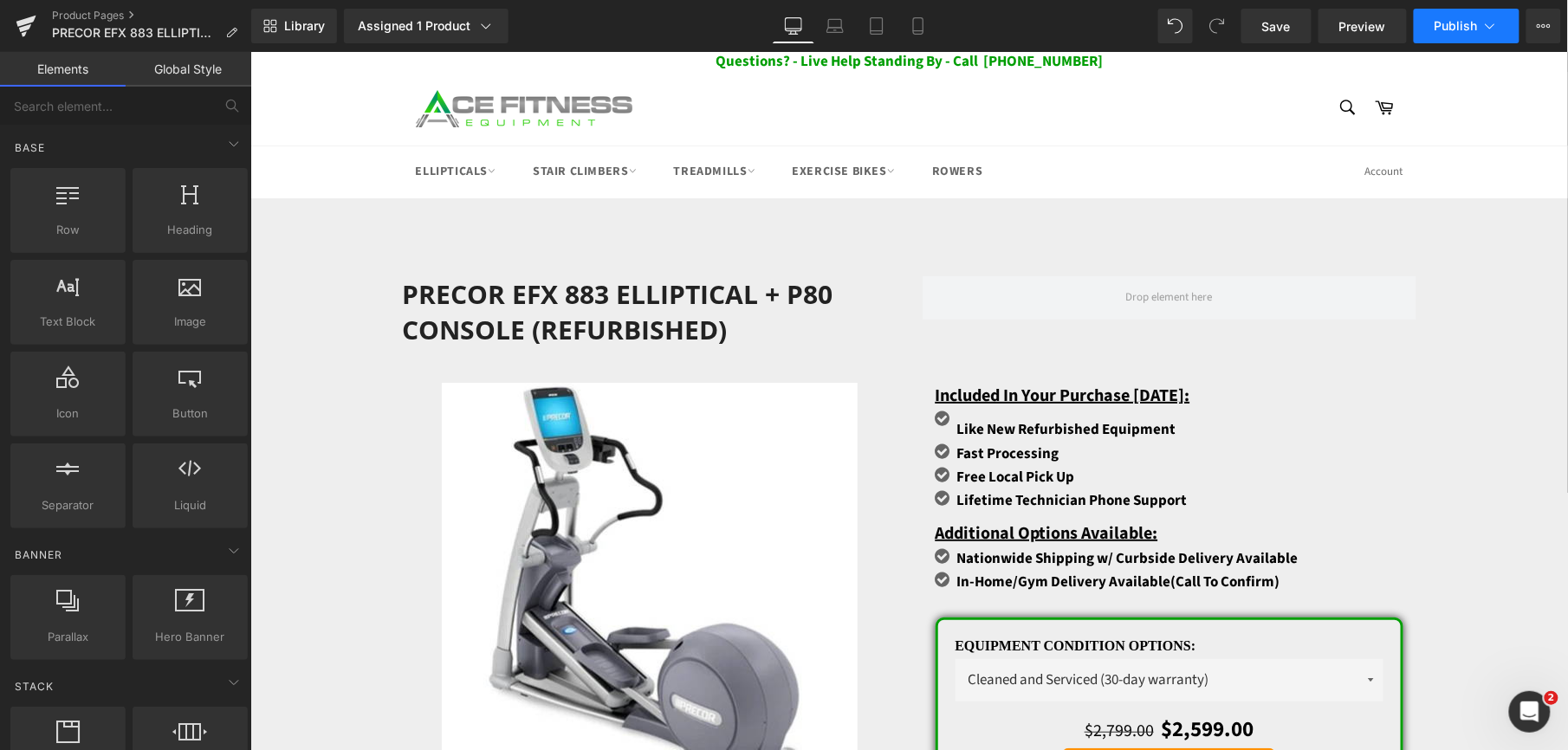
click at [1464, 32] on button "Publish" at bounding box center [1466, 26] width 106 height 34
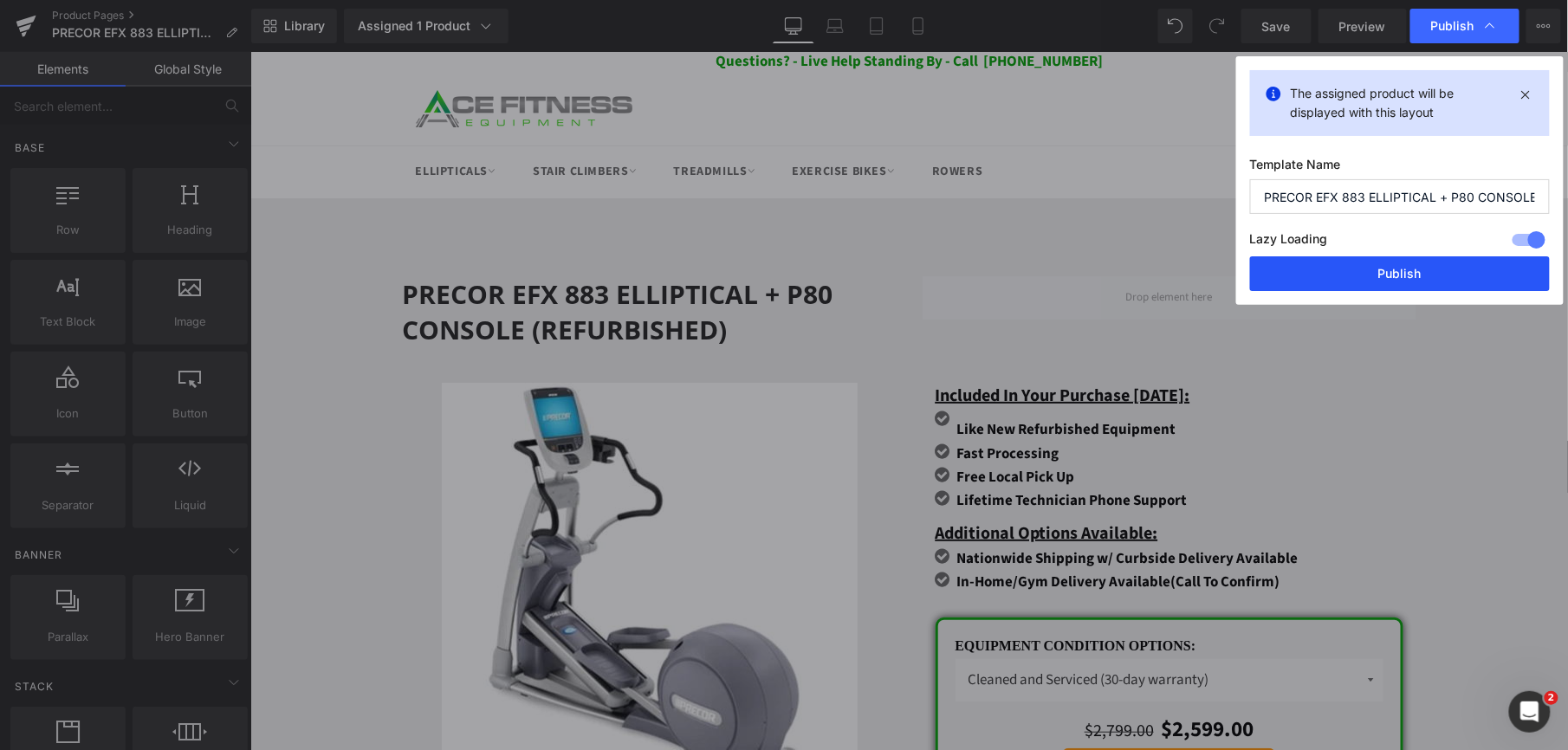
click at [1393, 282] on button "Publish" at bounding box center [1400, 274] width 300 height 34
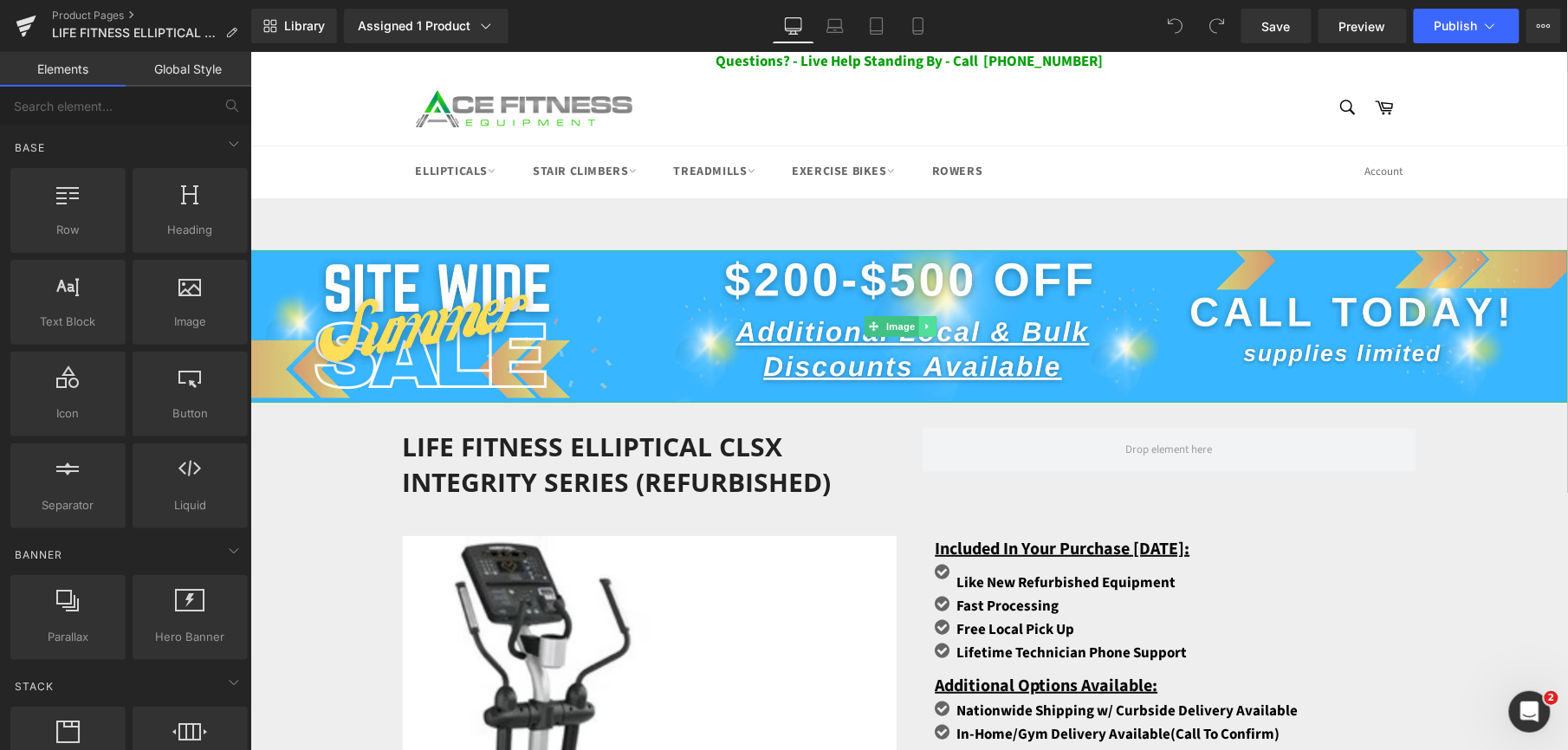
click at [923, 328] on icon at bounding box center [926, 325] width 10 height 10
click at [931, 326] on icon at bounding box center [936, 325] width 10 height 10
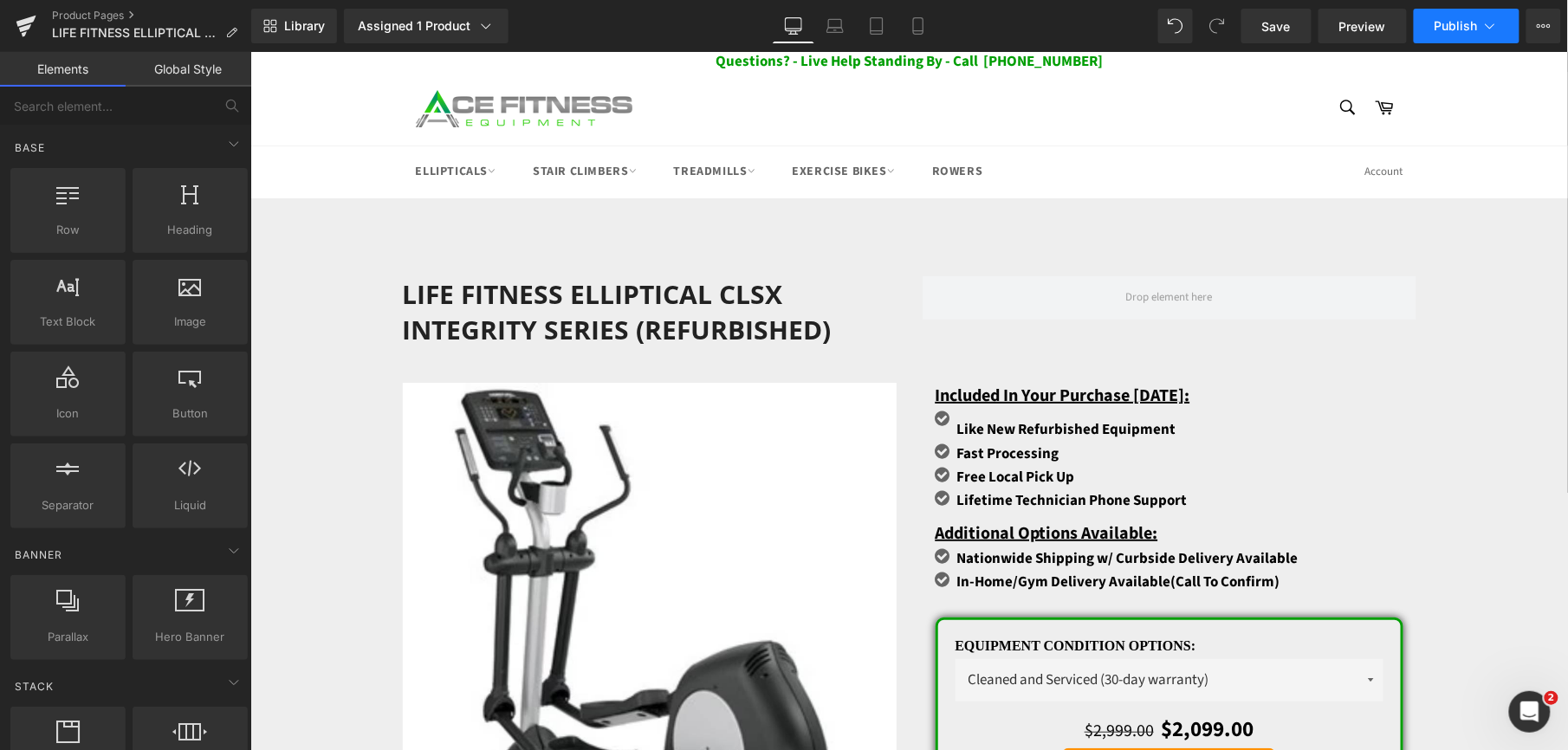
click at [1443, 35] on button "Publish" at bounding box center [1466, 26] width 106 height 34
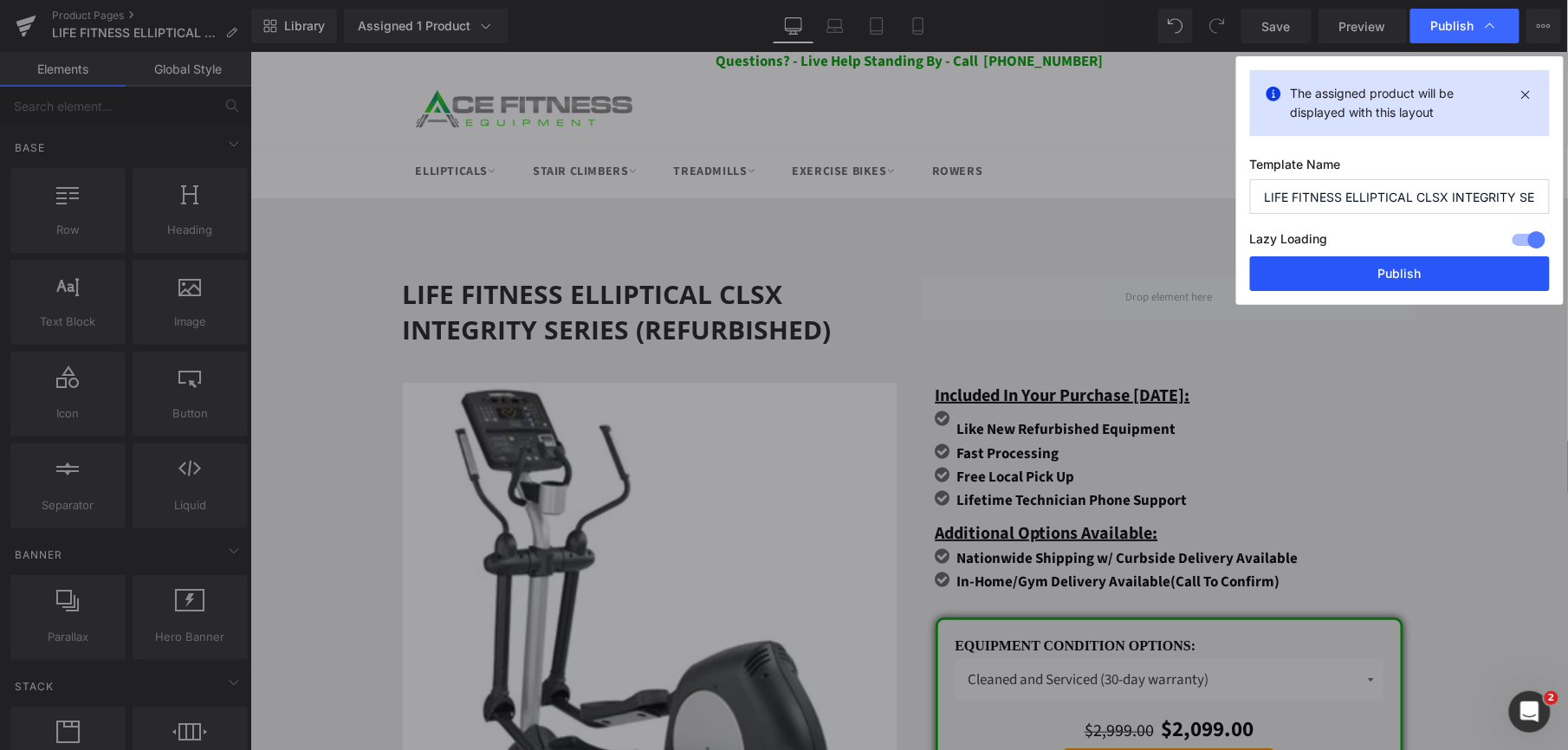
click at [1397, 264] on button "Publish" at bounding box center [1400, 274] width 300 height 34
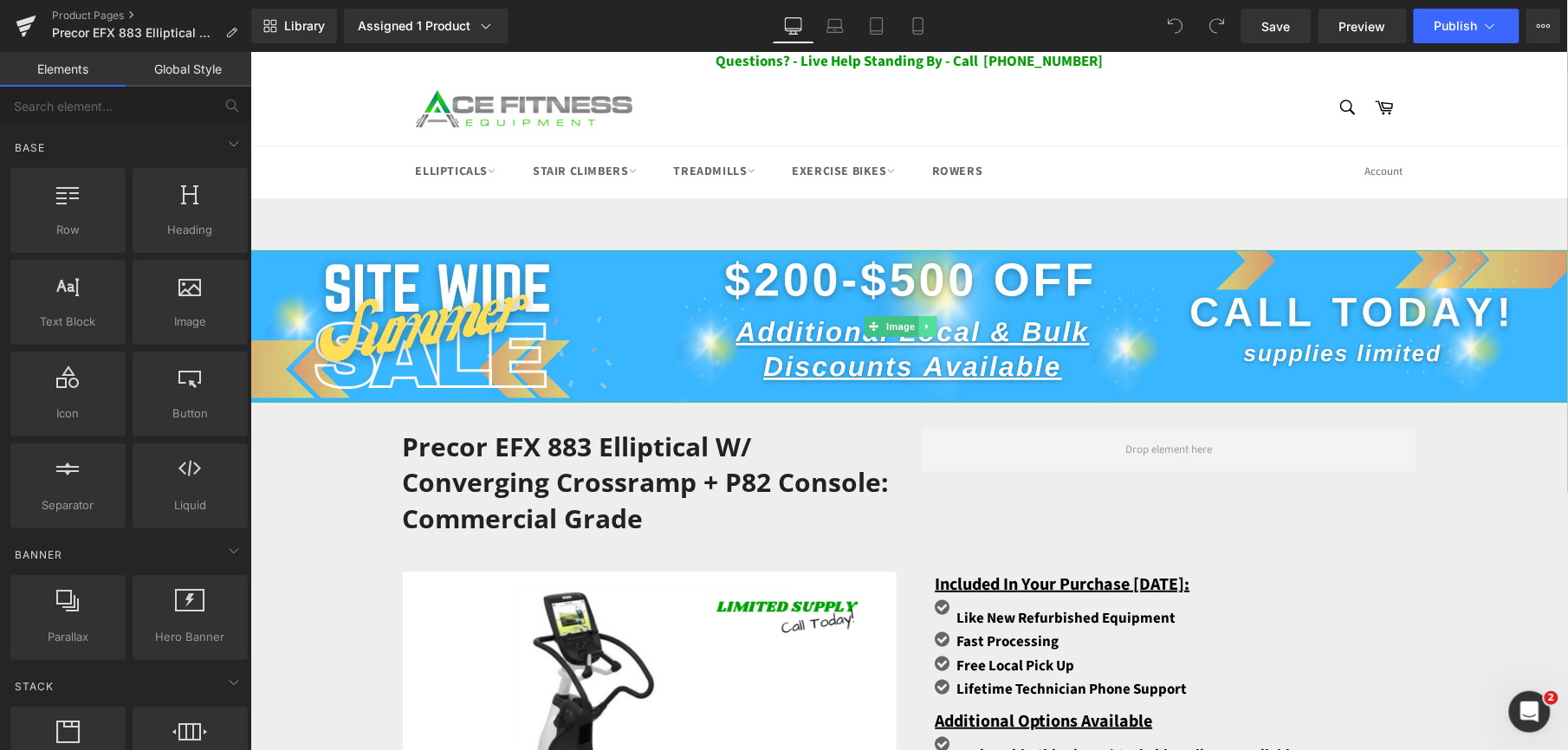
click at [930, 326] on icon at bounding box center [926, 325] width 10 height 10
click at [935, 325] on icon at bounding box center [936, 325] width 10 height 10
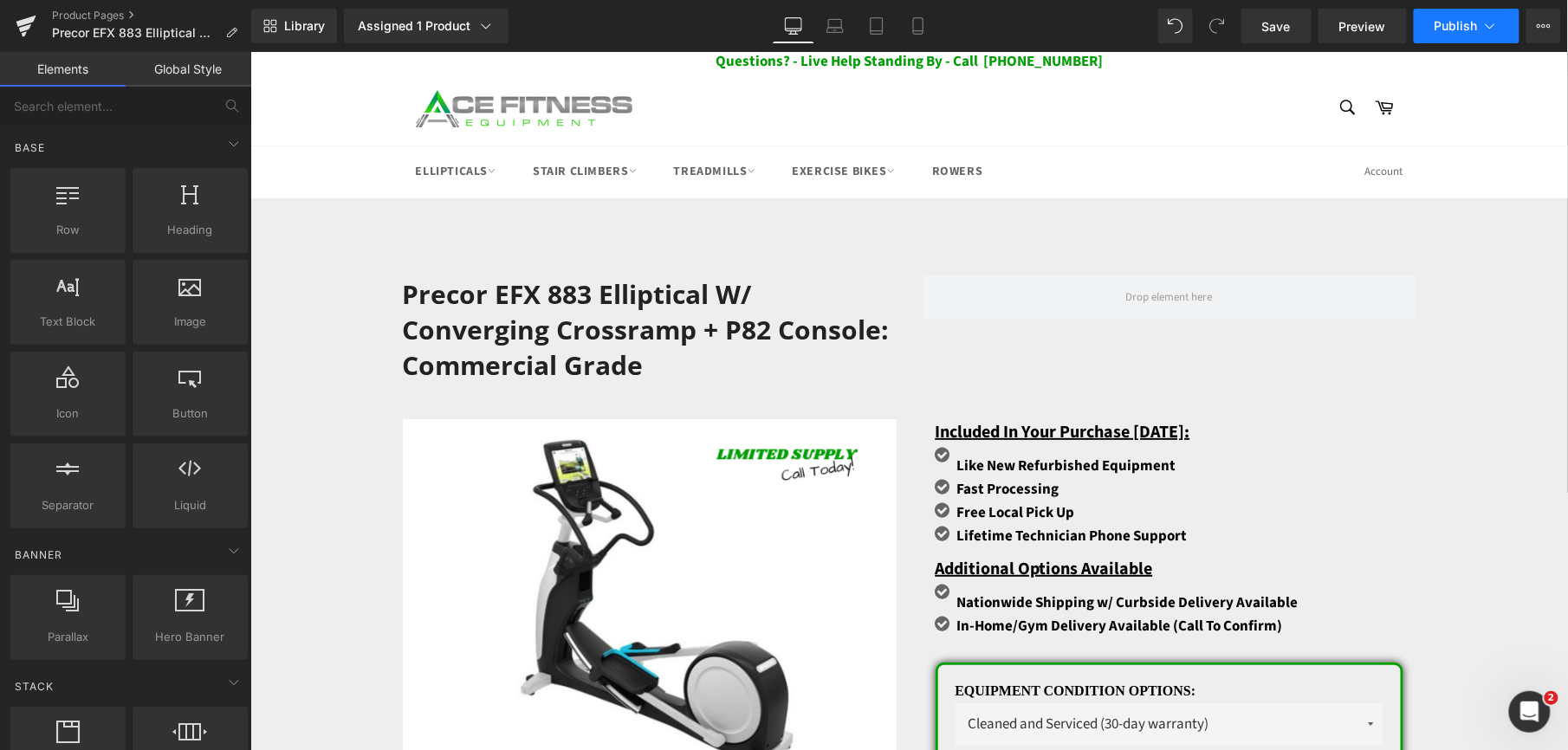
click at [1492, 29] on icon at bounding box center [1490, 26] width 17 height 17
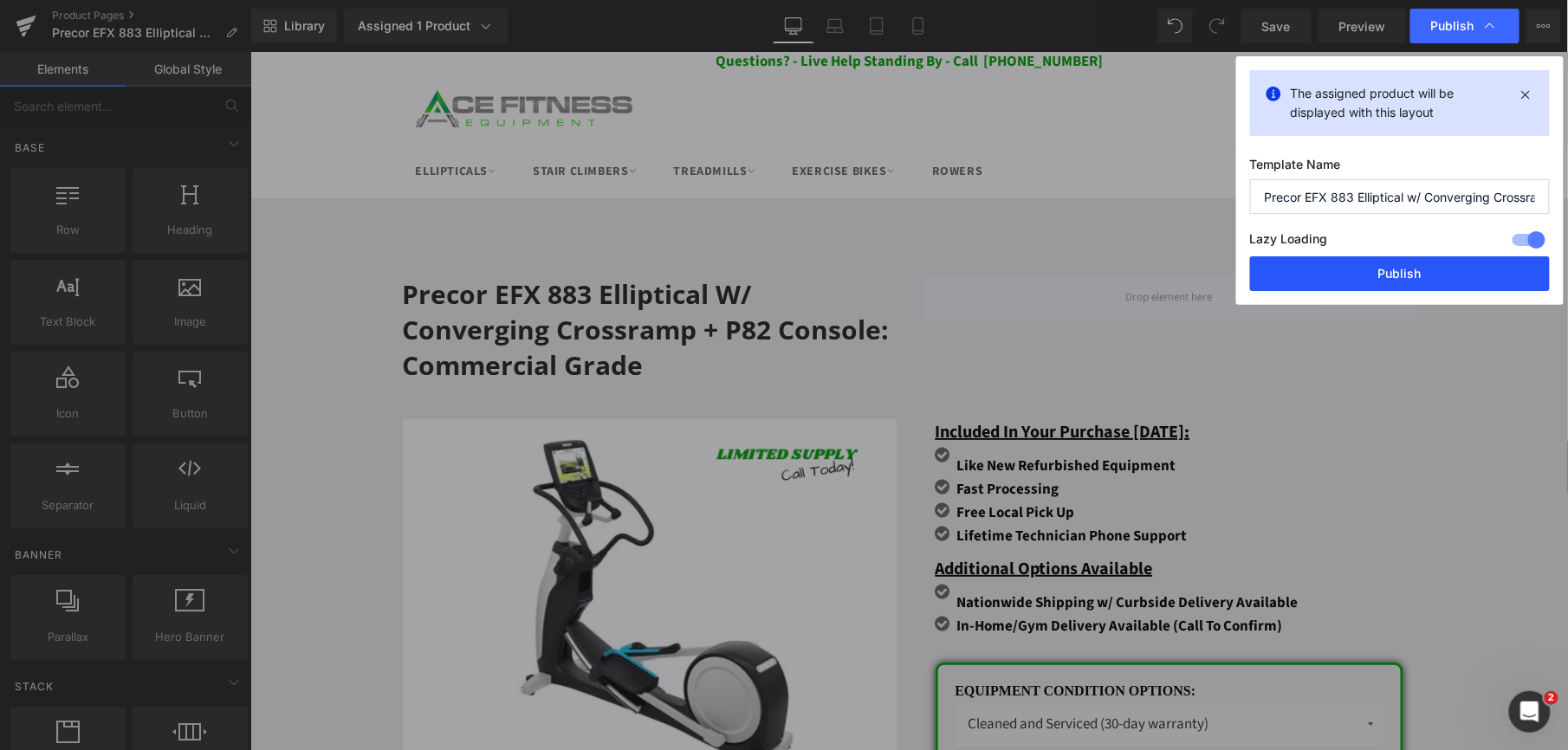
drag, startPoint x: 1403, startPoint y: 271, endPoint x: 1150, endPoint y: 219, distance: 258.3
click at [1403, 271] on button "Publish" at bounding box center [1400, 274] width 300 height 34
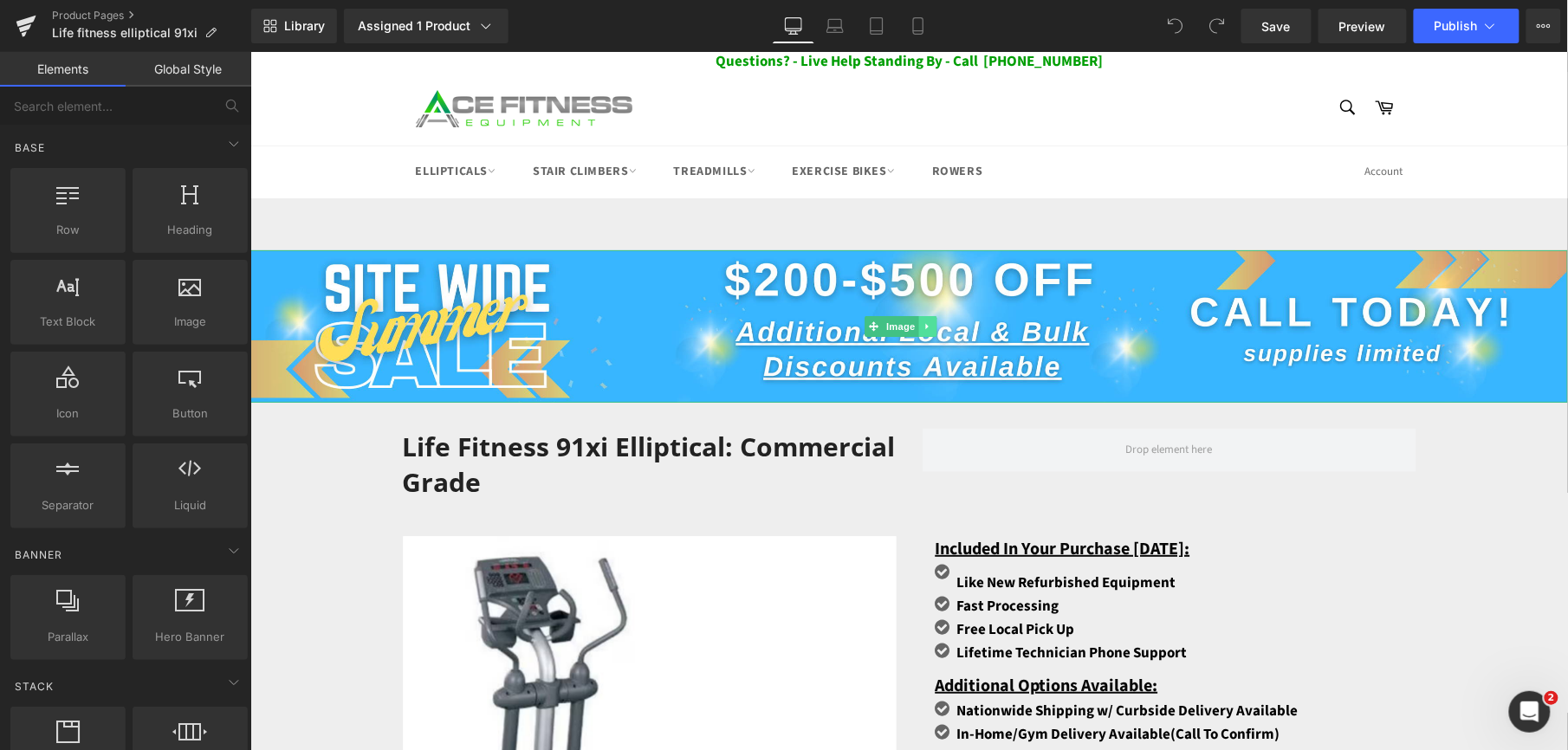
click at [930, 326] on icon at bounding box center [926, 325] width 10 height 10
drag, startPoint x: 930, startPoint y: 326, endPoint x: 954, endPoint y: 316, distance: 26.0
click at [930, 326] on link at bounding box center [936, 326] width 18 height 21
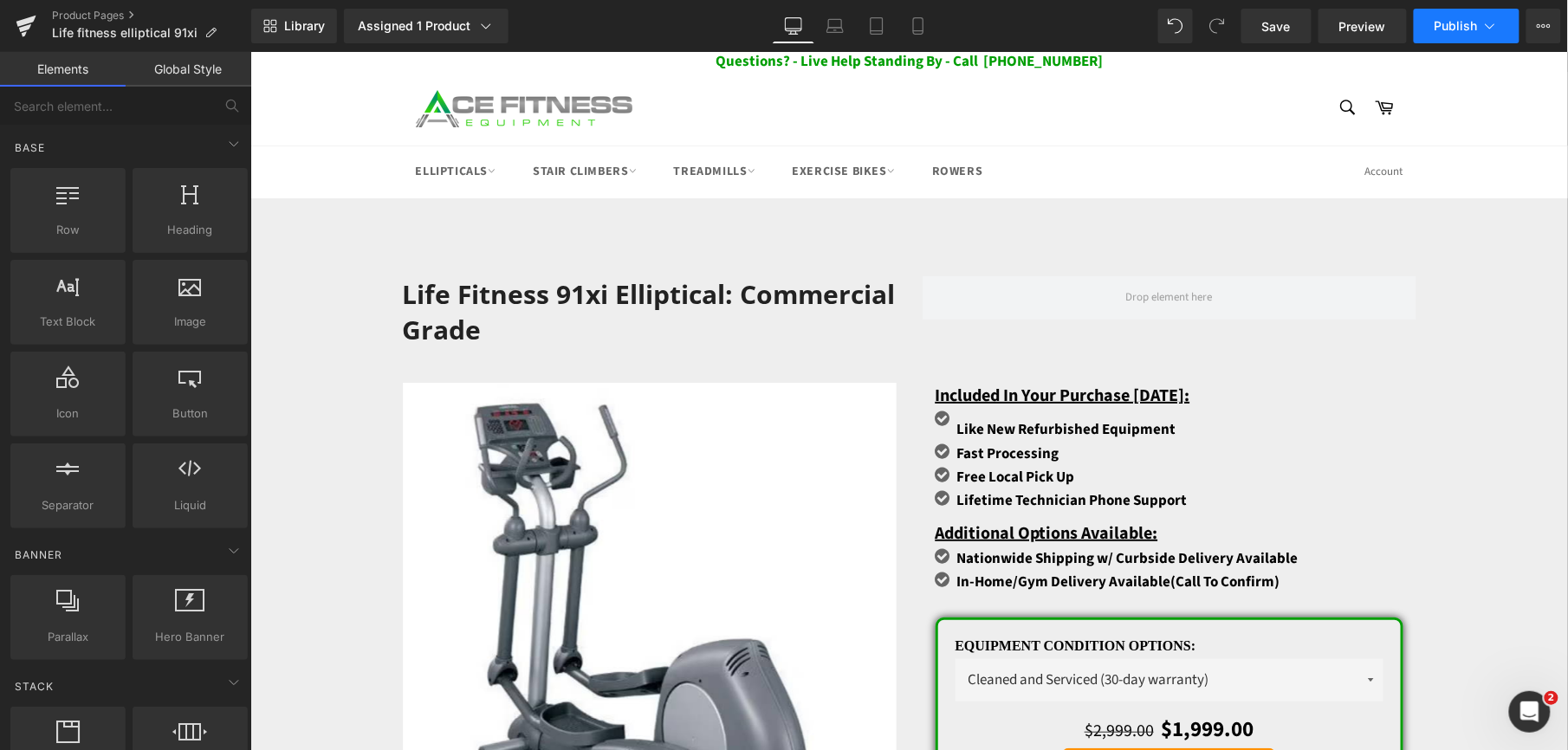
click at [1484, 25] on icon at bounding box center [1490, 26] width 17 height 17
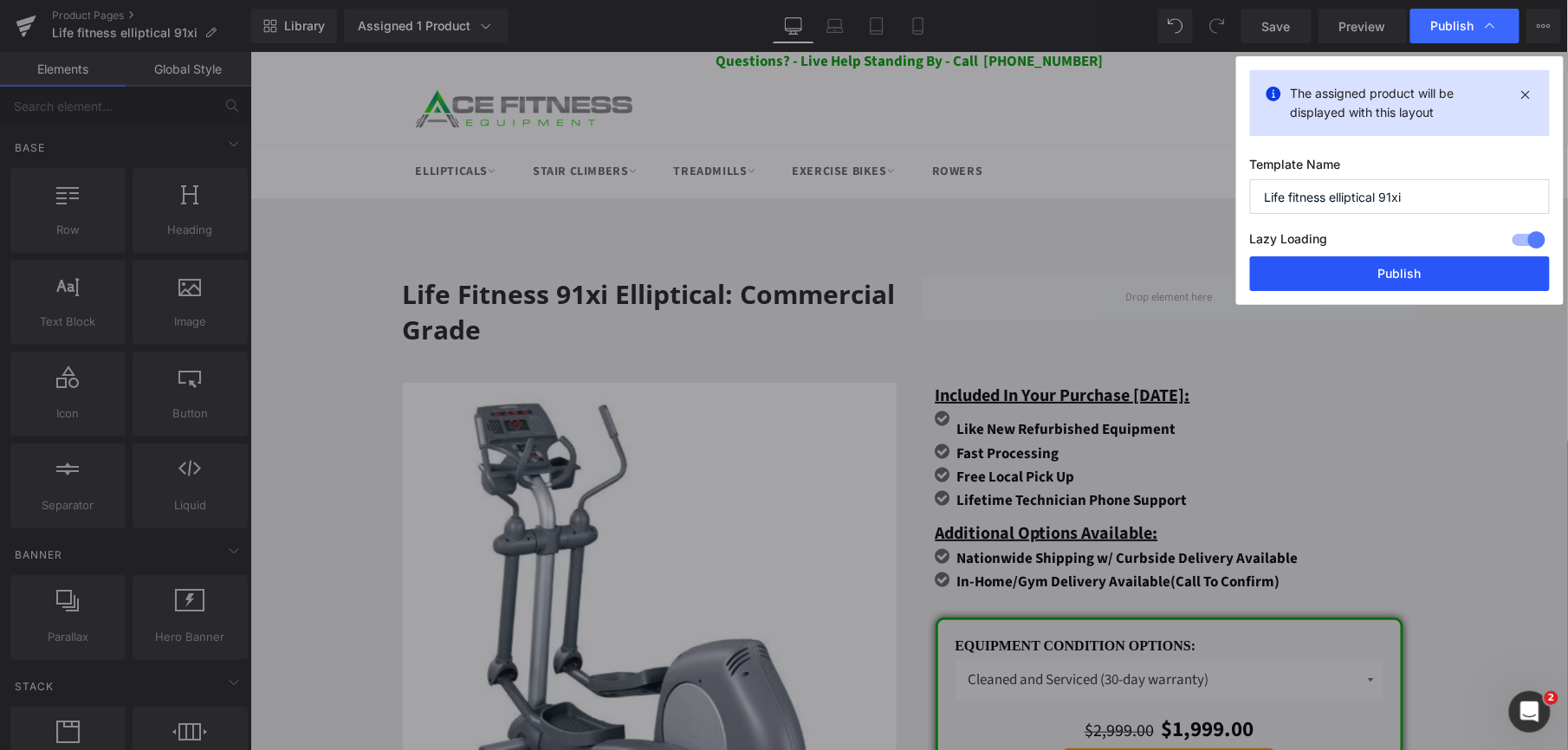
drag, startPoint x: 1416, startPoint y: 258, endPoint x: 1129, endPoint y: 202, distance: 292.4
click at [1416, 258] on button "Publish" at bounding box center [1400, 274] width 300 height 34
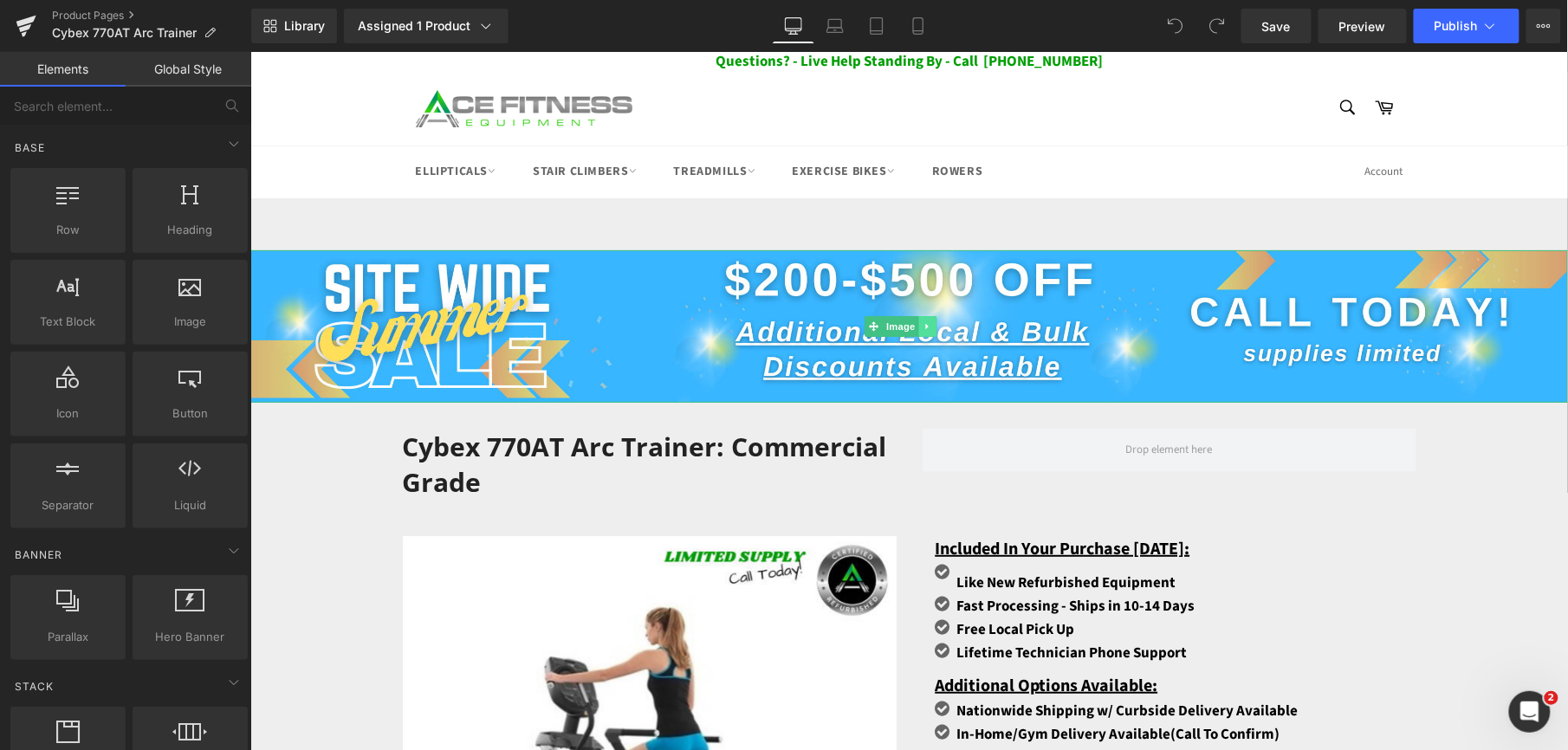
click at [931, 322] on icon at bounding box center [926, 325] width 10 height 10
click at [934, 322] on icon at bounding box center [936, 325] width 10 height 10
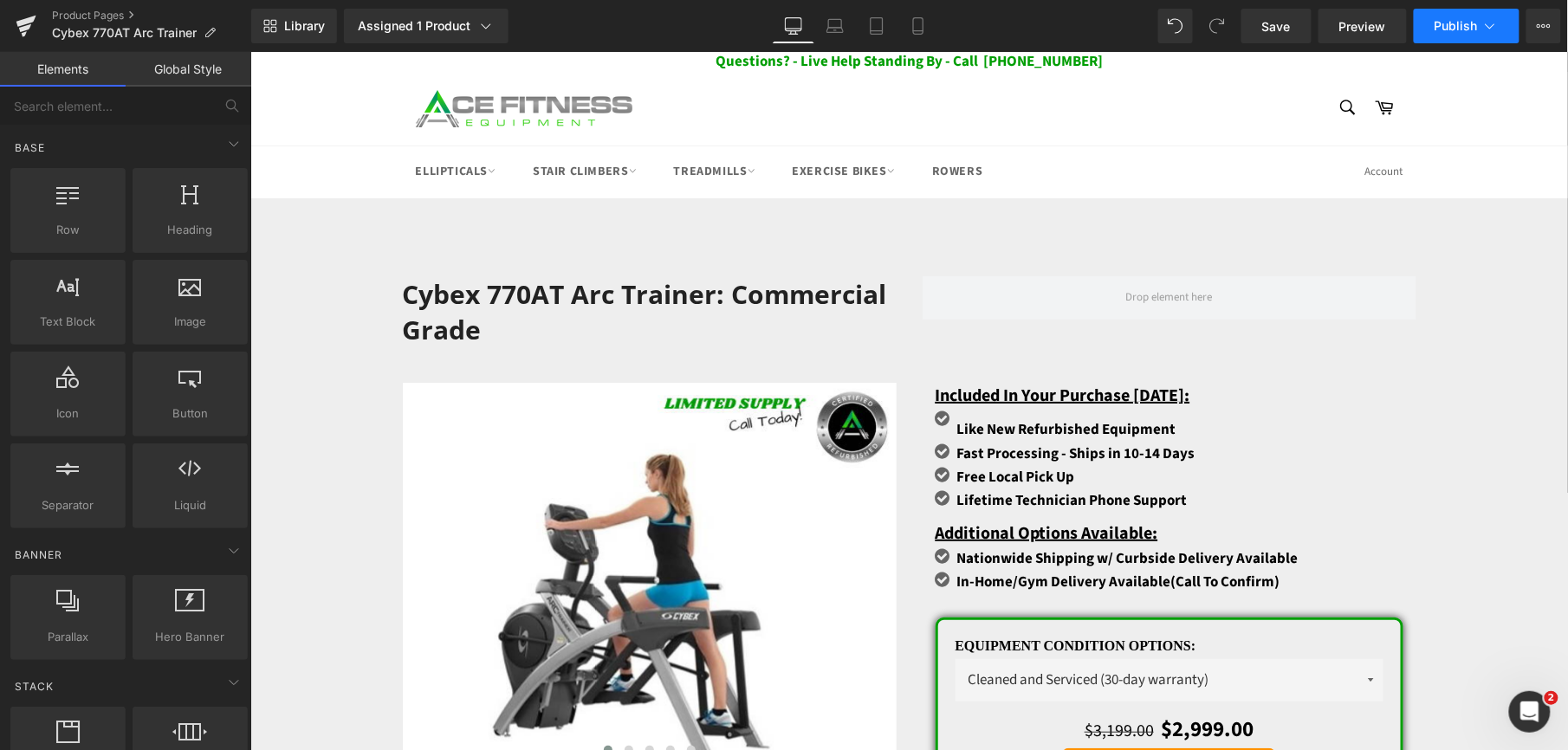
click at [1449, 28] on span "Publish" at bounding box center [1457, 26] width 44 height 14
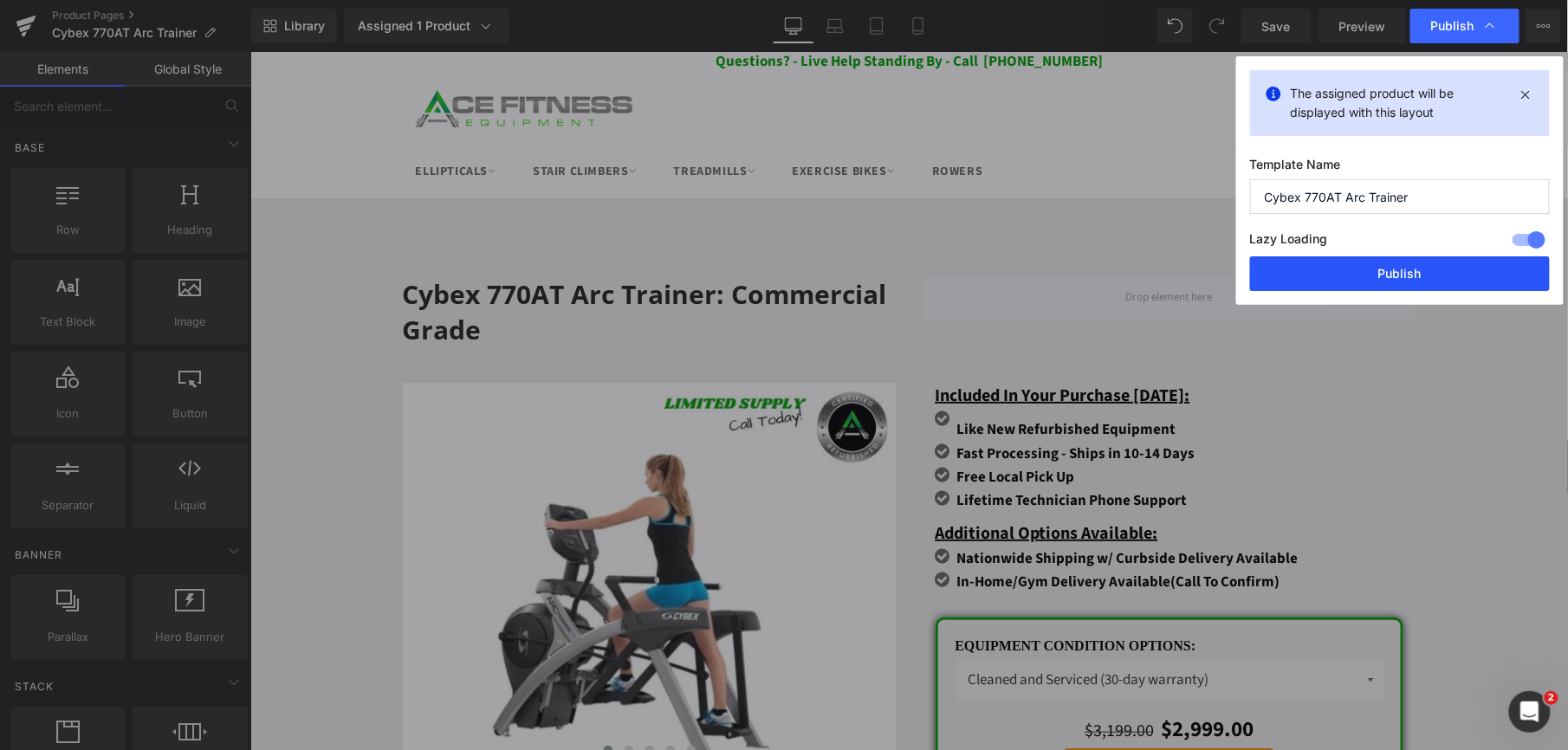
click at [1402, 288] on button "Publish" at bounding box center [1400, 274] width 300 height 34
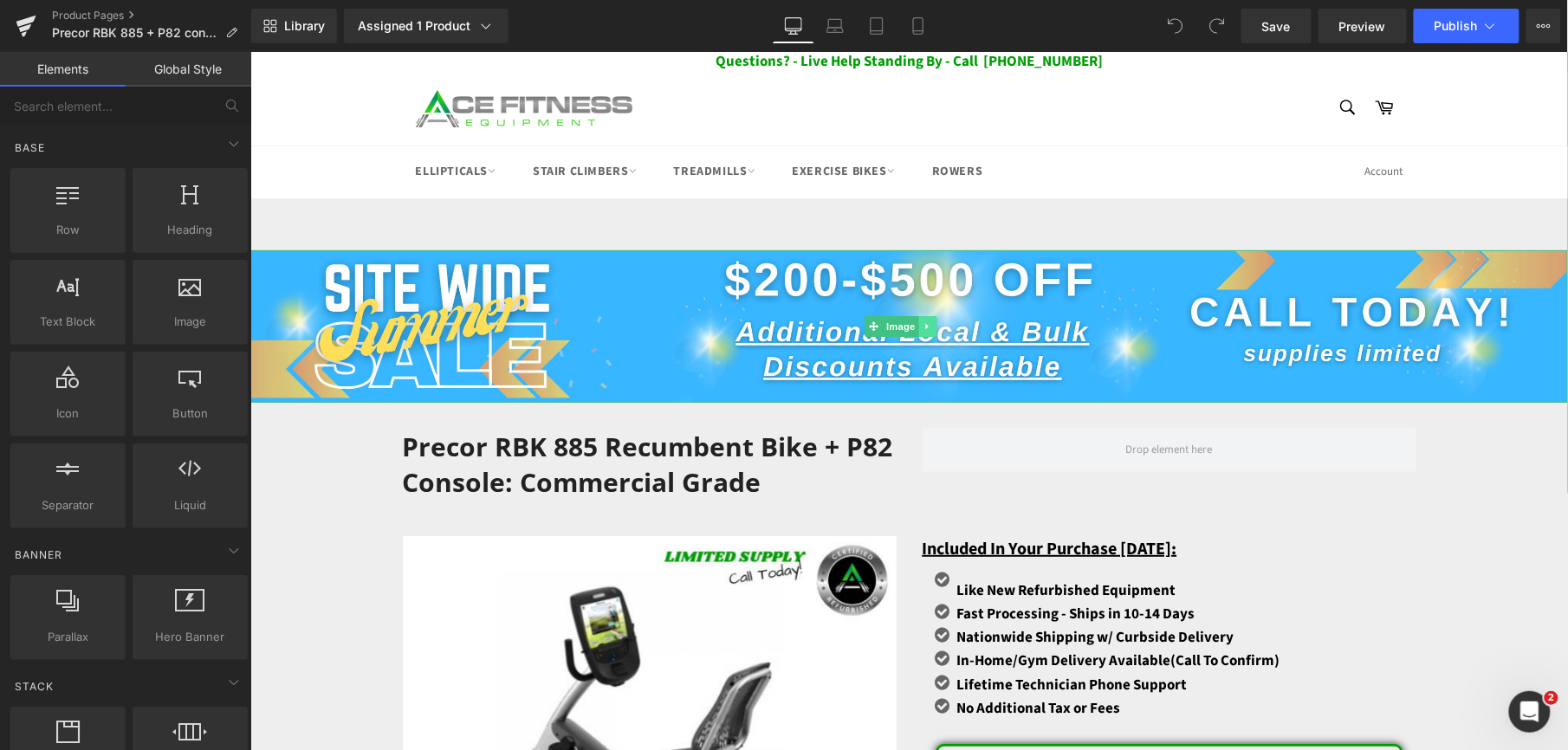
click at [930, 323] on icon at bounding box center [926, 325] width 10 height 10
click at [931, 323] on icon at bounding box center [936, 325] width 10 height 10
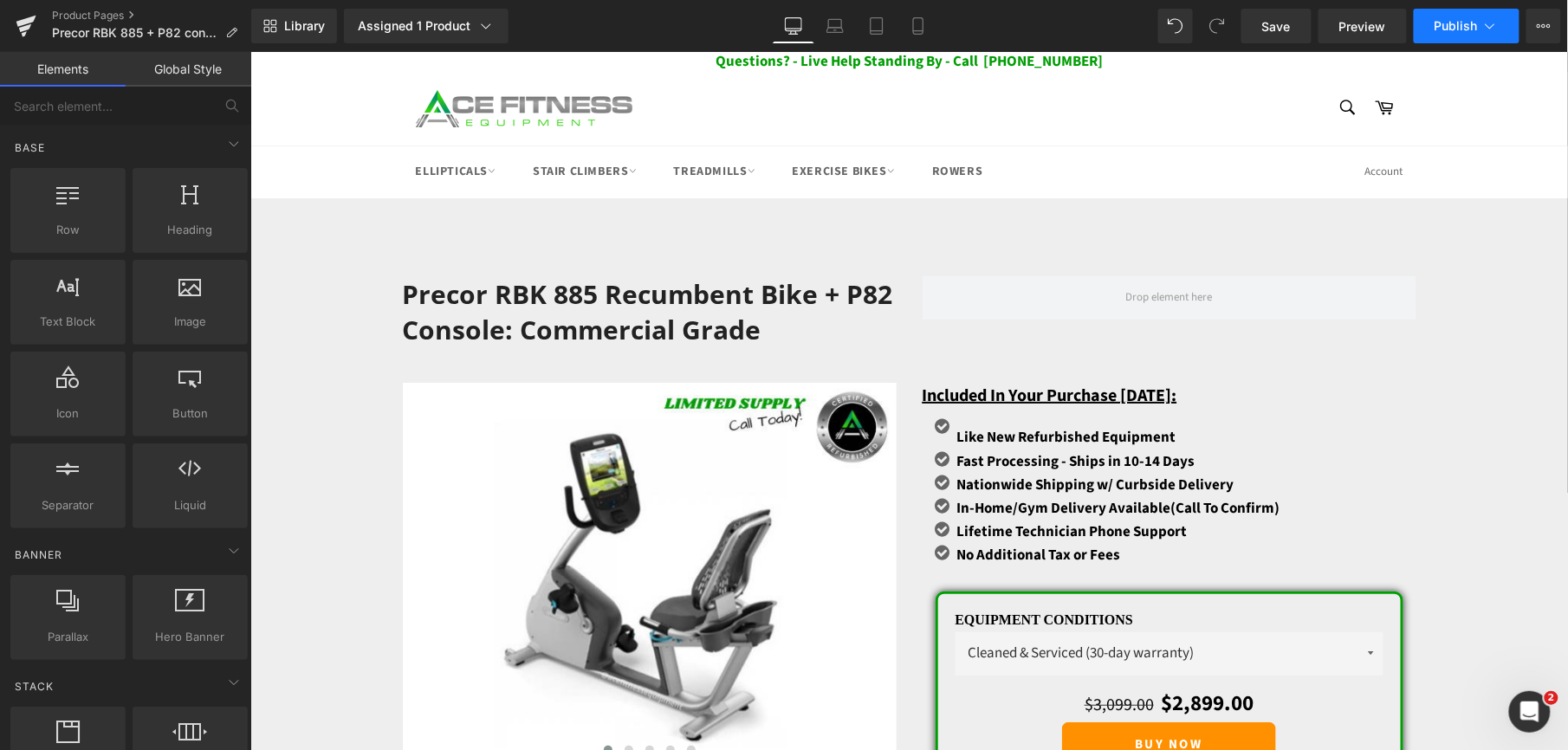
click at [1454, 29] on span "Publish" at bounding box center [1457, 26] width 44 height 14
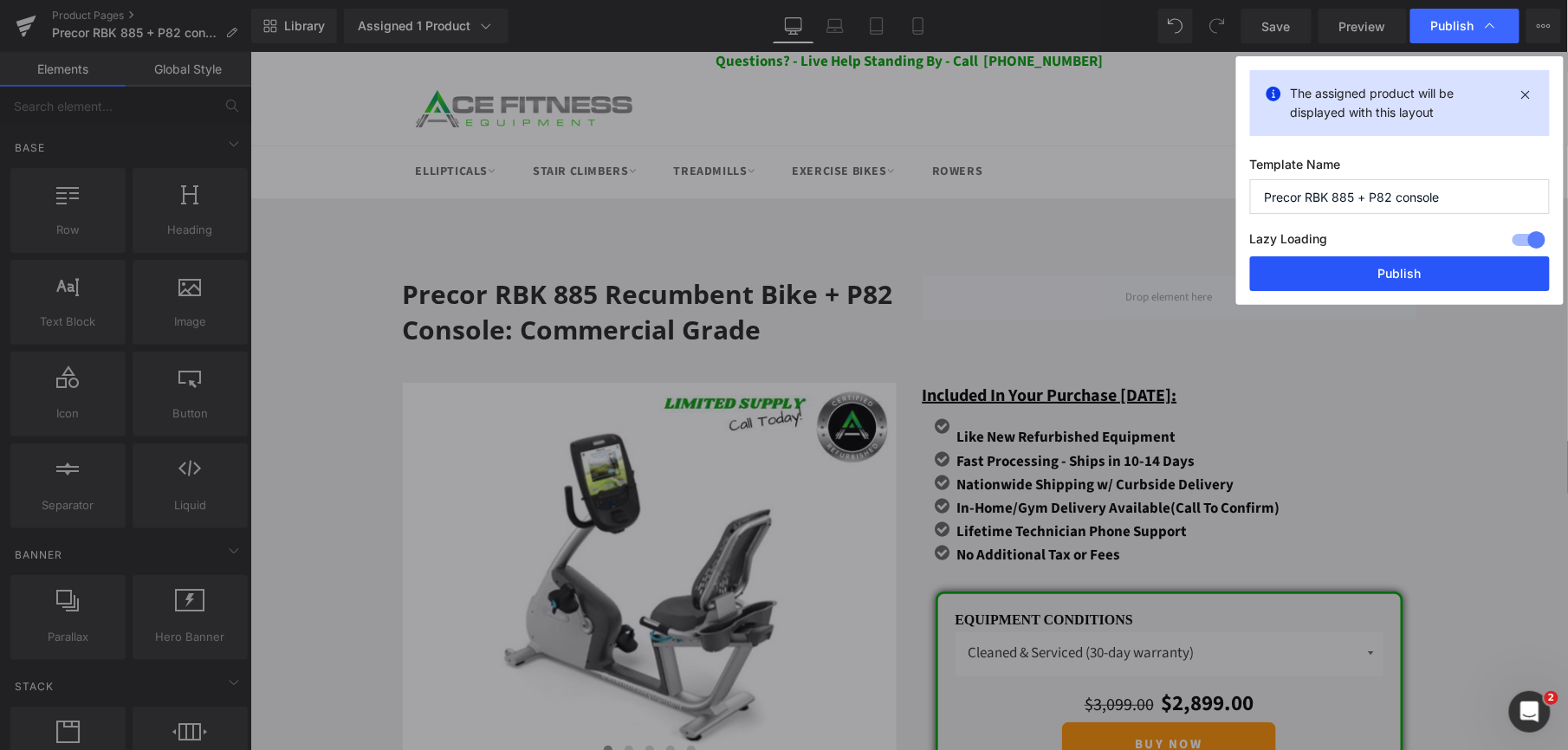
click at [1376, 278] on button "Publish" at bounding box center [1400, 274] width 300 height 34
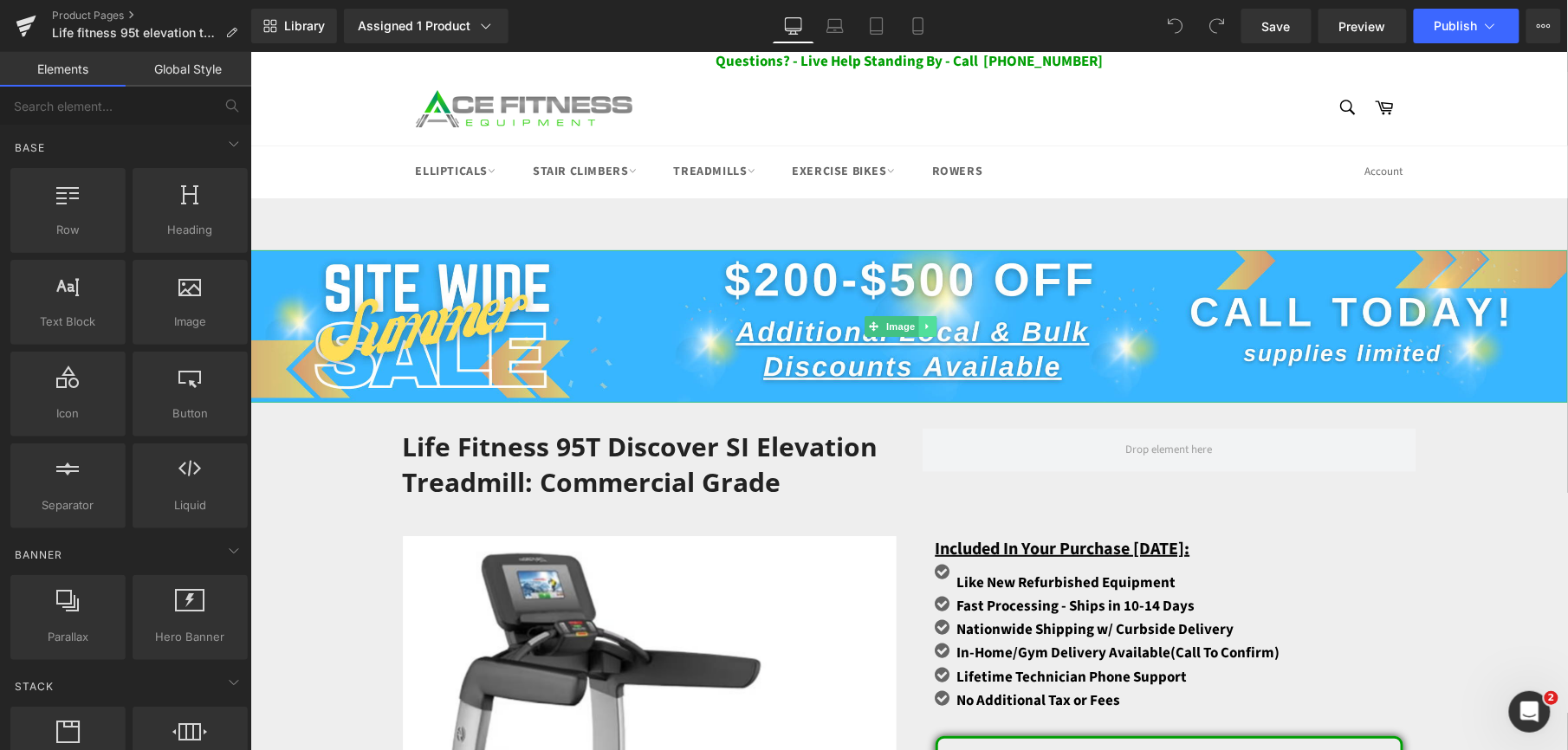
click at [922, 328] on icon at bounding box center [926, 325] width 10 height 10
click at [931, 323] on icon at bounding box center [936, 325] width 10 height 10
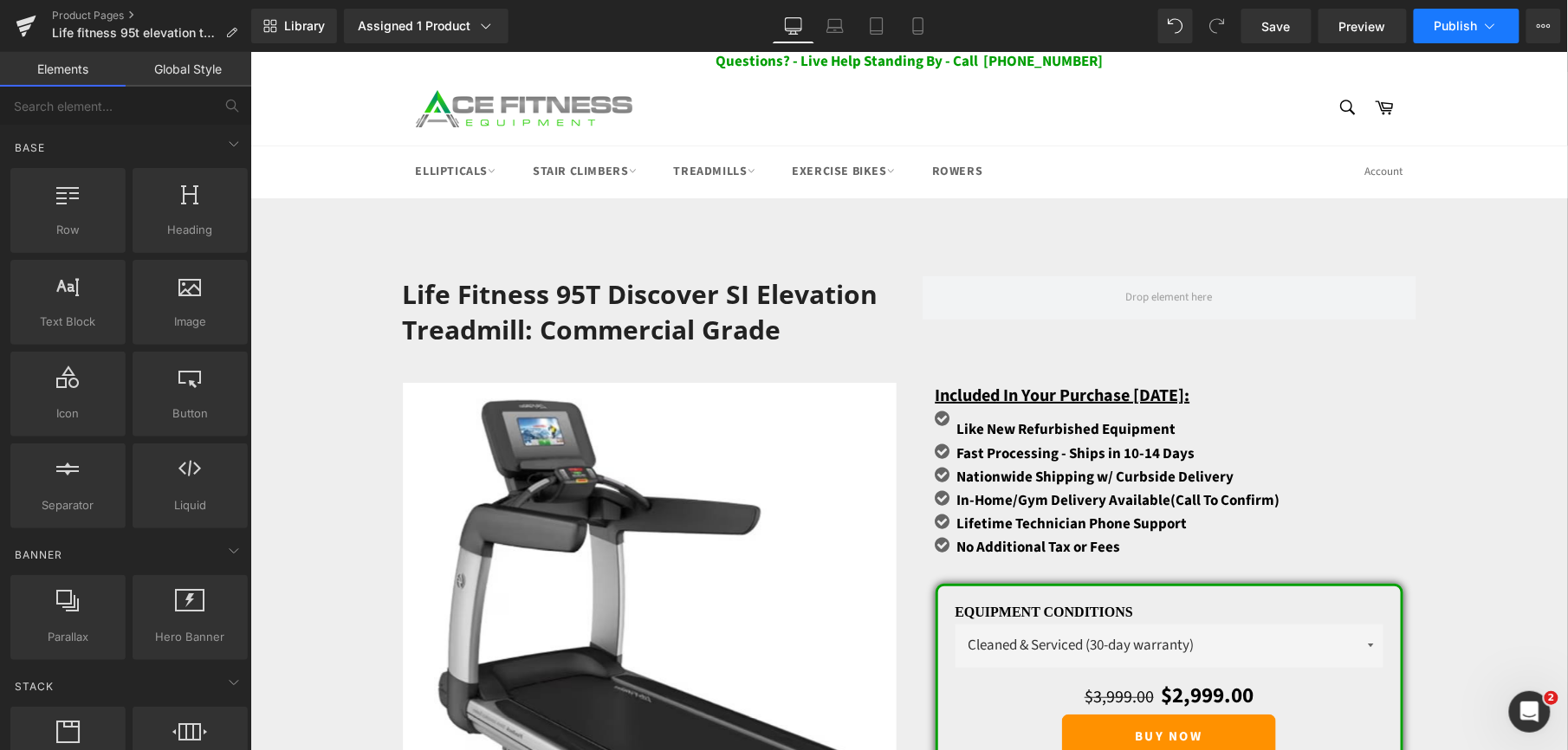
click at [1465, 17] on button "Publish" at bounding box center [1466, 26] width 106 height 34
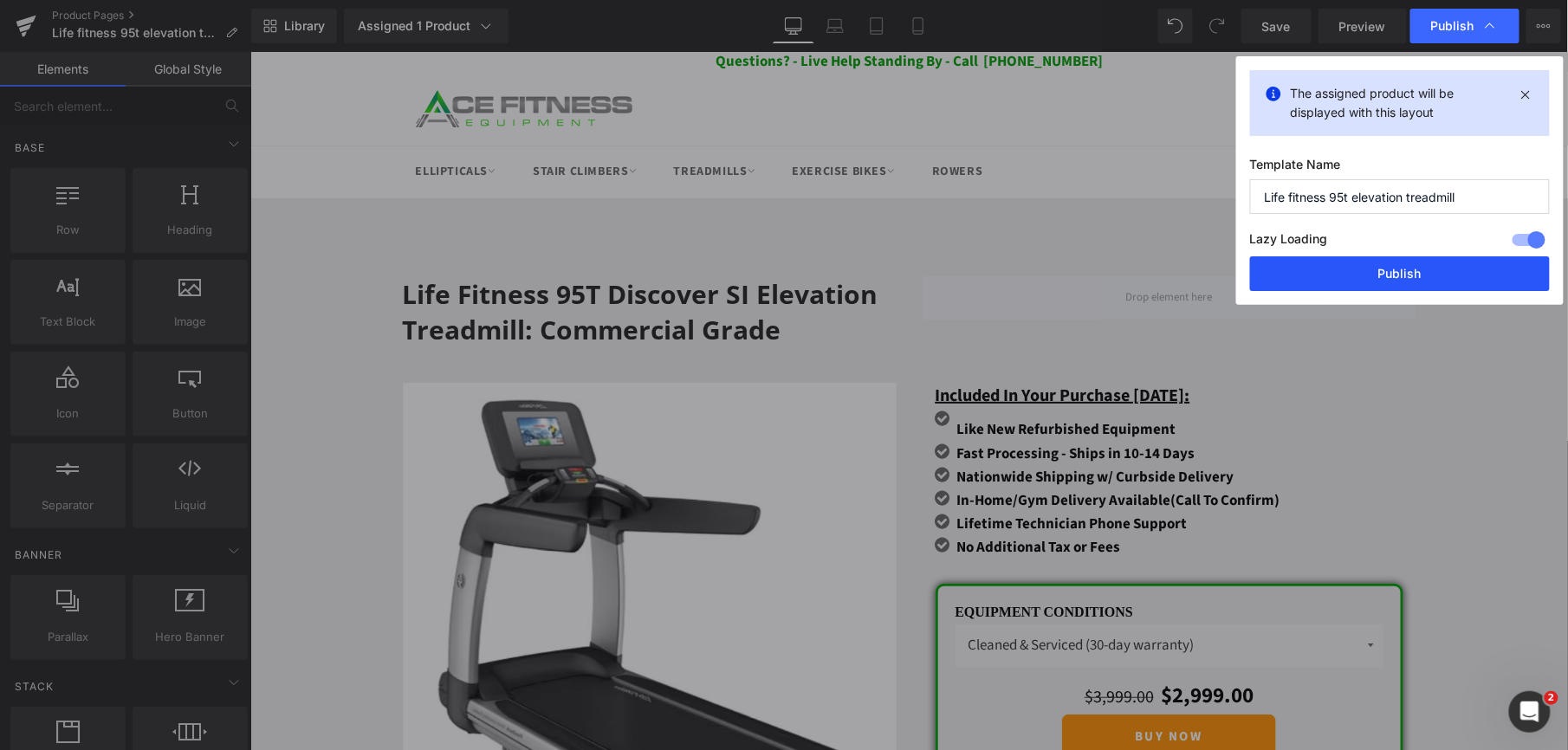
click at [1373, 278] on button "Publish" at bounding box center [1400, 274] width 300 height 34
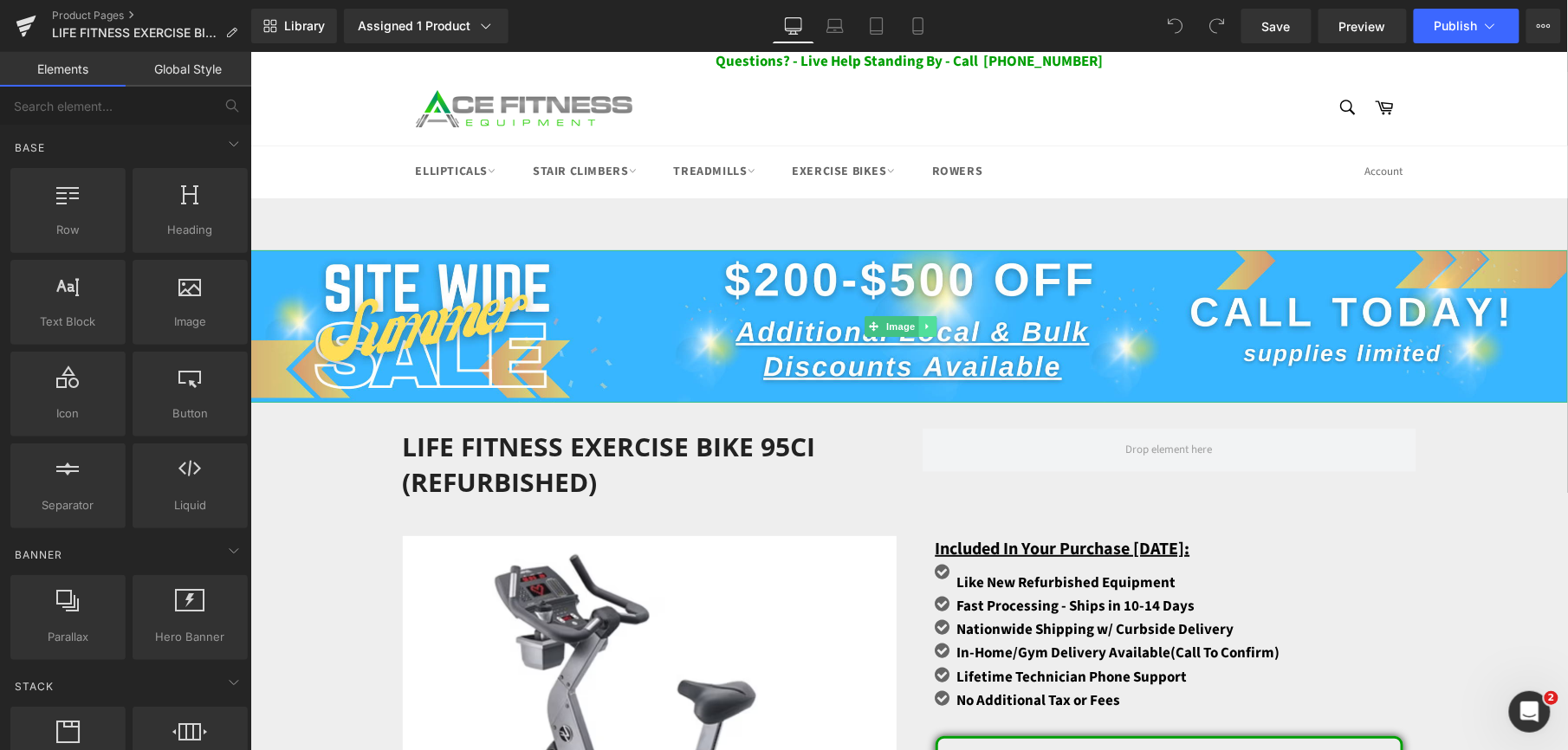
click at [933, 326] on link at bounding box center [926, 326] width 18 height 21
click at [933, 326] on icon at bounding box center [936, 325] width 10 height 10
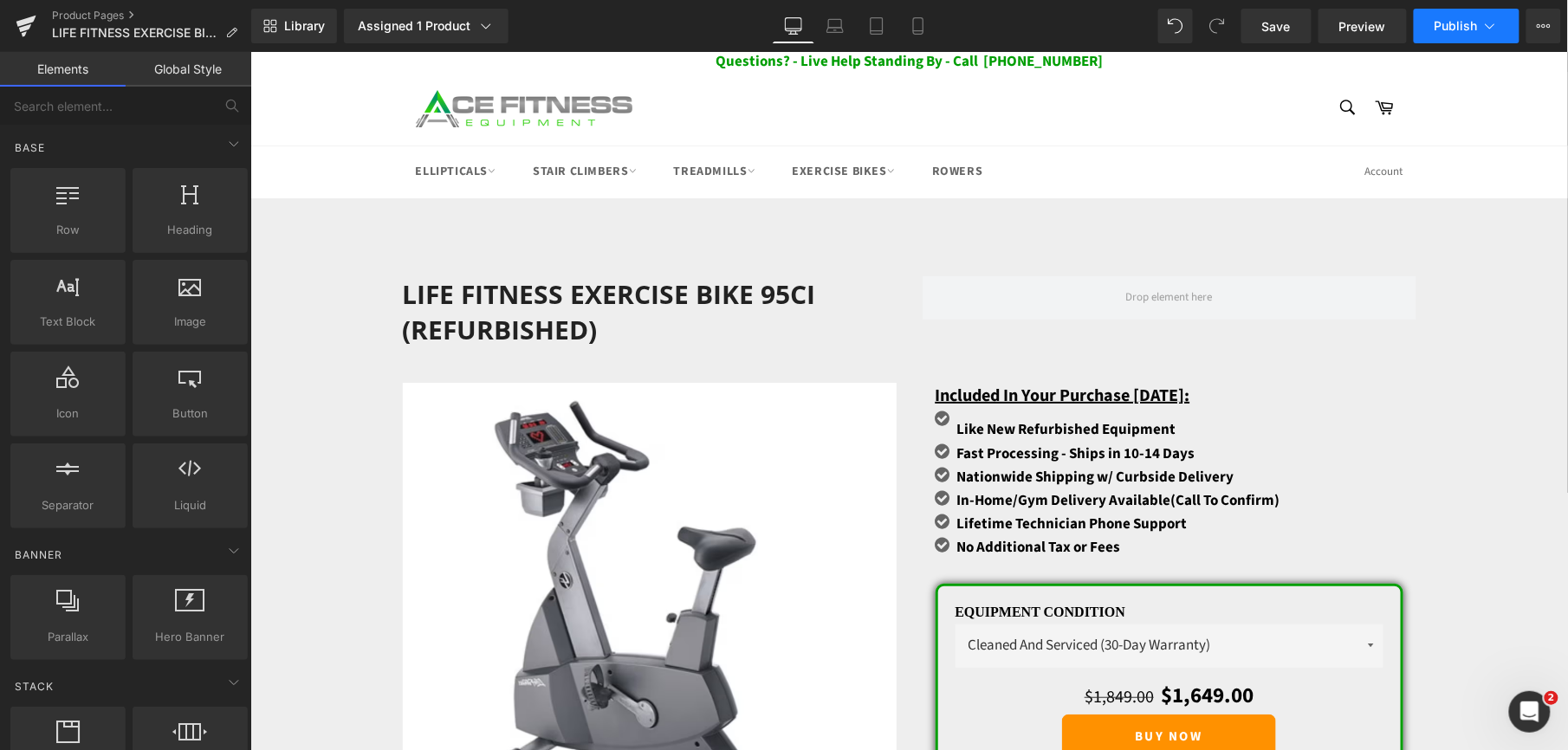
click at [1460, 32] on span "Publish" at bounding box center [1457, 26] width 44 height 14
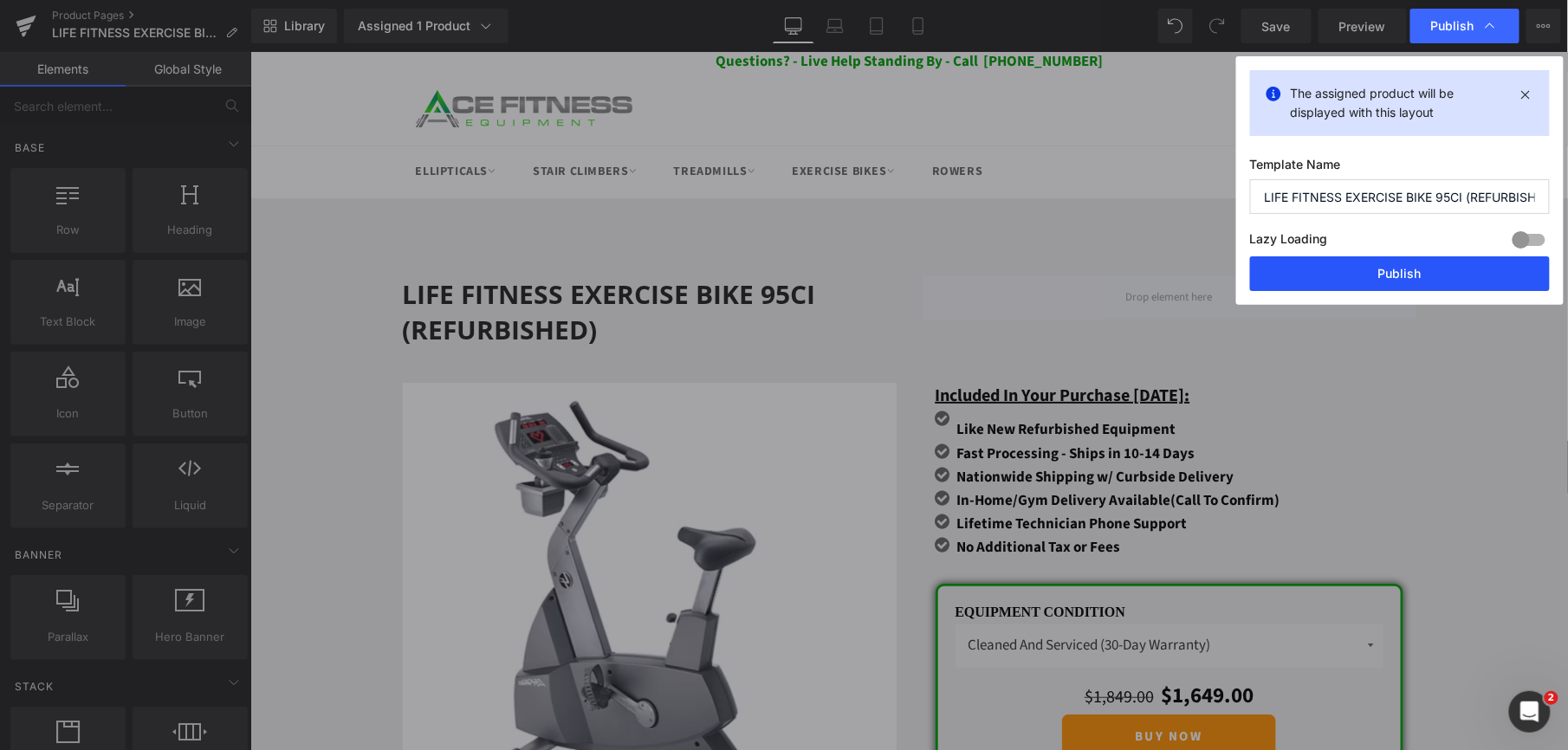
click at [1363, 265] on button "Publish" at bounding box center [1400, 274] width 300 height 34
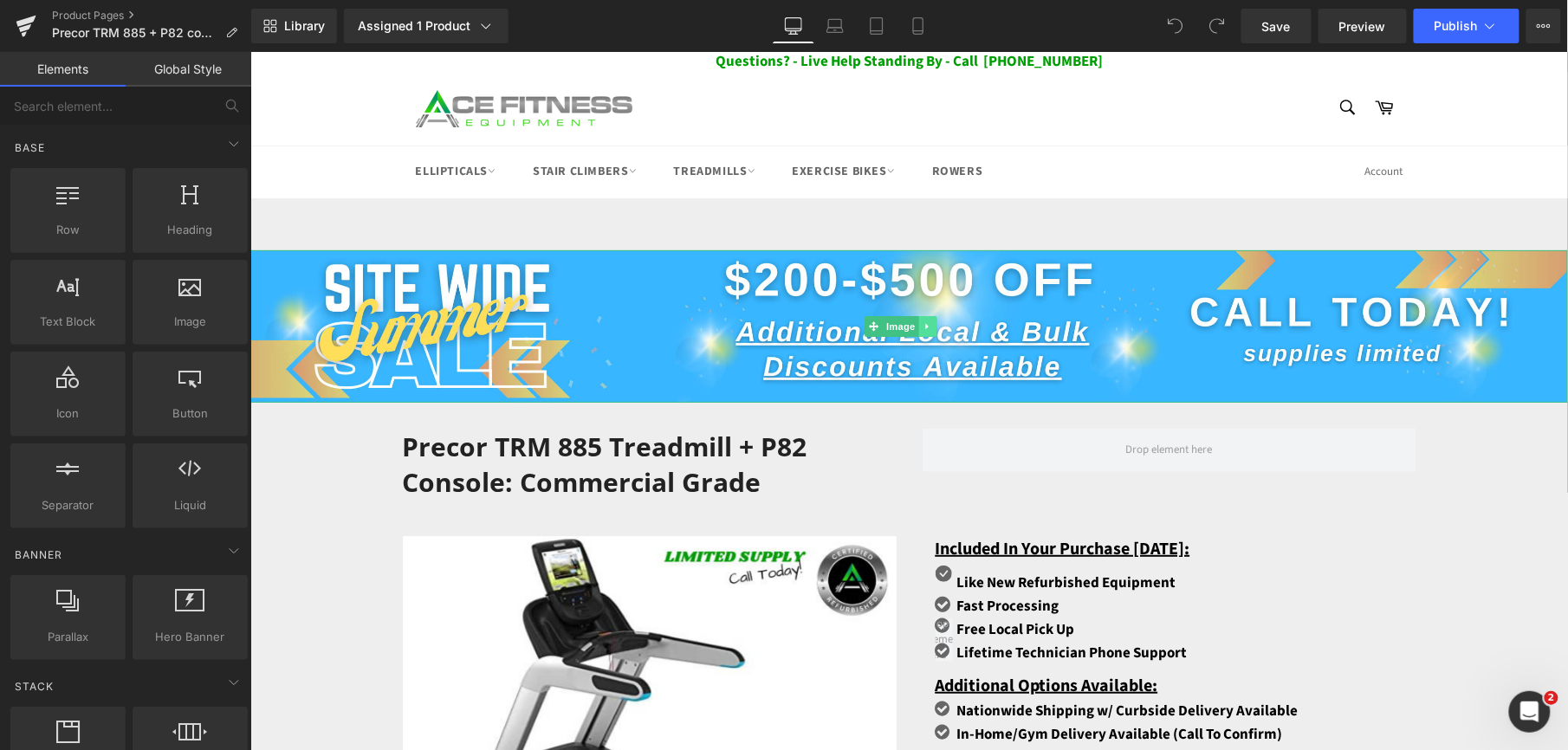
click at [928, 321] on icon at bounding box center [926, 325] width 10 height 10
click at [928, 321] on link at bounding box center [936, 326] width 18 height 21
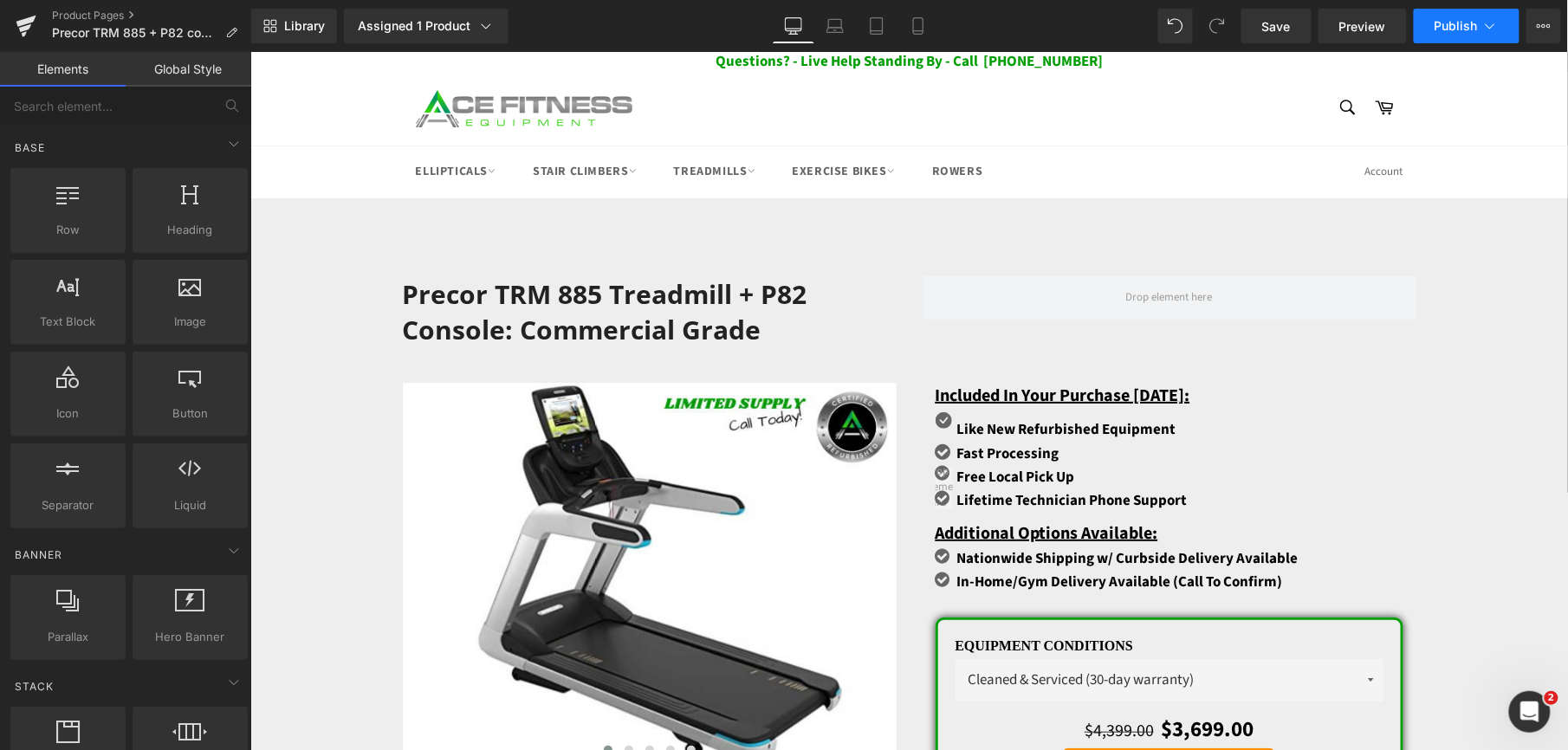
click at [1480, 35] on button "Publish" at bounding box center [1466, 26] width 106 height 34
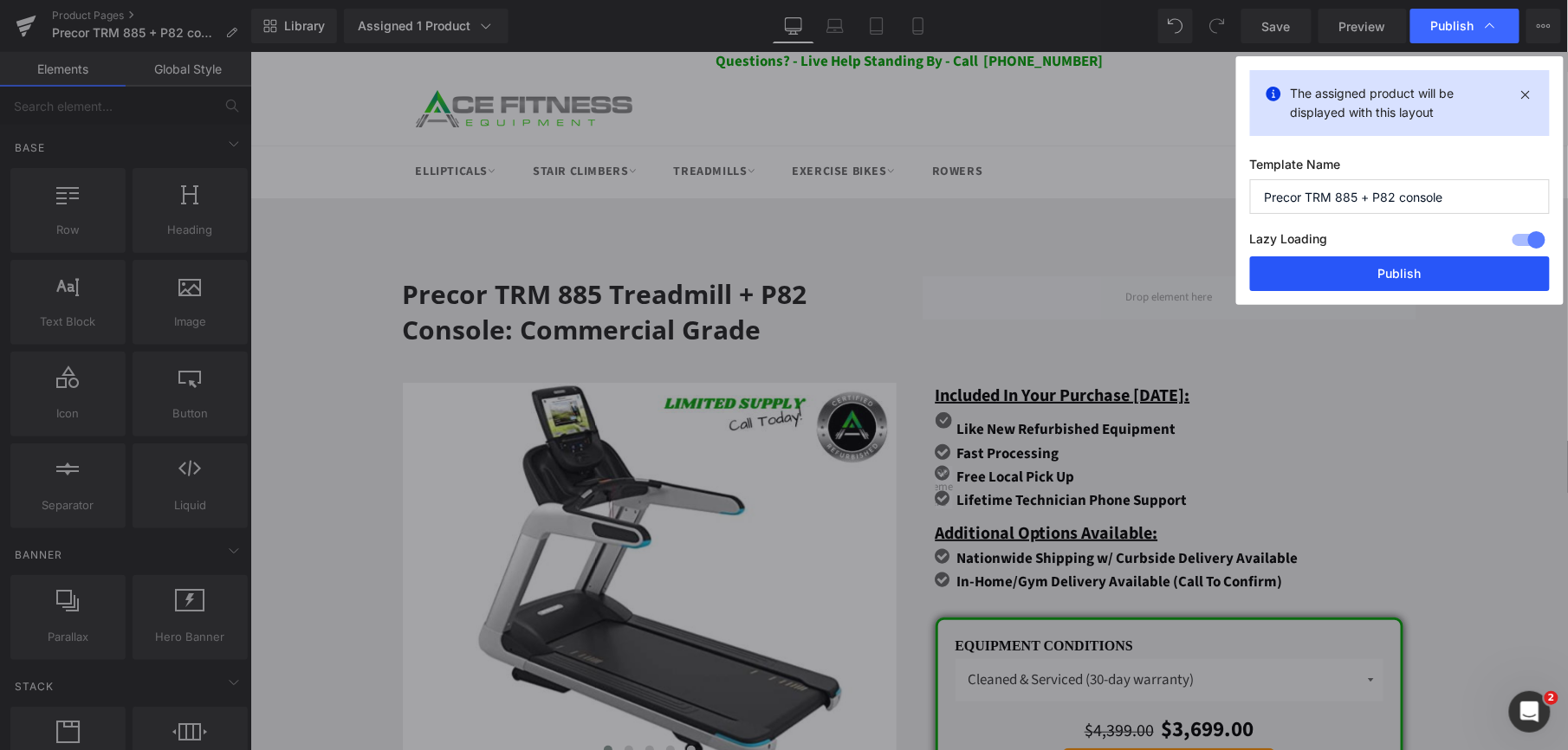
click at [1370, 267] on button "Publish" at bounding box center [1400, 274] width 300 height 34
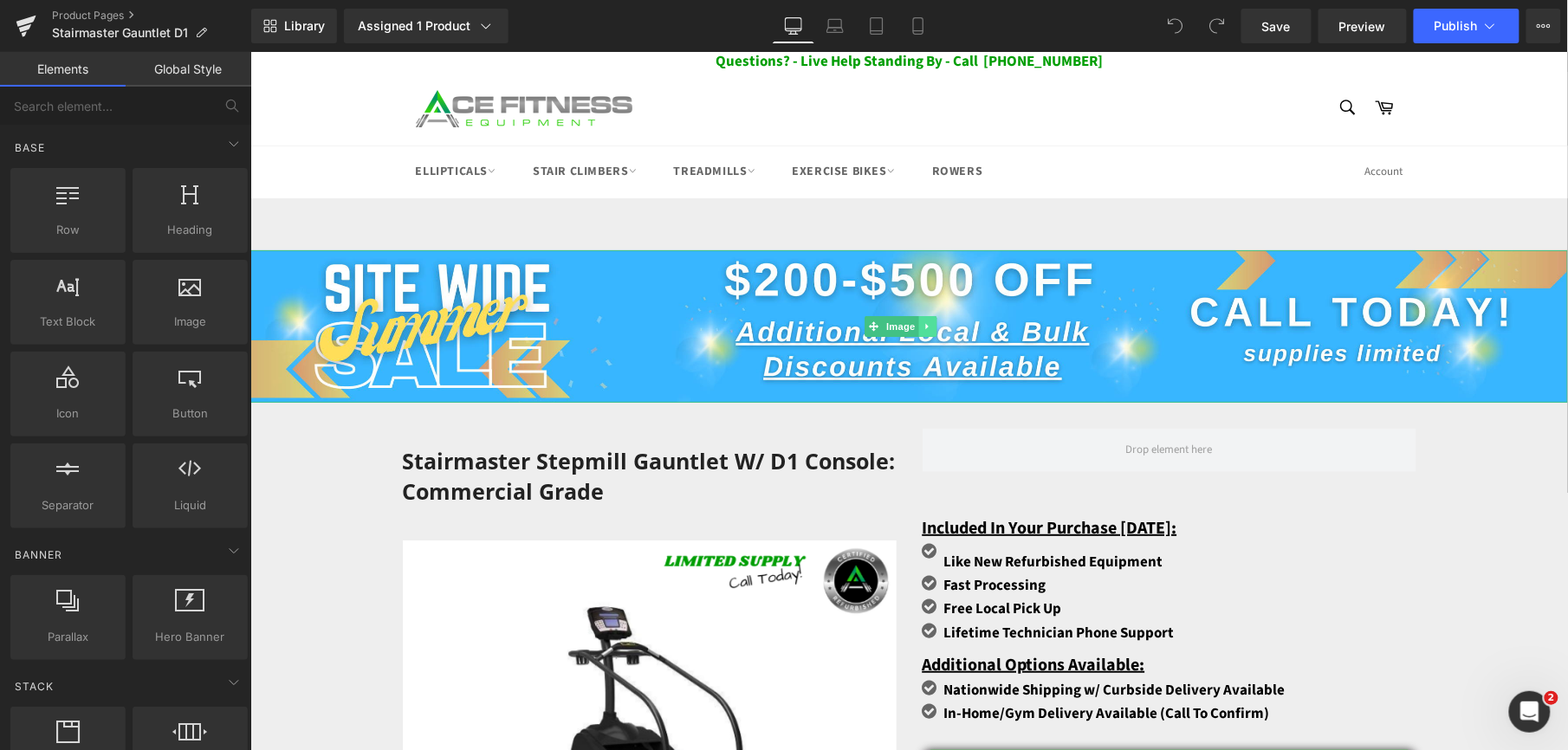
click at [923, 325] on icon at bounding box center [926, 325] width 10 height 10
click at [931, 325] on icon at bounding box center [936, 325] width 10 height 10
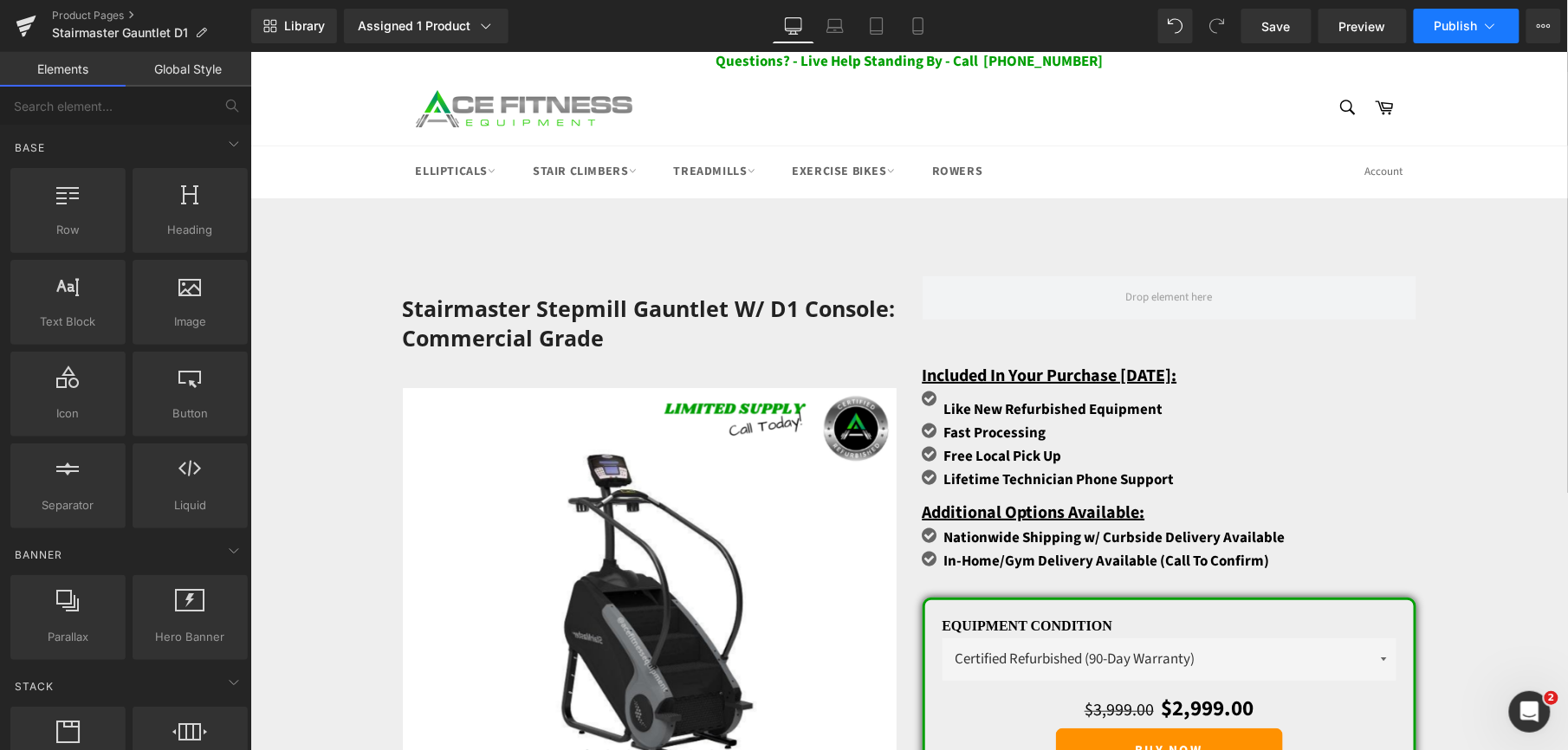
click at [1438, 22] on span "Publish" at bounding box center [1457, 26] width 44 height 14
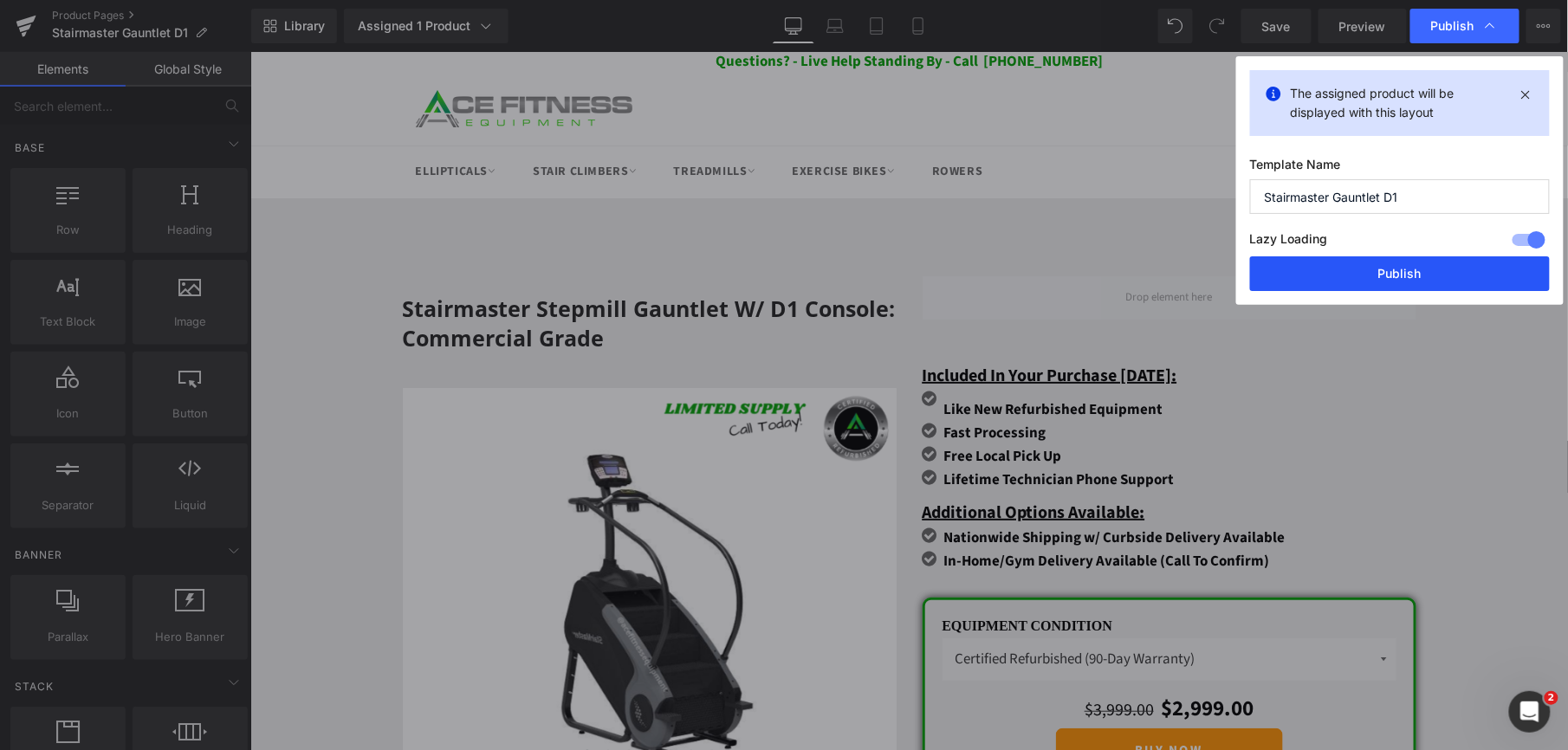
click at [1348, 272] on button "Publish" at bounding box center [1400, 274] width 300 height 34
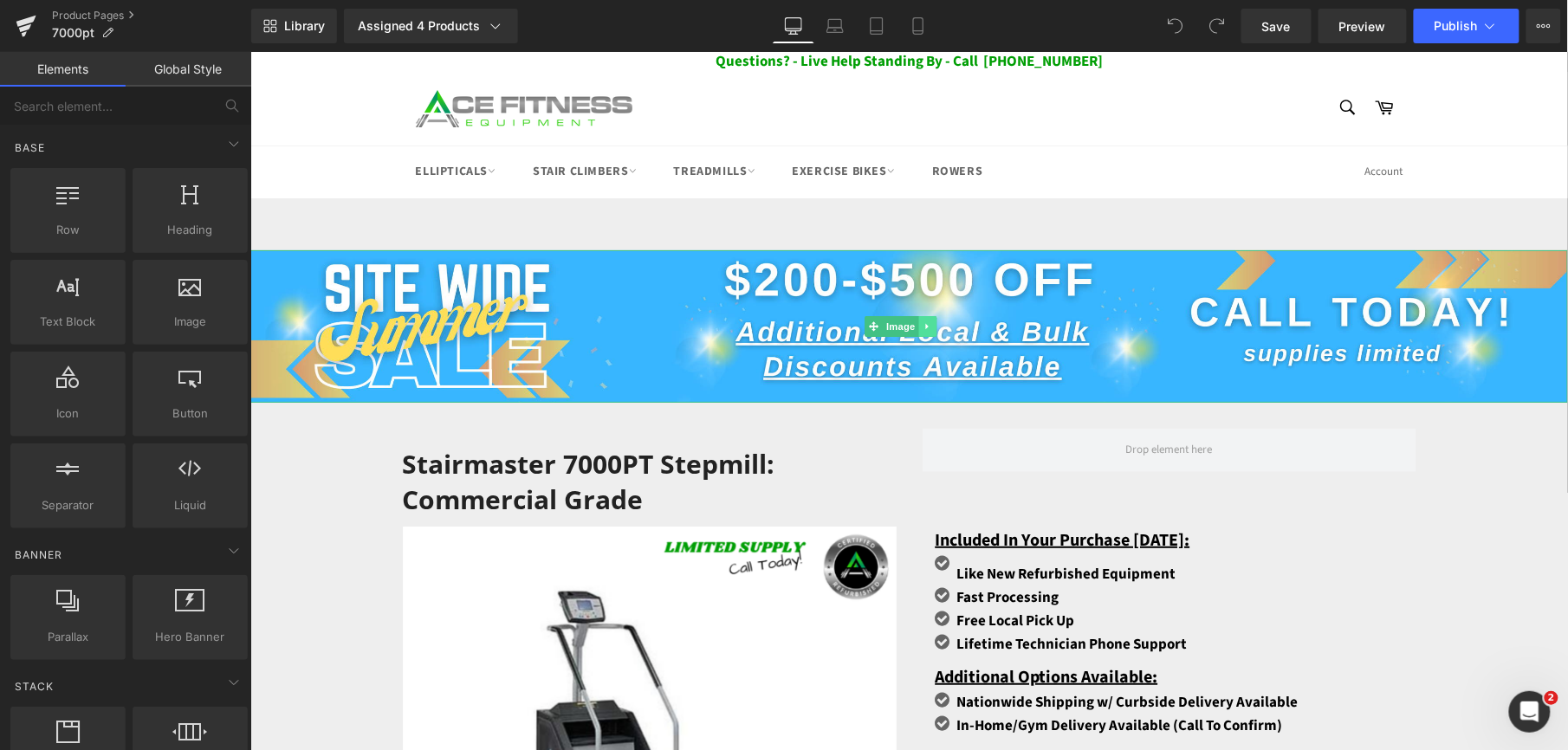
click at [923, 323] on icon at bounding box center [926, 325] width 10 height 10
click at [937, 323] on icon at bounding box center [936, 325] width 10 height 10
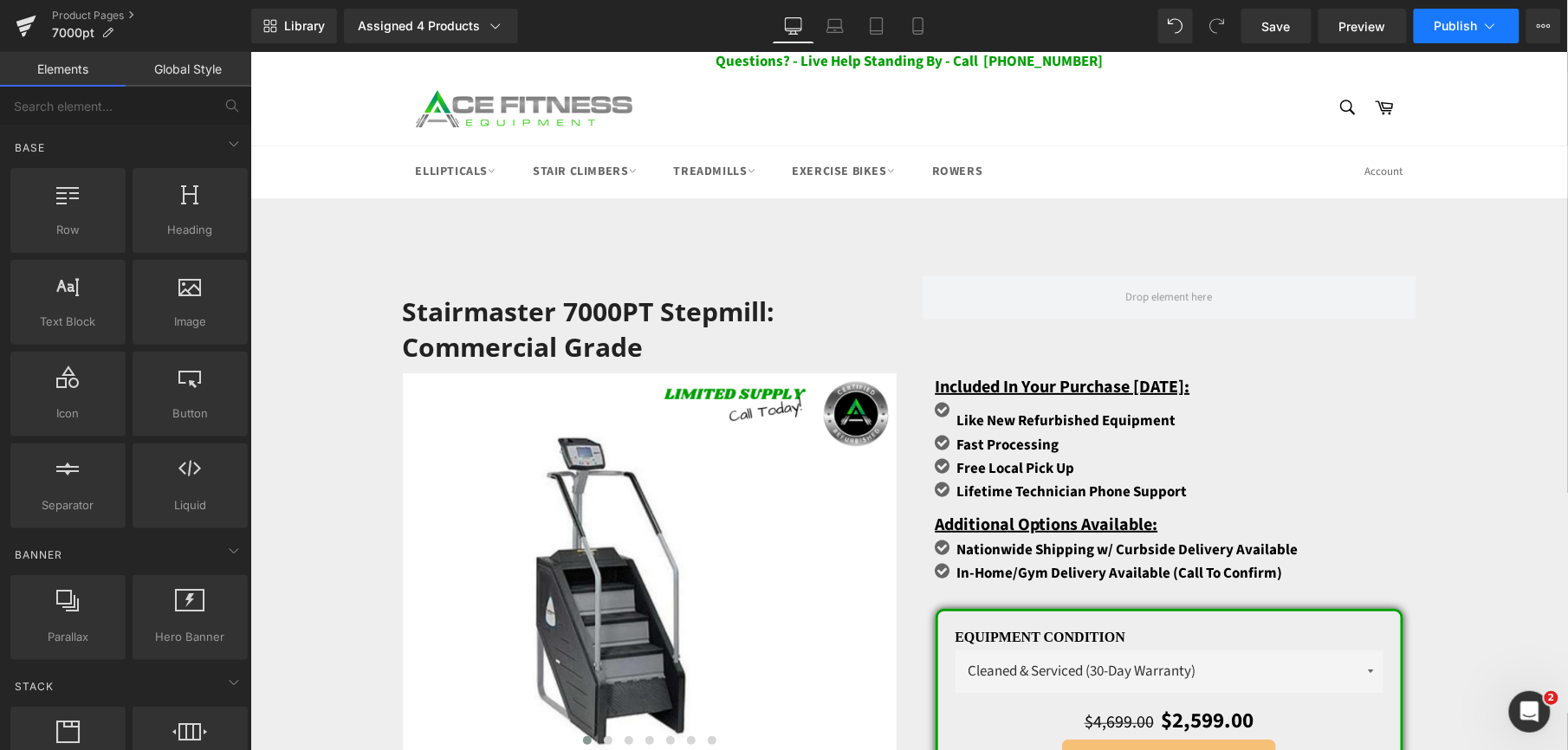
click at [1469, 29] on span "Publish" at bounding box center [1457, 26] width 44 height 14
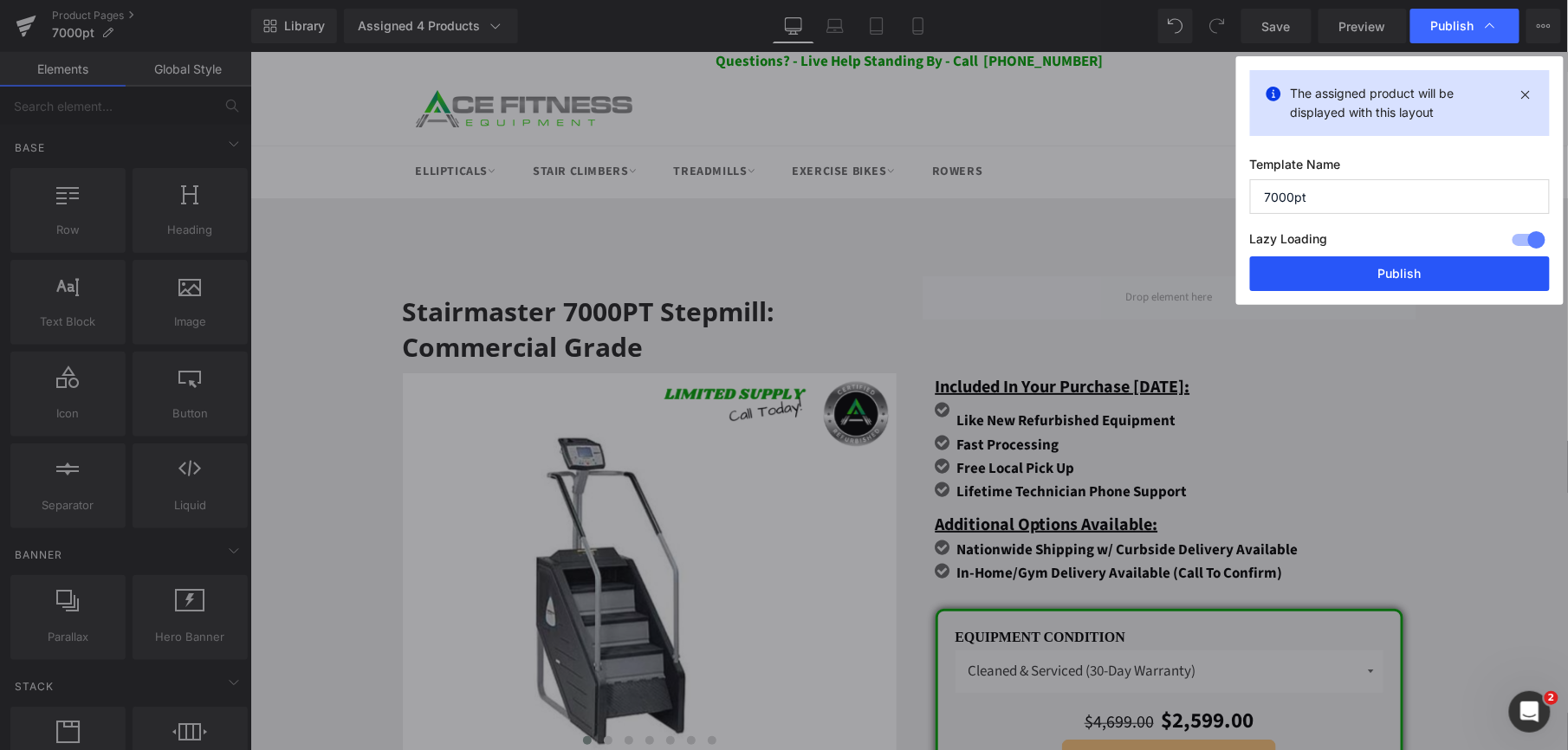
click at [1387, 261] on button "Publish" at bounding box center [1400, 274] width 300 height 34
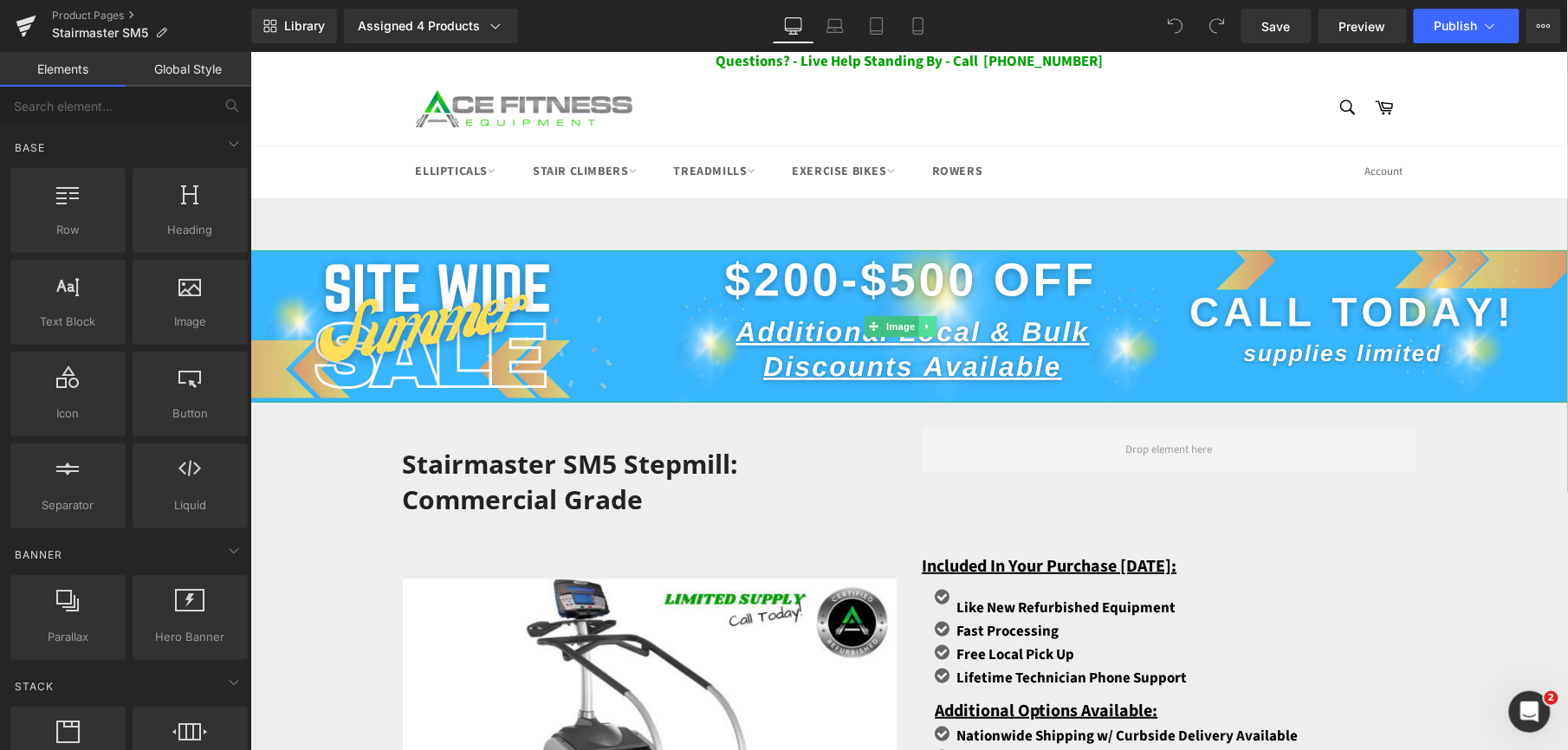
click at [926, 321] on icon at bounding box center [926, 325] width 10 height 10
click at [933, 323] on icon at bounding box center [936, 325] width 10 height 10
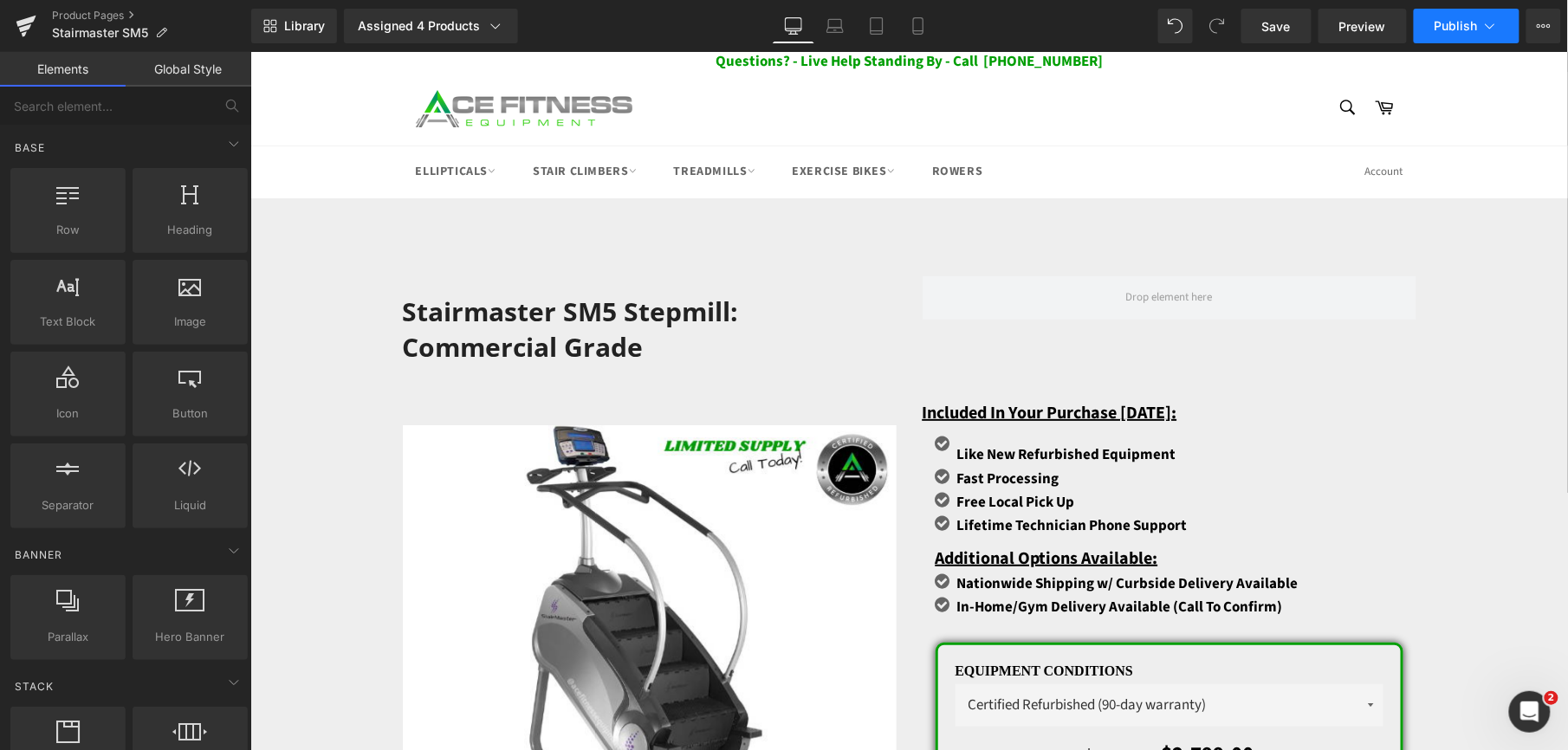
click at [1445, 29] on span "Publish" at bounding box center [1457, 26] width 44 height 14
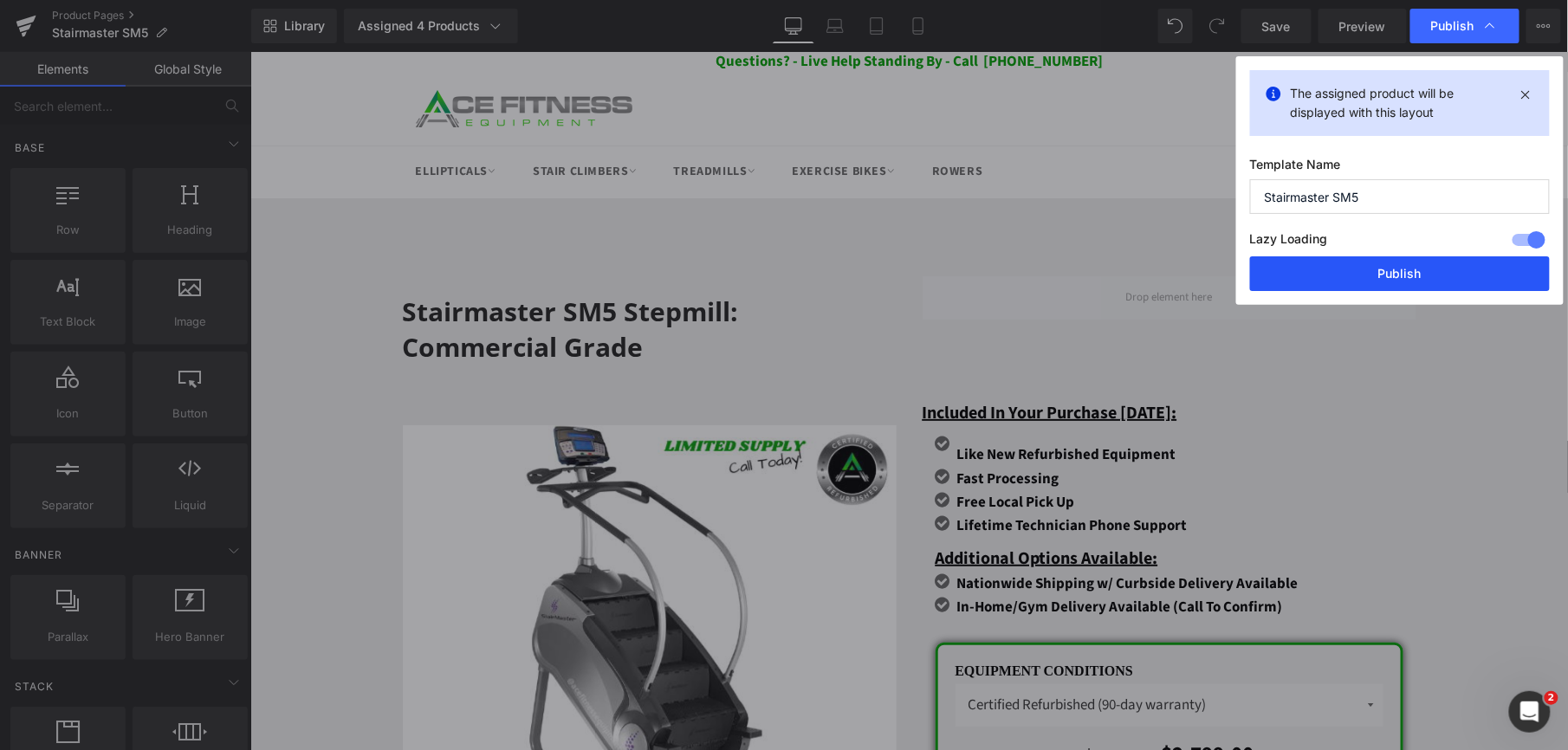
click at [1359, 271] on button "Publish" at bounding box center [1400, 274] width 300 height 34
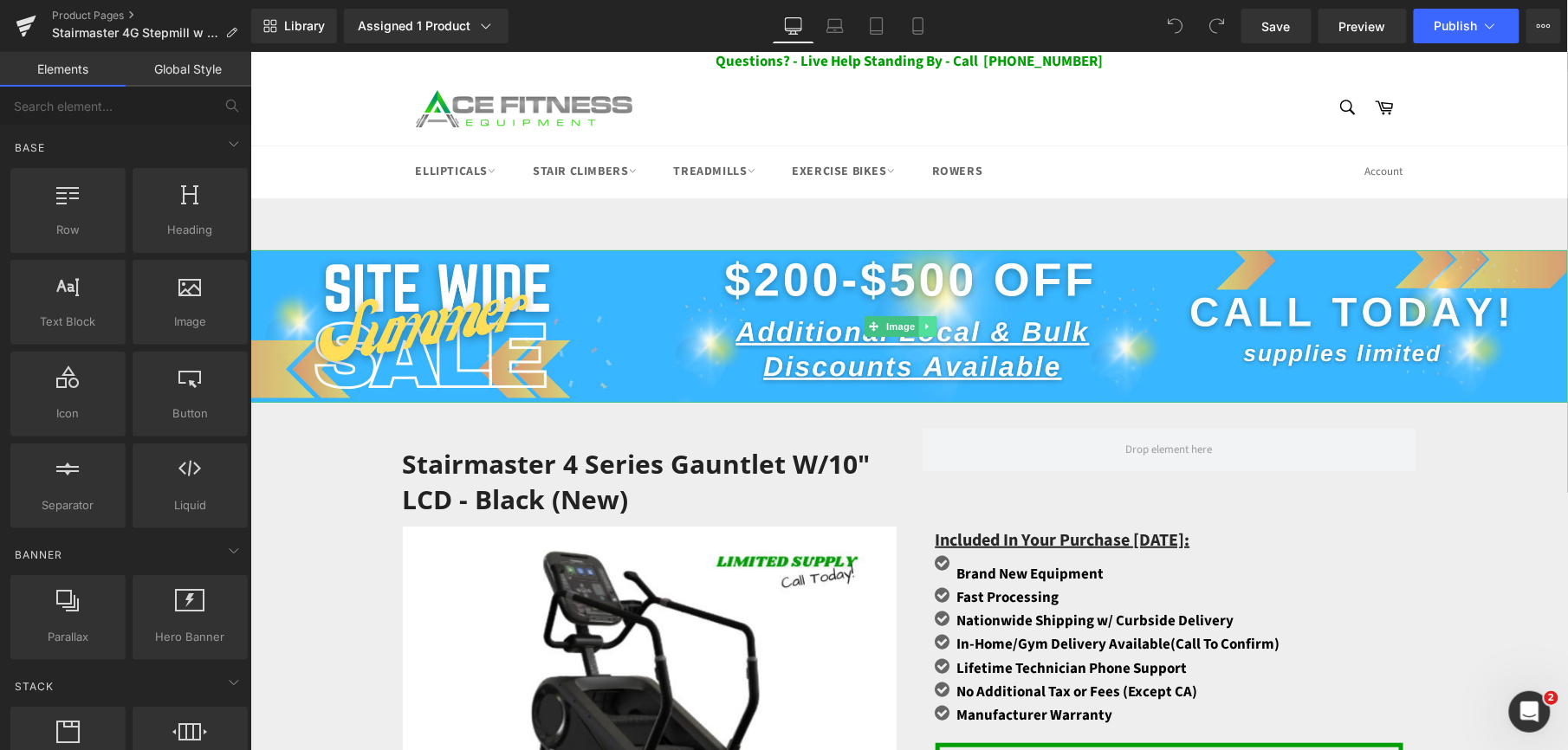
click at [930, 326] on icon at bounding box center [926, 325] width 10 height 10
click at [930, 326] on link at bounding box center [936, 326] width 18 height 21
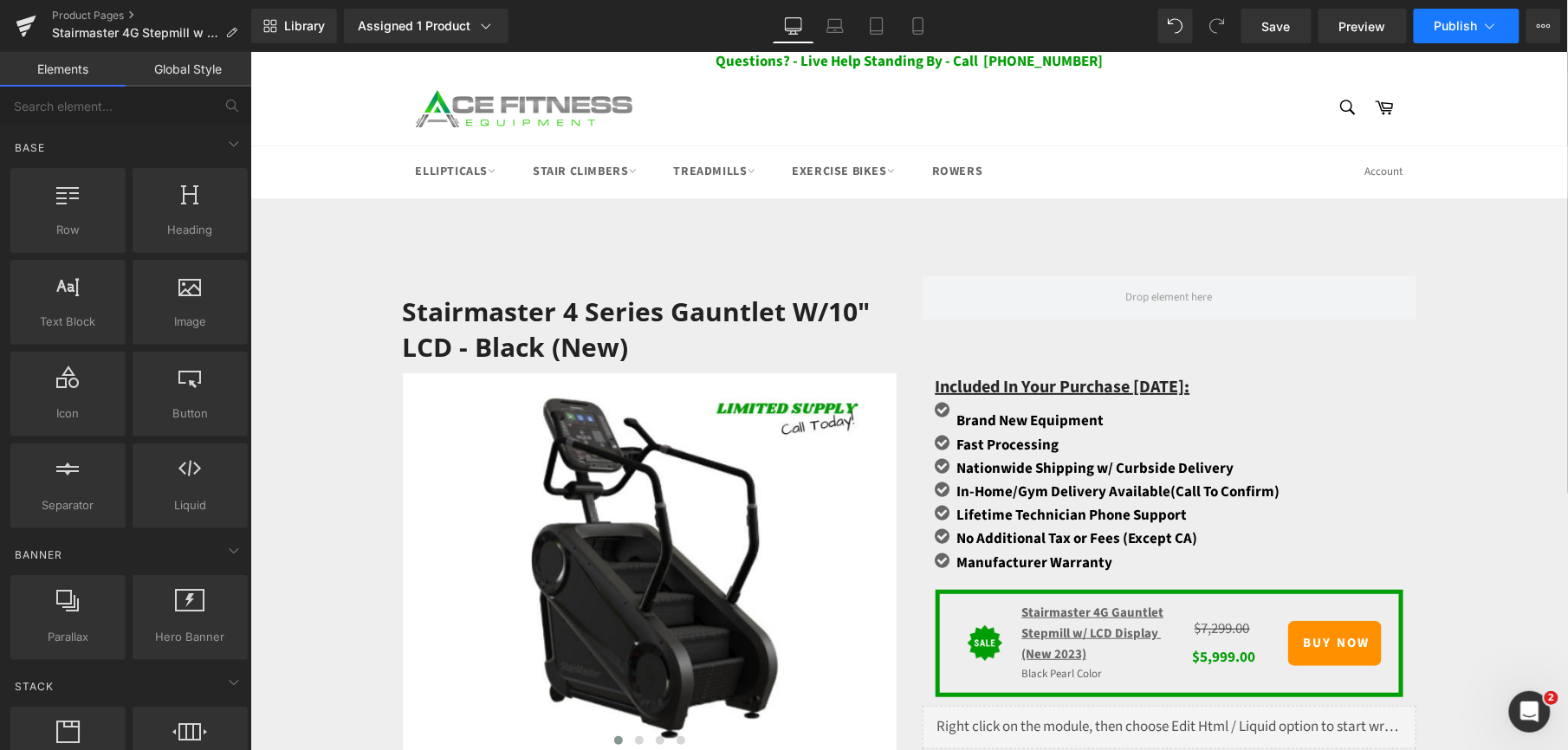
click at [1469, 17] on button "Publish" at bounding box center [1466, 26] width 106 height 34
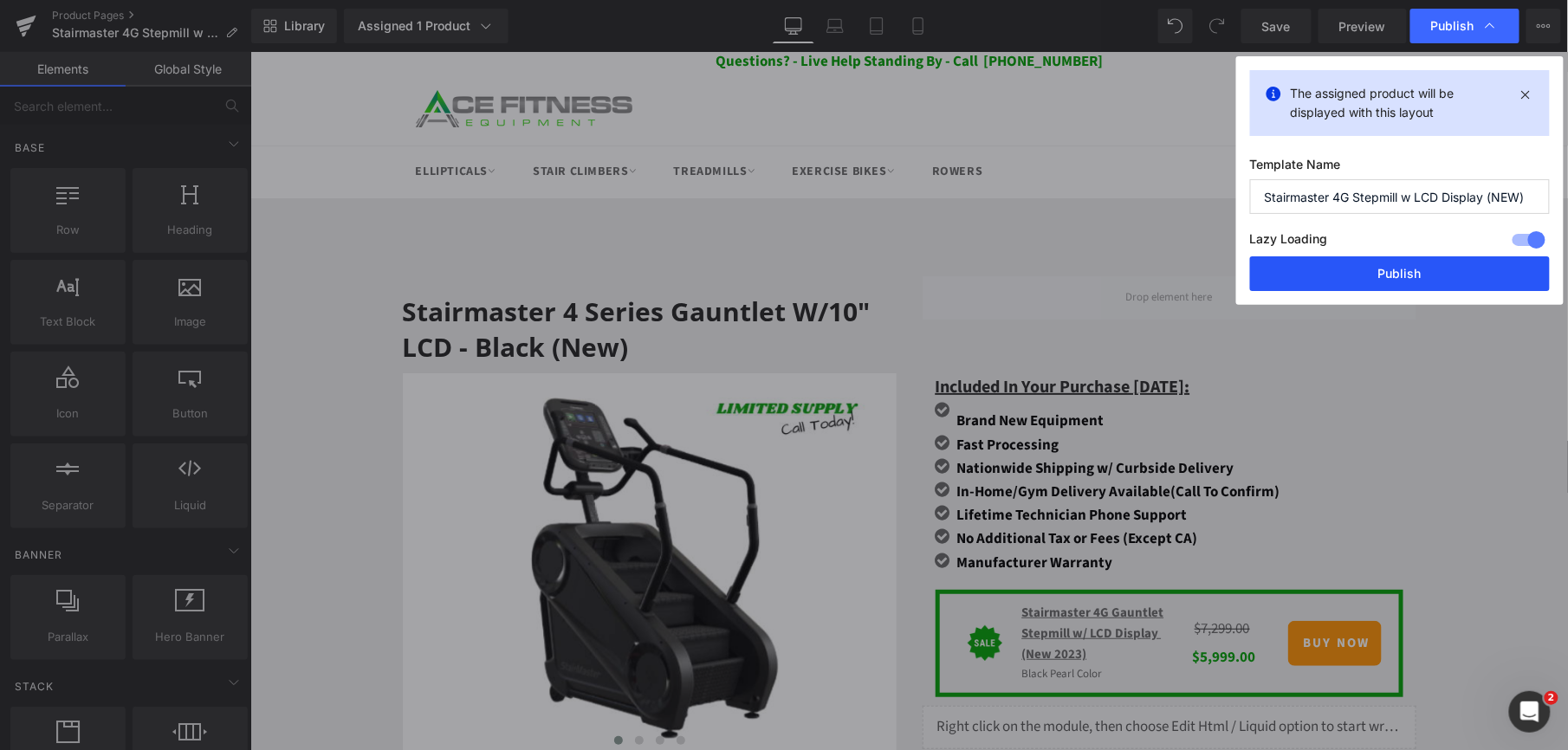
drag, startPoint x: 1366, startPoint y: 264, endPoint x: 1108, endPoint y: 192, distance: 267.9
click at [1366, 264] on button "Publish" at bounding box center [1400, 274] width 300 height 34
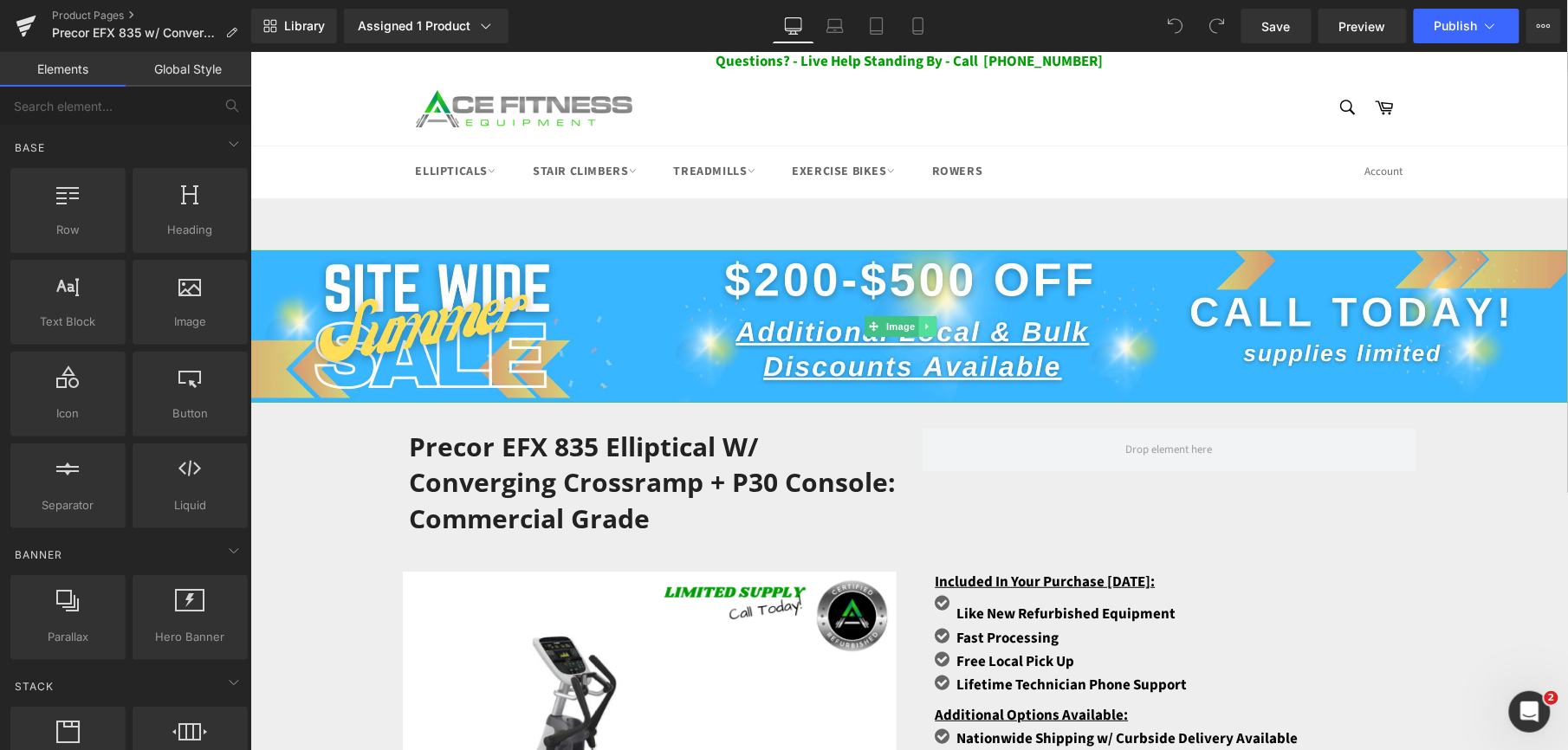
click at [930, 322] on icon at bounding box center [926, 325] width 10 height 10
click at [937, 325] on icon at bounding box center [936, 325] width 10 height 10
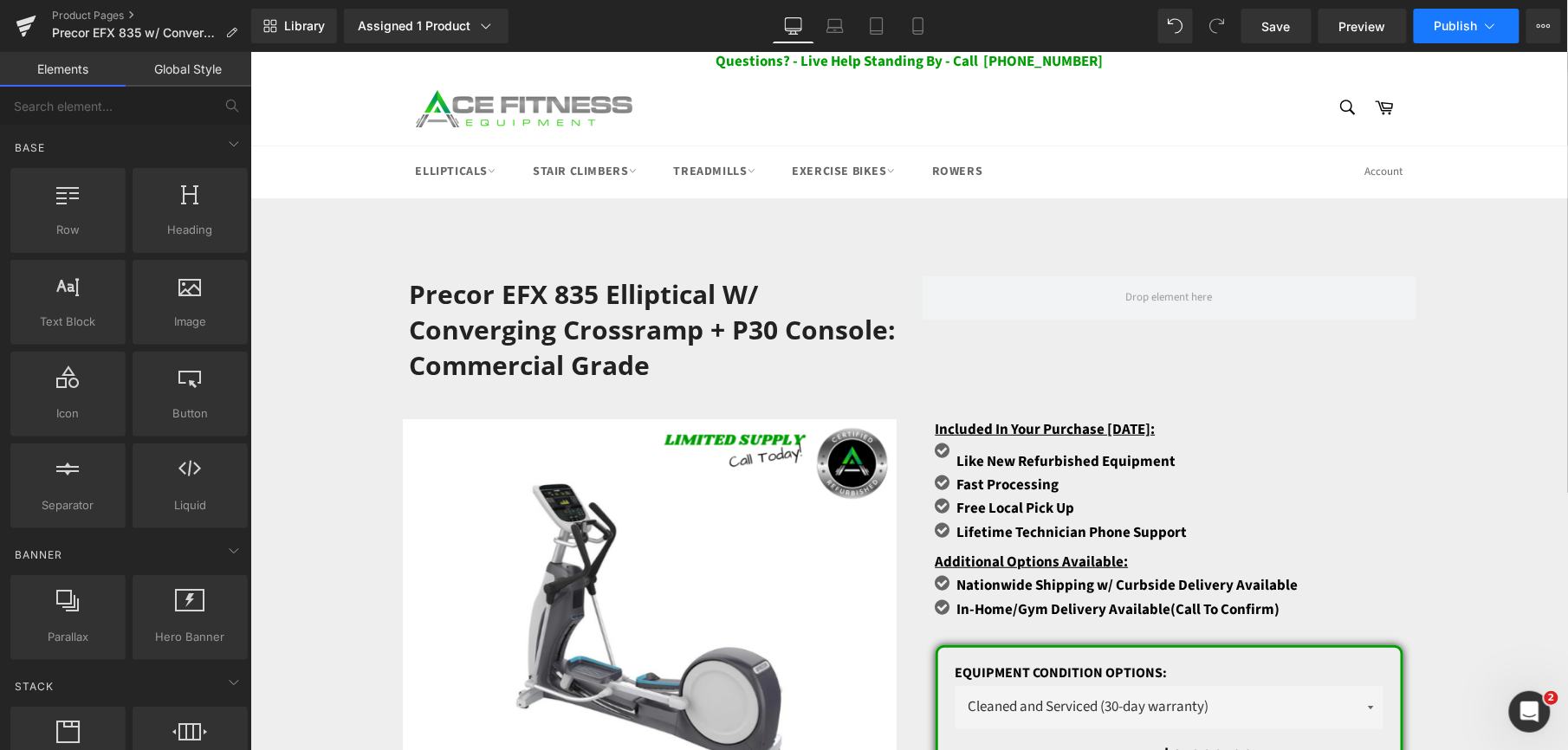
click at [1460, 28] on span "Publish" at bounding box center [1457, 26] width 44 height 14
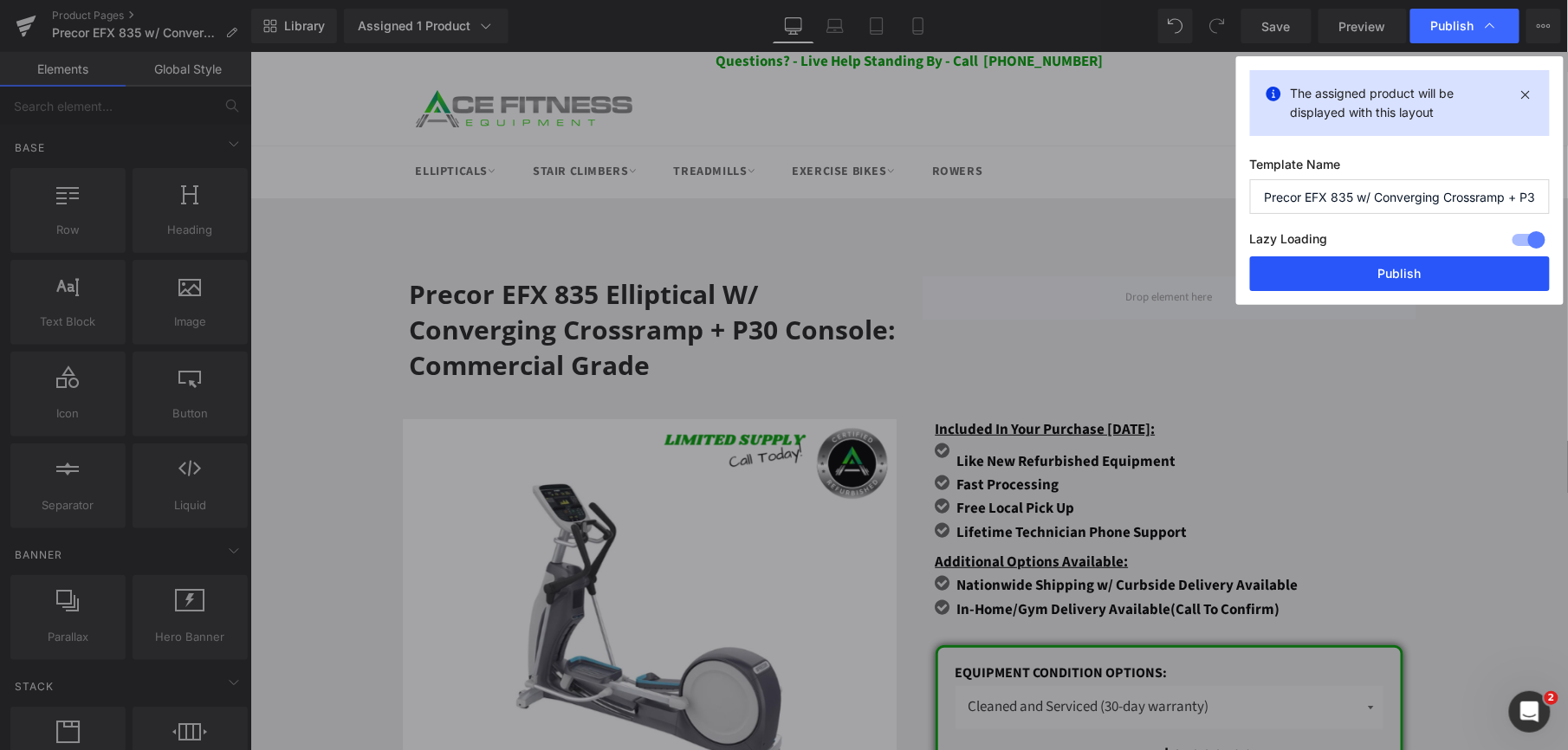
click at [1391, 270] on button "Publish" at bounding box center [1400, 274] width 300 height 34
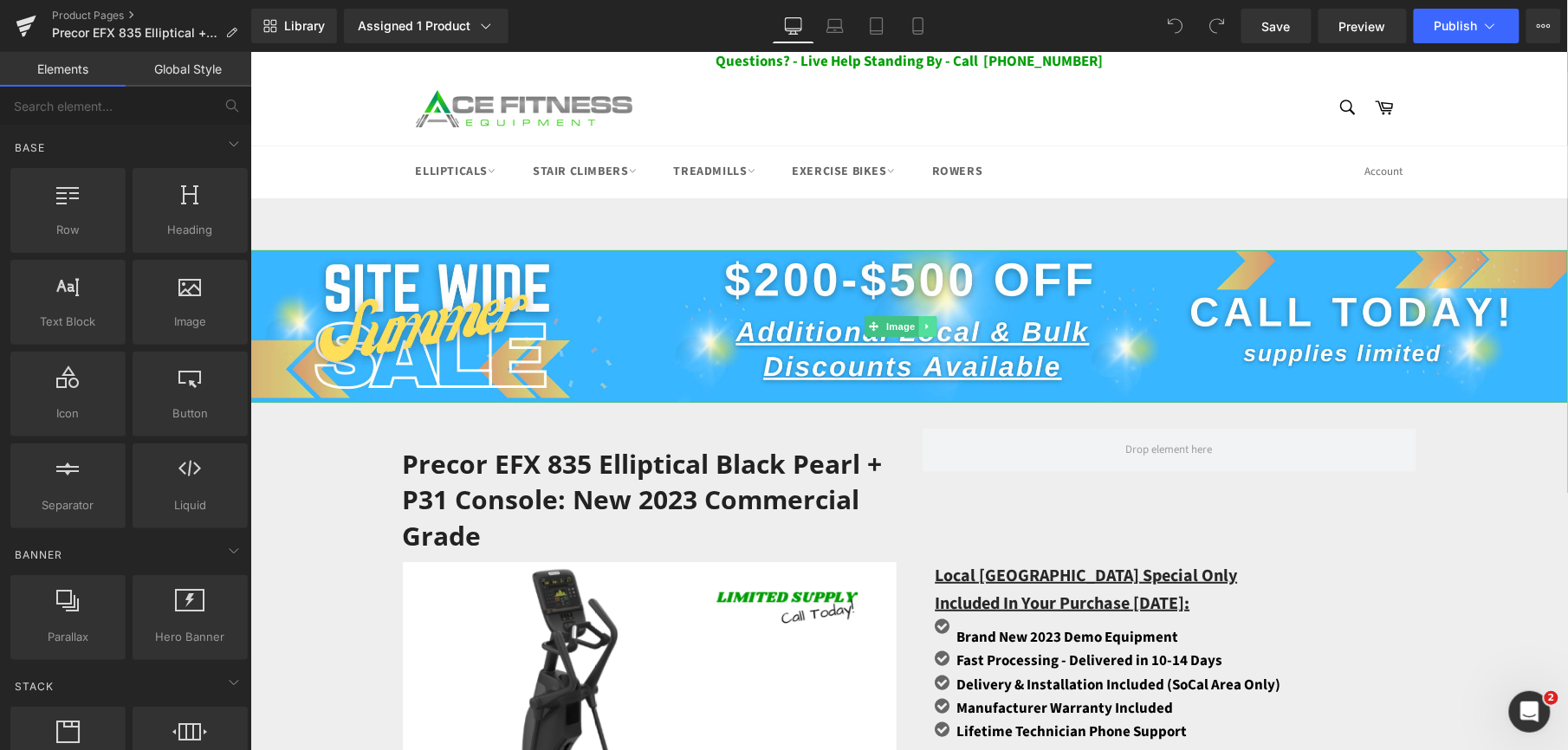
click at [927, 323] on icon at bounding box center [925, 325] width 3 height 6
click at [931, 323] on icon at bounding box center [936, 325] width 10 height 10
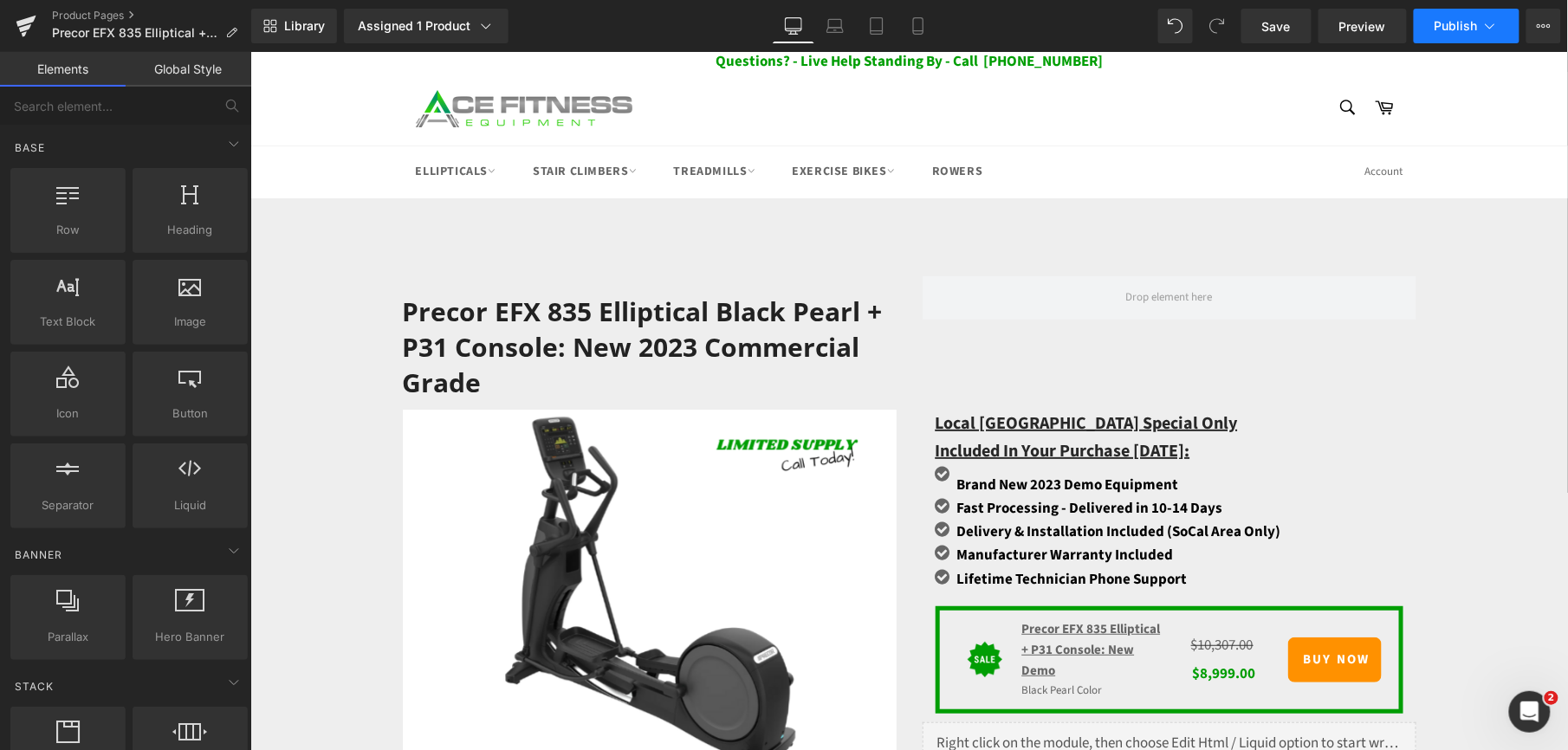
click at [1476, 25] on span "Publish" at bounding box center [1457, 26] width 44 height 14
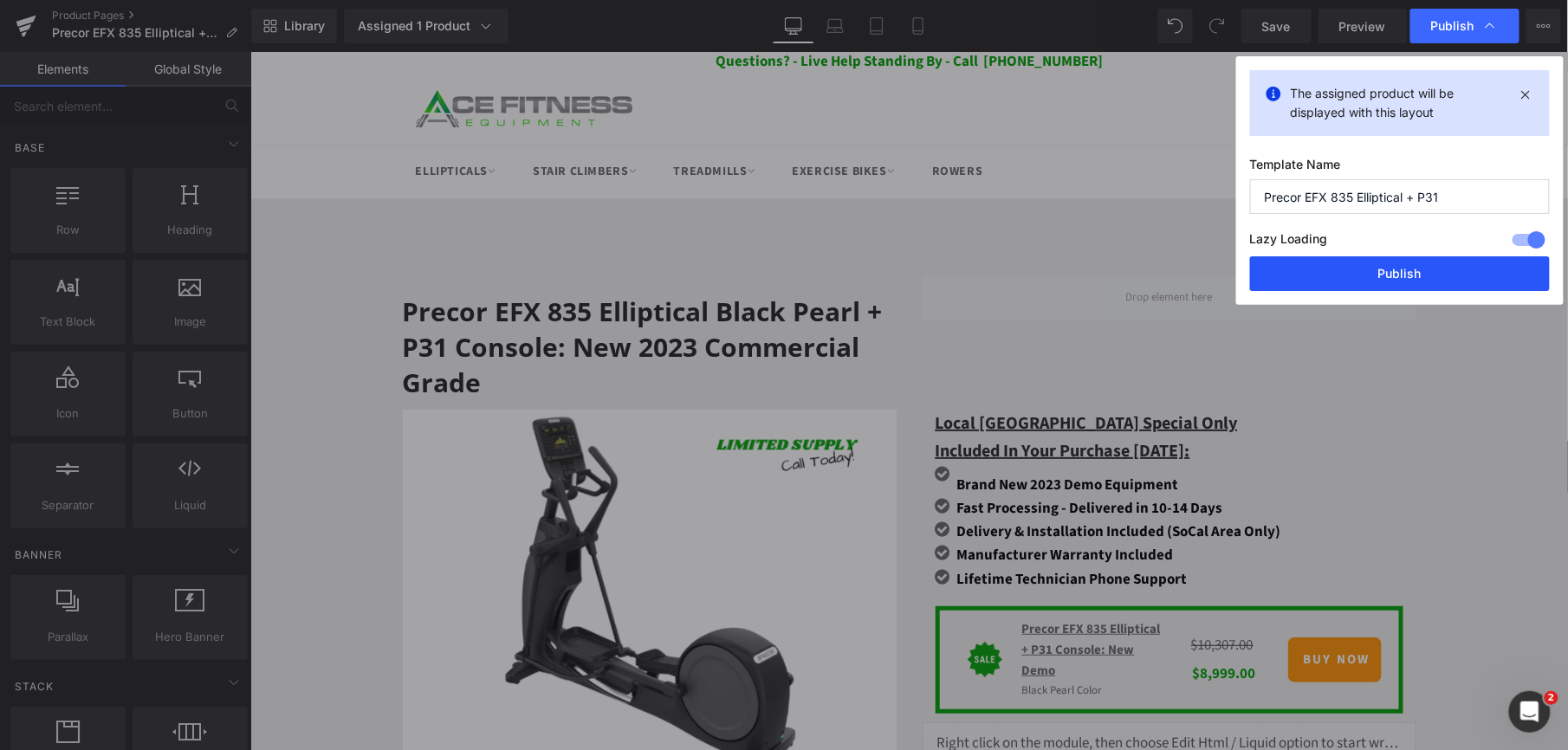
click at [1365, 272] on button "Publish" at bounding box center [1400, 274] width 300 height 34
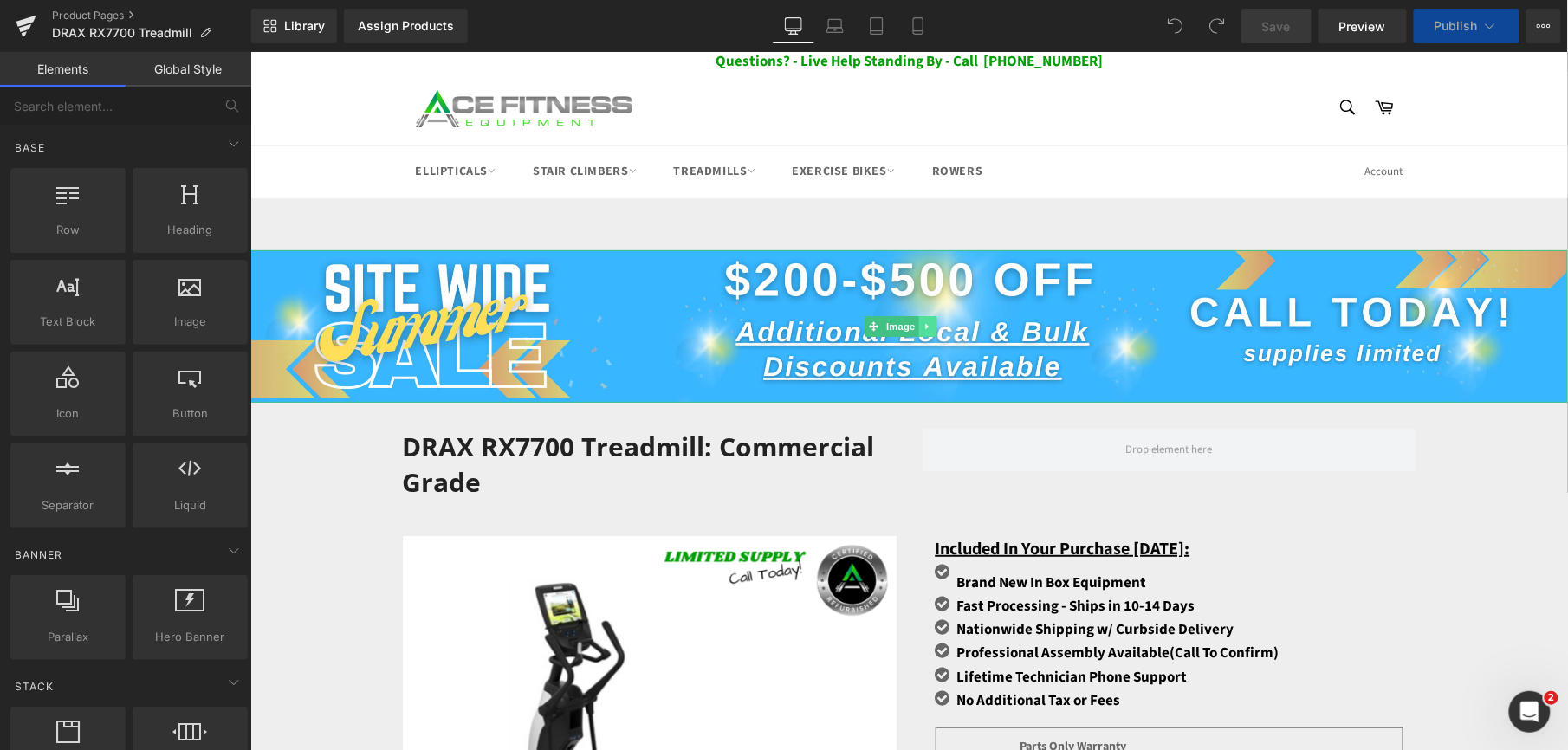
click at [928, 322] on icon at bounding box center [926, 325] width 10 height 10
click at [935, 326] on icon at bounding box center [936, 325] width 10 height 10
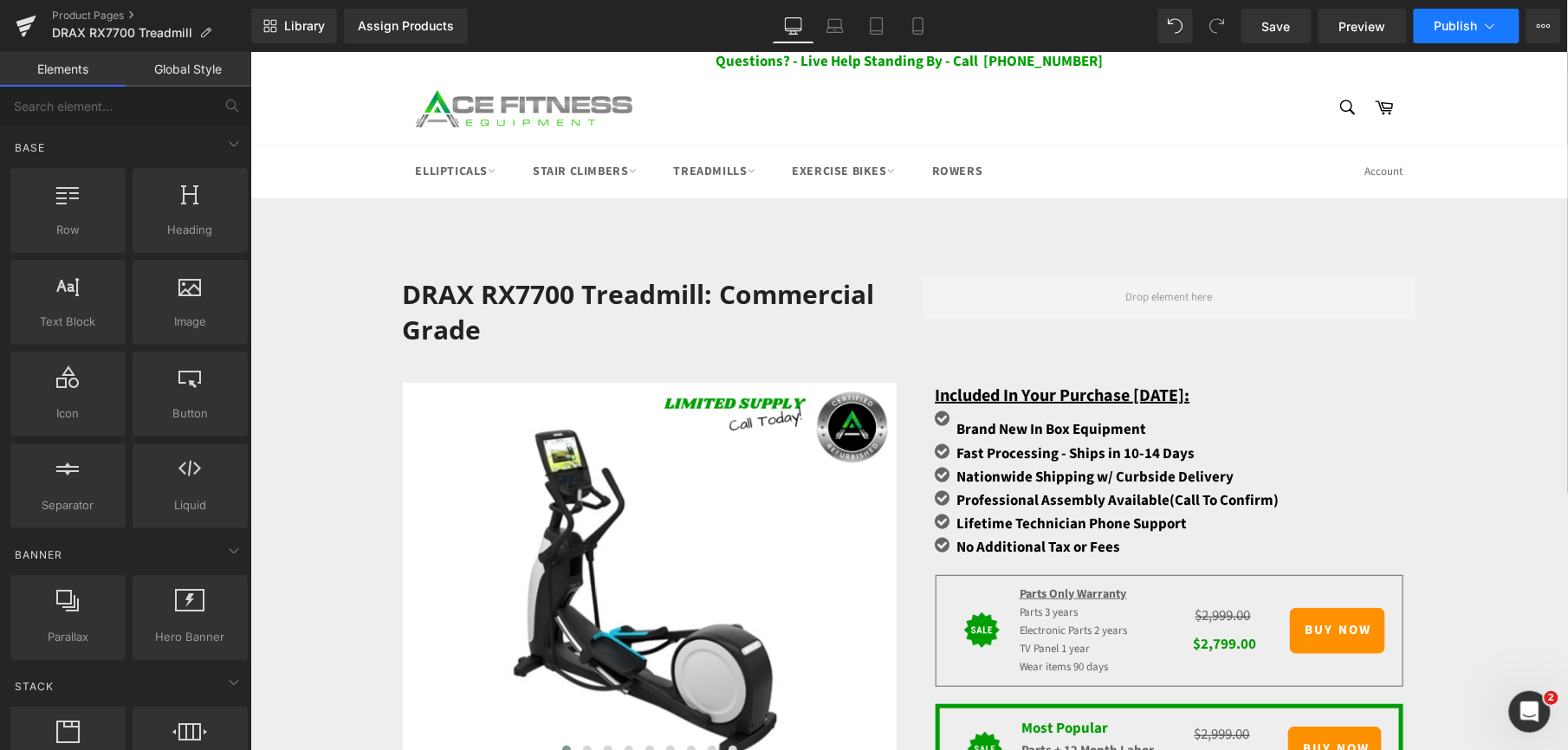
click at [1456, 19] on span "Publish" at bounding box center [1457, 26] width 44 height 14
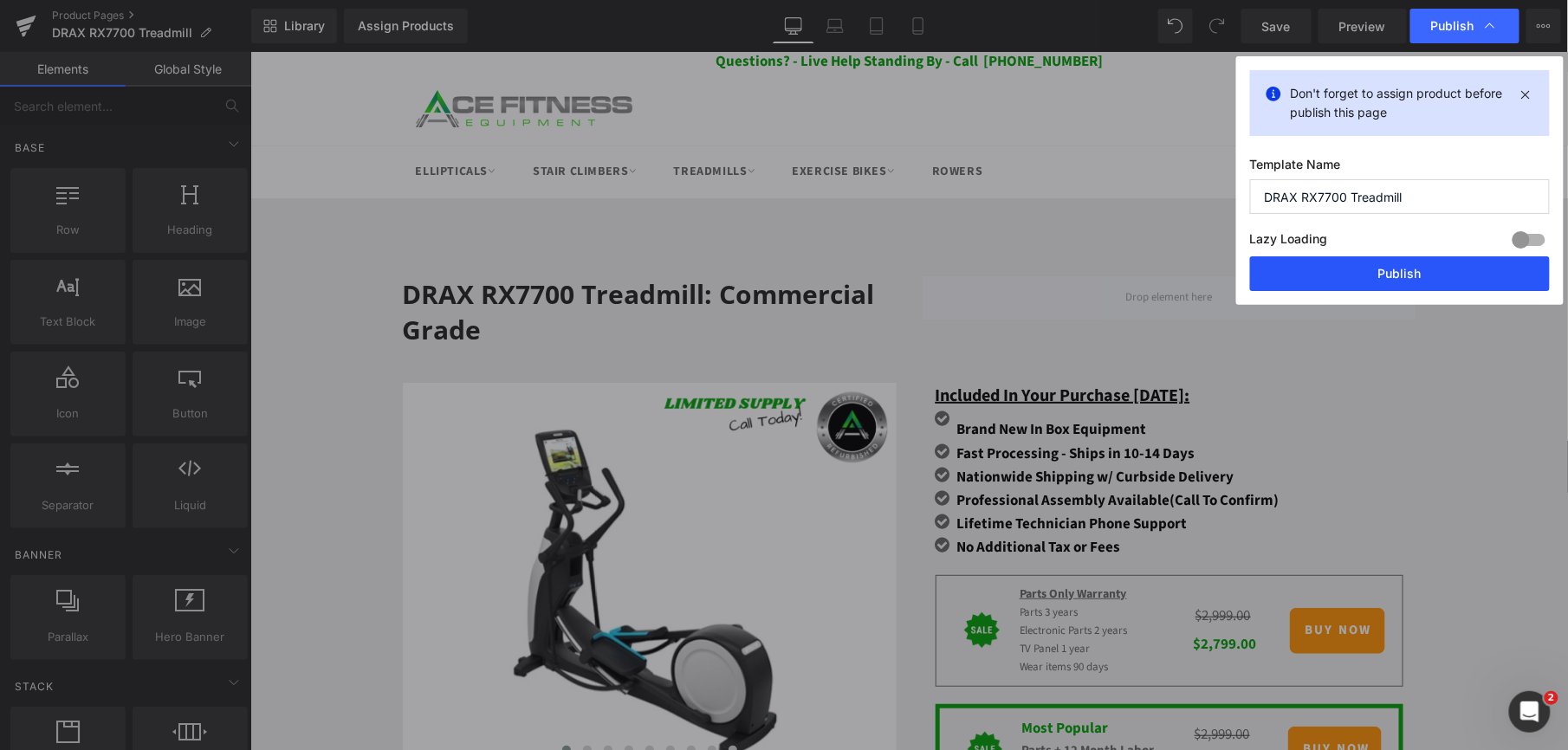
drag, startPoint x: 1362, startPoint y: 271, endPoint x: 1108, endPoint y: 219, distance: 259.3
click at [1362, 271] on button "Publish" at bounding box center [1400, 274] width 300 height 34
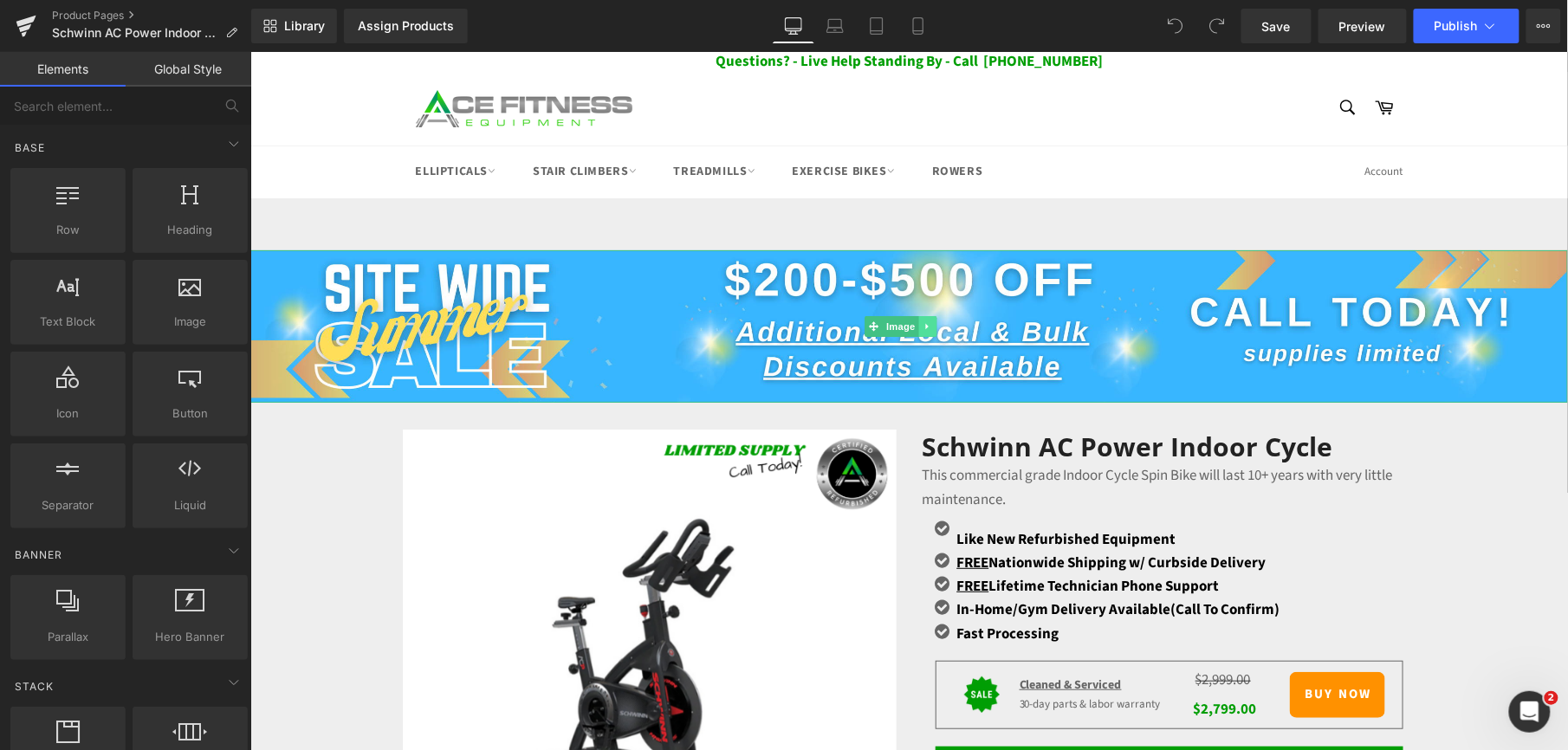
click at [930, 323] on icon at bounding box center [926, 325] width 10 height 10
click at [931, 325] on icon at bounding box center [936, 325] width 10 height 10
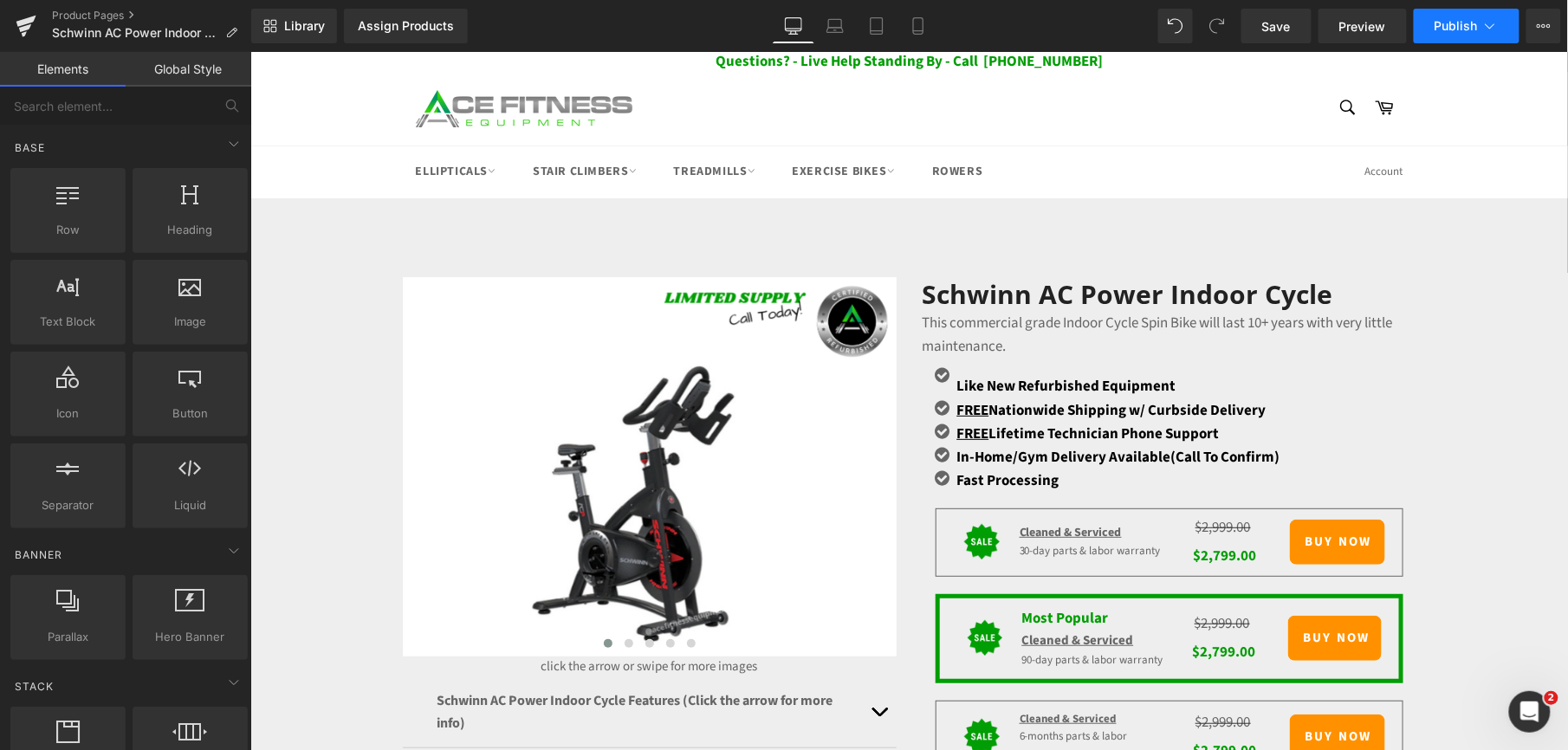
click at [1465, 34] on button "Publish" at bounding box center [1466, 26] width 106 height 34
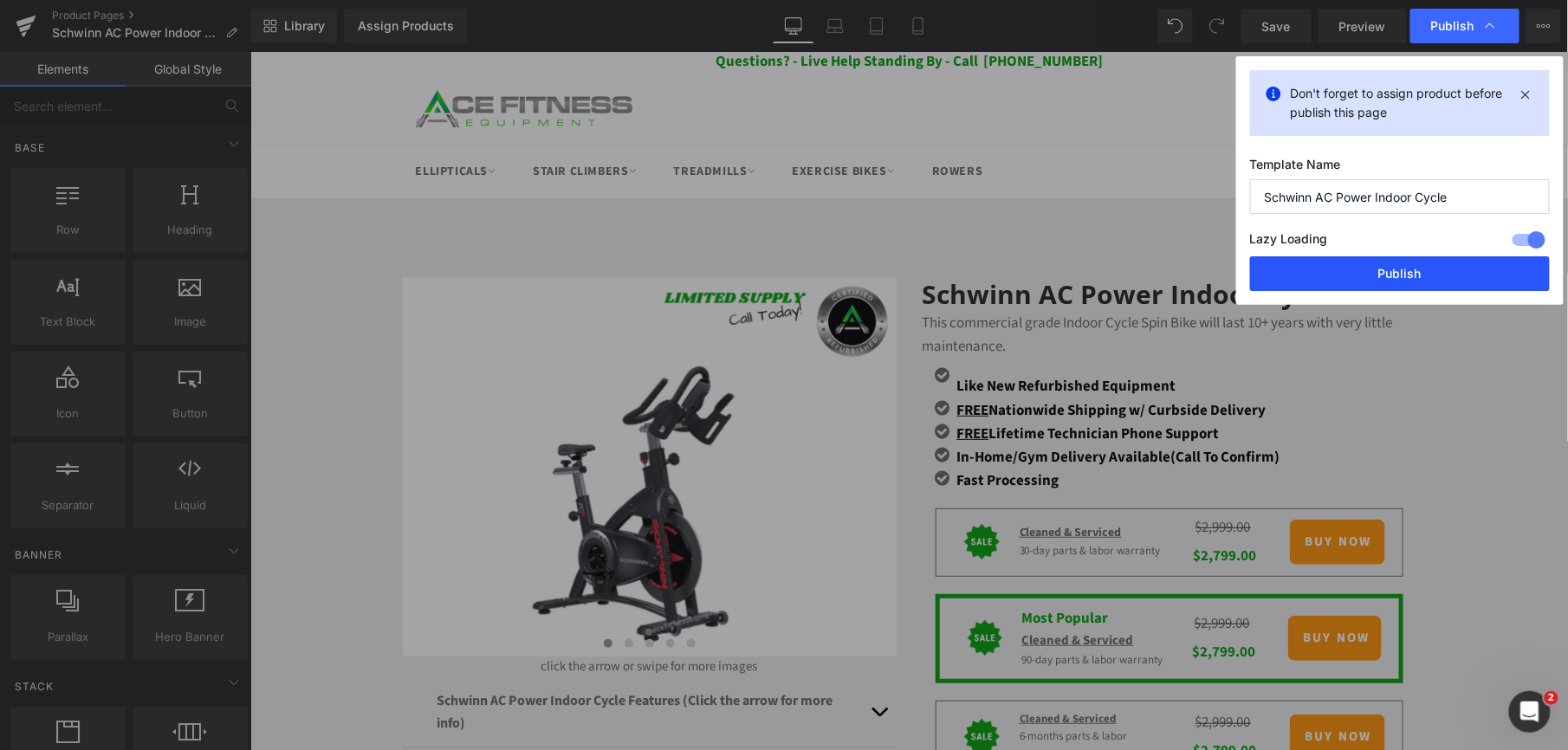
click at [1360, 278] on button "Publish" at bounding box center [1400, 274] width 300 height 34
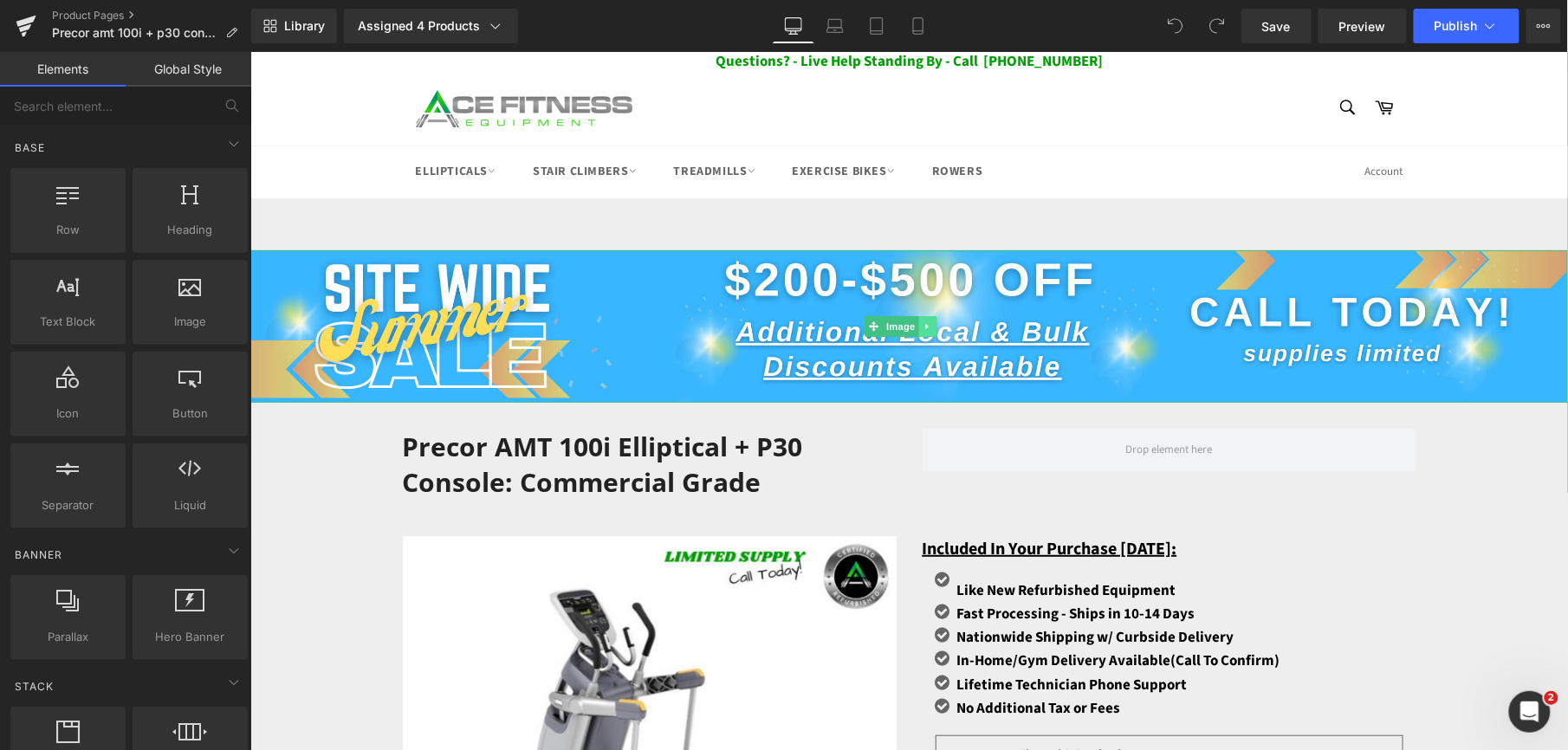
click at [930, 320] on icon at bounding box center [926, 325] width 10 height 10
click at [928, 323] on link at bounding box center [936, 326] width 18 height 21
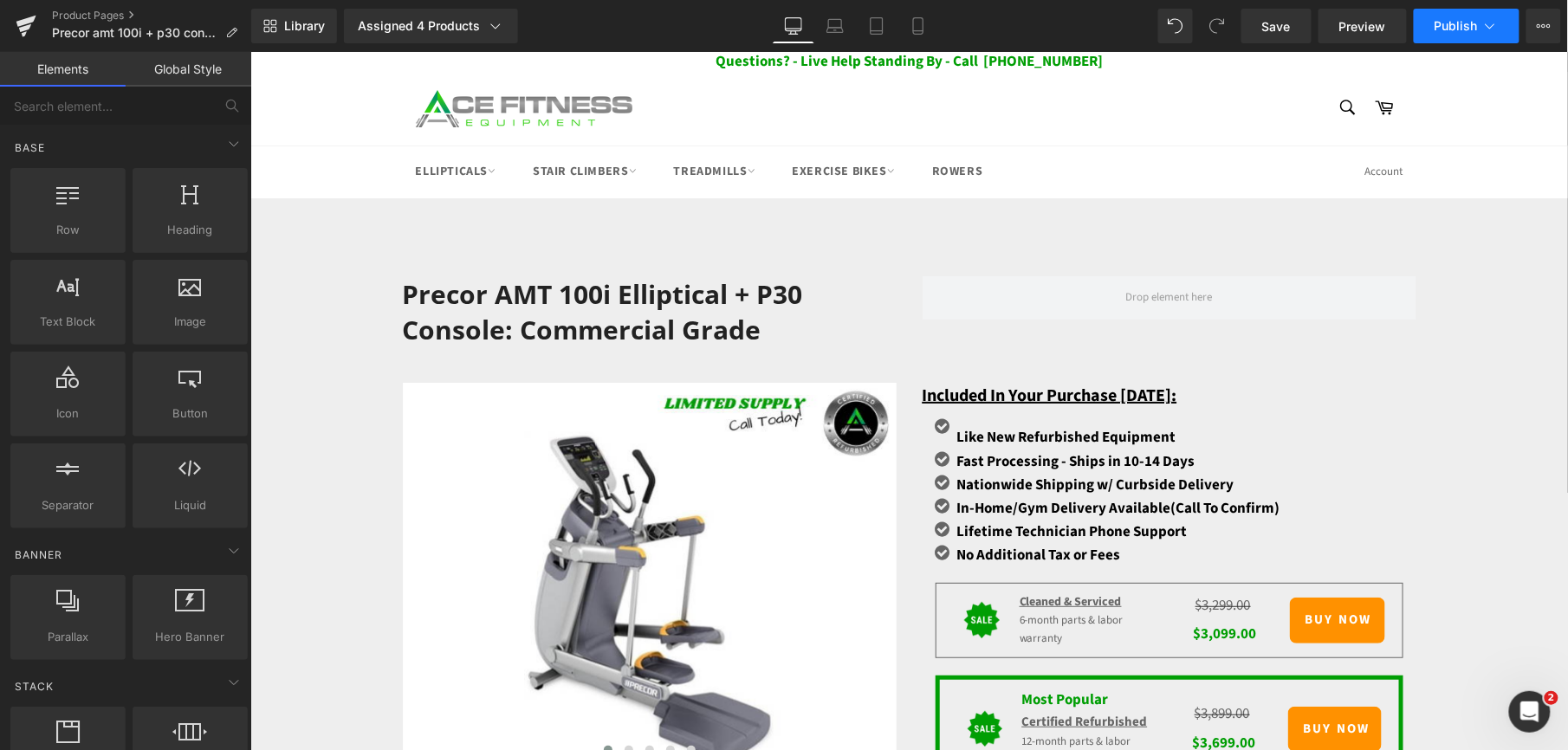
click at [1446, 28] on span "Publish" at bounding box center [1457, 26] width 44 height 14
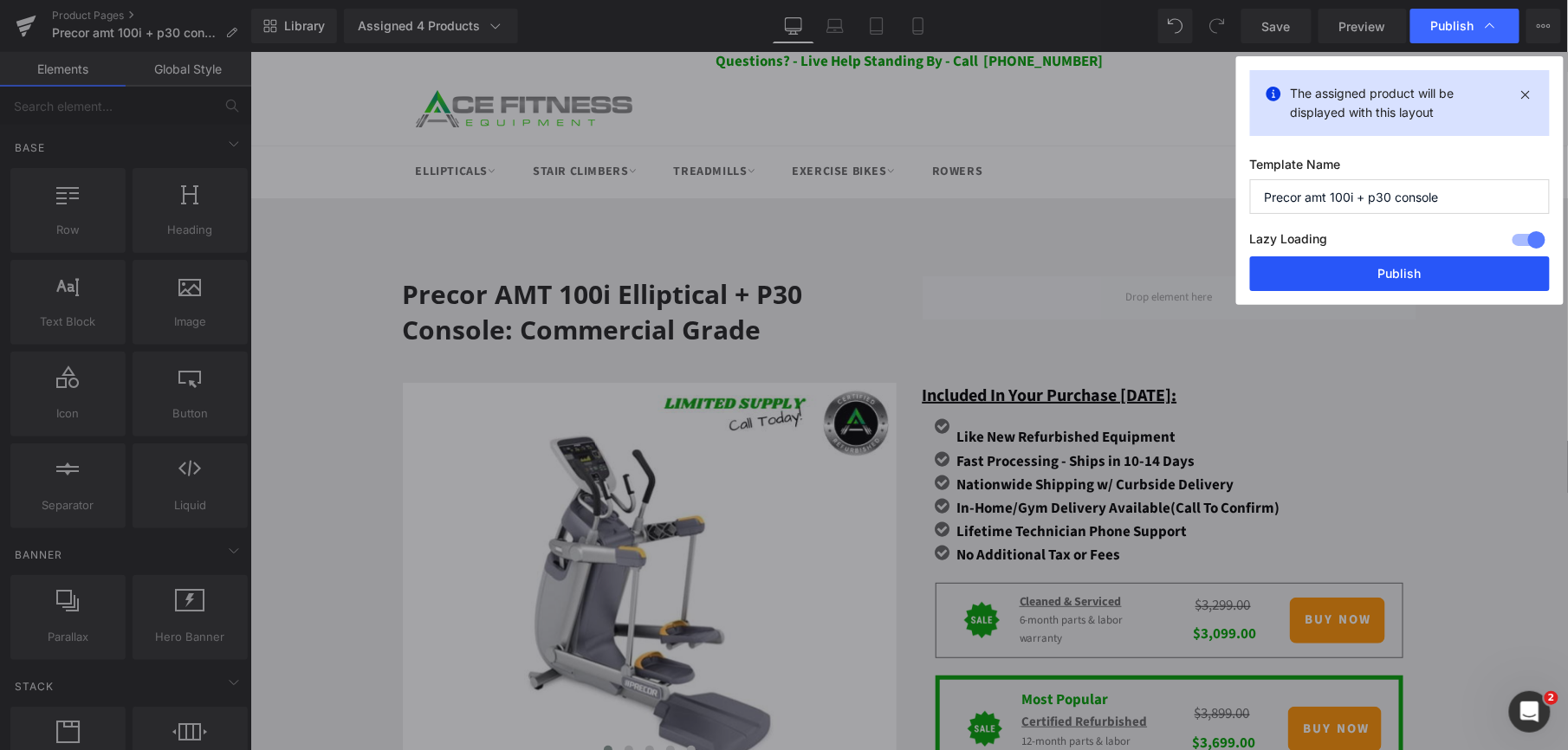
click at [1370, 268] on button "Publish" at bounding box center [1400, 274] width 300 height 34
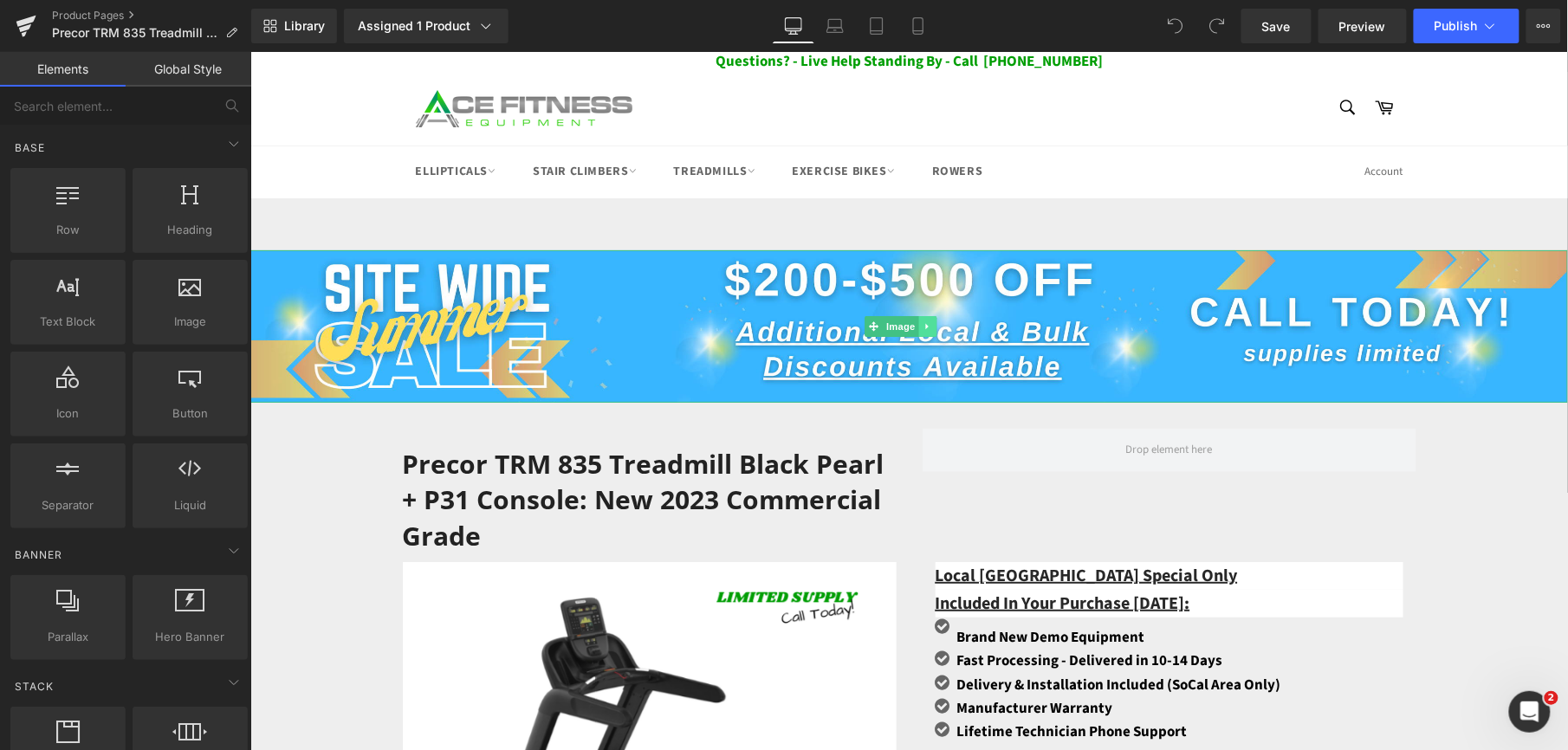
click at [931, 326] on icon at bounding box center [926, 325] width 10 height 10
click at [940, 328] on icon at bounding box center [936, 325] width 10 height 10
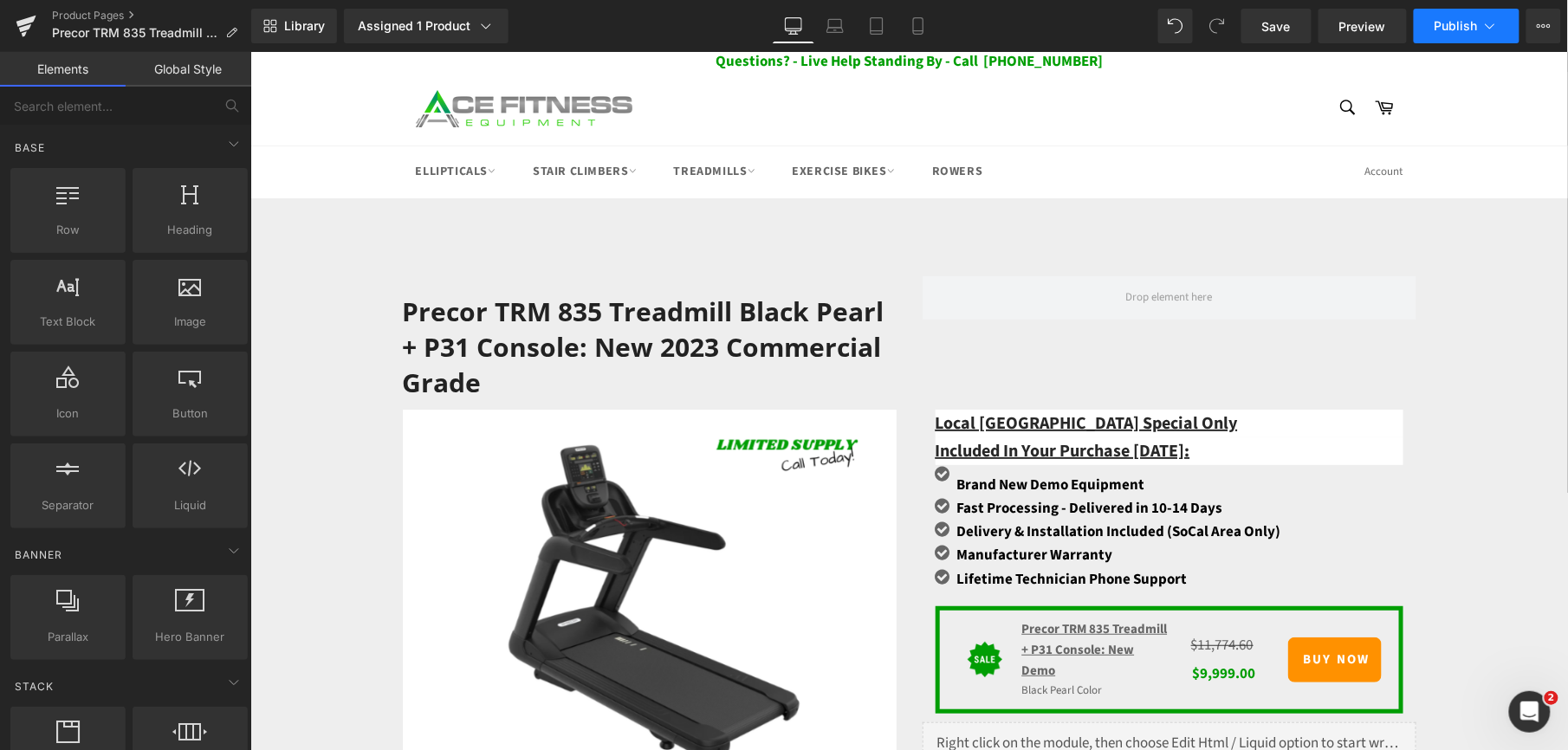
click at [1475, 29] on span "Publish" at bounding box center [1457, 26] width 44 height 14
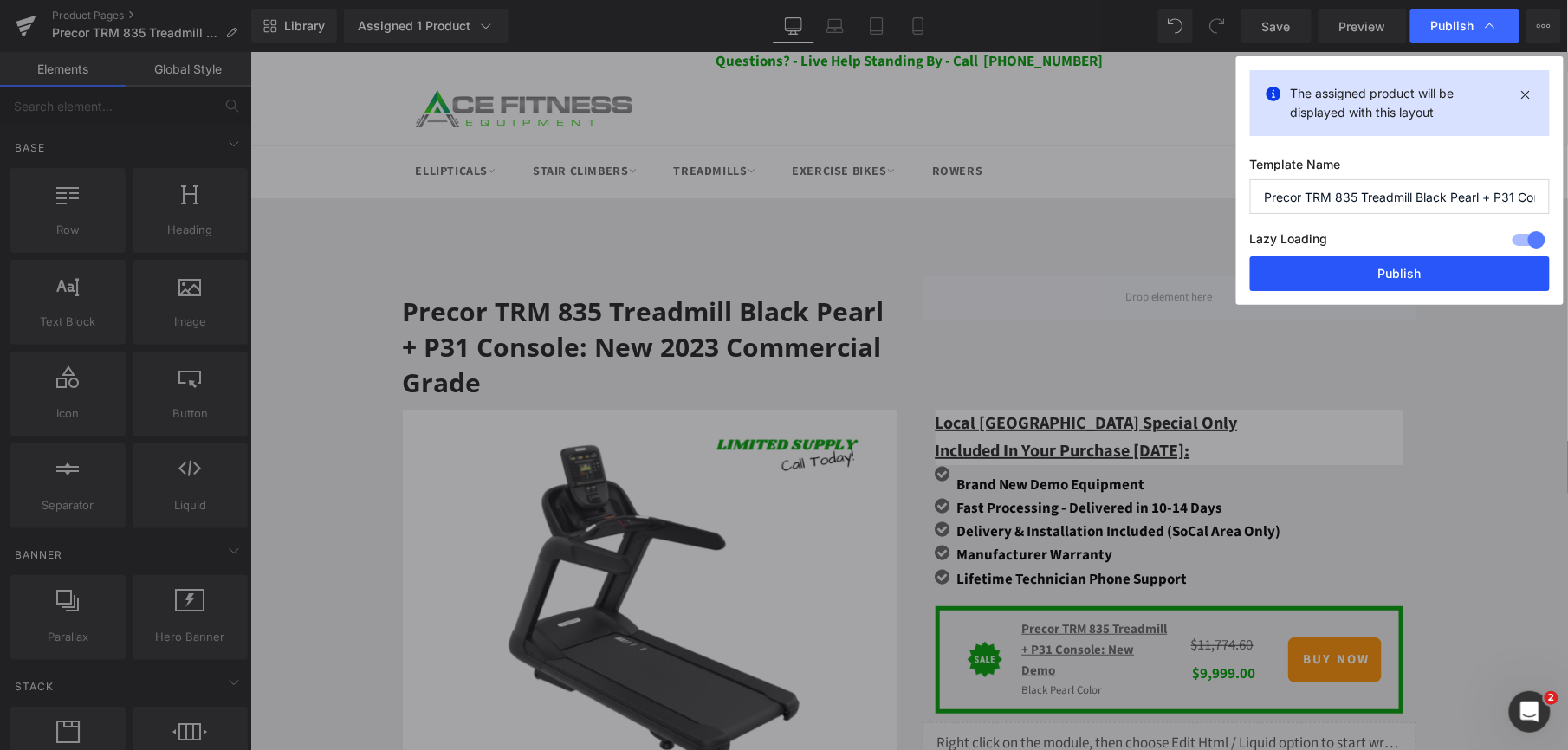
click at [1395, 281] on button "Publish" at bounding box center [1400, 274] width 300 height 34
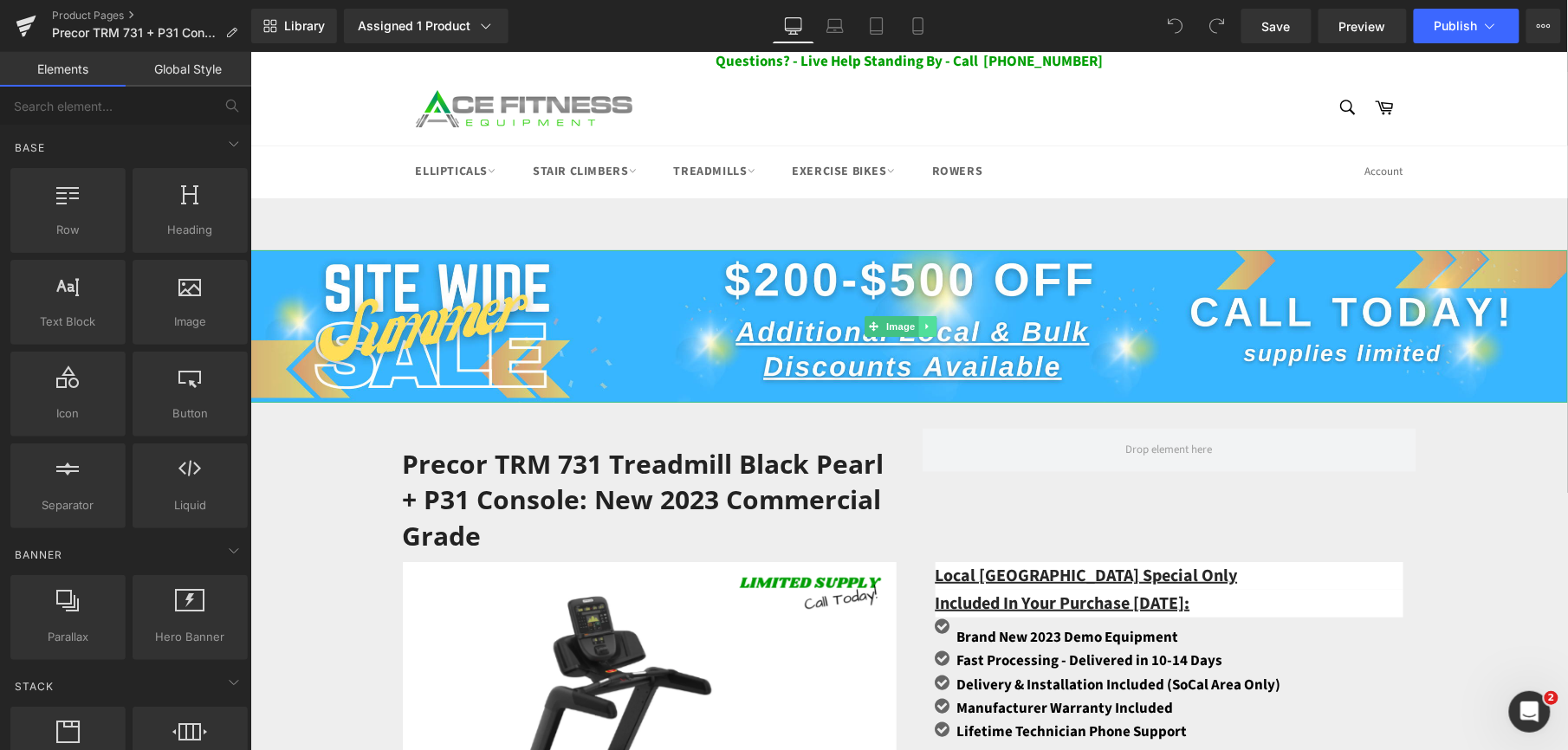
click at [928, 328] on icon at bounding box center [926, 325] width 10 height 10
click at [931, 326] on icon at bounding box center [936, 325] width 10 height 10
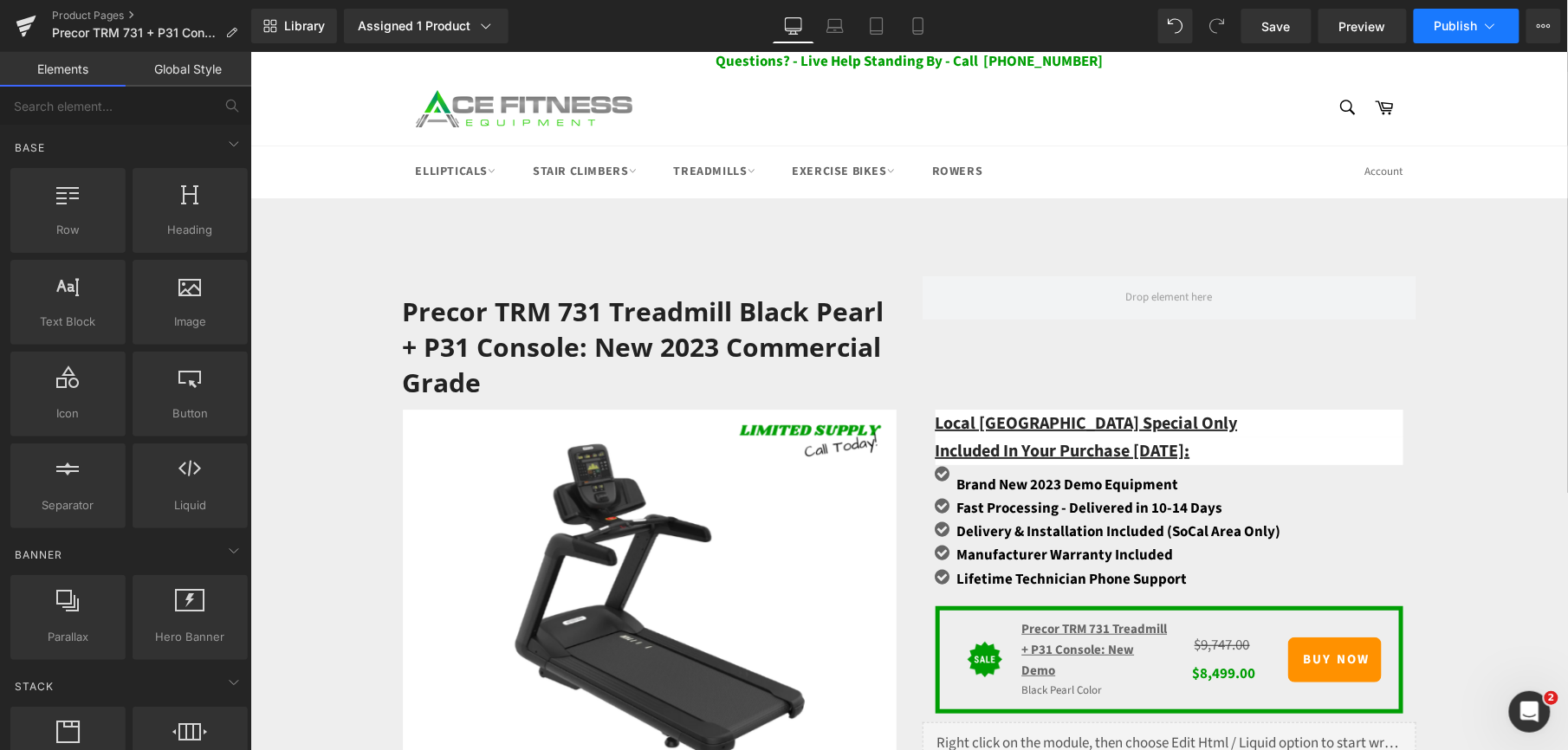
click at [1456, 33] on button "Publish" at bounding box center [1466, 26] width 106 height 34
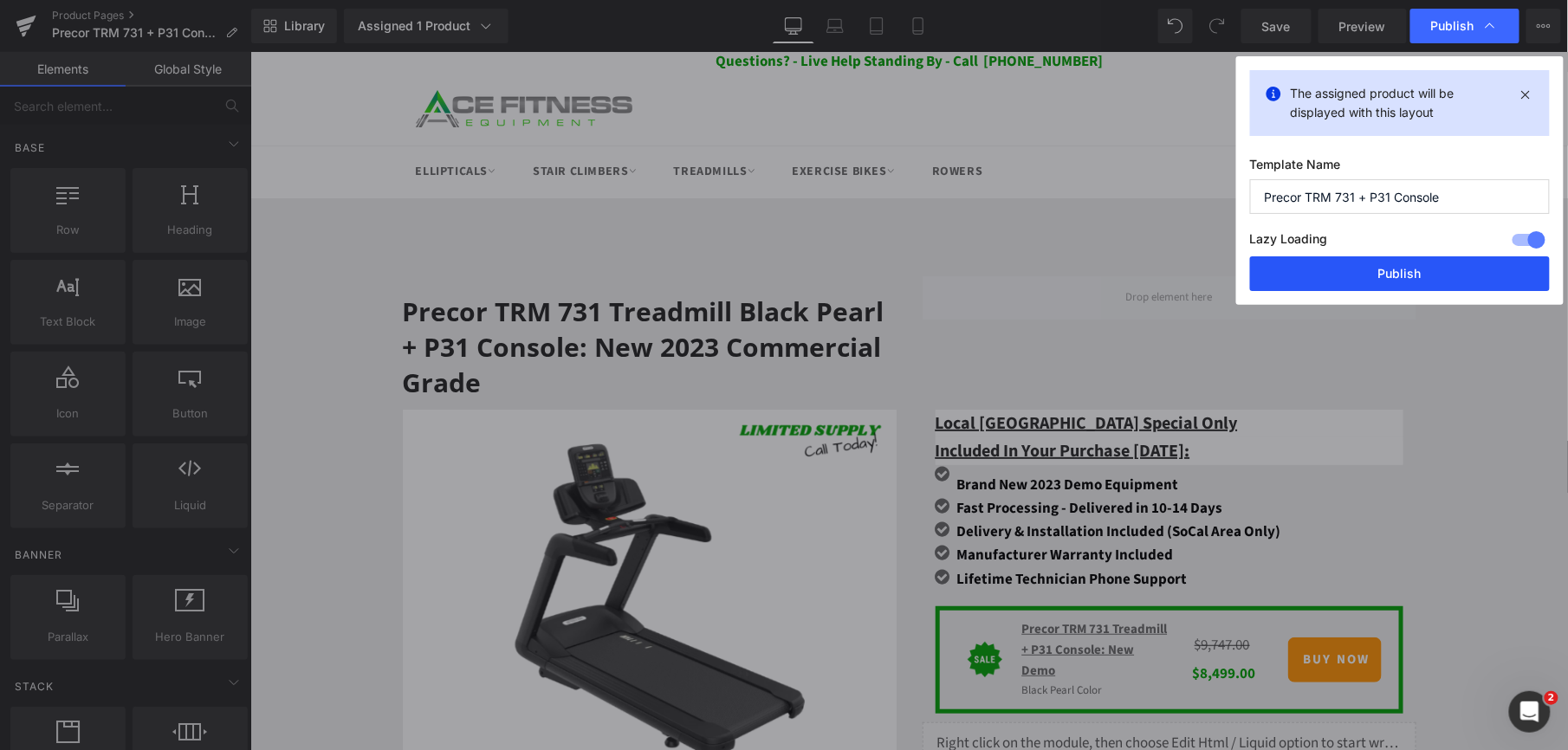
click at [1398, 261] on button "Publish" at bounding box center [1400, 274] width 300 height 34
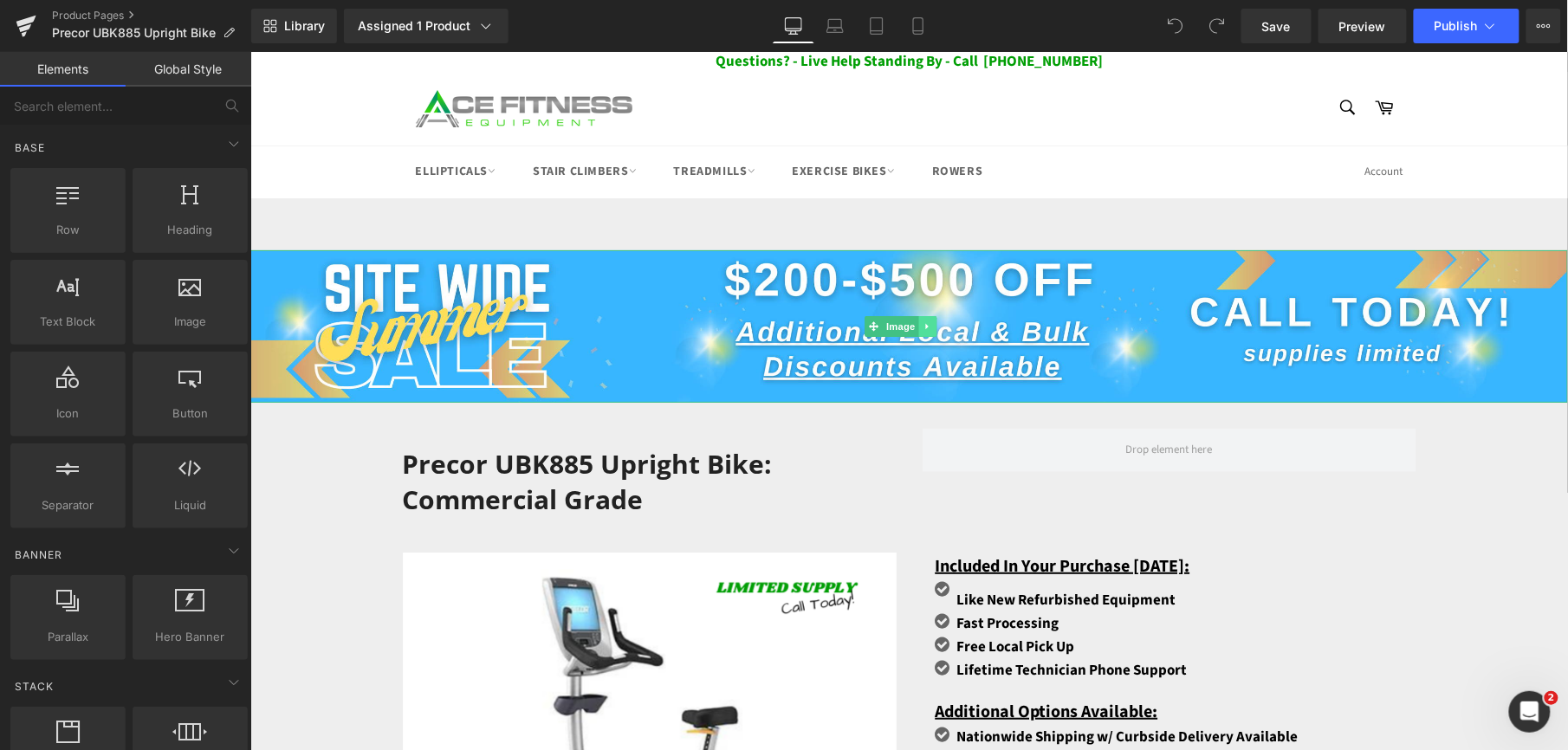
click at [931, 323] on icon at bounding box center [926, 325] width 10 height 10
click at [931, 323] on icon at bounding box center [936, 325] width 10 height 10
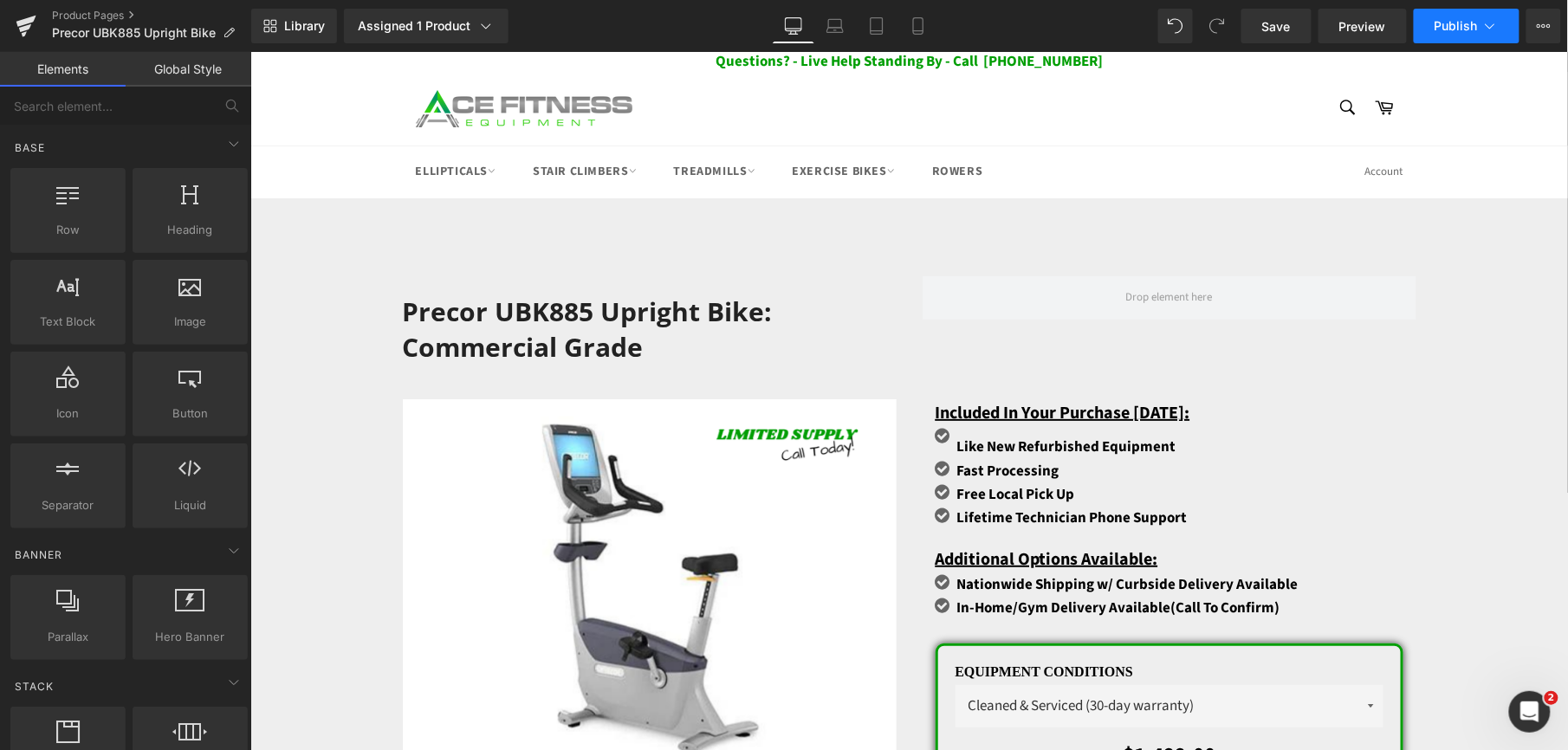
click at [1491, 29] on icon at bounding box center [1490, 26] width 17 height 17
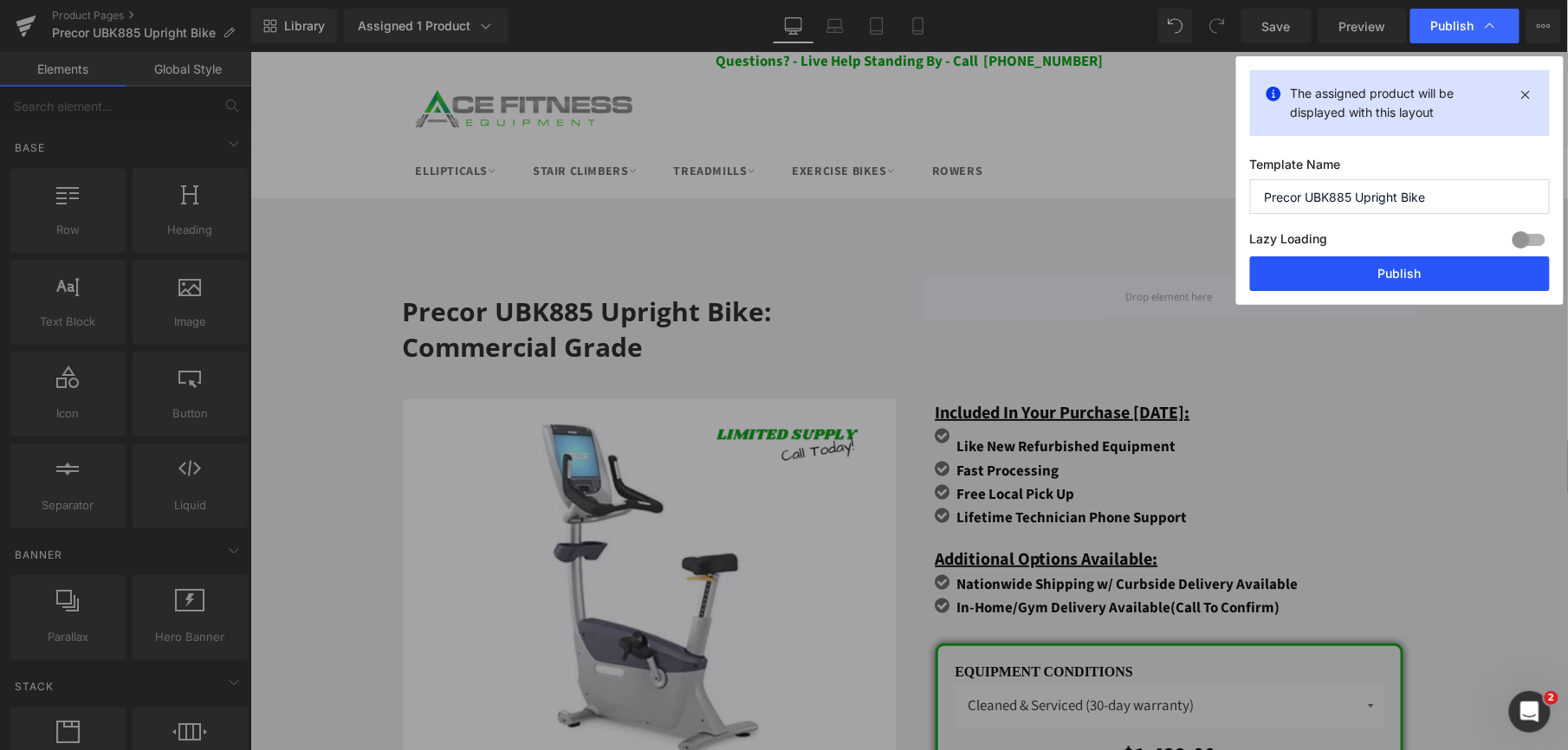
click at [1397, 284] on button "Publish" at bounding box center [1400, 274] width 300 height 34
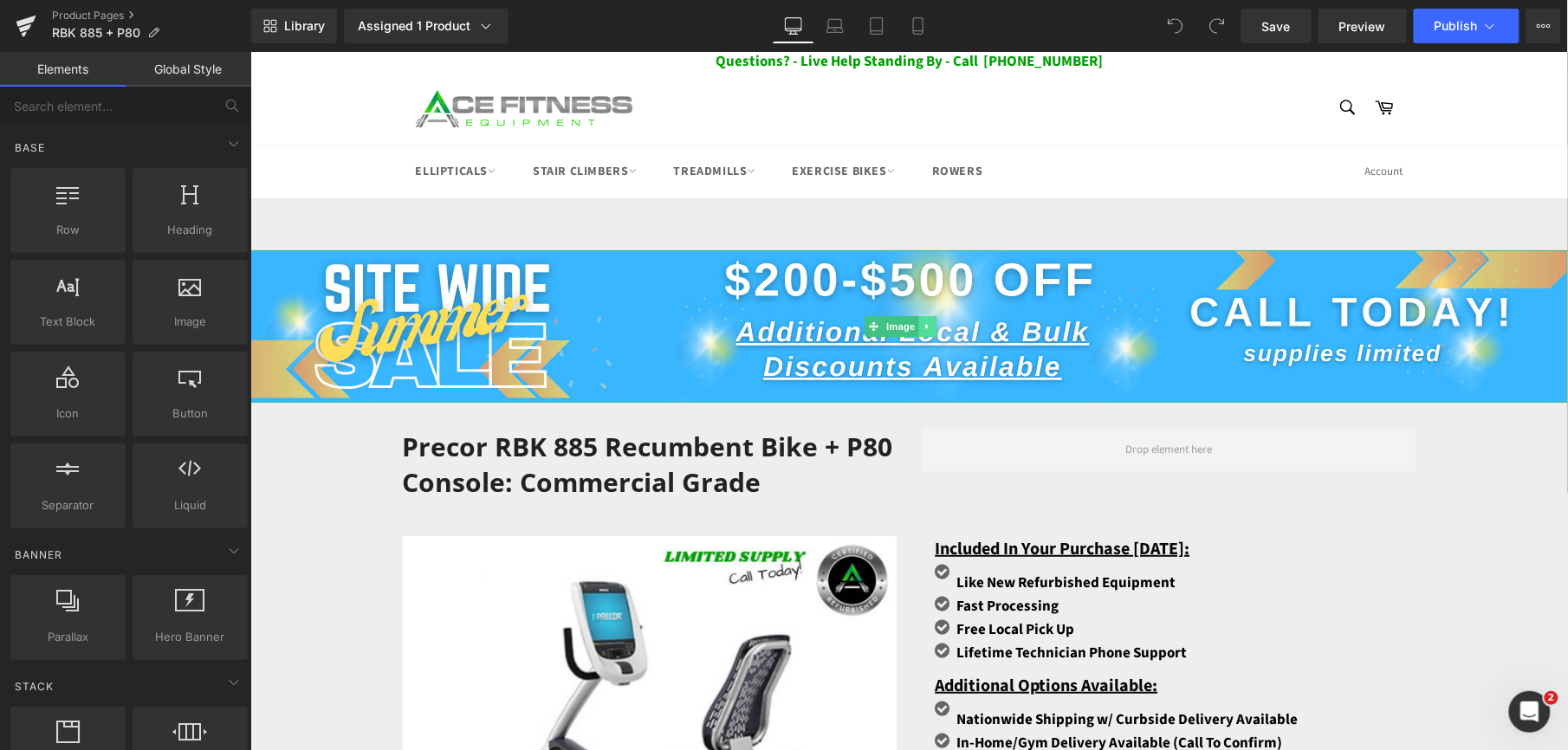
click at [923, 323] on icon at bounding box center [926, 325] width 10 height 10
click at [934, 323] on icon at bounding box center [936, 325] width 10 height 10
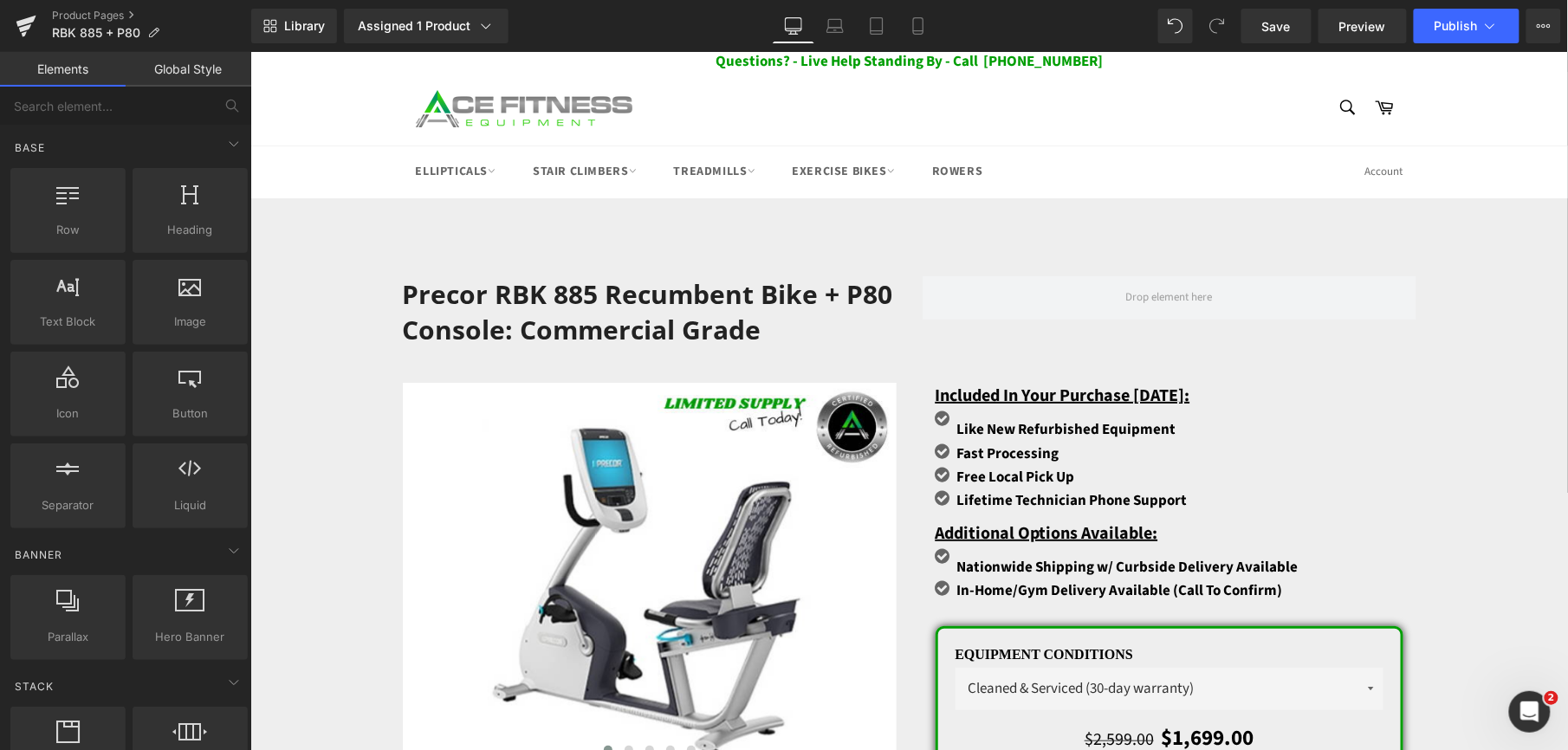
click at [1452, 45] on div "Library Assigned 1 Product Product Preview Precor RBK 885 Recumbent Bike + P80 …" at bounding box center [909, 26] width 1317 height 52
click at [1452, 35] on button "Publish" at bounding box center [1466, 26] width 106 height 34
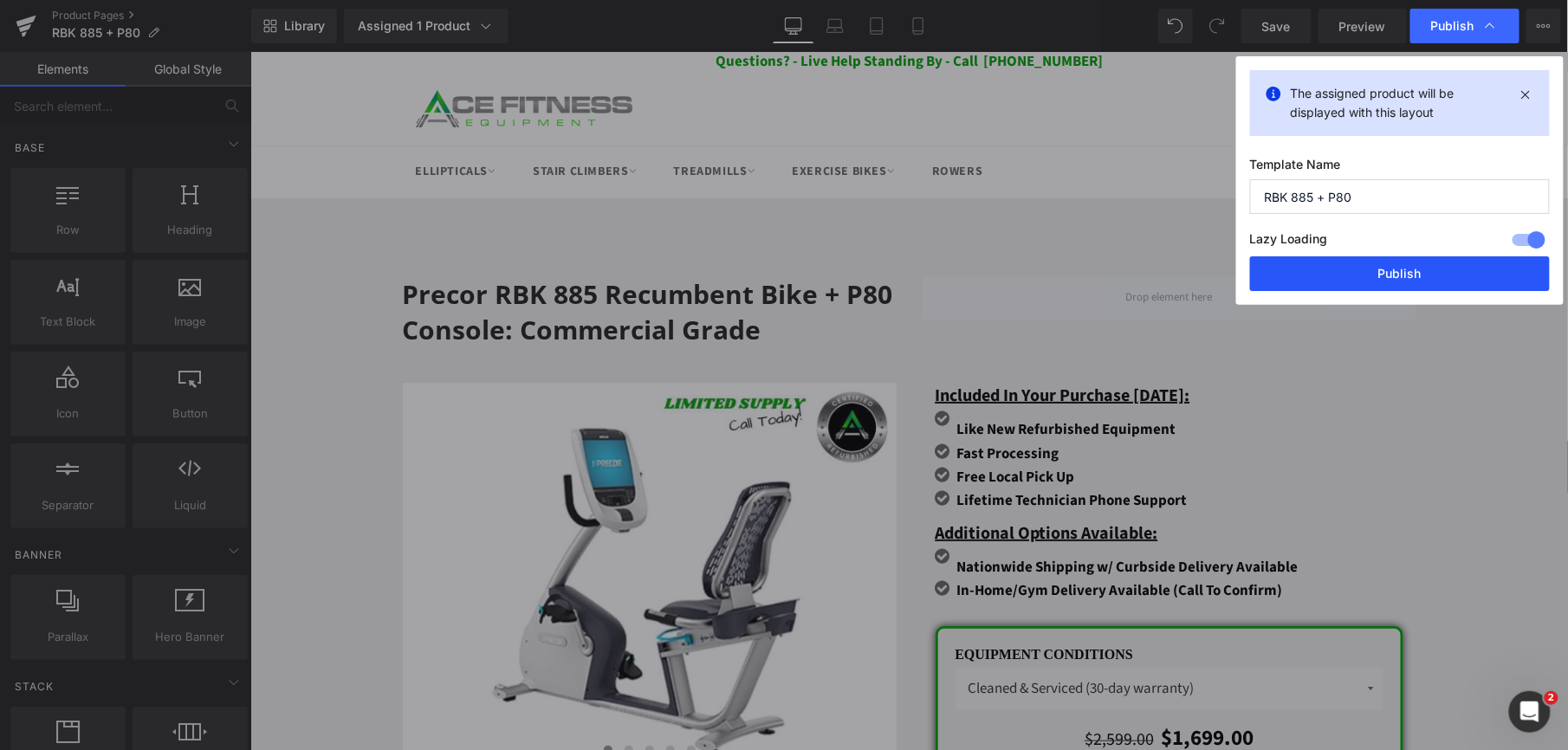
click at [1358, 272] on button "Publish" at bounding box center [1400, 274] width 300 height 34
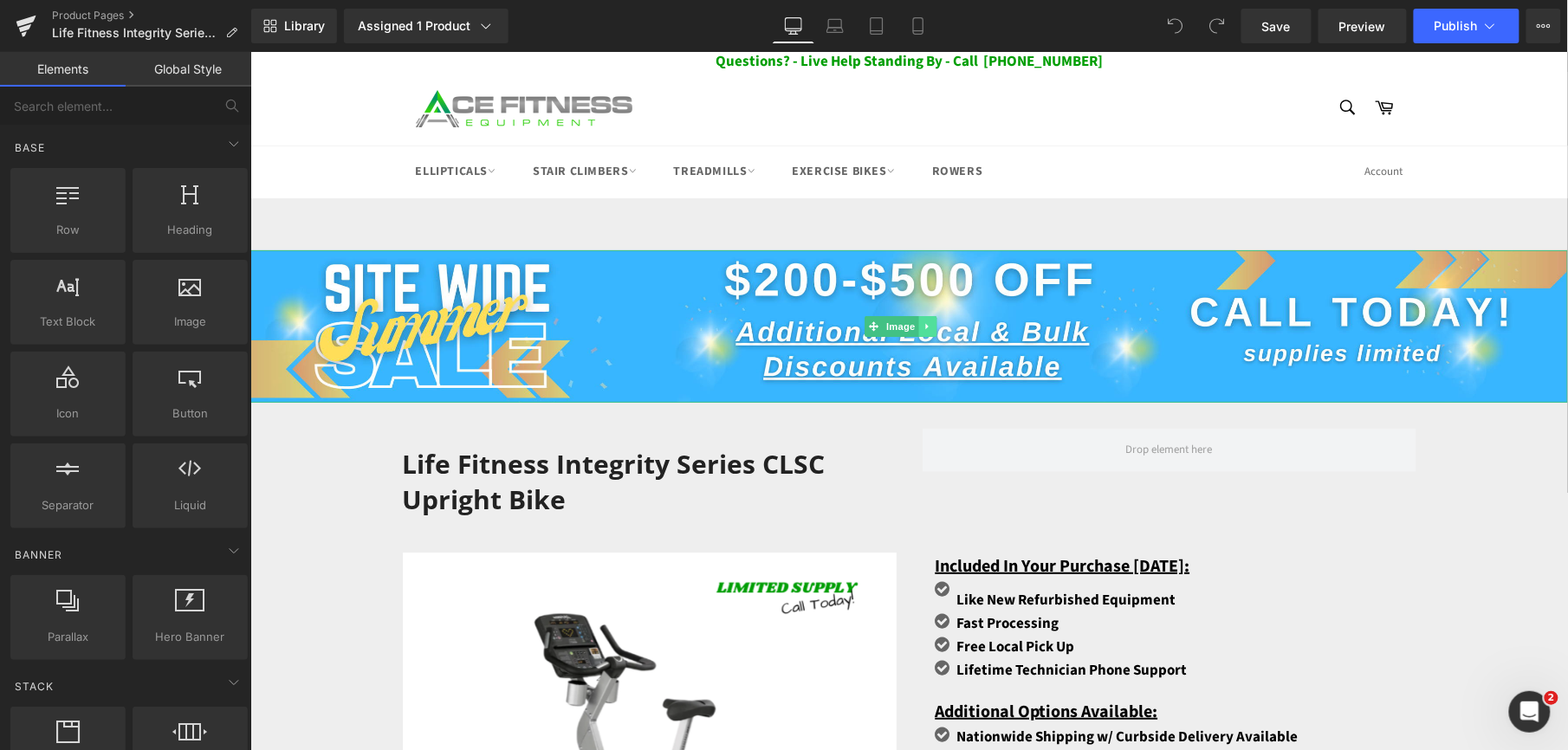
click at [927, 322] on icon at bounding box center [926, 325] width 10 height 10
click at [931, 322] on icon at bounding box center [936, 325] width 10 height 10
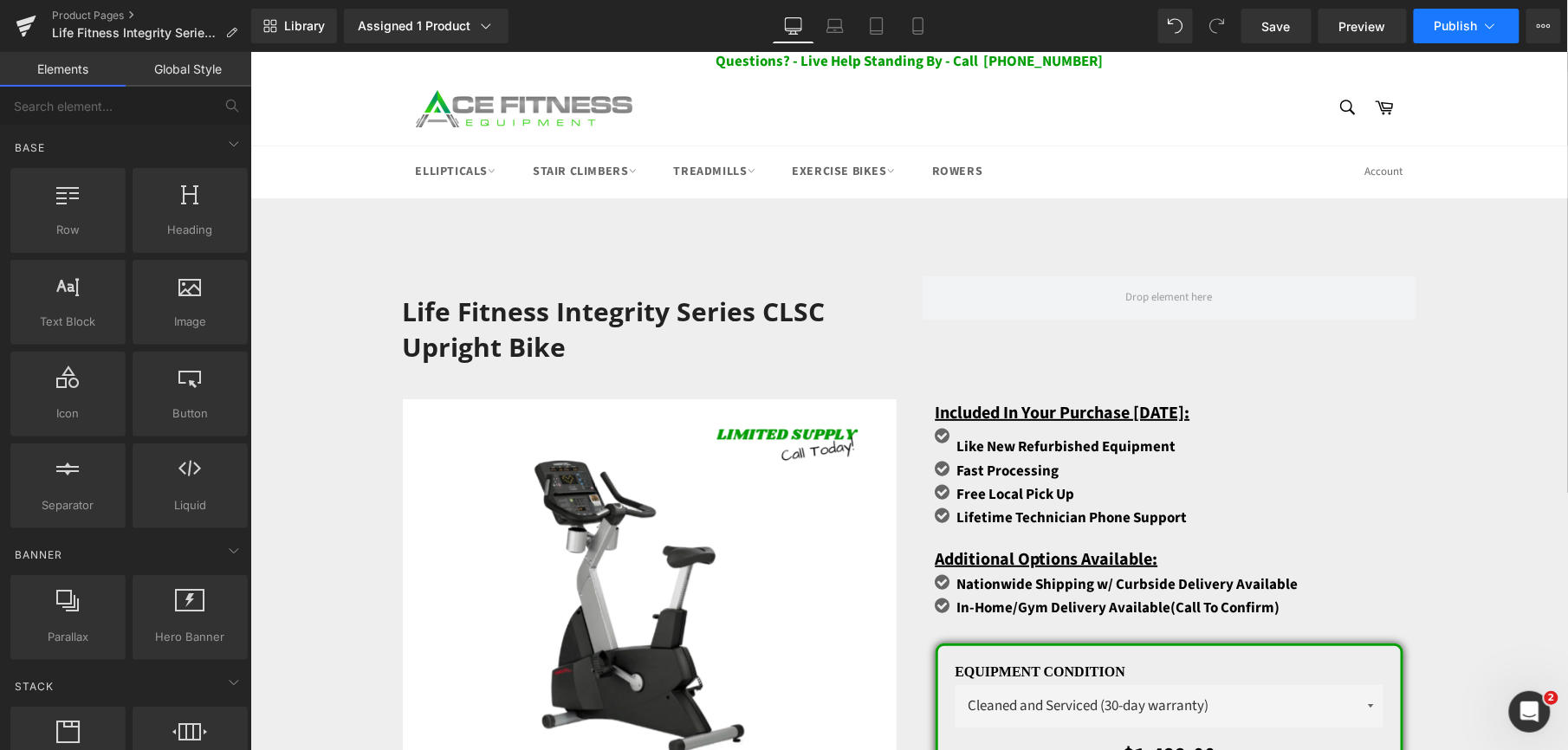
click at [1460, 25] on span "Publish" at bounding box center [1457, 26] width 44 height 14
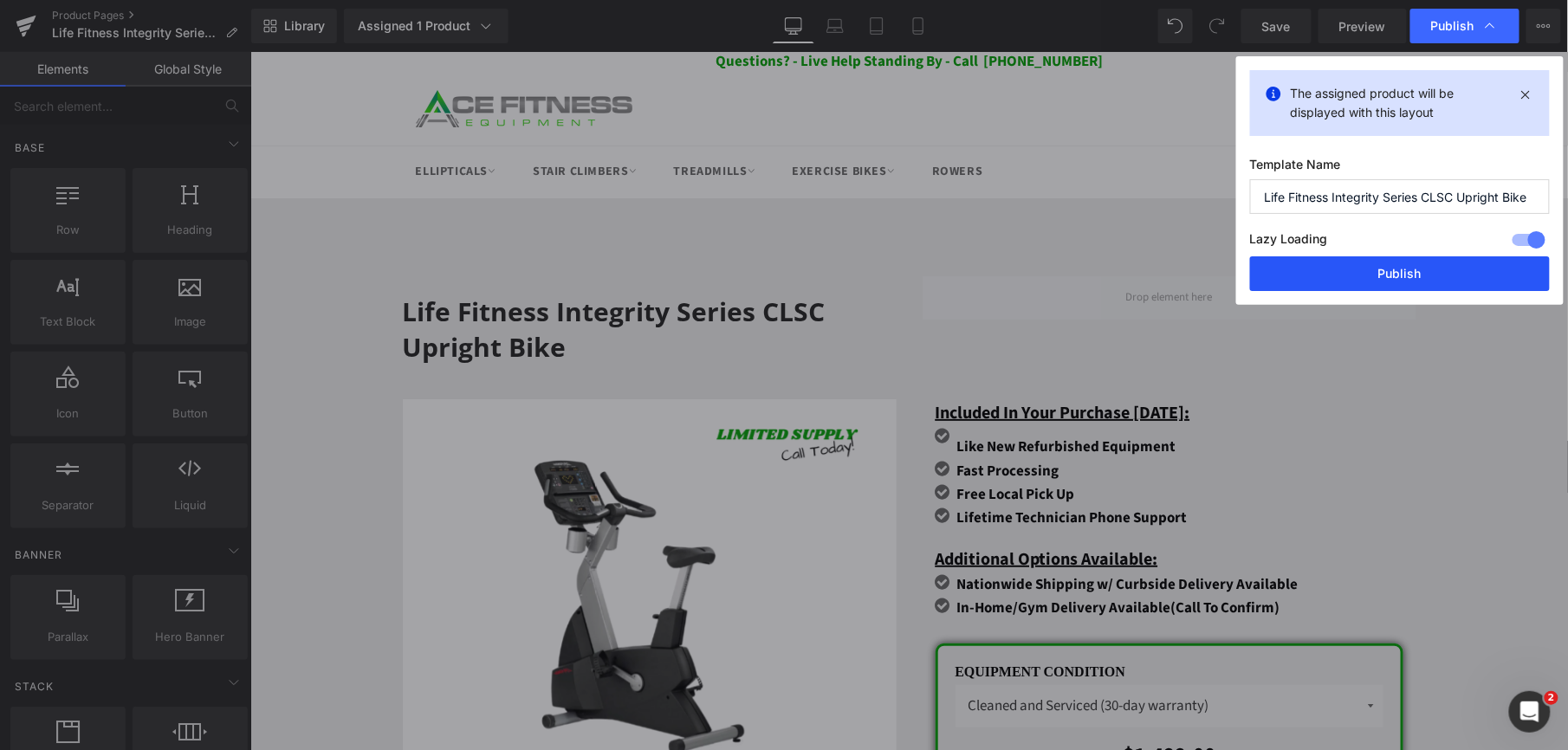
click at [1391, 275] on button "Publish" at bounding box center [1400, 274] width 300 height 34
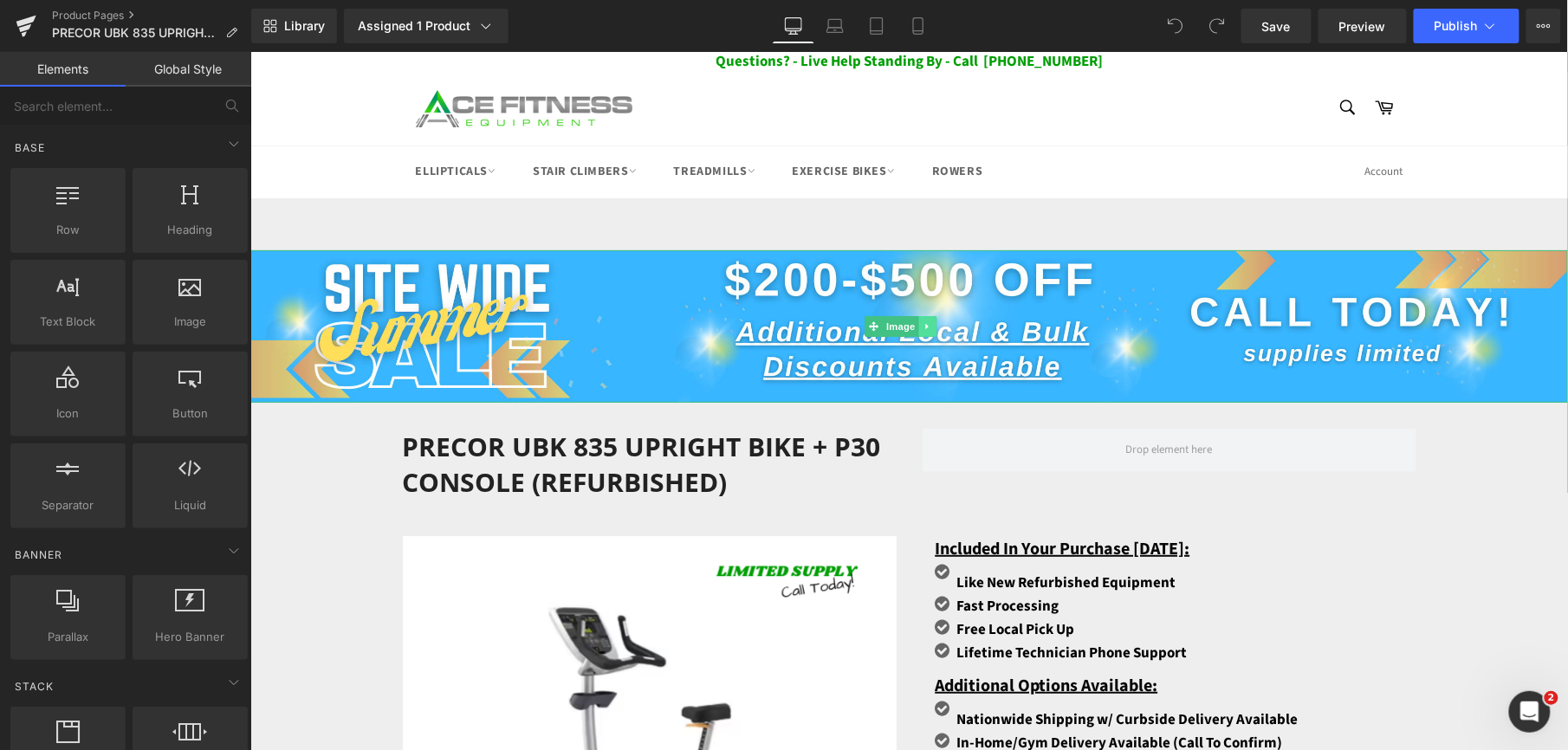
click at [924, 326] on icon at bounding box center [925, 325] width 3 height 6
click at [930, 326] on link at bounding box center [936, 326] width 18 height 21
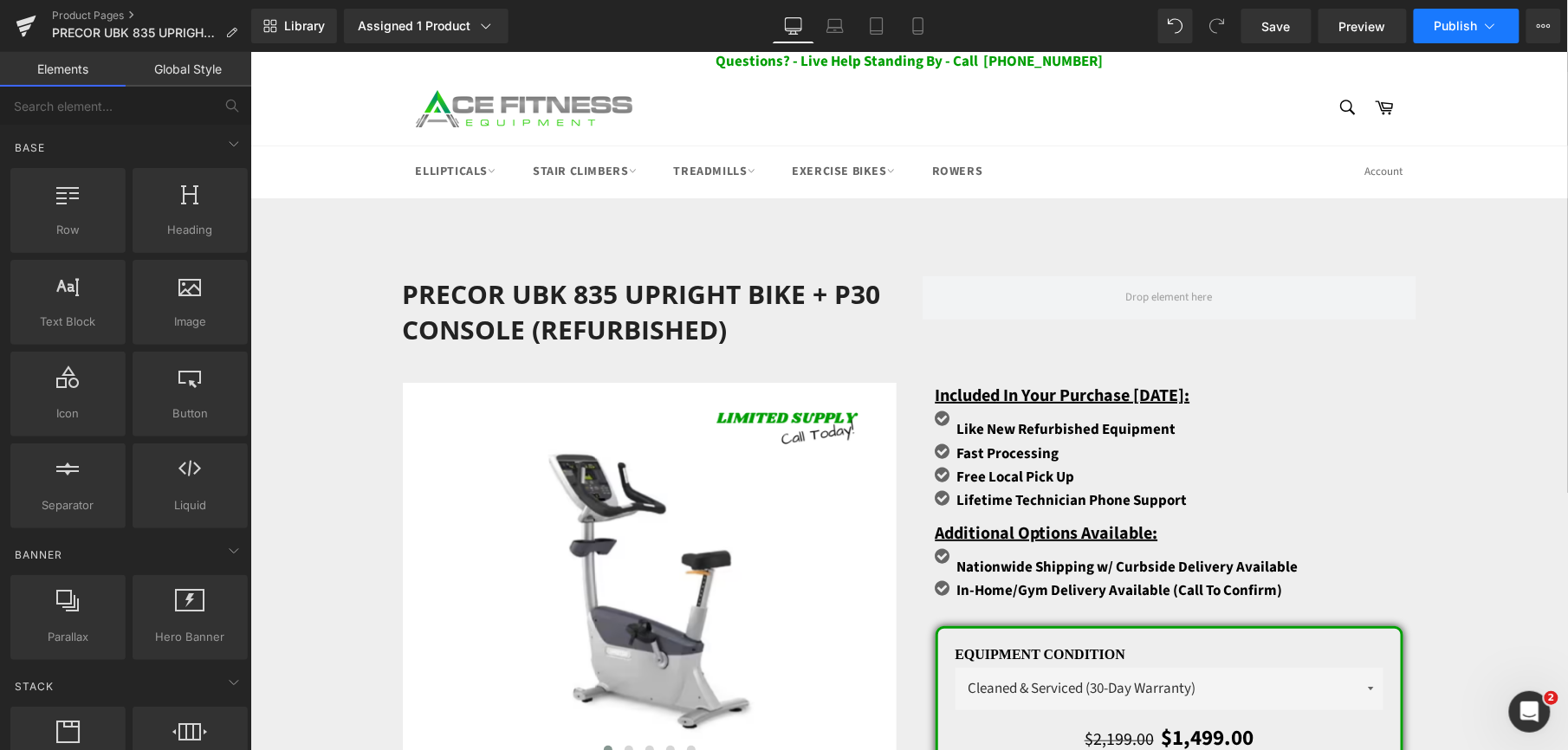
click at [1495, 35] on button "Publish" at bounding box center [1466, 26] width 106 height 34
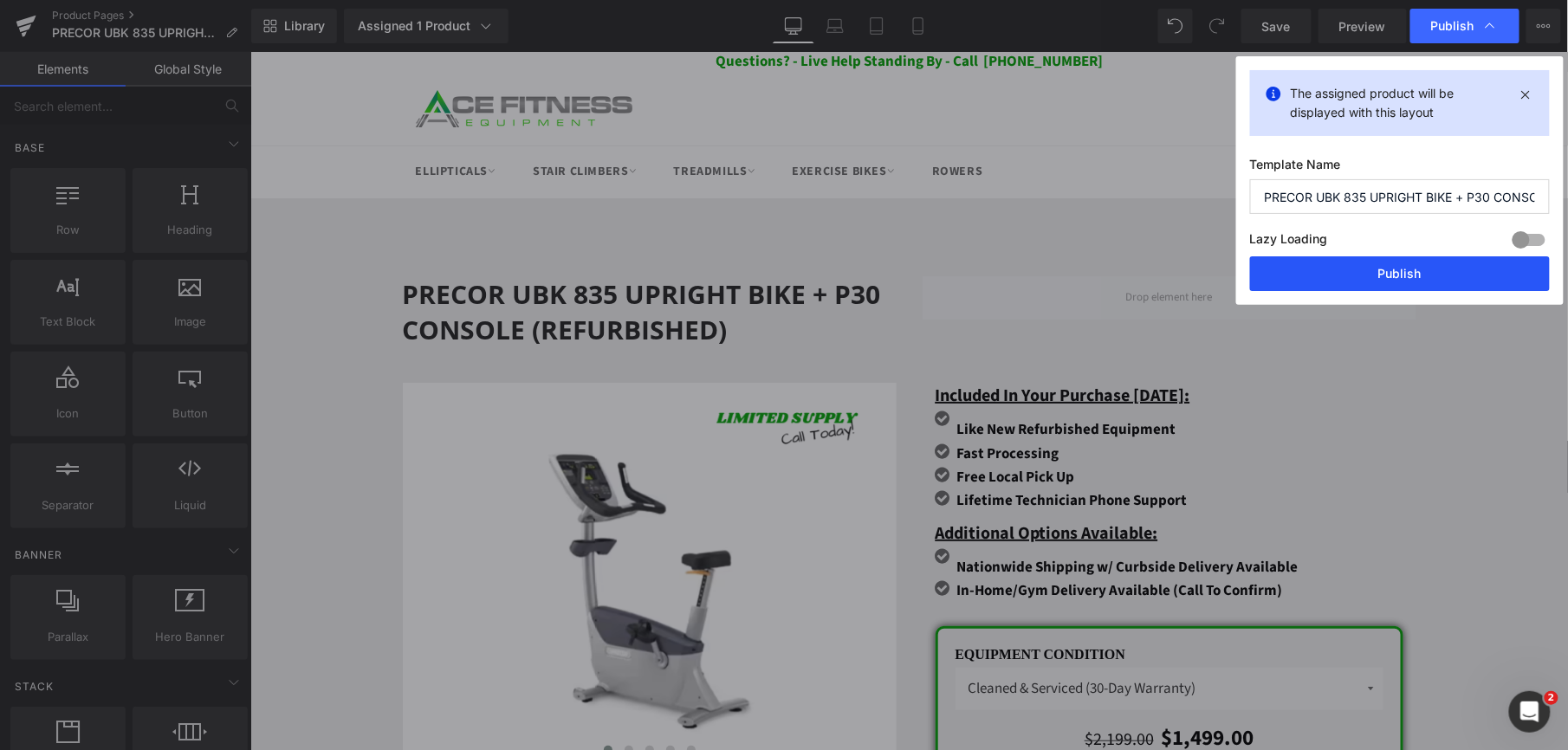
click at [1407, 275] on button "Publish" at bounding box center [1400, 274] width 300 height 34
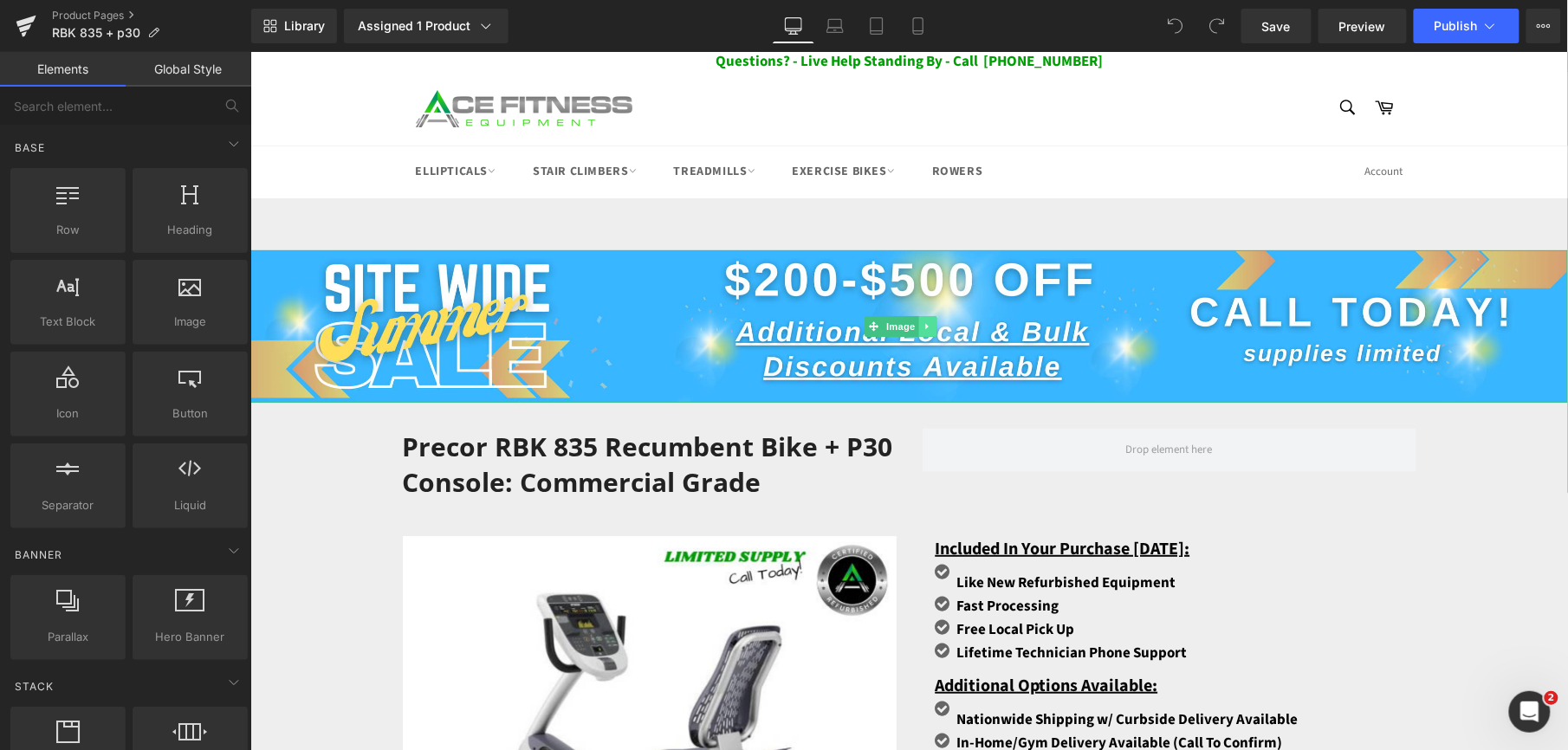
click at [926, 326] on icon at bounding box center [925, 325] width 3 height 6
click at [933, 326] on icon at bounding box center [936, 325] width 10 height 10
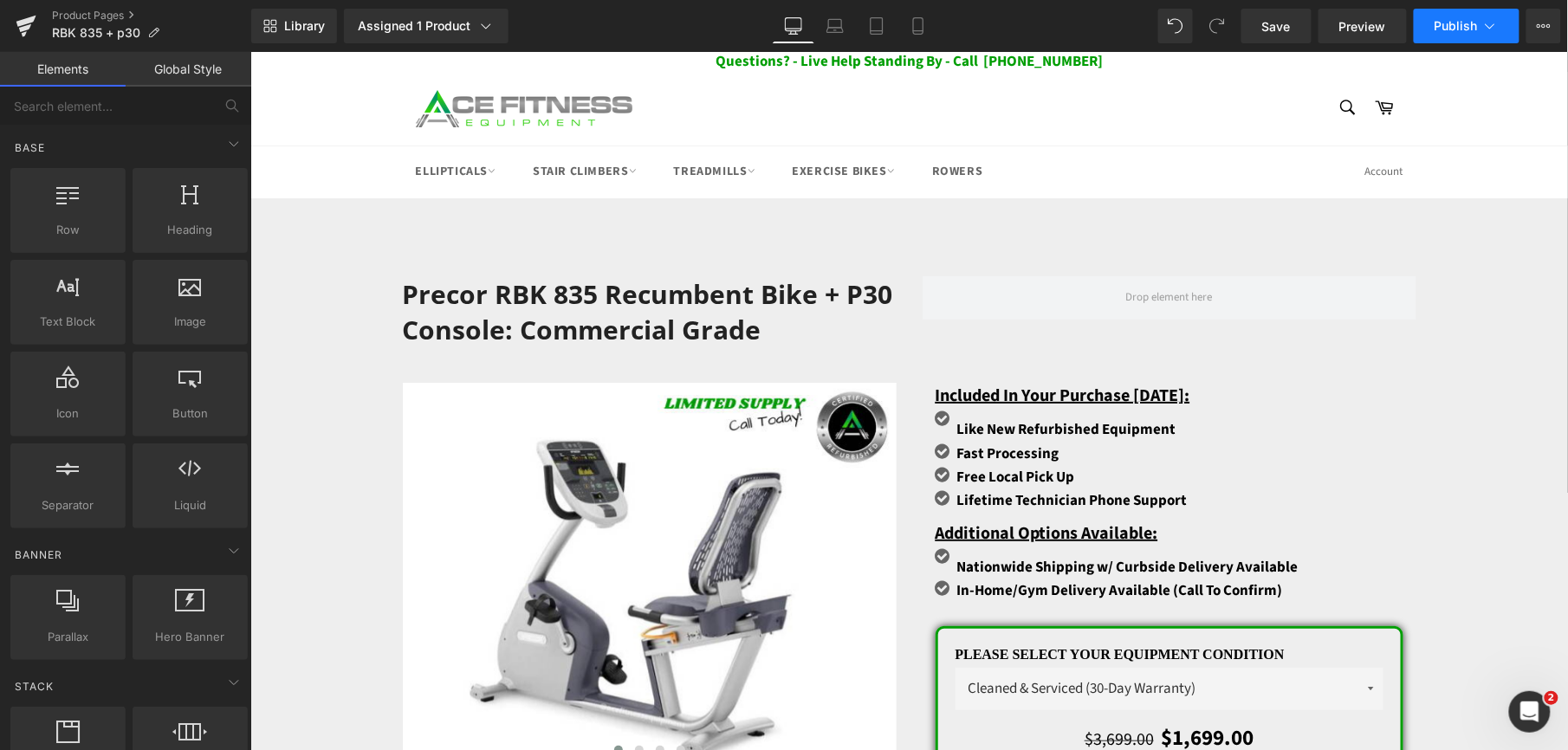
click at [1438, 35] on button "Publish" at bounding box center [1466, 26] width 106 height 34
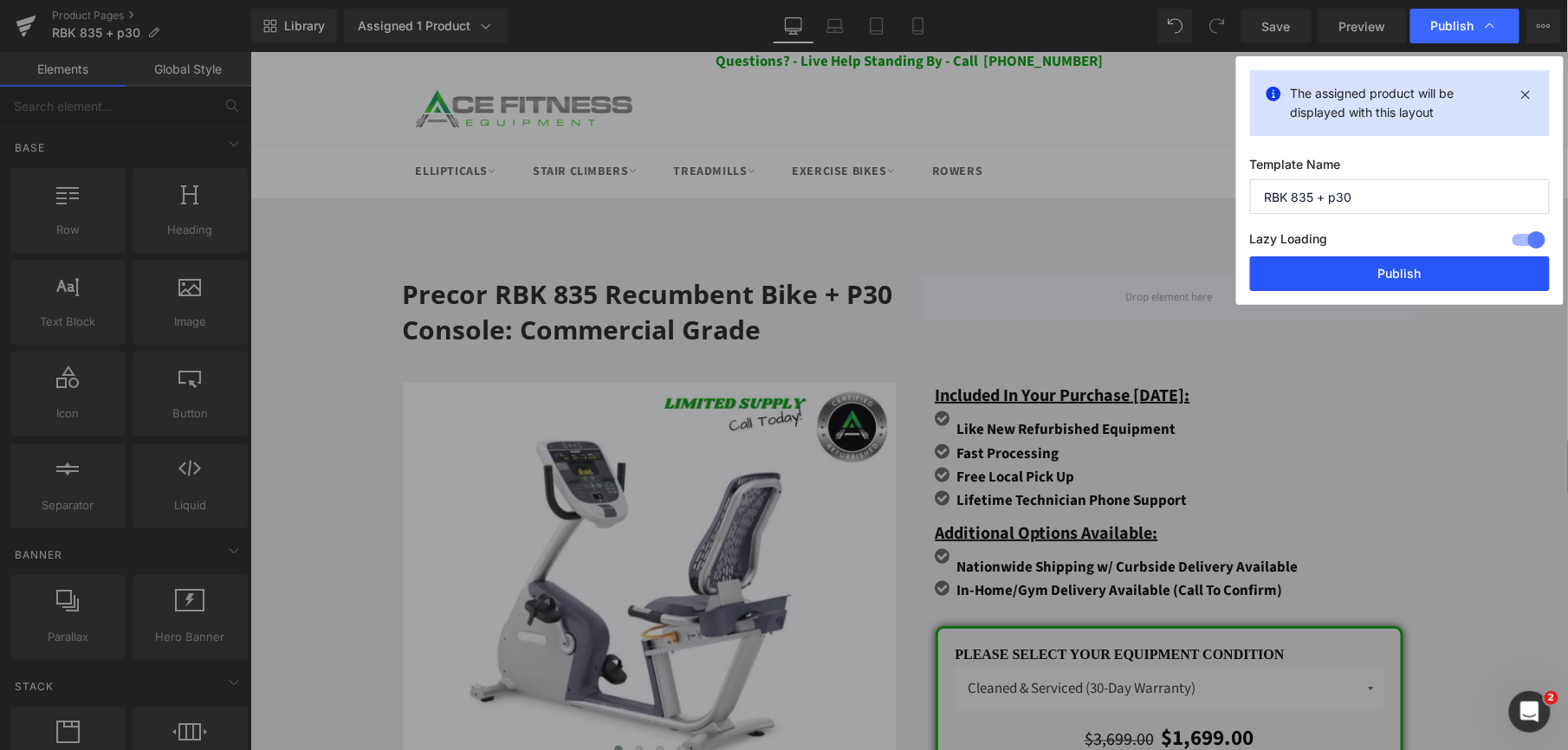
click at [1346, 285] on button "Publish" at bounding box center [1400, 274] width 300 height 34
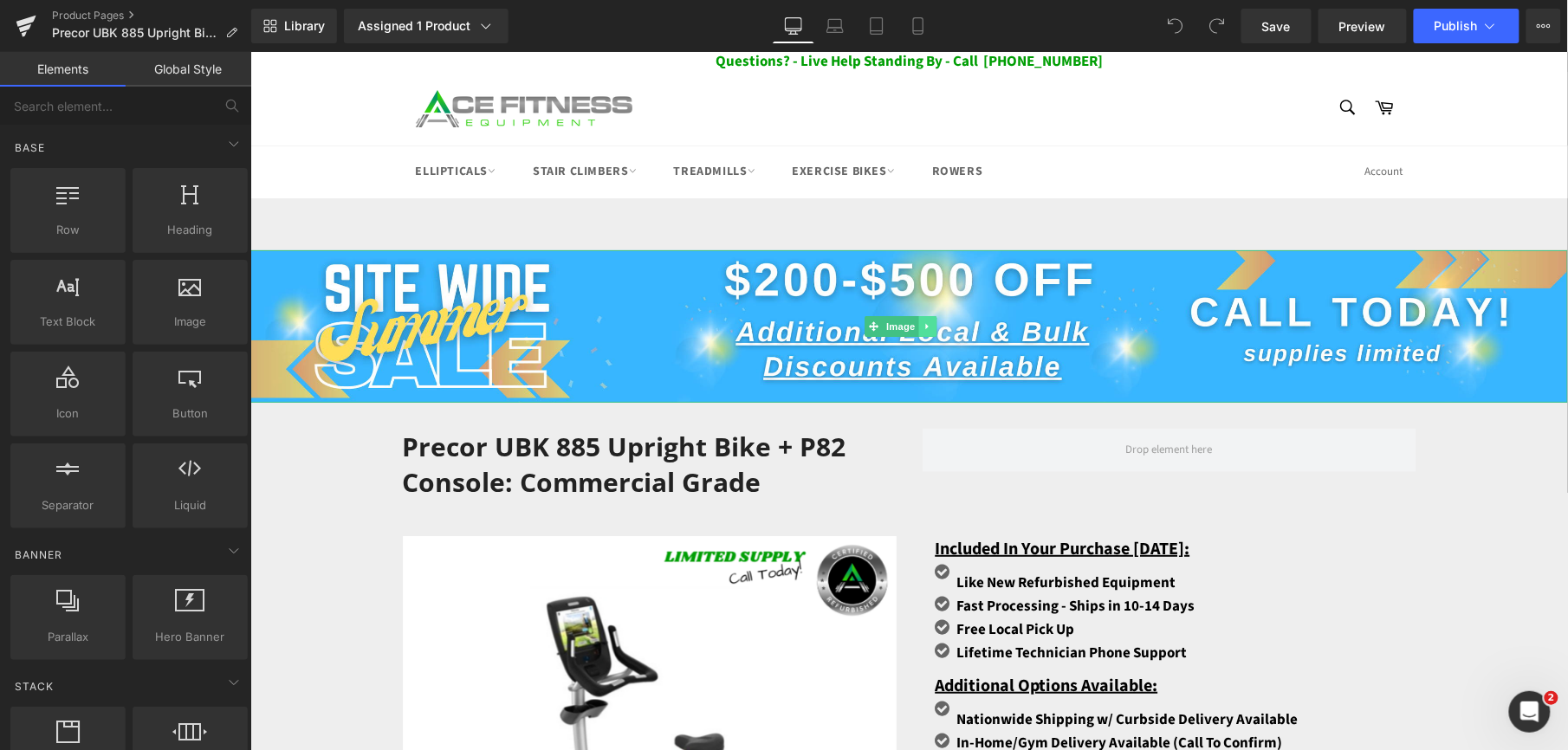
click at [922, 323] on icon at bounding box center [926, 325] width 10 height 10
click at [934, 326] on icon at bounding box center [936, 325] width 10 height 10
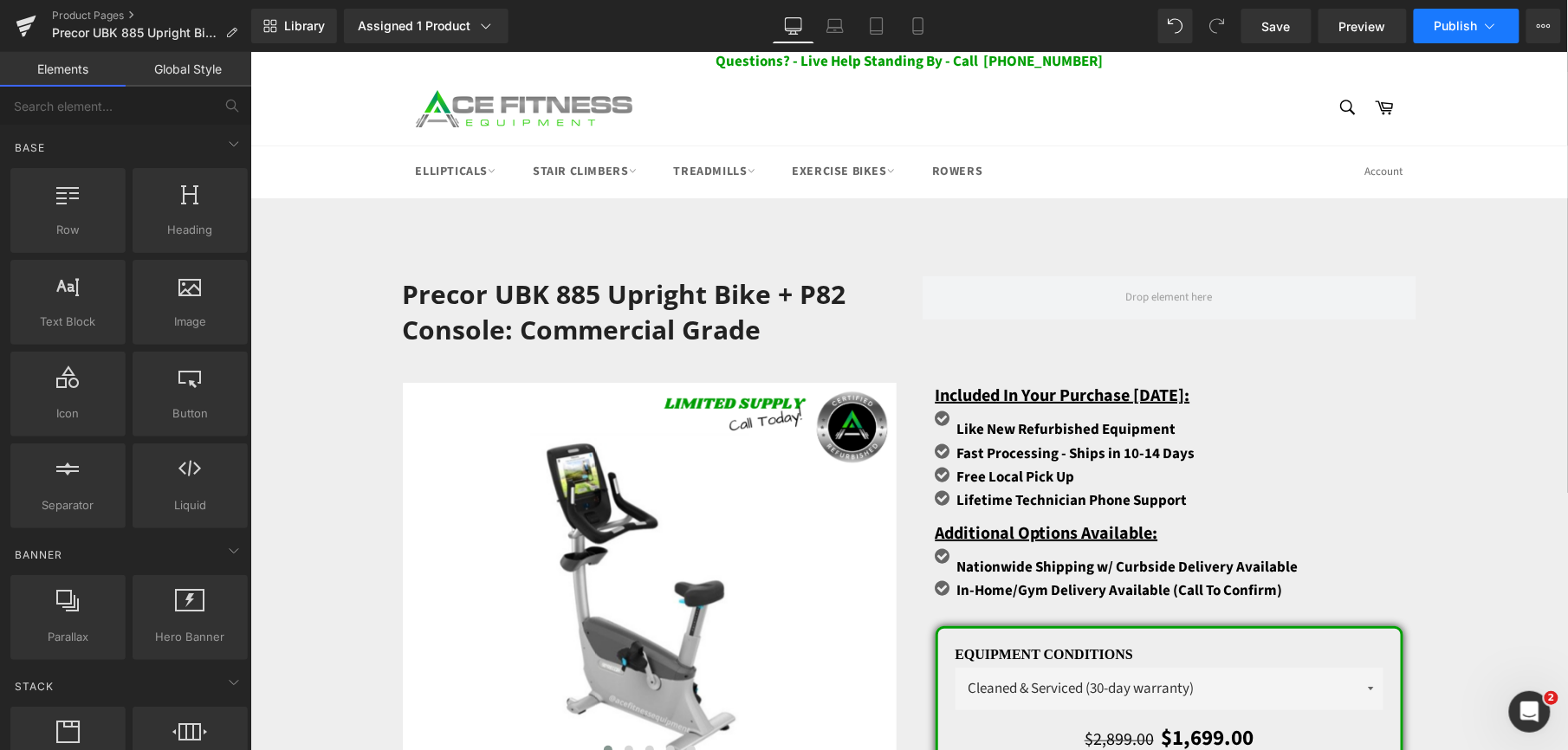
click at [1467, 39] on button "Publish" at bounding box center [1466, 26] width 106 height 34
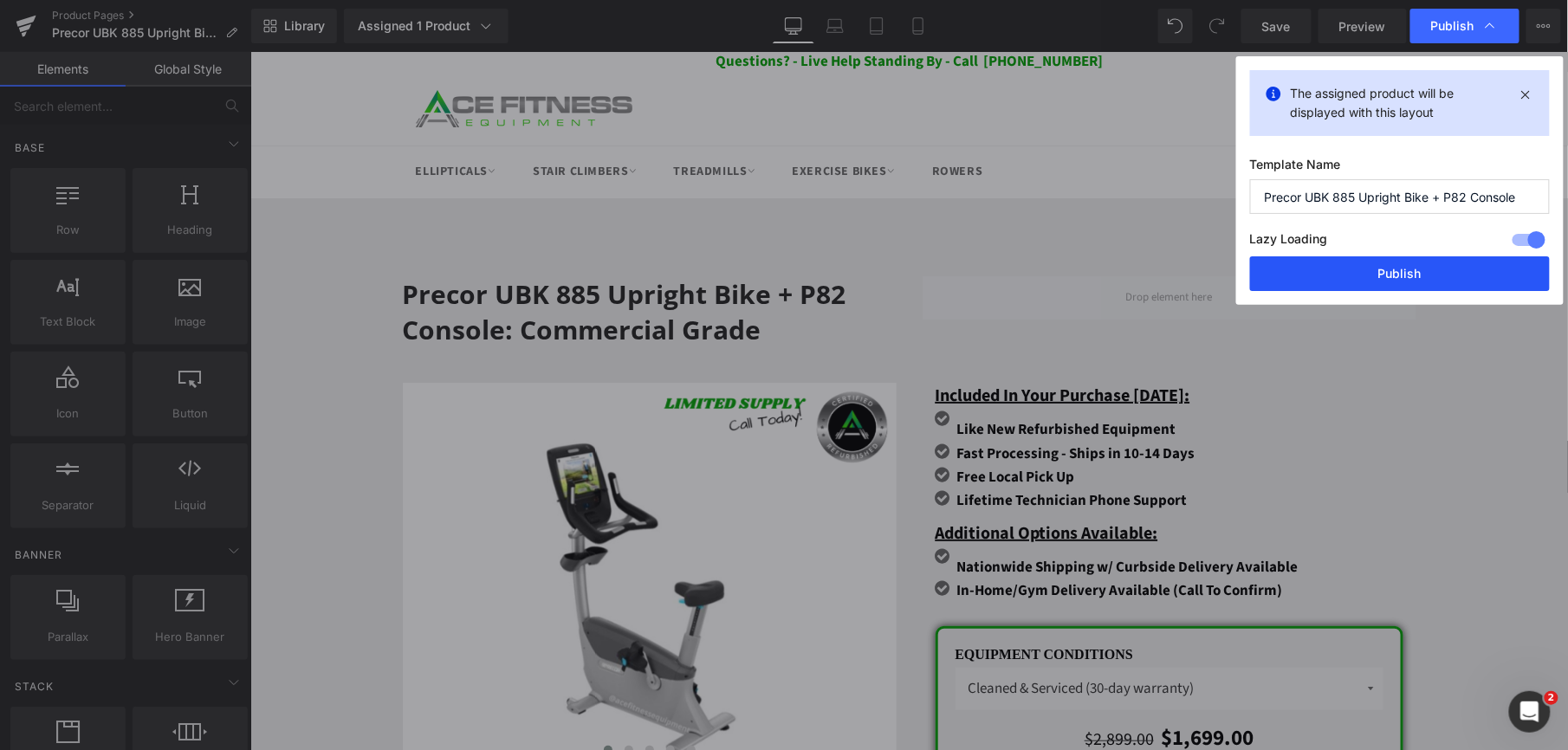
click at [1395, 278] on button "Publish" at bounding box center [1400, 274] width 300 height 34
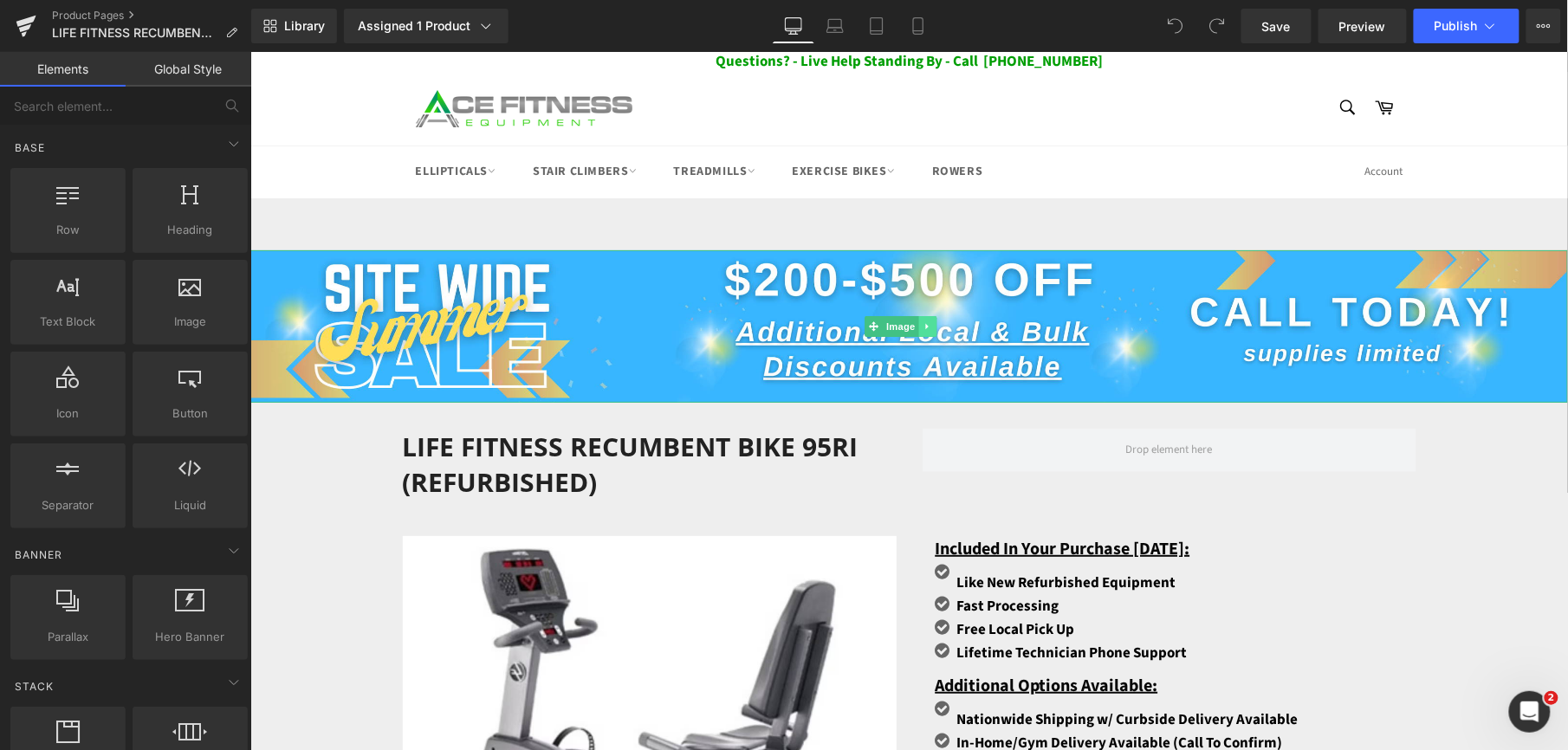
click at [927, 328] on icon at bounding box center [926, 325] width 10 height 10
click at [933, 328] on icon at bounding box center [936, 325] width 10 height 10
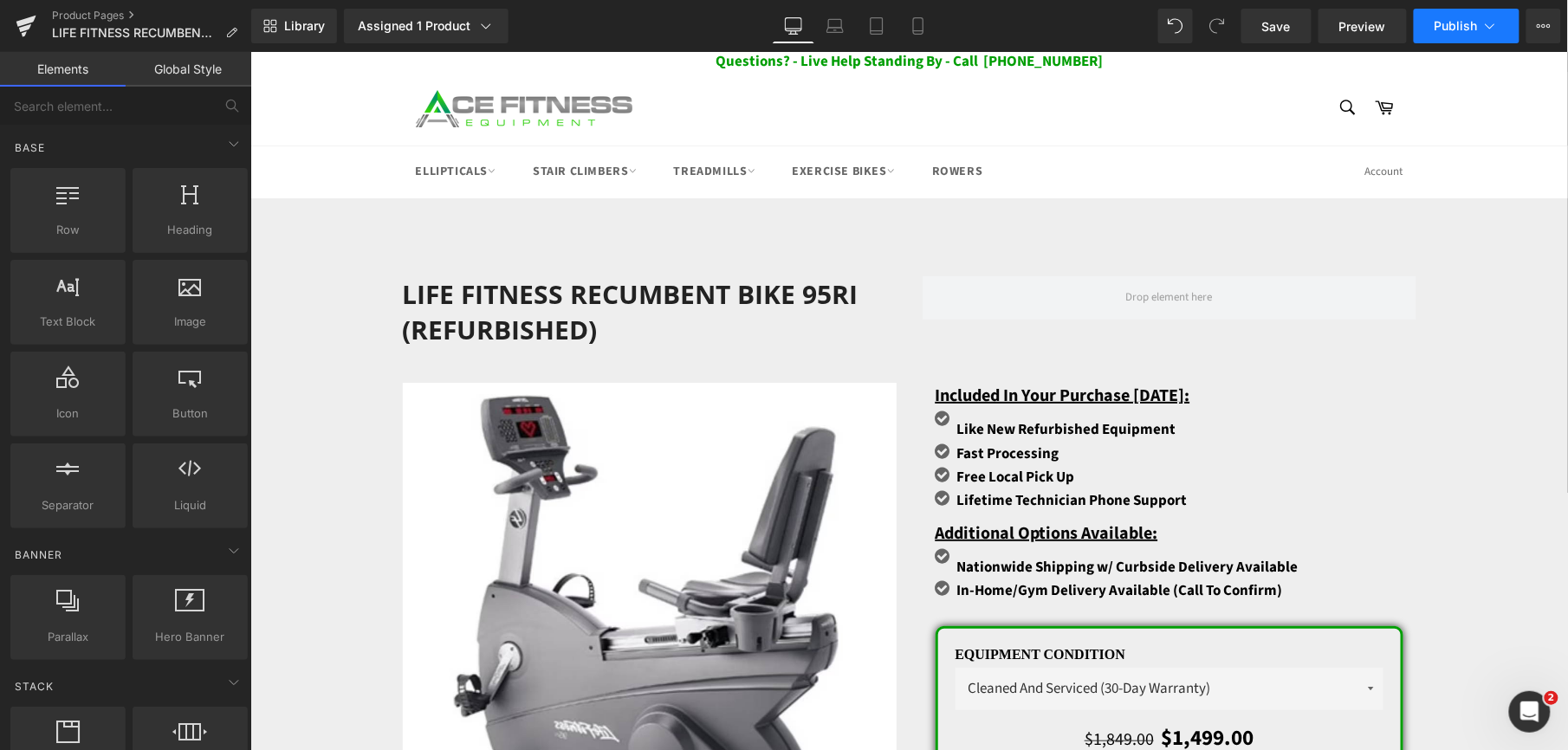
click at [1474, 15] on button "Publish" at bounding box center [1466, 26] width 106 height 34
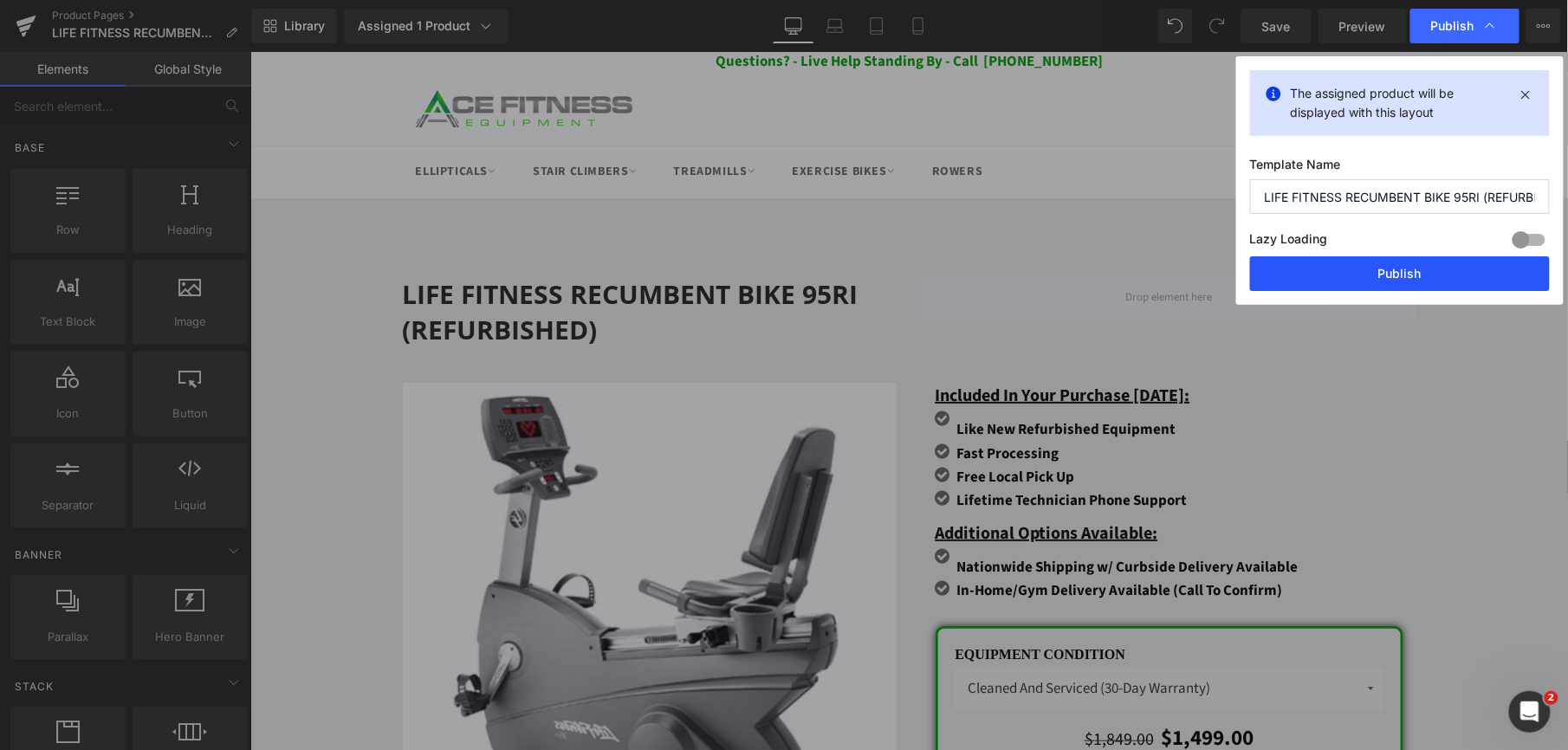
click at [1363, 280] on button "Publish" at bounding box center [1400, 274] width 300 height 34
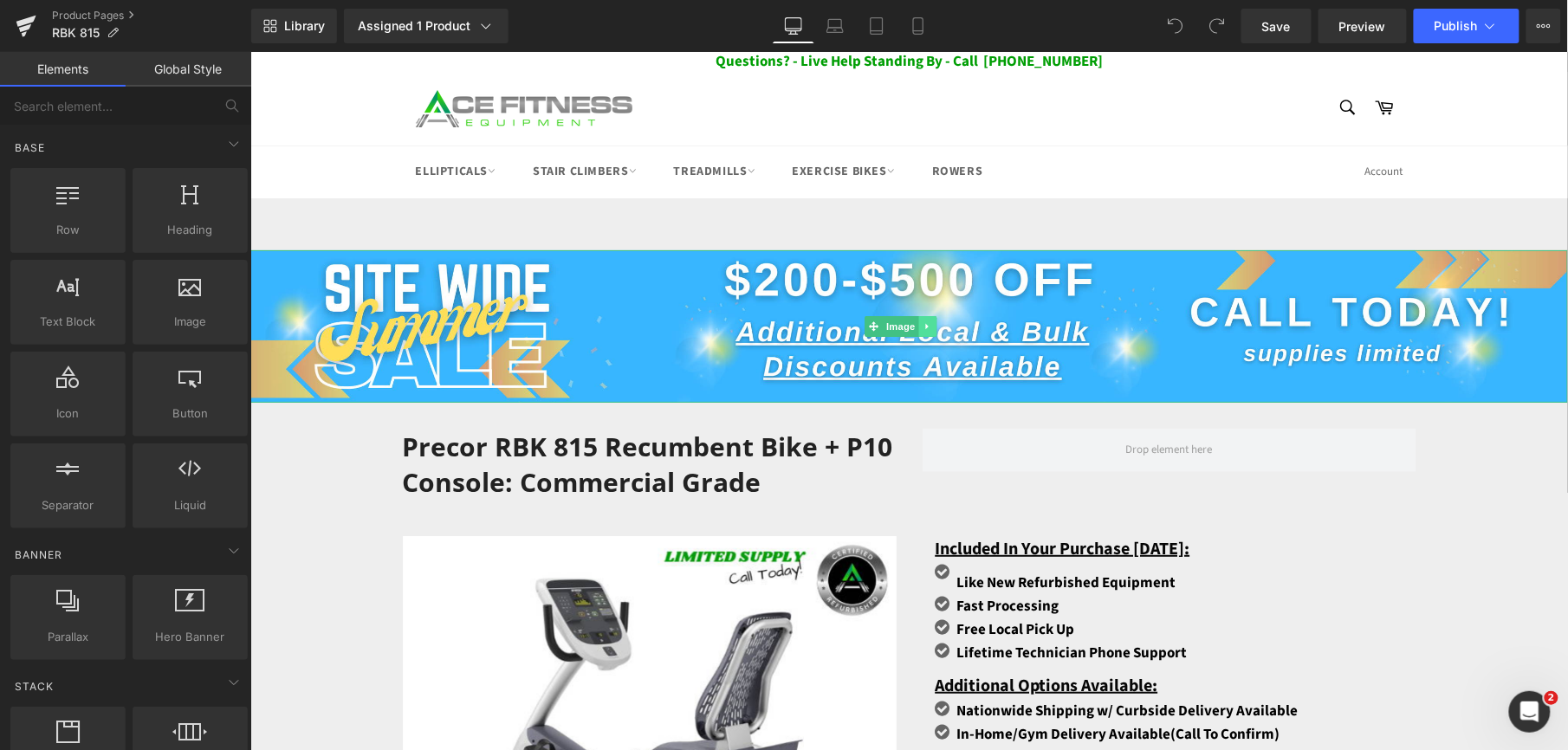
click at [926, 328] on icon at bounding box center [926, 325] width 10 height 10
click at [931, 326] on icon at bounding box center [936, 325] width 10 height 10
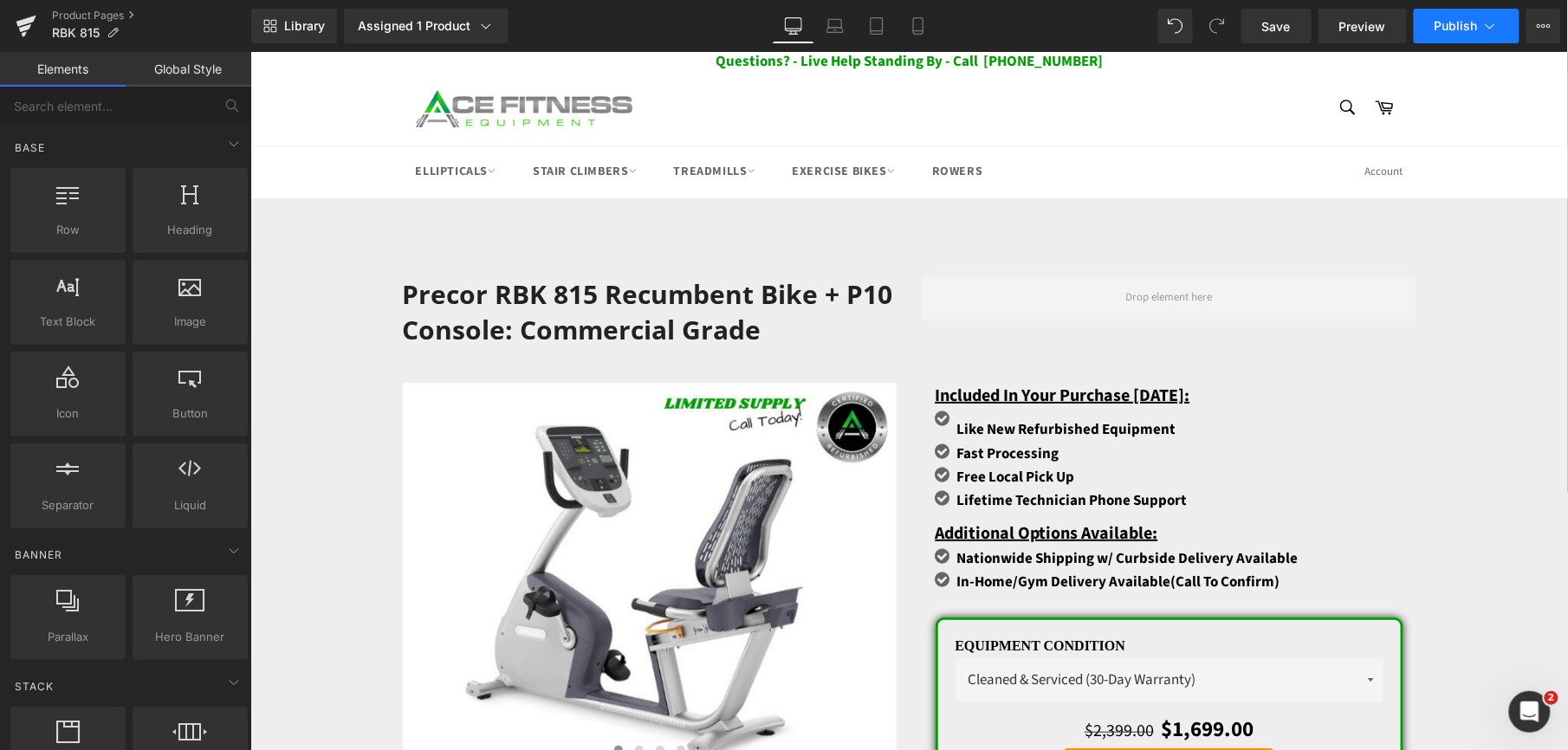
click at [1477, 33] on button "Publish" at bounding box center [1466, 26] width 106 height 34
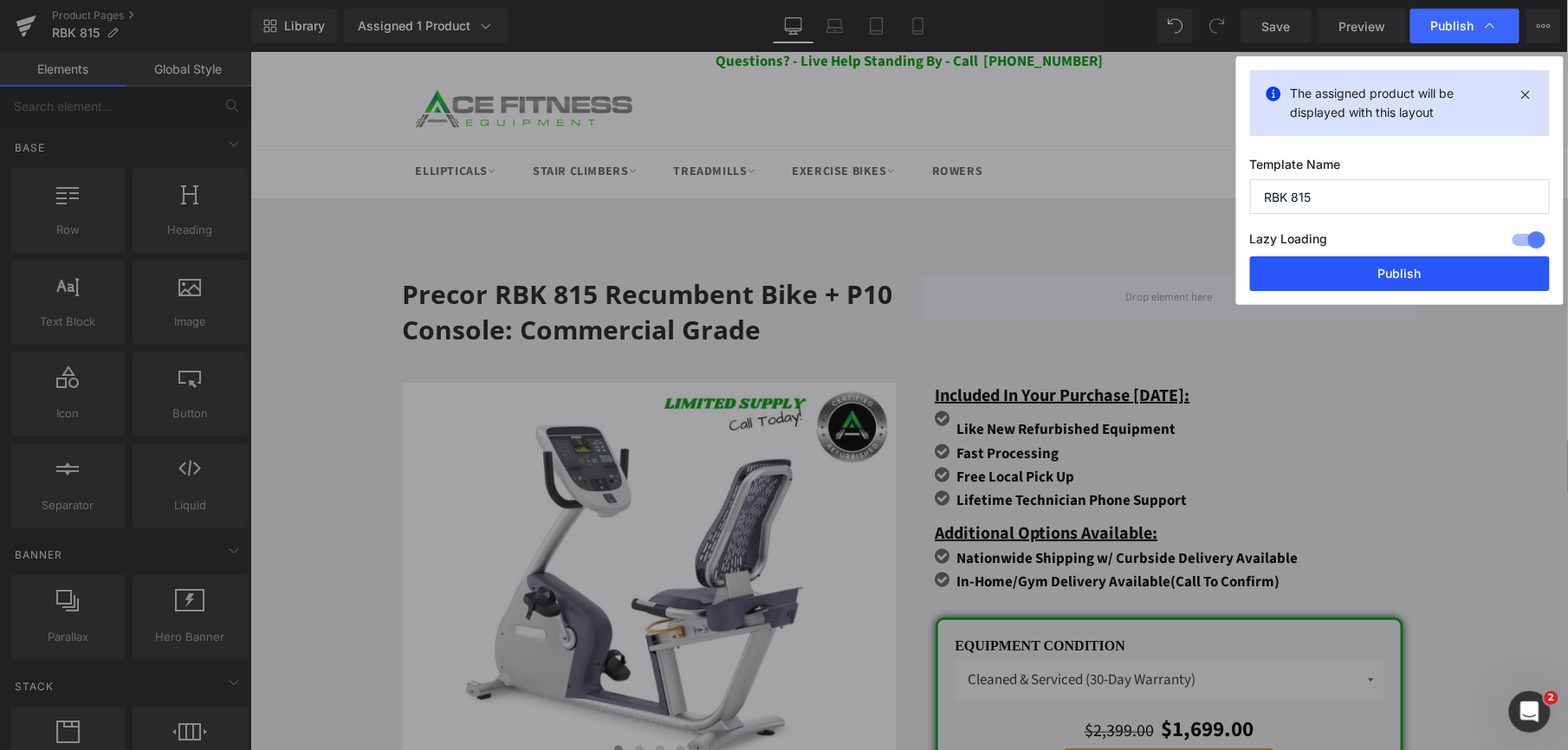
click at [1366, 268] on button "Publish" at bounding box center [1400, 274] width 300 height 34
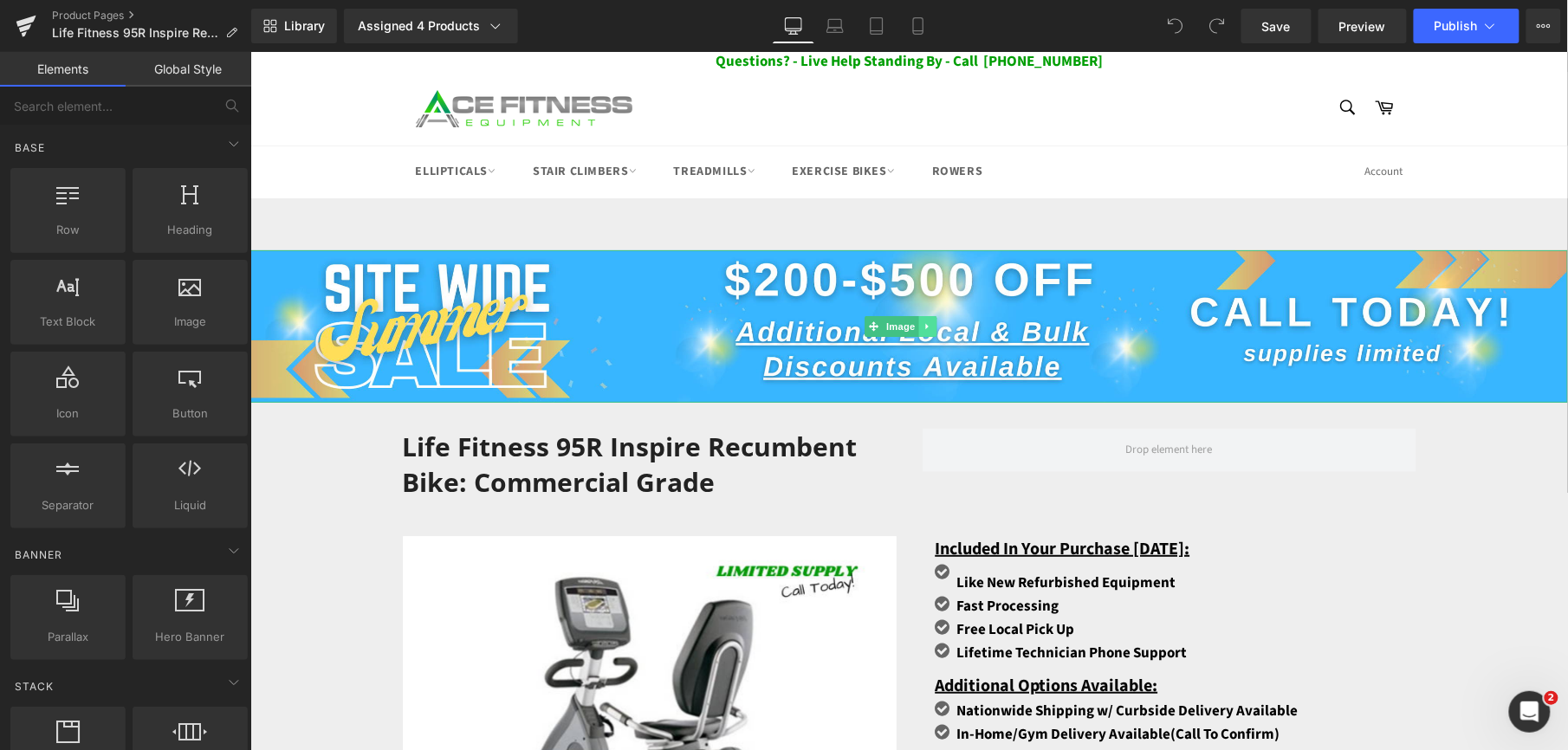
click at [928, 322] on icon at bounding box center [926, 325] width 10 height 10
click at [937, 322] on icon at bounding box center [936, 325] width 10 height 10
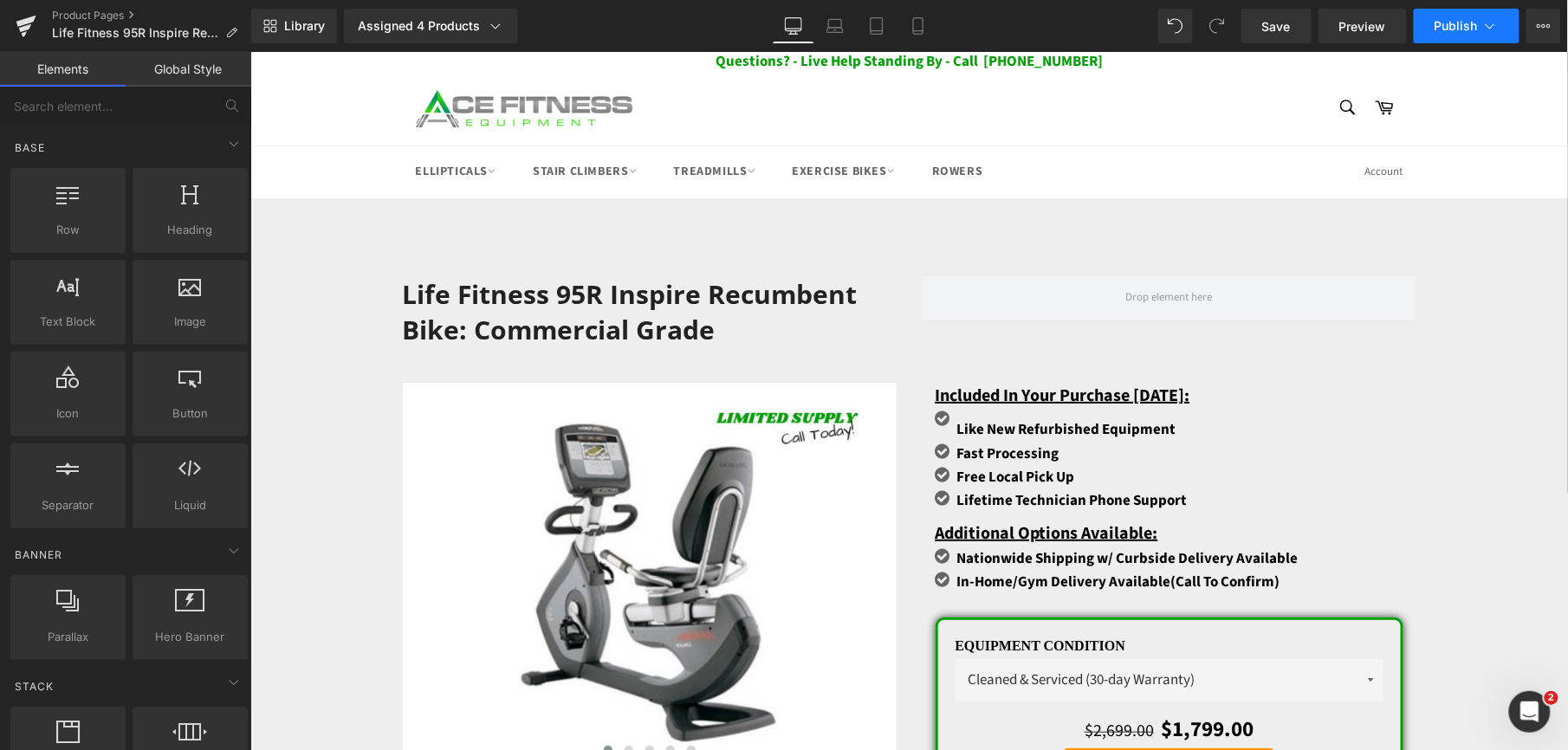
click at [1474, 32] on button "Publish" at bounding box center [1466, 26] width 106 height 34
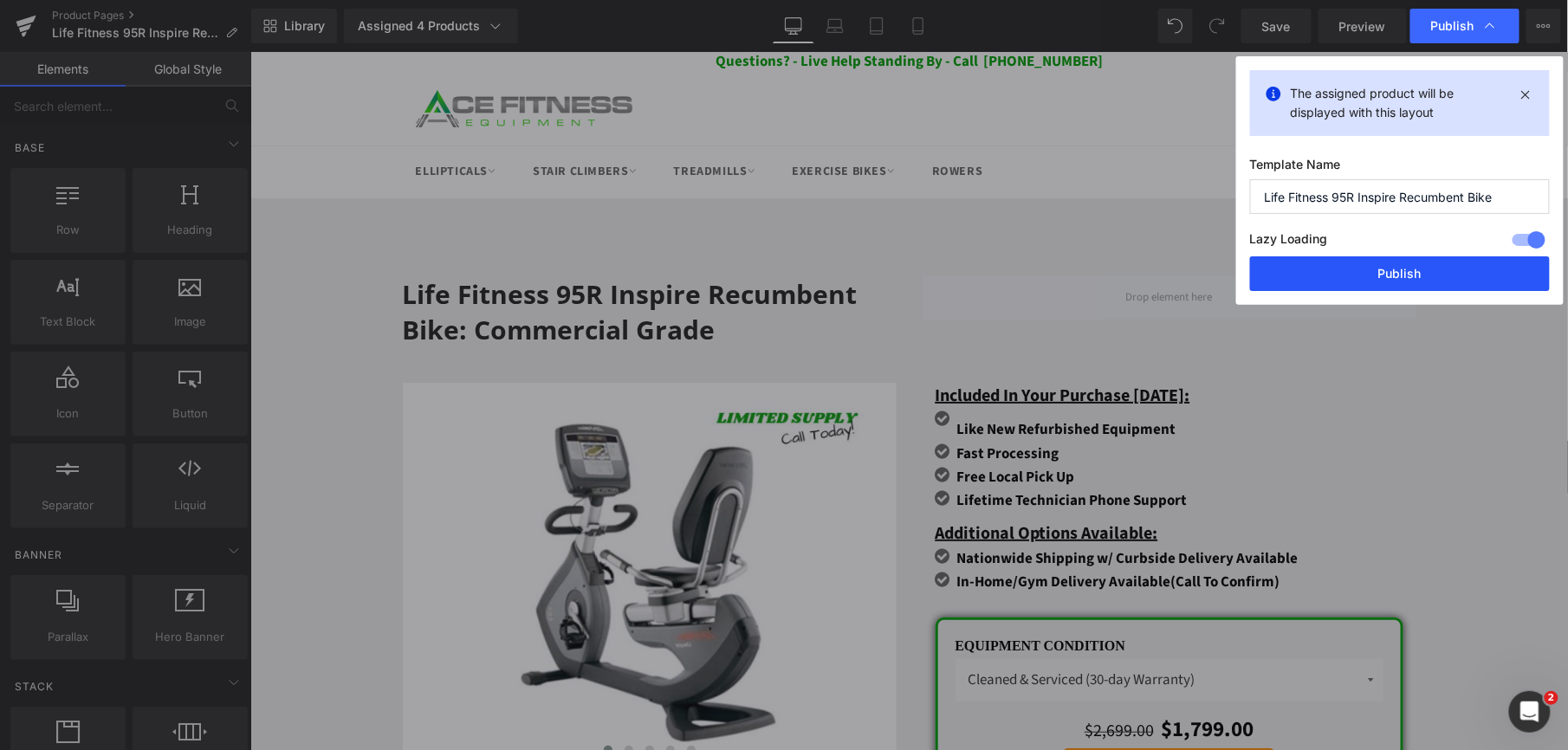
click at [1405, 267] on button "Publish" at bounding box center [1400, 274] width 300 height 34
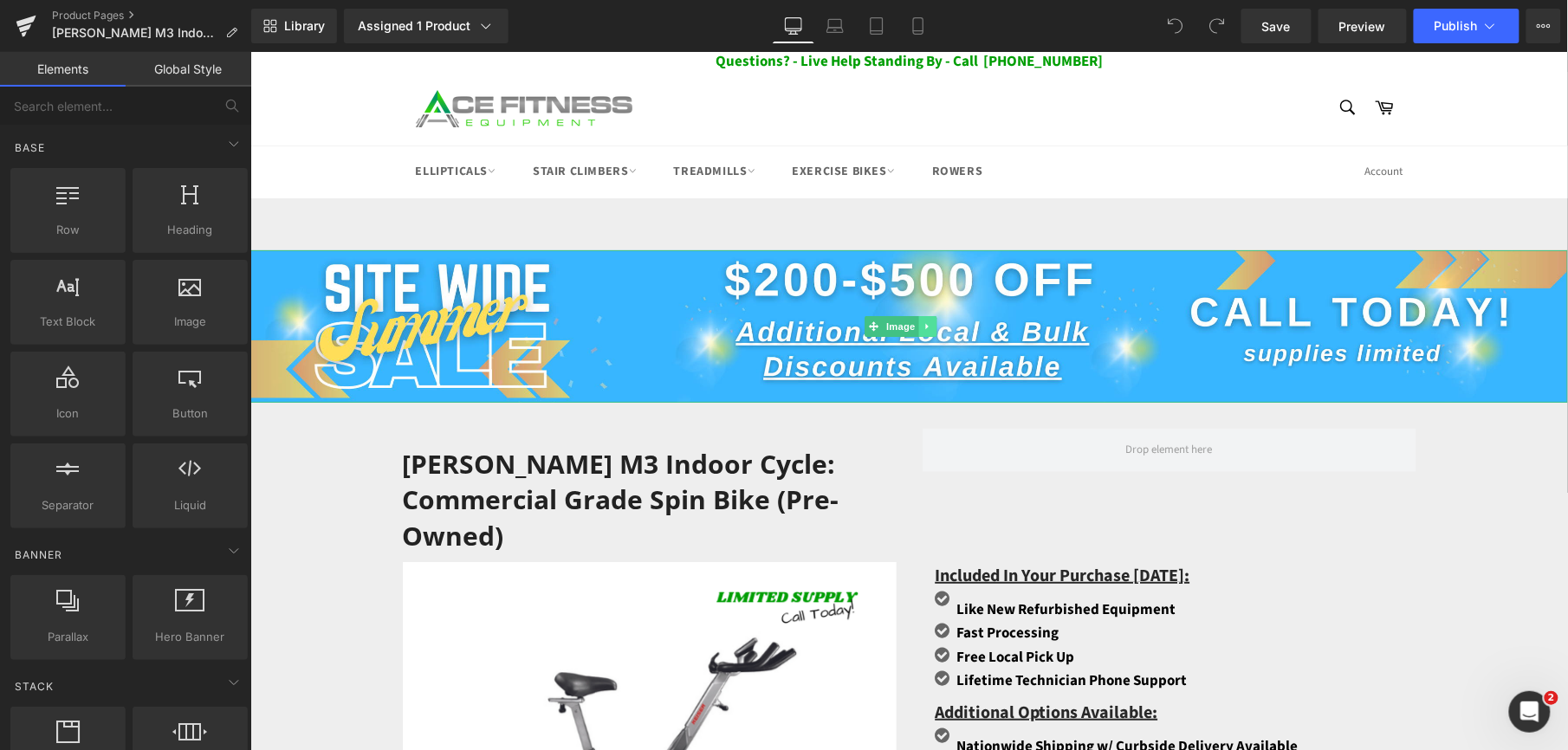
click at [927, 326] on icon at bounding box center [925, 325] width 3 height 6
click at [928, 326] on link at bounding box center [936, 326] width 18 height 21
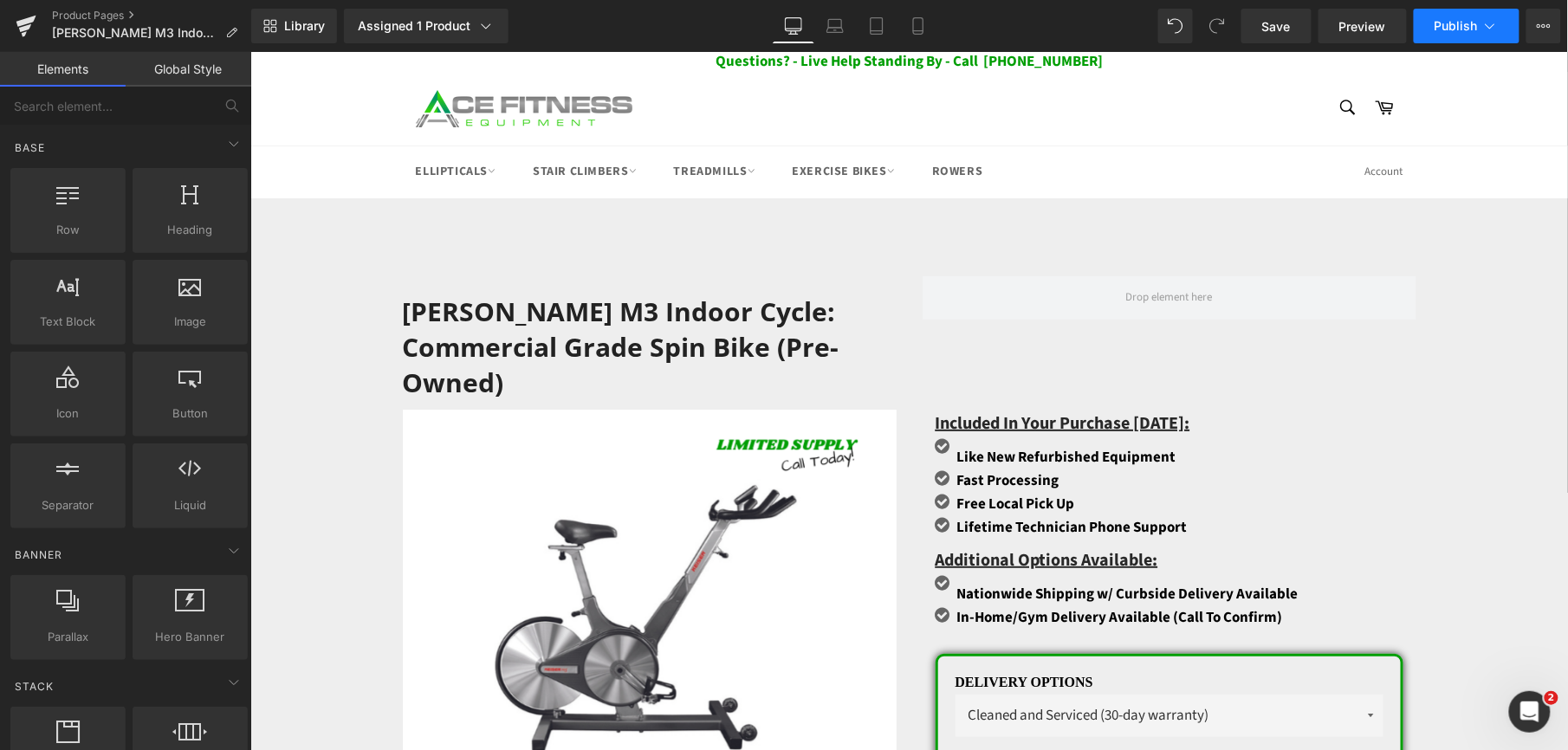
click at [1457, 28] on span "Publish" at bounding box center [1457, 26] width 44 height 14
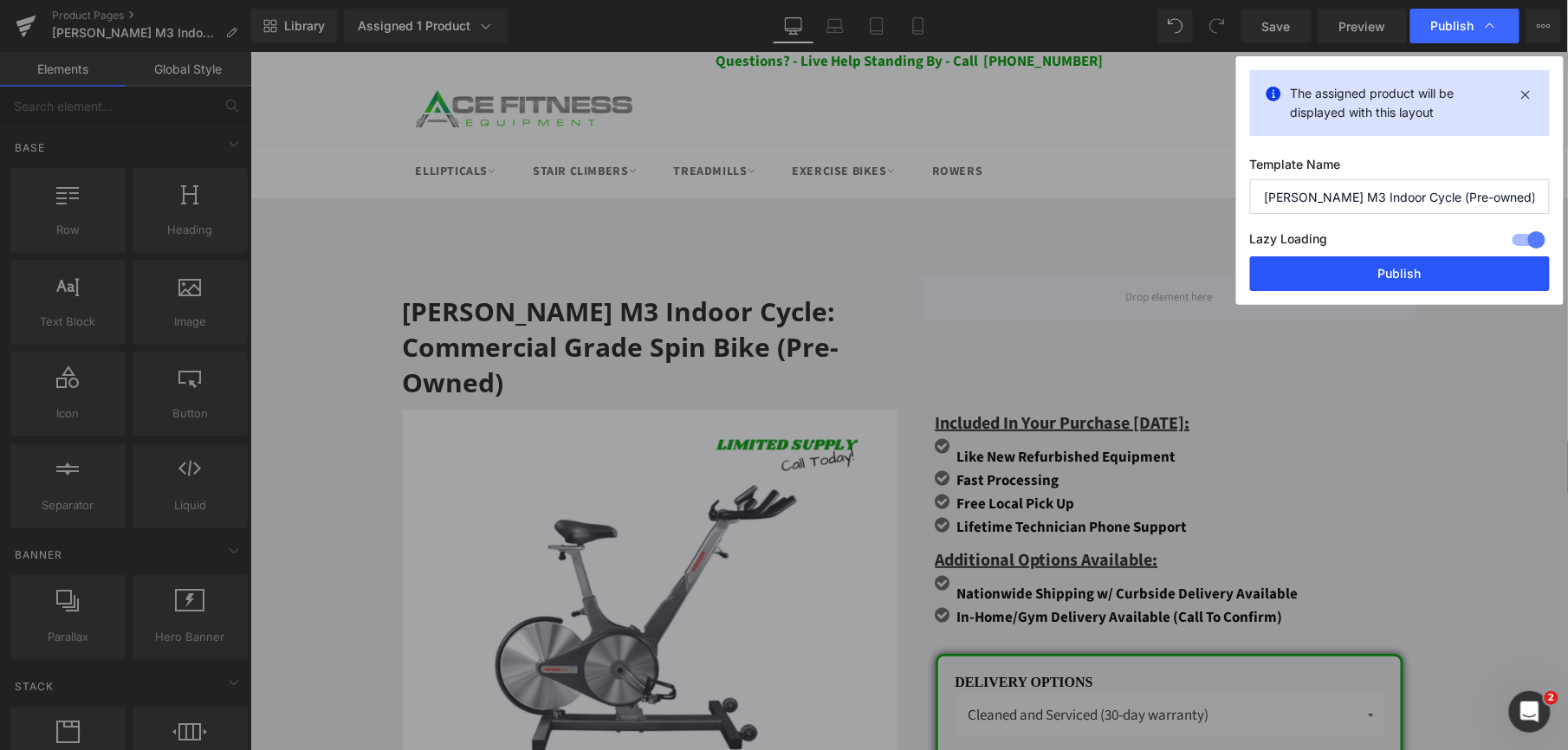
click at [1355, 264] on button "Publish" at bounding box center [1400, 274] width 300 height 34
